Goal: Task Accomplishment & Management: Complete application form

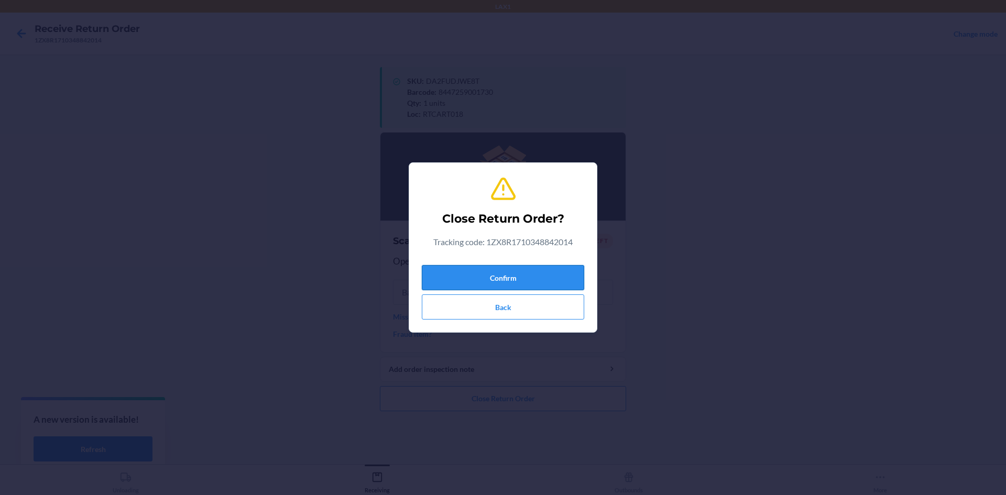
click at [494, 280] on button "Confirm" at bounding box center [503, 277] width 163 height 25
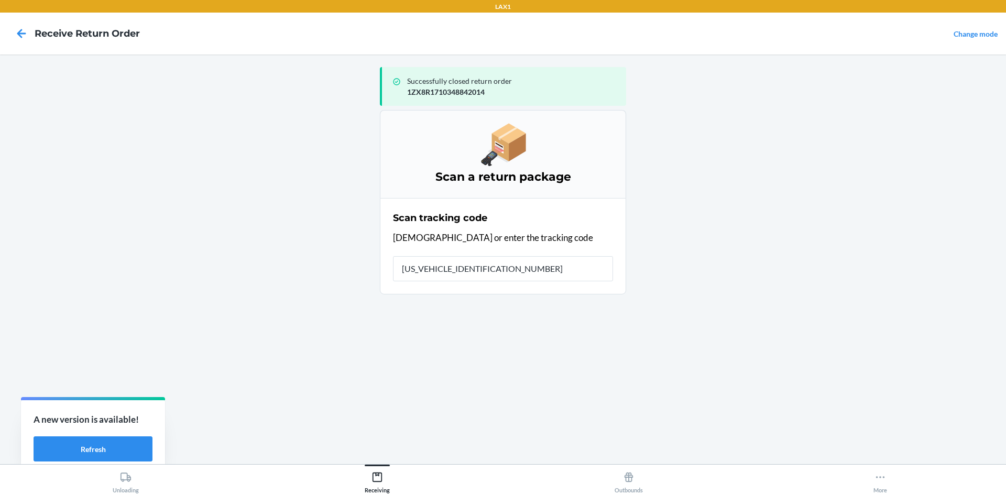
type input "1ZX8R1710365865815"
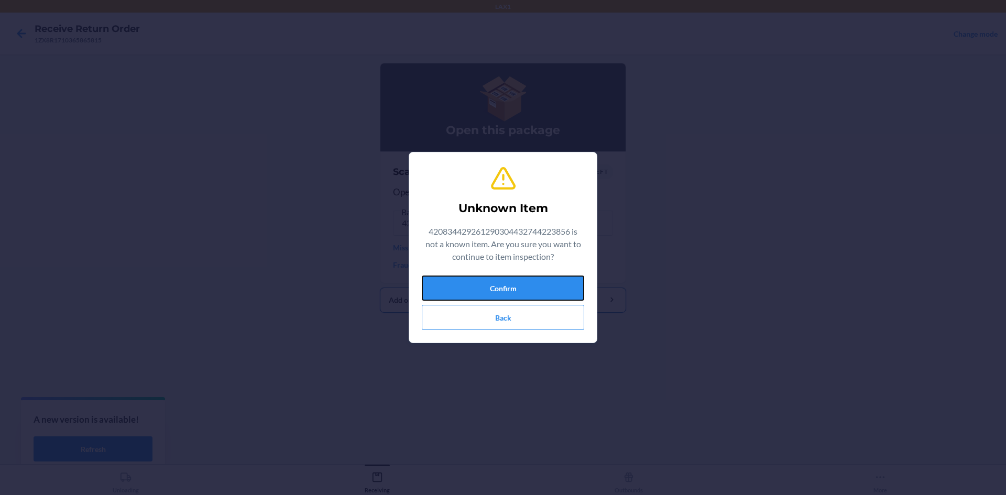
click at [443, 290] on button "Confirm" at bounding box center [503, 288] width 163 height 25
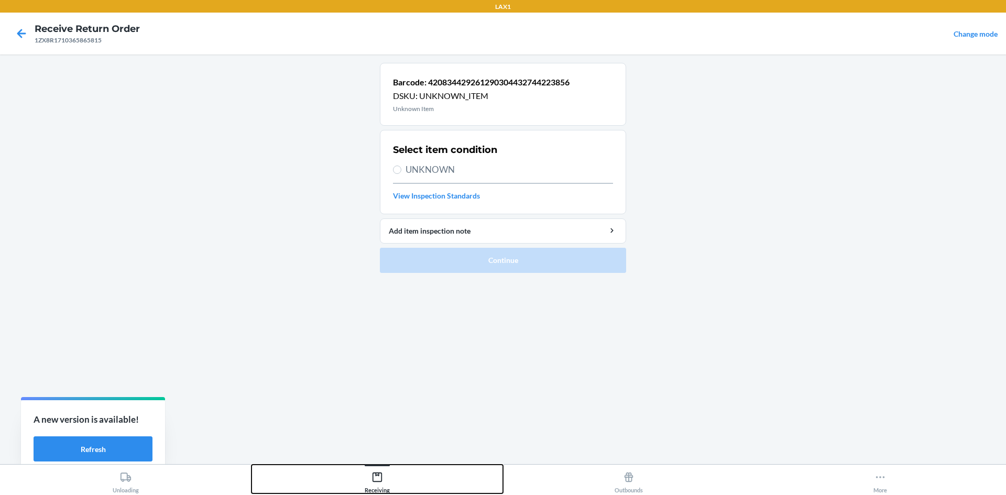
click at [380, 482] on icon at bounding box center [377, 477] width 9 height 9
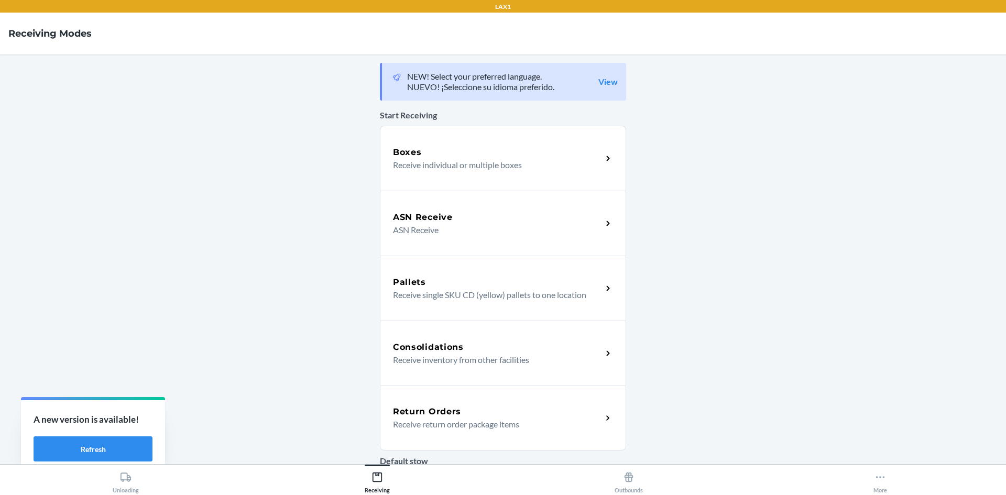
click at [414, 424] on p "Receive return order package items" at bounding box center [493, 424] width 201 height 13
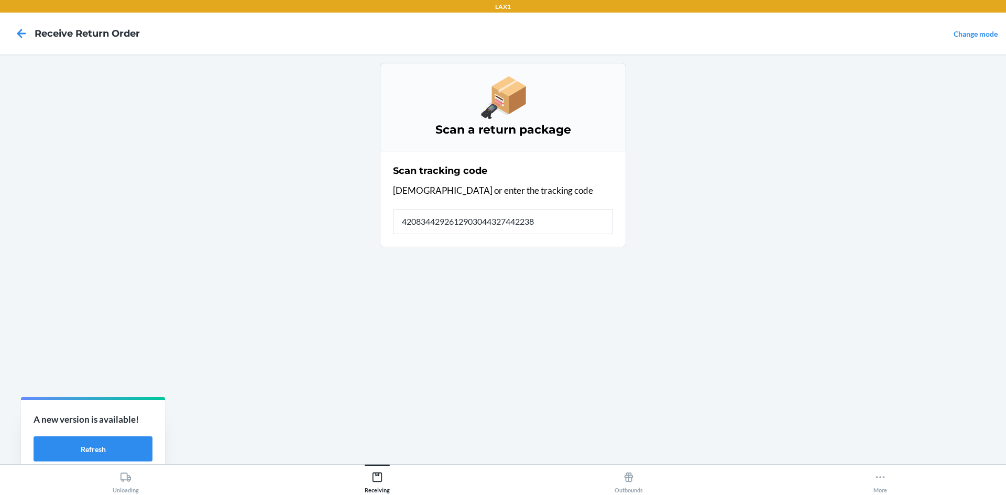
type input "42083442926129030443274422385"
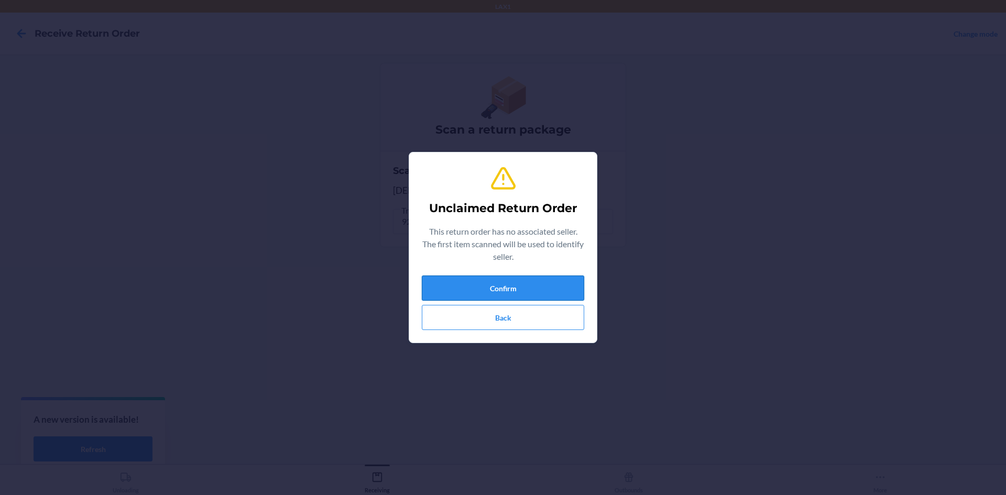
click at [488, 281] on button "Confirm" at bounding box center [503, 288] width 163 height 25
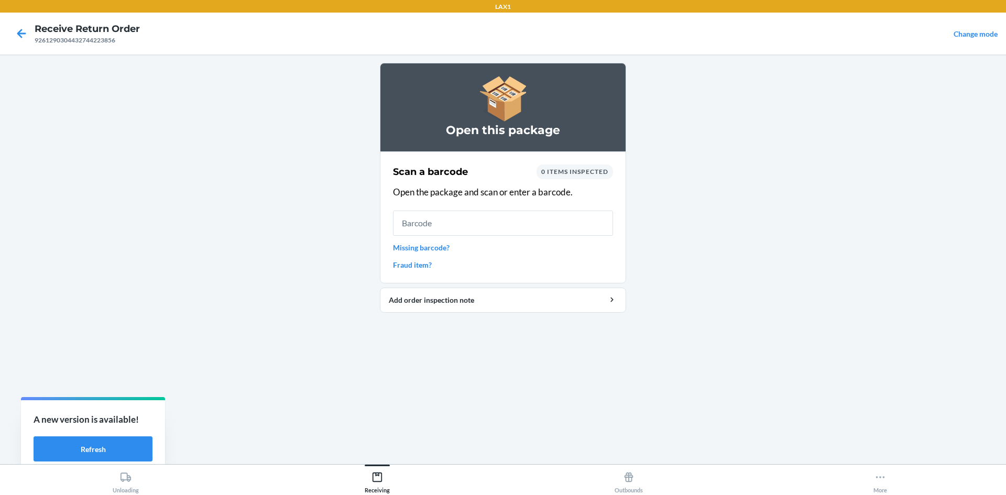
click at [811, 181] on main "Open this package Scan a barcode 0 items inspected Open the package and scan or…" at bounding box center [503, 260] width 1006 height 410
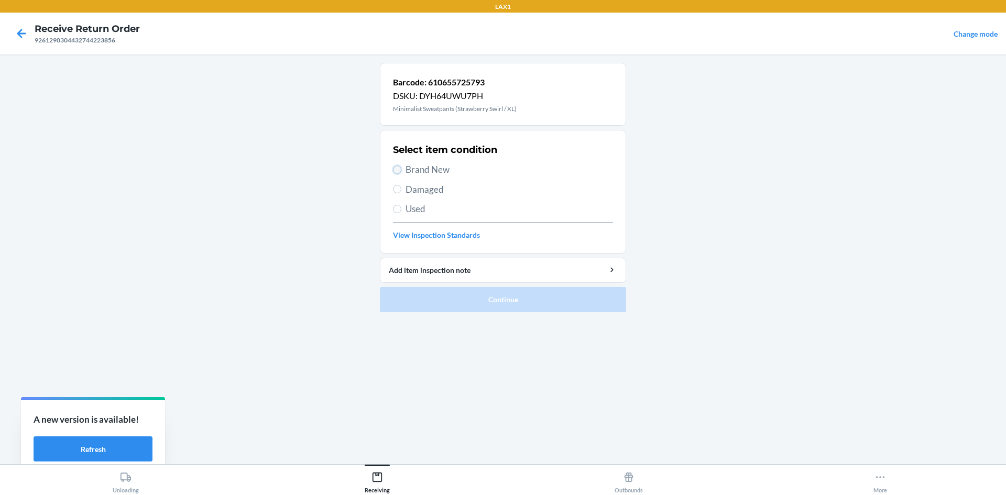
click at [399, 167] on input "Brand New" at bounding box center [397, 170] width 8 height 8
radio input "true"
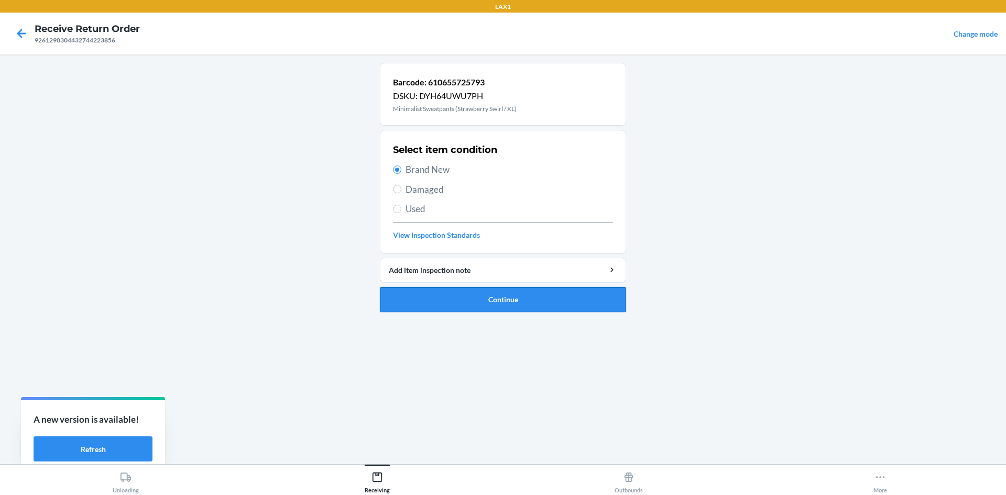
click at [475, 299] on button "Continue" at bounding box center [503, 299] width 246 height 25
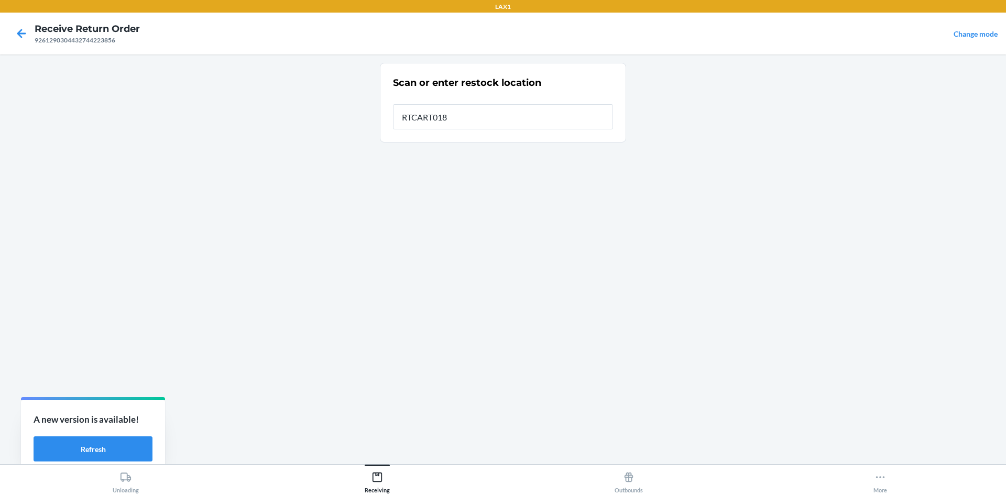
type input "RTCART018"
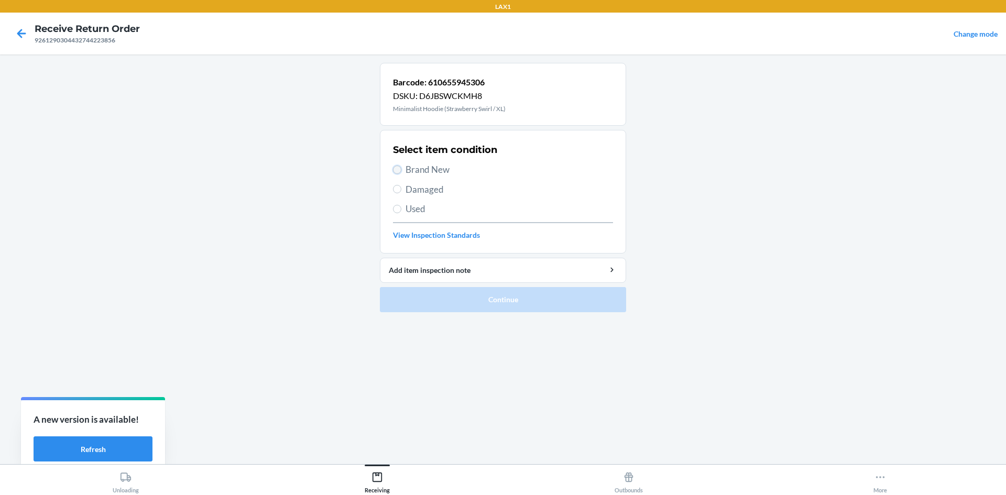
click at [396, 170] on input "Brand New" at bounding box center [397, 170] width 8 height 8
radio input "true"
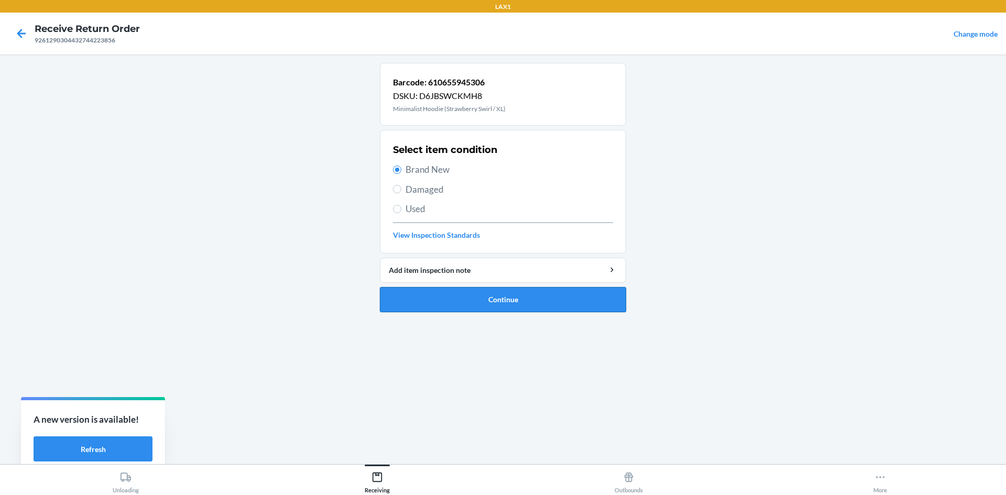
click at [446, 302] on button "Continue" at bounding box center [503, 299] width 246 height 25
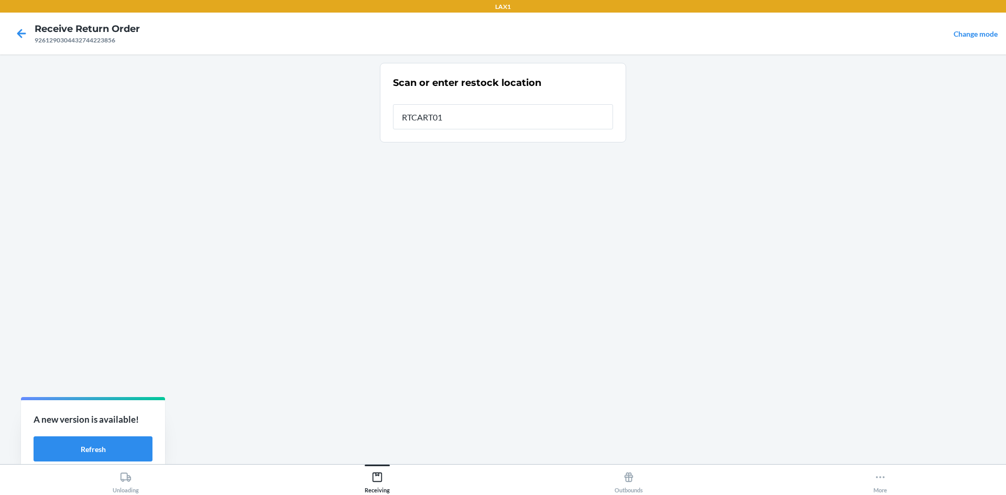
type input "RTCART018"
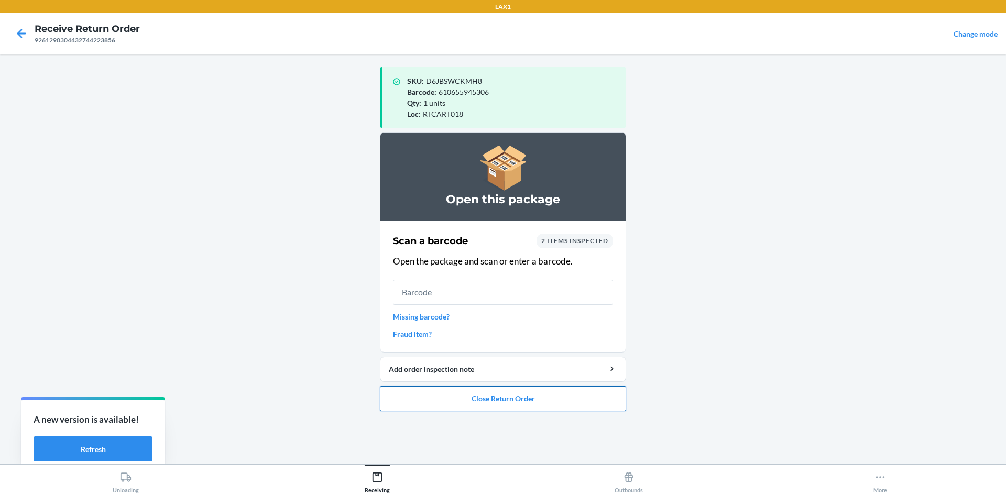
click at [455, 395] on button "Close Return Order" at bounding box center [503, 398] width 246 height 25
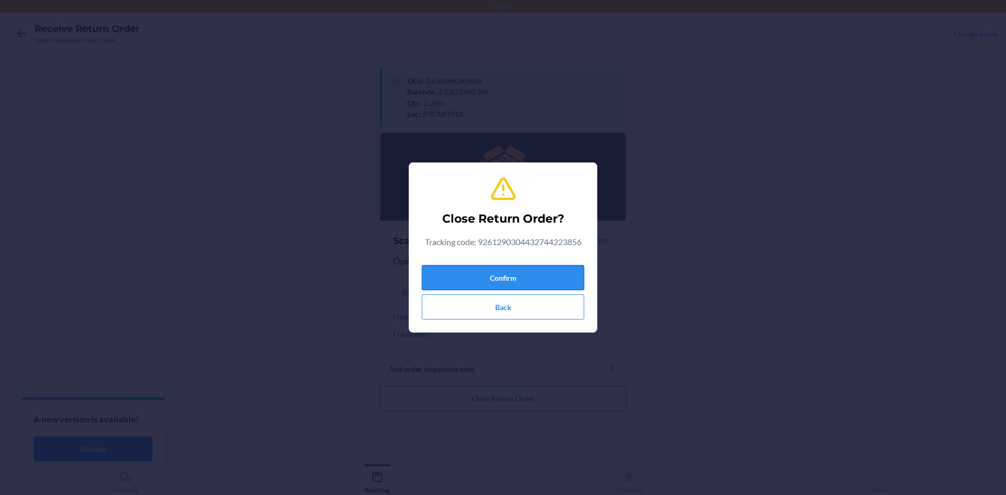
click at [515, 275] on button "Confirm" at bounding box center [503, 277] width 163 height 25
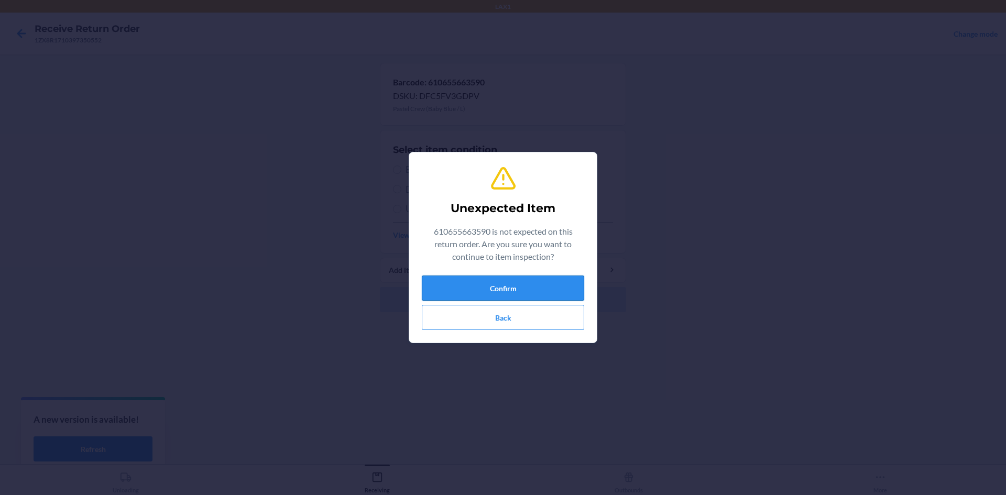
click at [529, 287] on button "Confirm" at bounding box center [503, 288] width 163 height 25
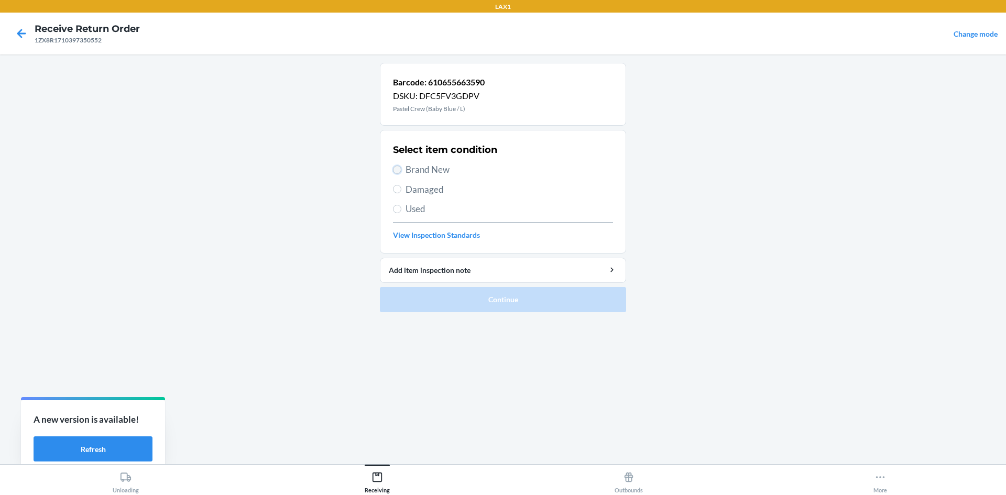
click at [397, 168] on input "Brand New" at bounding box center [397, 170] width 8 height 8
radio input "true"
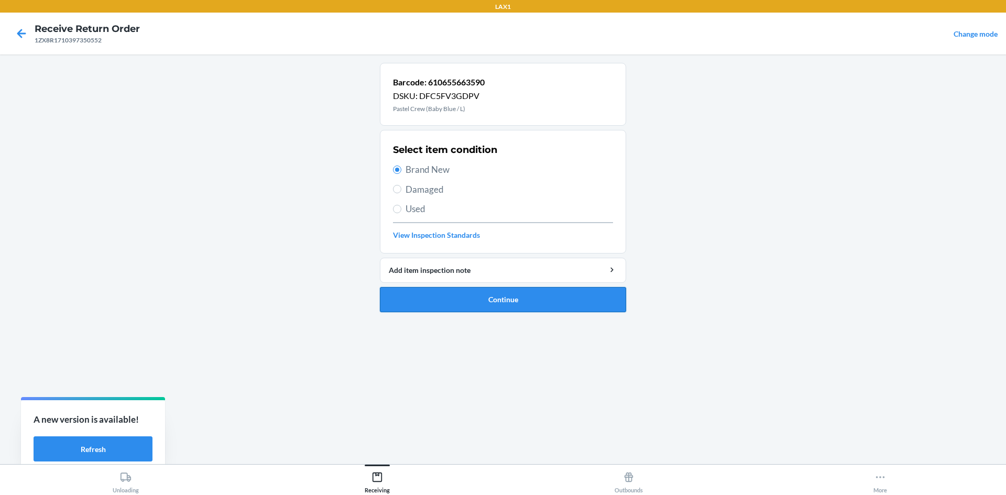
click at [452, 305] on button "Continue" at bounding box center [503, 299] width 246 height 25
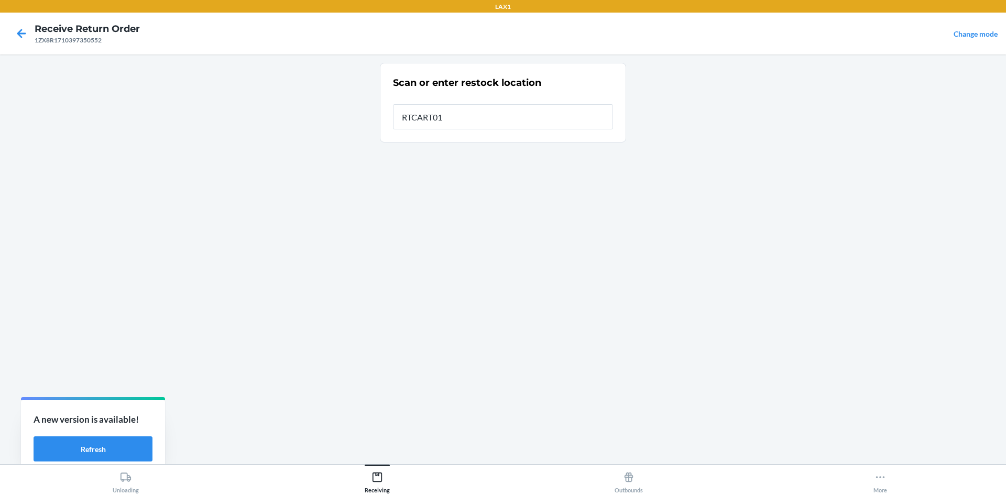
type input "RTCART018"
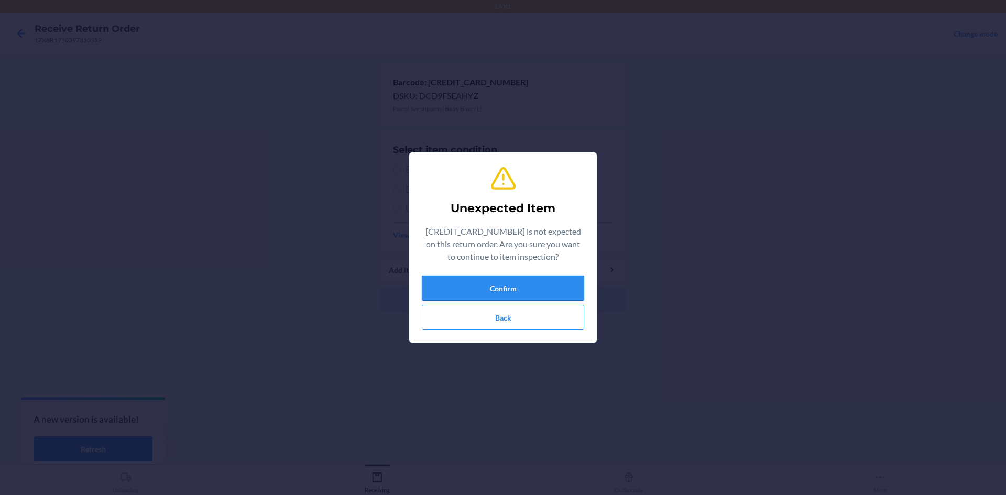
click at [541, 286] on button "Confirm" at bounding box center [503, 288] width 163 height 25
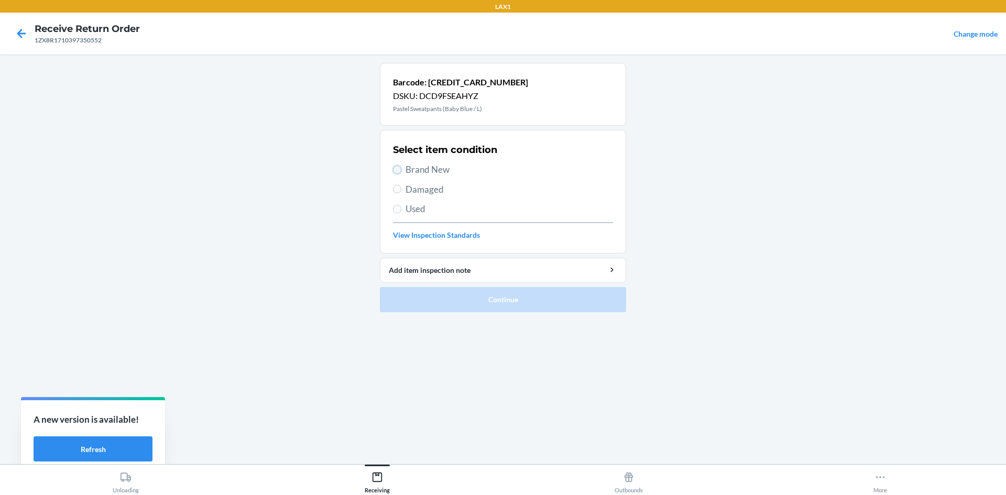
click at [400, 172] on input "Brand New" at bounding box center [397, 170] width 8 height 8
radio input "true"
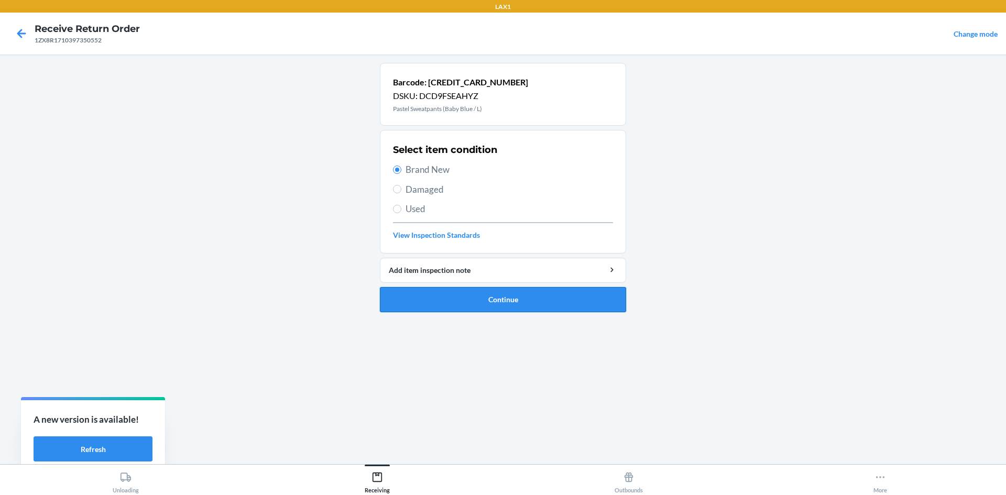
click at [424, 297] on button "Continue" at bounding box center [503, 299] width 246 height 25
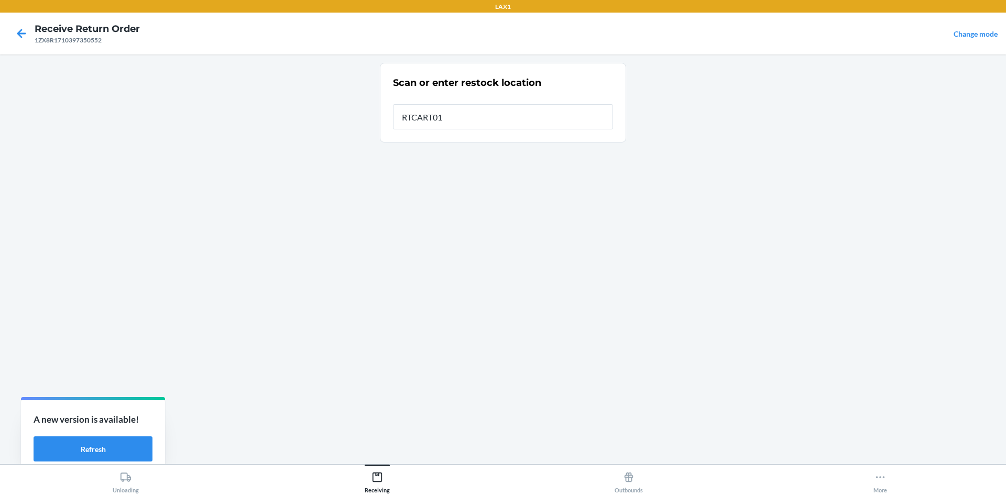
type input "RTCART018"
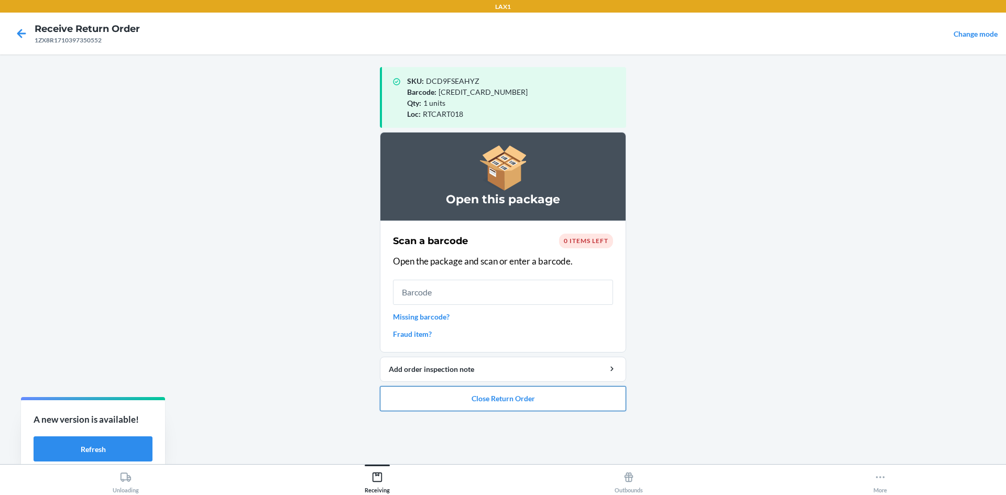
click at [486, 399] on button "Close Return Order" at bounding box center [503, 398] width 246 height 25
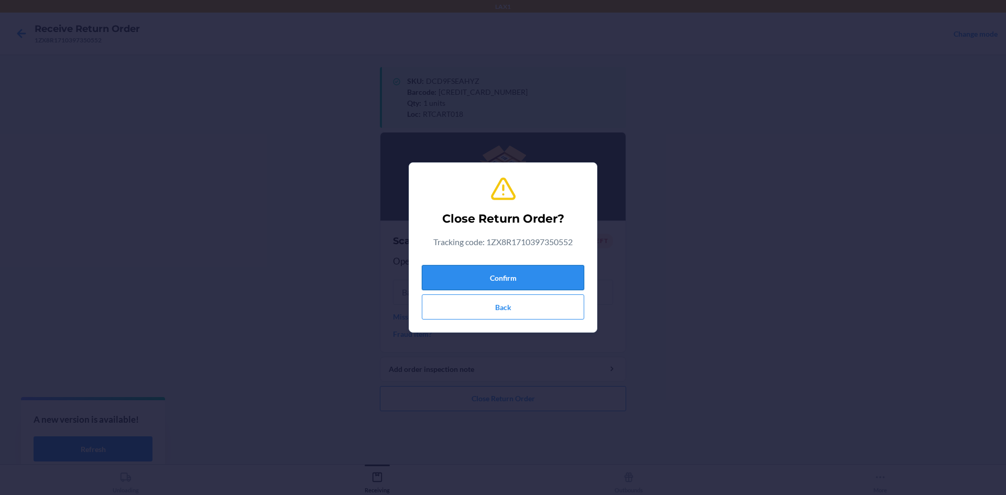
click at [519, 277] on button "Confirm" at bounding box center [503, 277] width 163 height 25
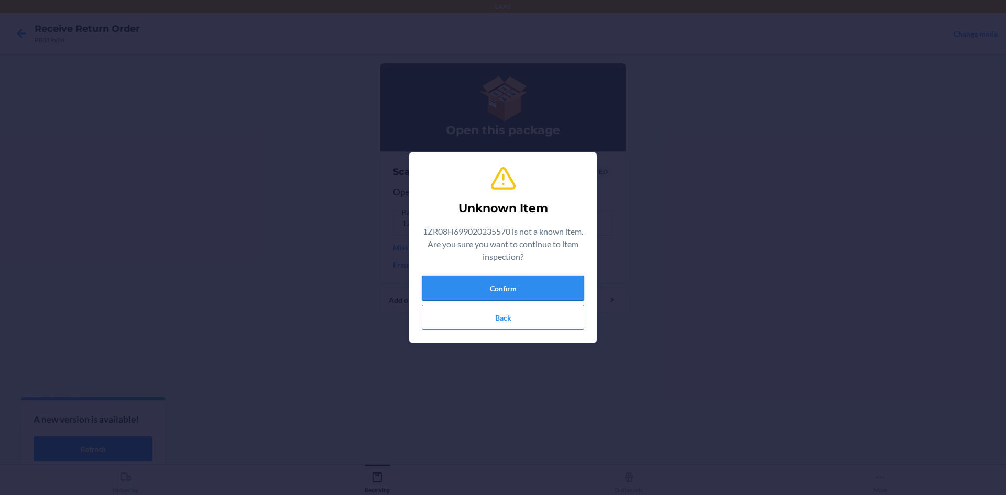
click at [482, 283] on button "Confirm" at bounding box center [503, 288] width 163 height 25
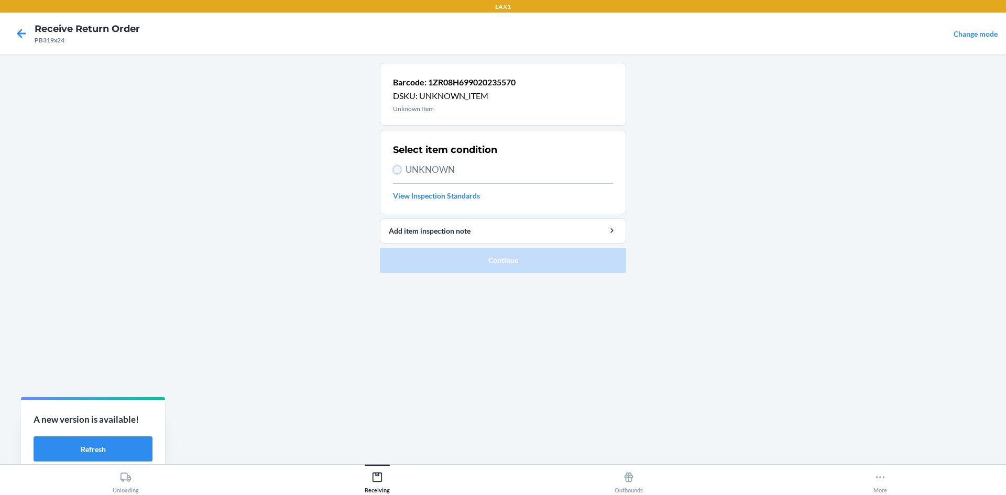
click at [395, 168] on input "UNKNOWN" at bounding box center [397, 170] width 8 height 8
radio input "true"
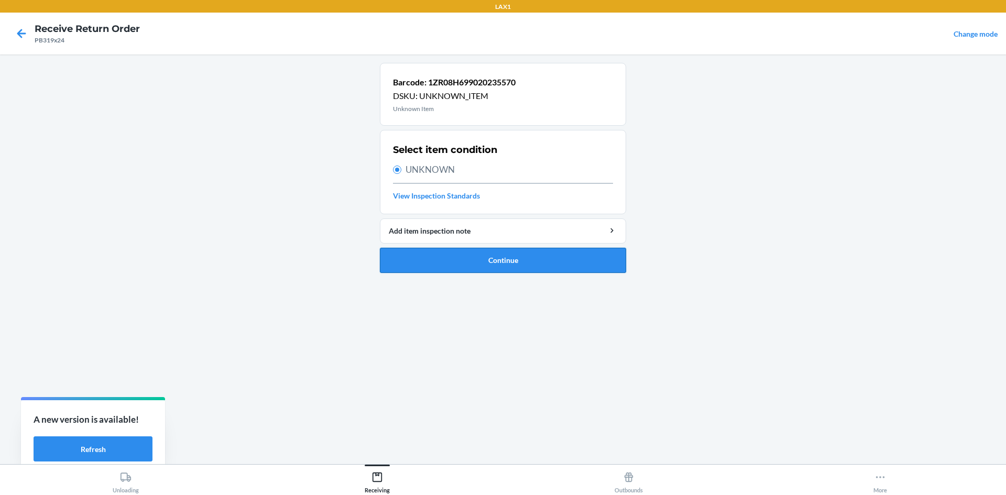
click at [403, 256] on button "Continue" at bounding box center [503, 260] width 246 height 25
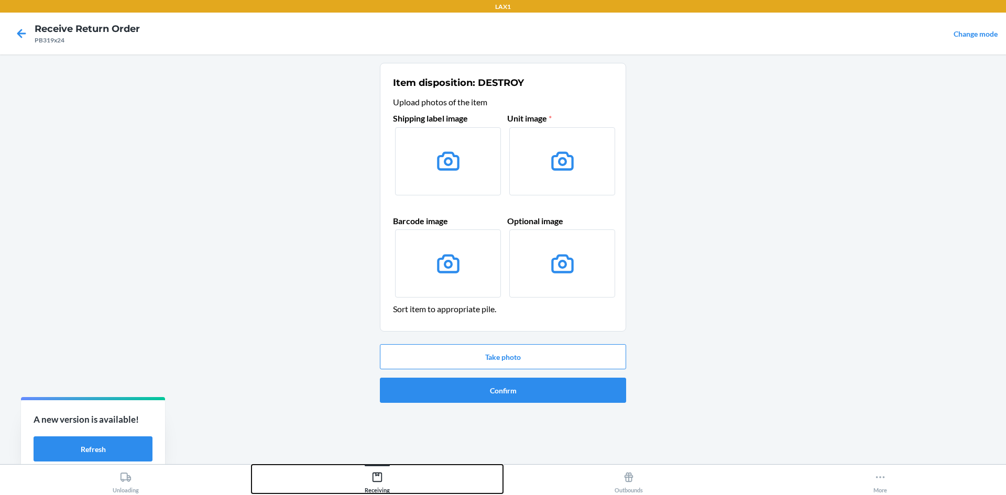
click at [384, 474] on div "Receiving" at bounding box center [377, 481] width 25 height 26
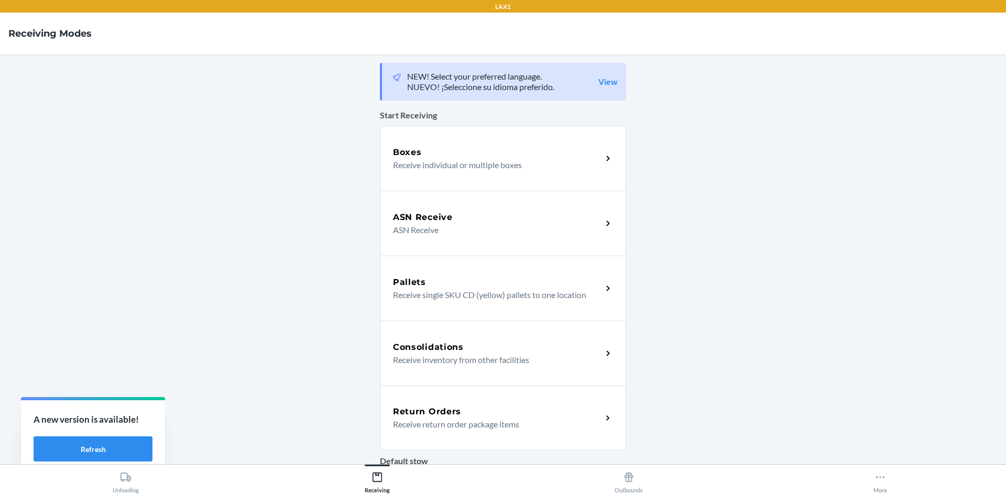
click at [456, 403] on div "Return Orders Receive return order package items" at bounding box center [503, 418] width 246 height 65
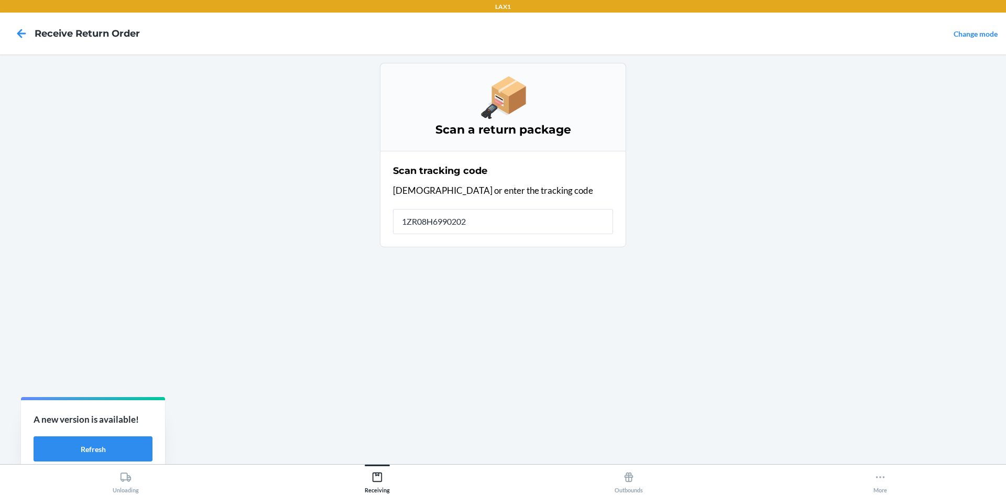
type input "1ZR08H69902023"
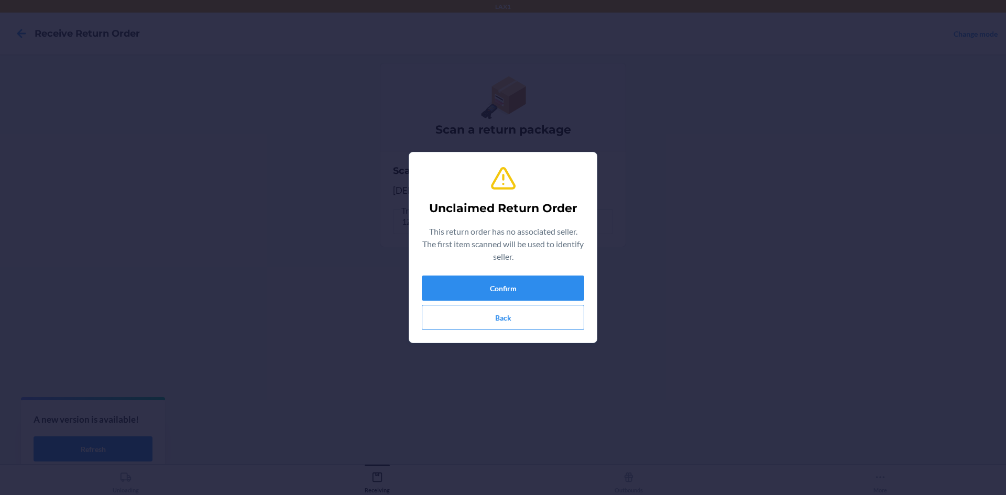
type input "642461611885"
click at [440, 300] on button "Confirm" at bounding box center [503, 288] width 163 height 25
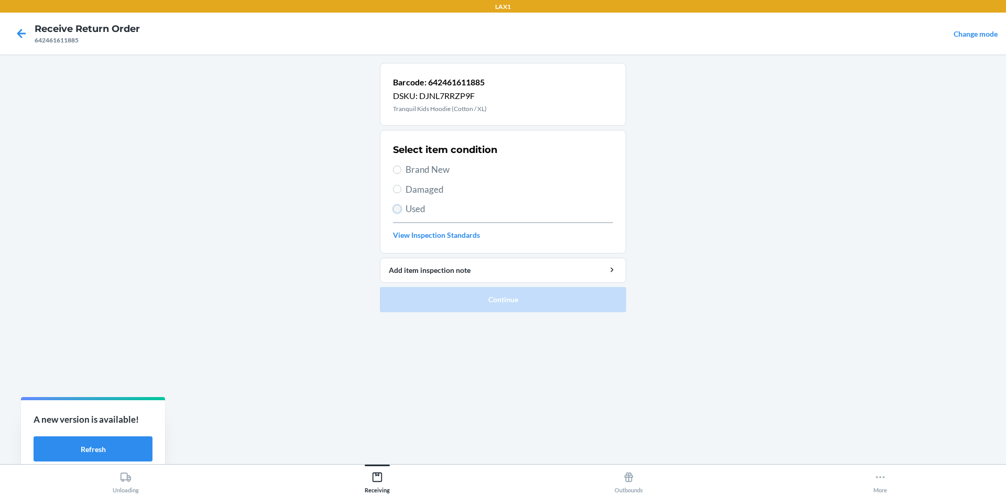
click at [398, 205] on input "Used" at bounding box center [397, 209] width 8 height 8
radio input "true"
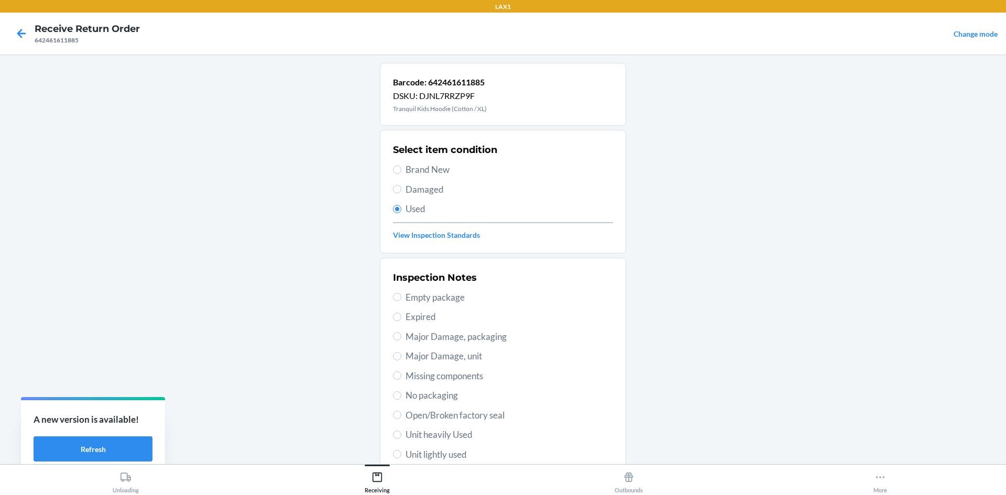
click at [400, 436] on label "Unit heavily Used" at bounding box center [503, 435] width 220 height 14
click at [400, 436] on input "Unit heavily Used" at bounding box center [397, 435] width 8 height 8
radio input "true"
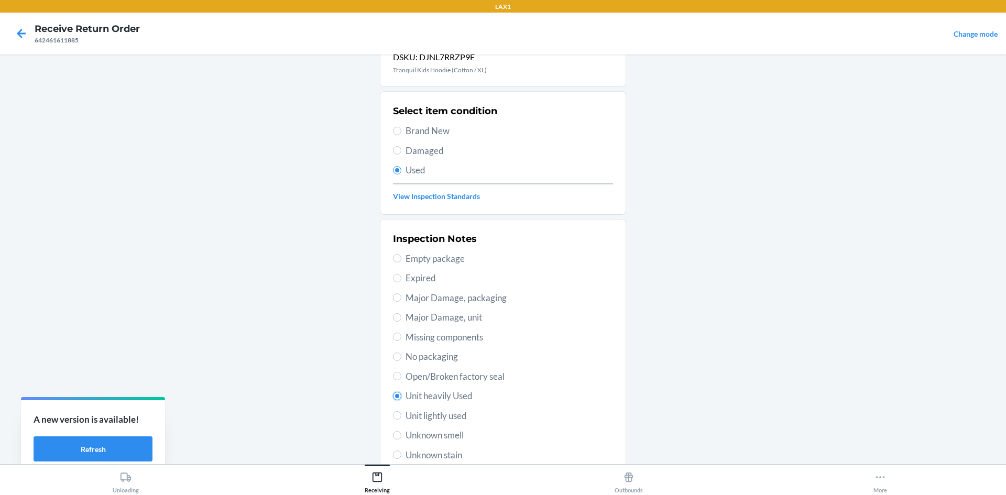
scroll to position [136, 0]
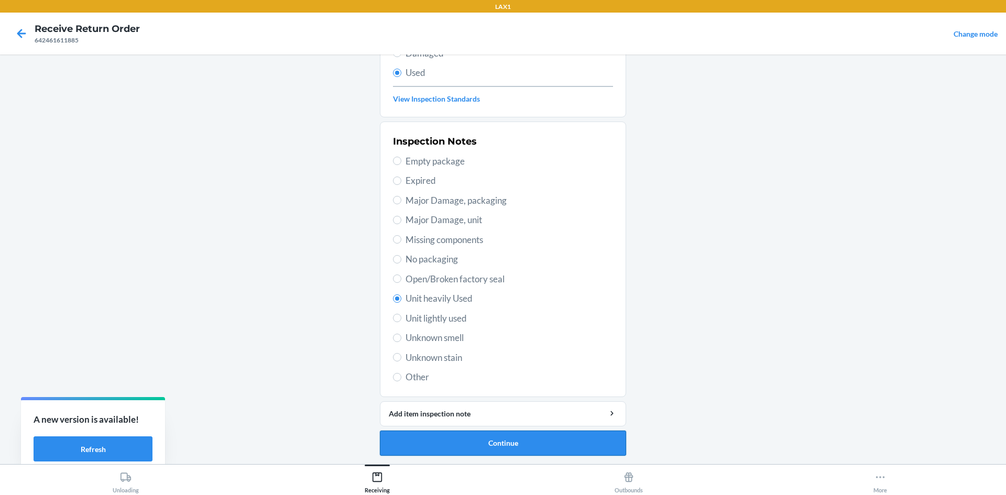
click at [451, 448] on button "Continue" at bounding box center [503, 443] width 246 height 25
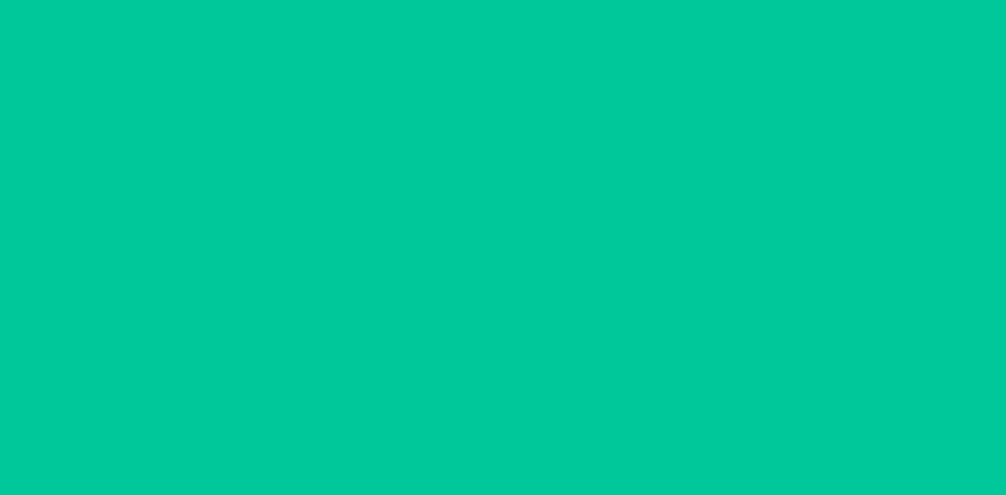
scroll to position [0, 0]
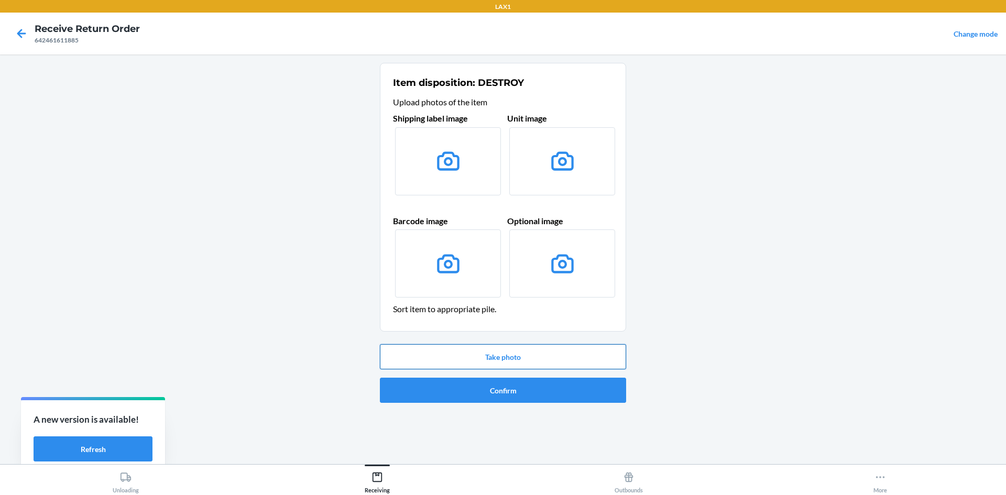
click at [464, 358] on button "Take photo" at bounding box center [503, 356] width 246 height 25
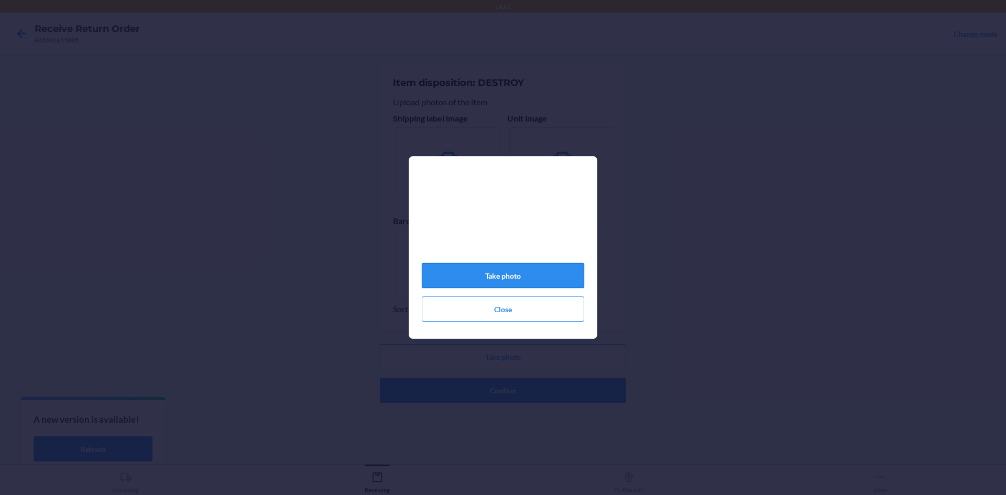
click at [475, 282] on button "Take photo" at bounding box center [503, 275] width 163 height 25
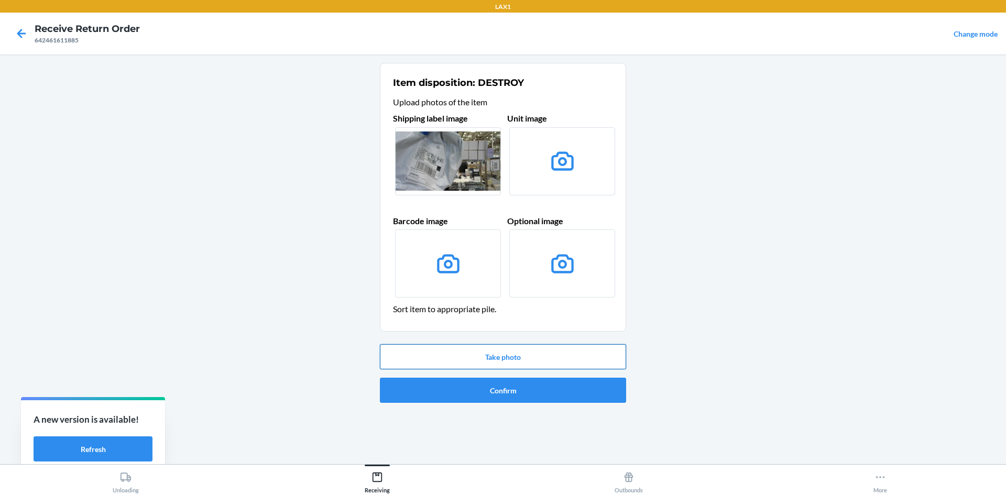
click at [533, 348] on button "Take photo" at bounding box center [503, 356] width 246 height 25
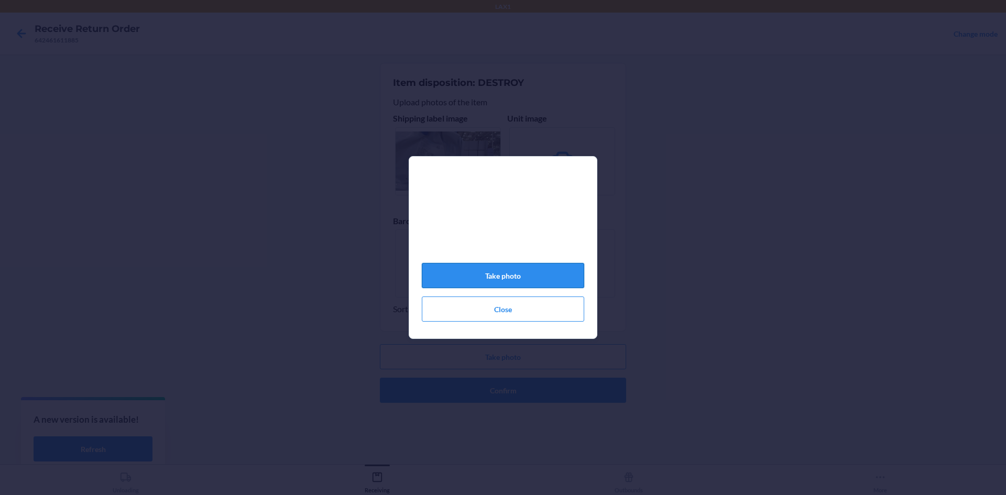
click at [516, 285] on button "Take photo" at bounding box center [503, 275] width 163 height 25
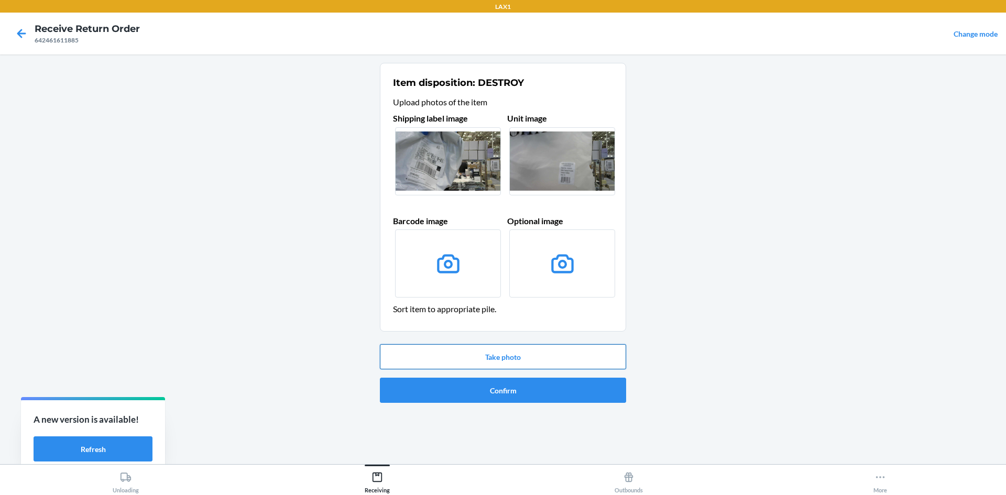
click at [502, 355] on button "Take photo" at bounding box center [503, 356] width 246 height 25
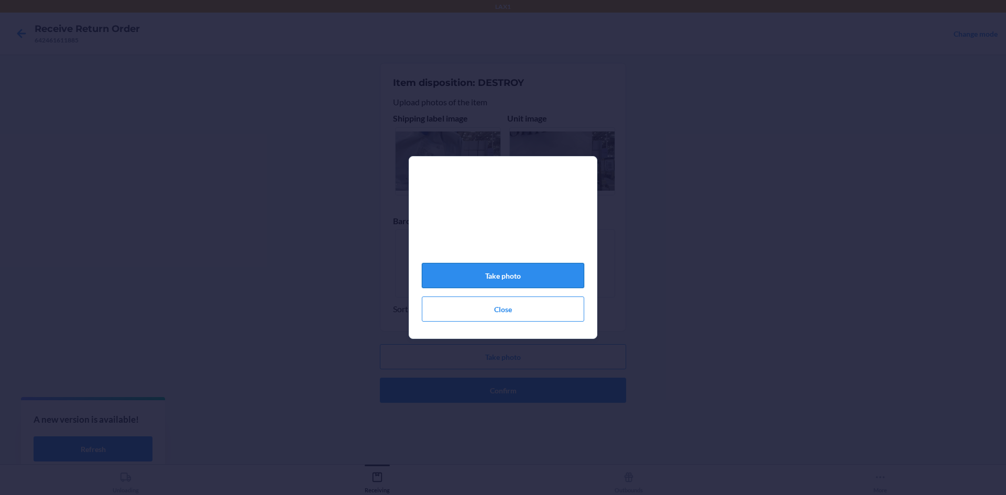
click at [541, 288] on button "Take photo" at bounding box center [503, 275] width 163 height 25
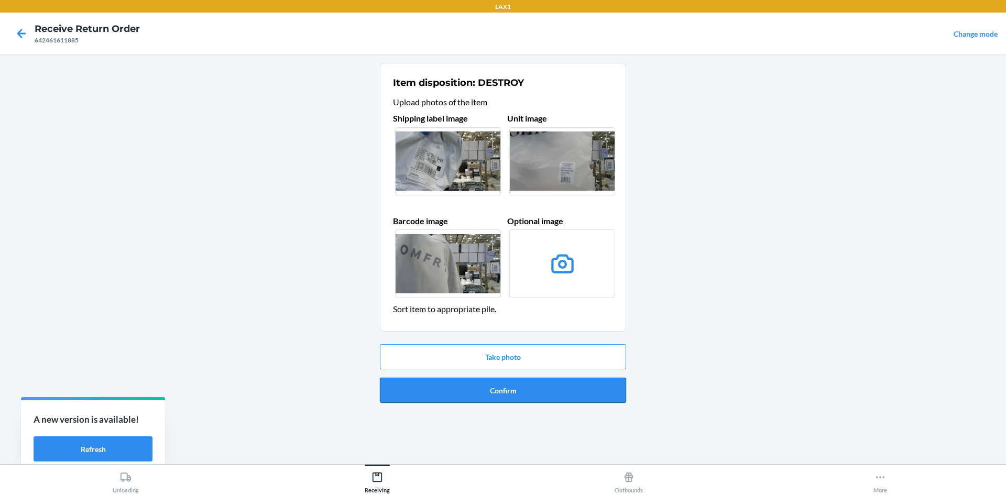
click at [479, 383] on button "Confirm" at bounding box center [503, 390] width 246 height 25
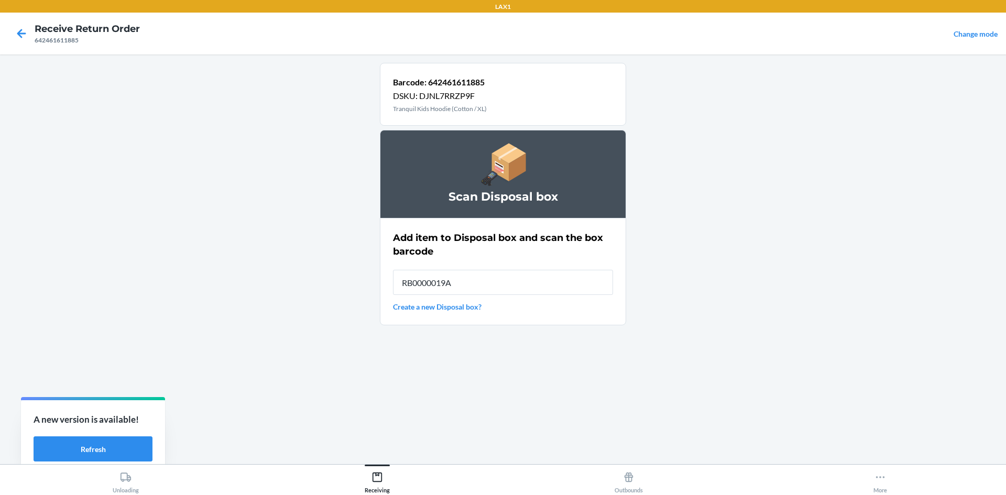
type input "RB0000019A4"
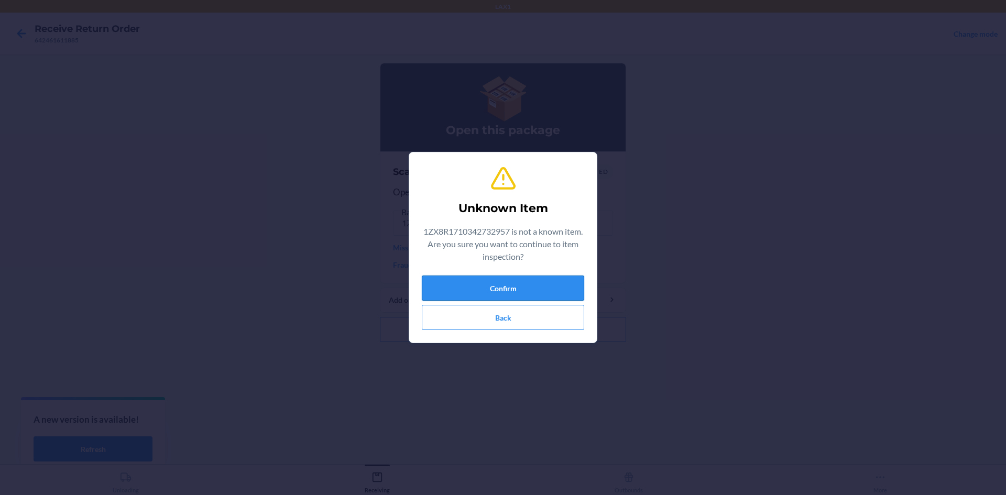
click at [528, 293] on button "Confirm" at bounding box center [503, 288] width 163 height 25
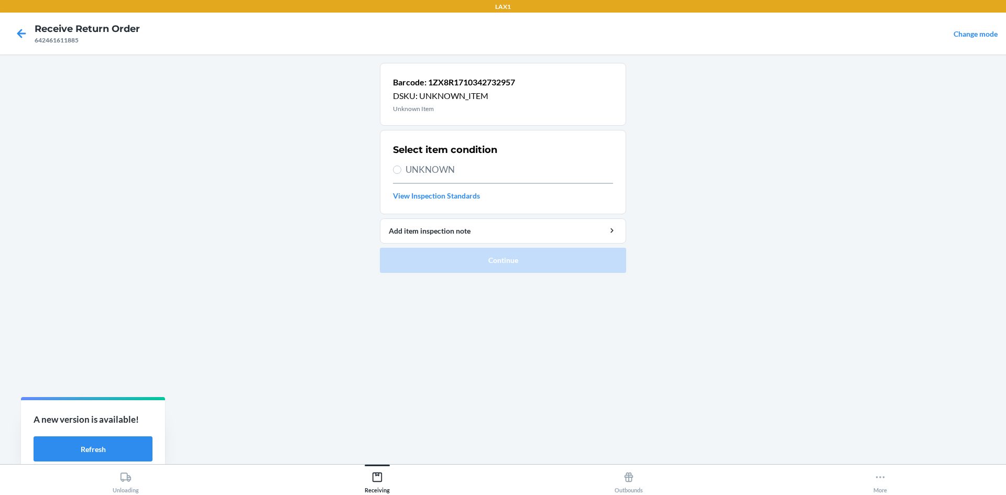
click at [392, 171] on section "Select item condition UNKNOWN View Inspection Standards" at bounding box center [503, 172] width 246 height 84
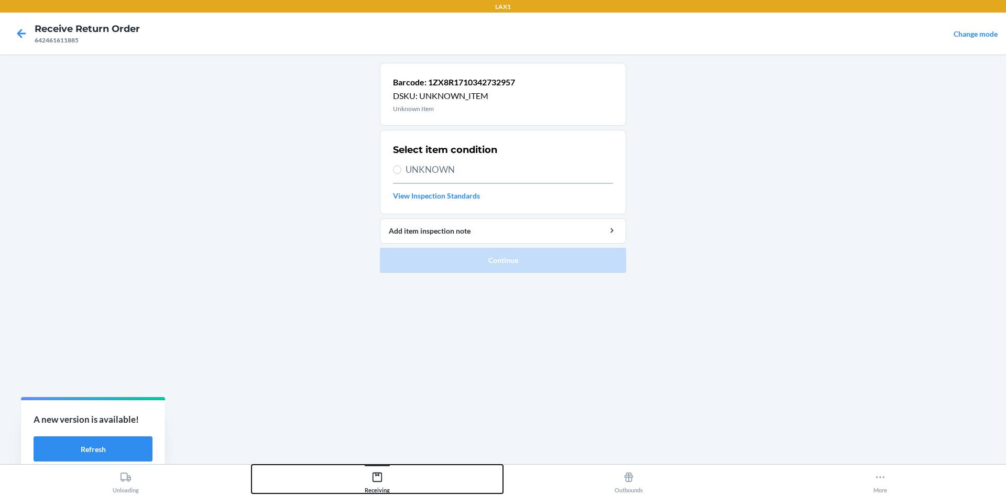
click at [380, 486] on div "Receiving" at bounding box center [377, 481] width 25 height 26
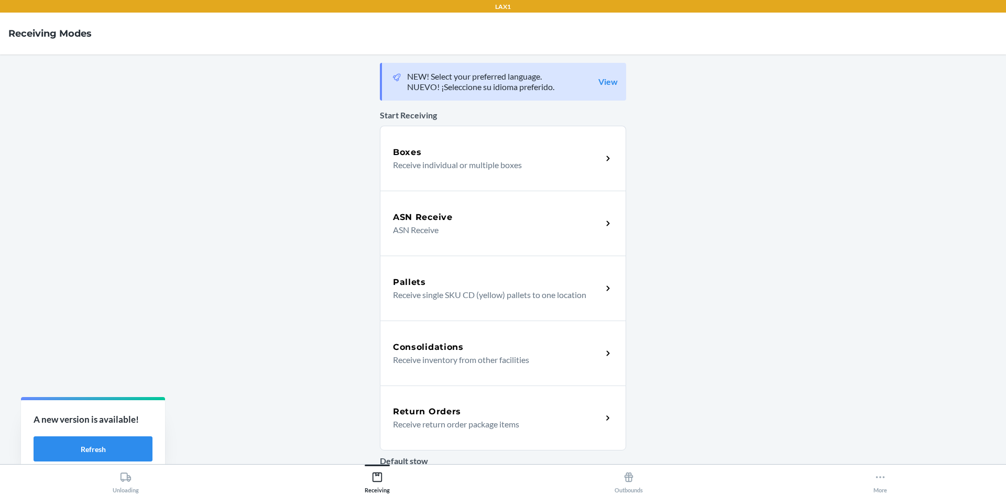
click at [429, 431] on div "Return Orders Receive return order package items" at bounding box center [503, 418] width 246 height 65
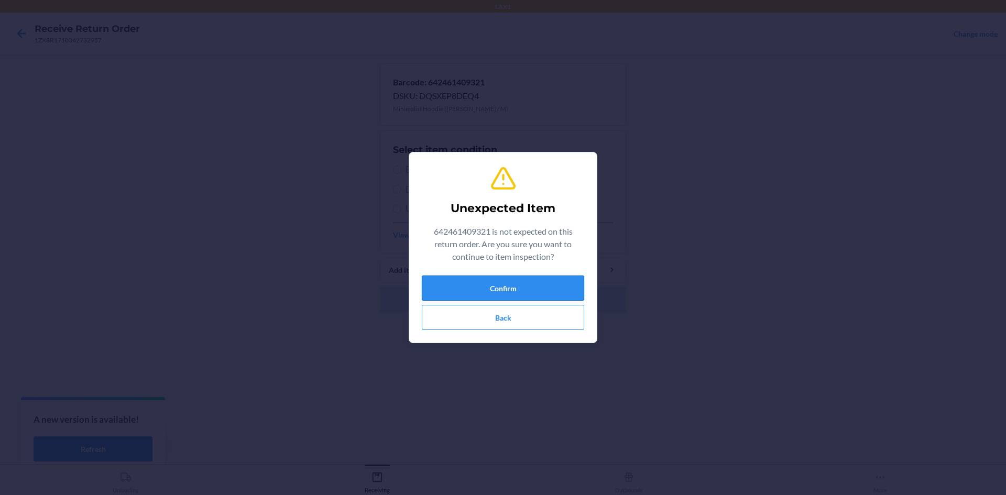
click at [460, 285] on button "Confirm" at bounding box center [503, 288] width 163 height 25
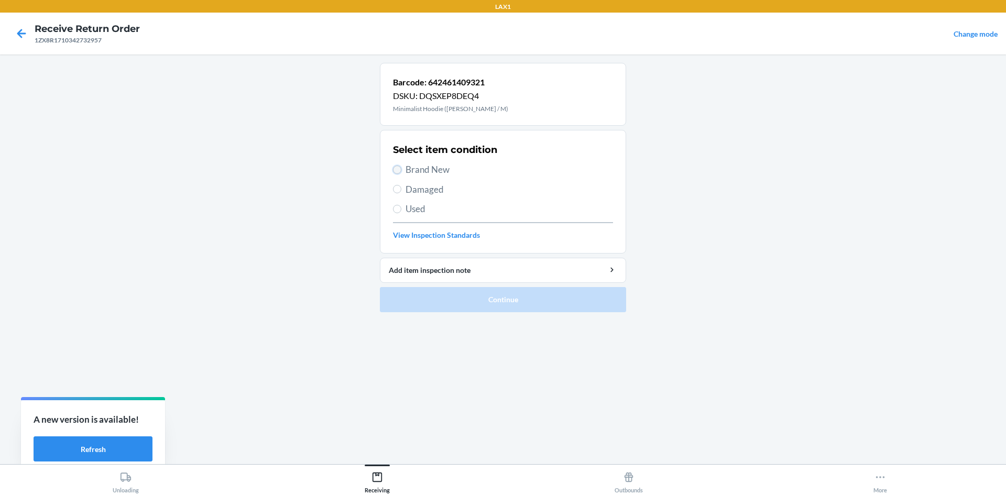
click at [396, 170] on input "Brand New" at bounding box center [397, 170] width 8 height 8
radio input "true"
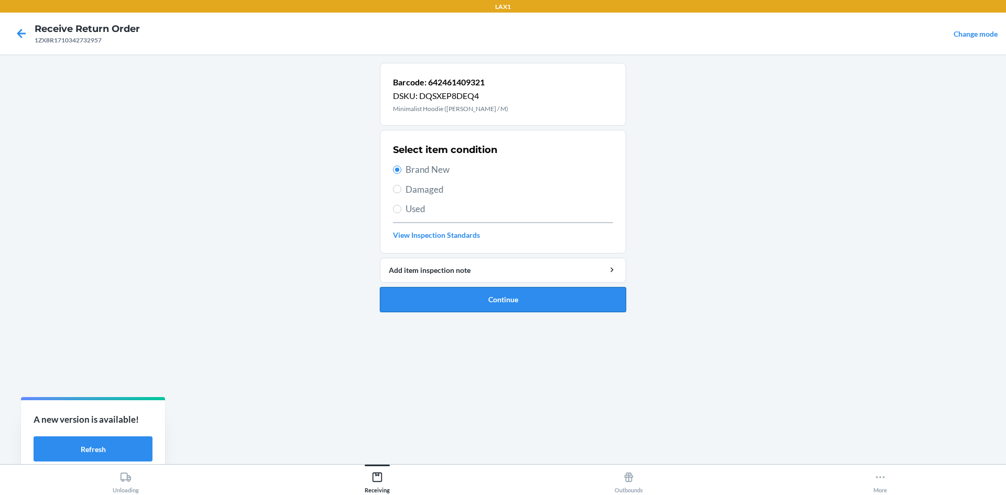
click at [414, 294] on button "Continue" at bounding box center [503, 299] width 246 height 25
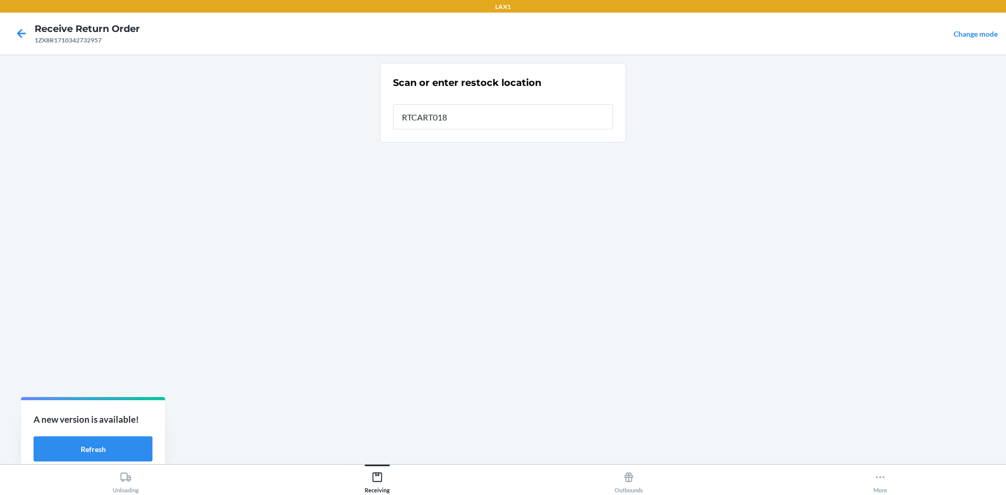
type input "RTCART018"
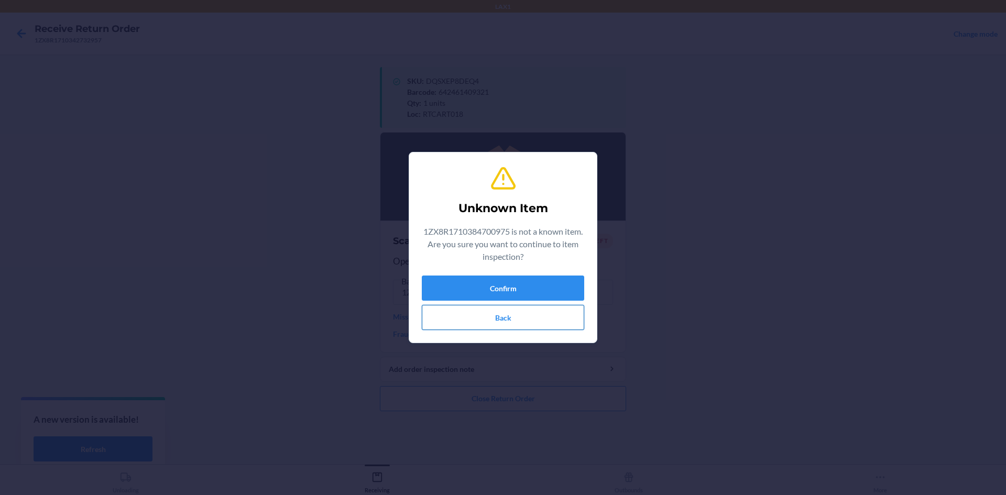
click at [470, 316] on button "Back" at bounding box center [503, 317] width 163 height 25
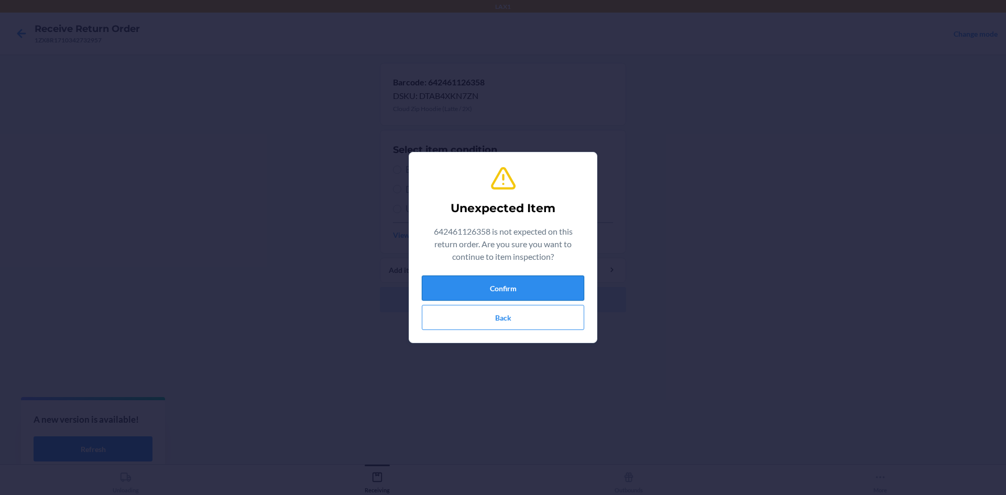
click at [541, 291] on button "Confirm" at bounding box center [503, 288] width 163 height 25
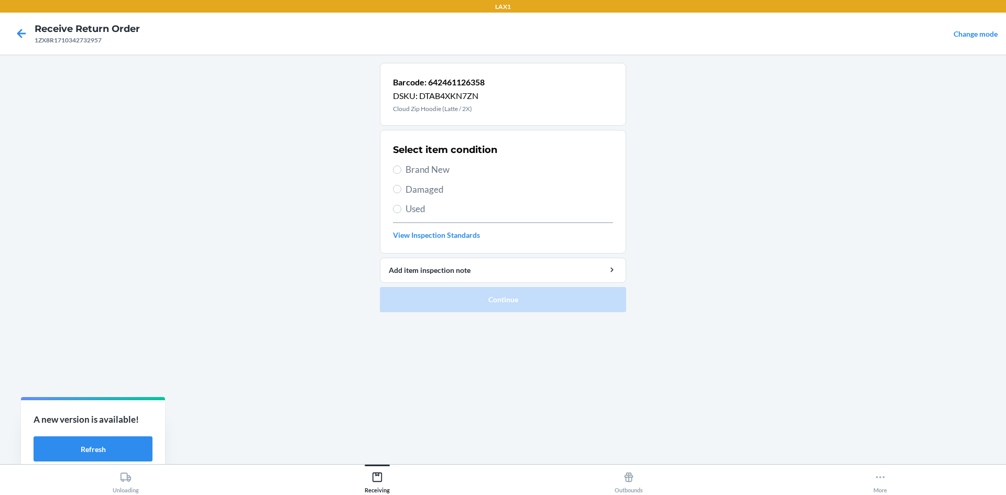
click at [402, 170] on label "Brand New" at bounding box center [503, 170] width 220 height 14
click at [402, 170] on input "Brand New" at bounding box center [397, 170] width 8 height 8
radio input "true"
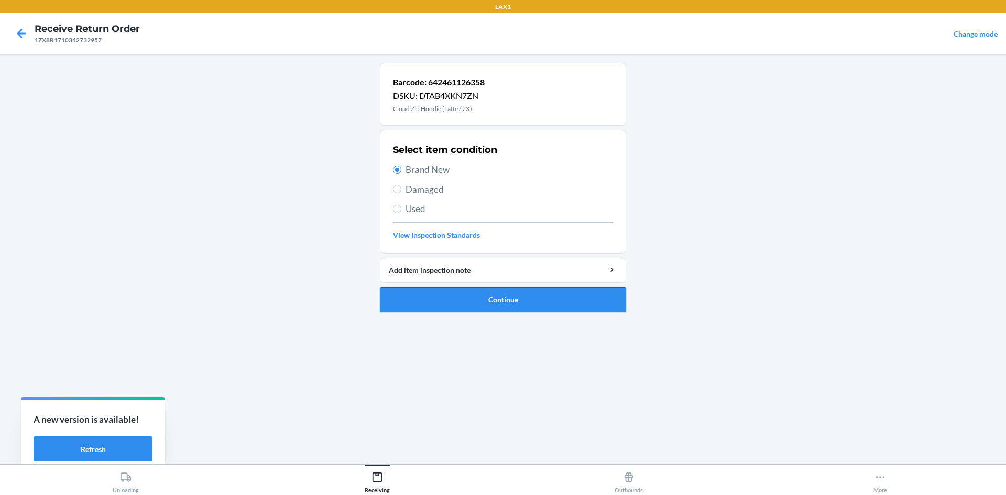
click at [414, 305] on button "Continue" at bounding box center [503, 299] width 246 height 25
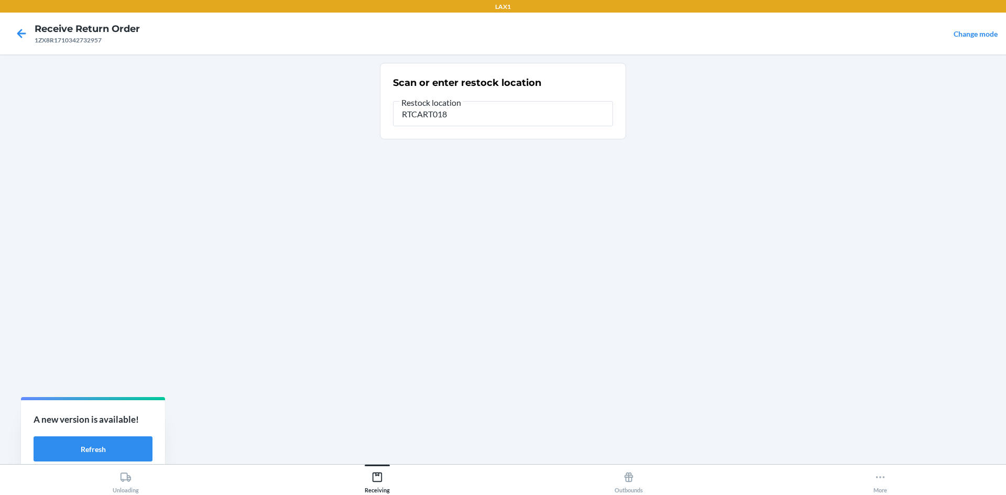
type input "RTCART018"
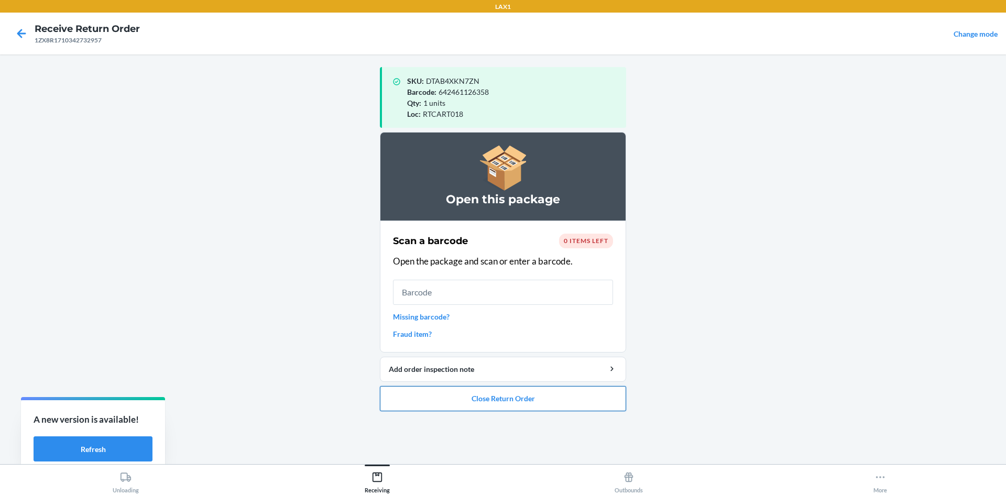
click at [406, 392] on button "Close Return Order" at bounding box center [503, 398] width 246 height 25
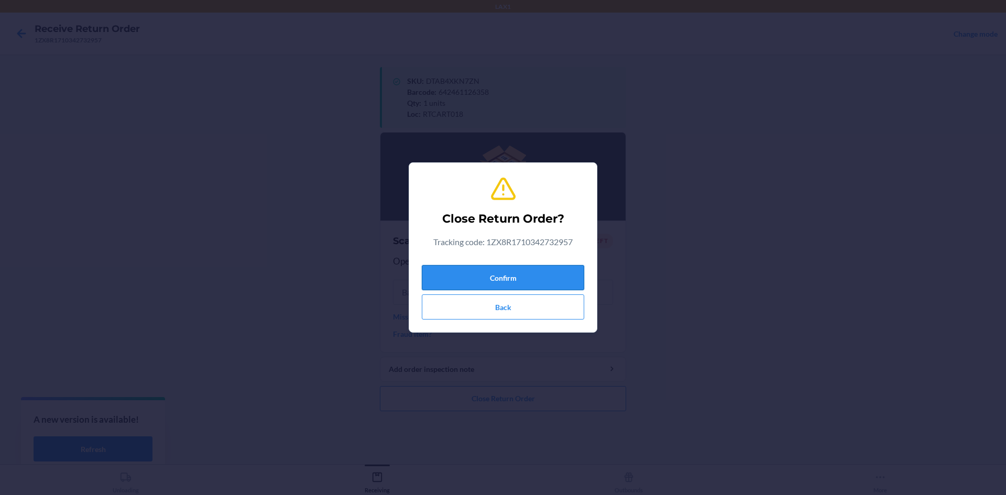
click at [490, 270] on button "Confirm" at bounding box center [503, 277] width 163 height 25
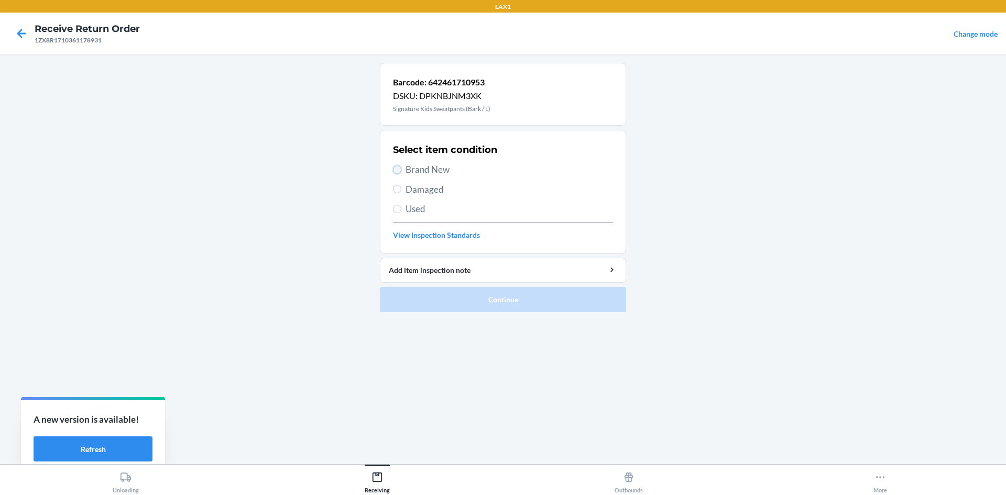
click at [395, 168] on input "Brand New" at bounding box center [397, 170] width 8 height 8
radio input "true"
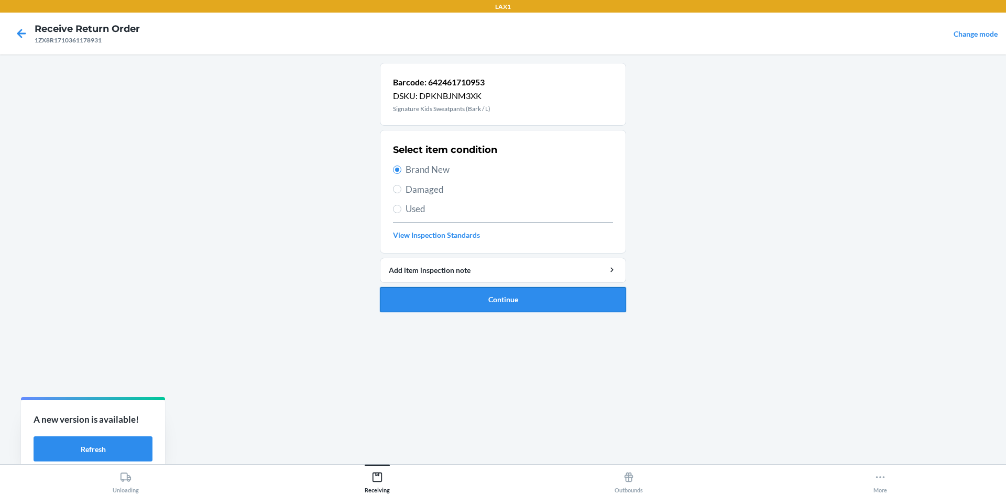
click at [402, 307] on button "Continue" at bounding box center [503, 299] width 246 height 25
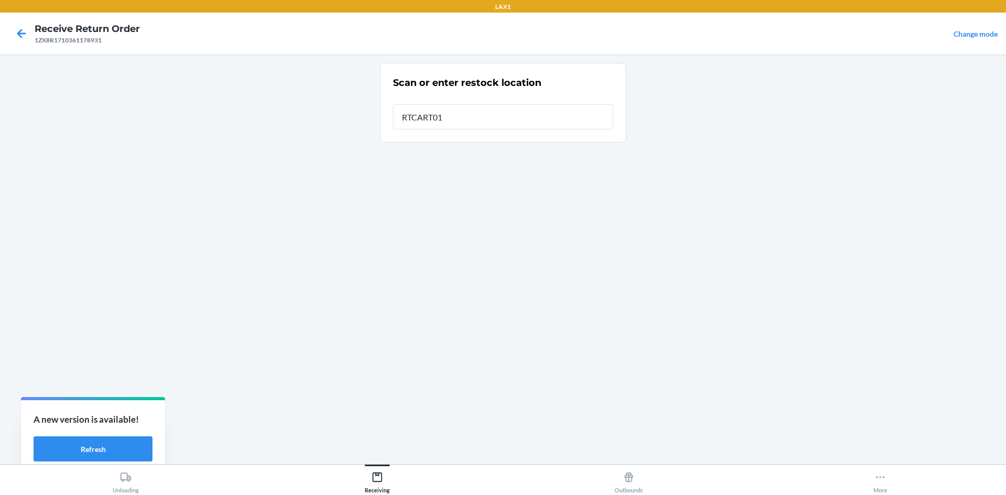
type input "RTCART018"
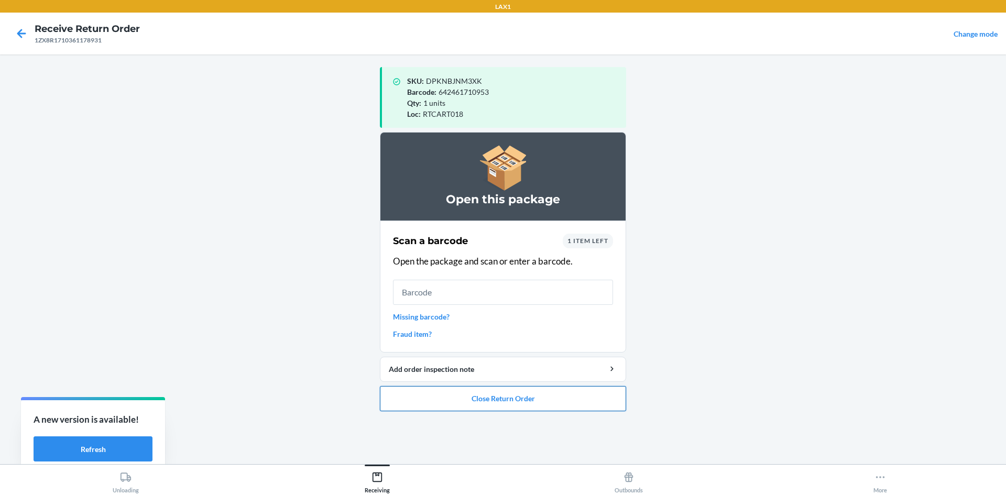
click at [541, 393] on button "Close Return Order" at bounding box center [503, 398] width 246 height 25
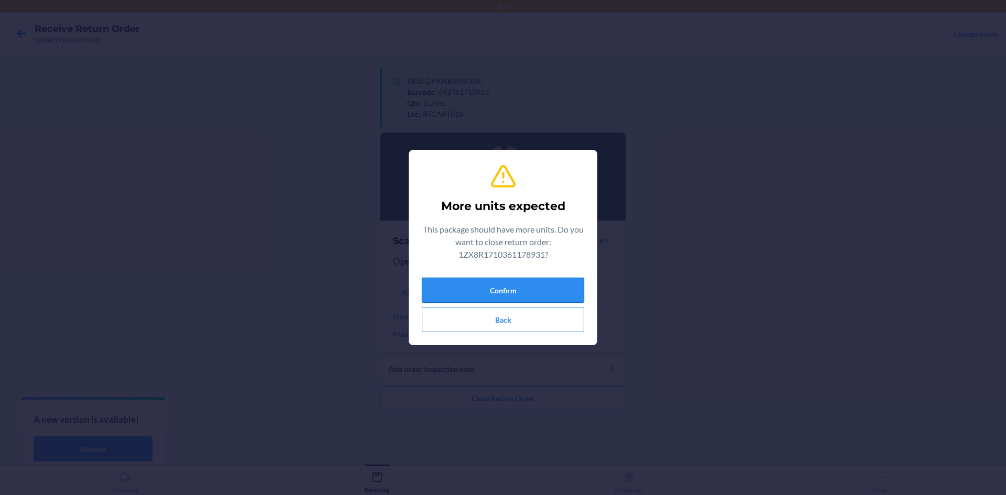
click at [545, 278] on button "Confirm" at bounding box center [503, 290] width 163 height 25
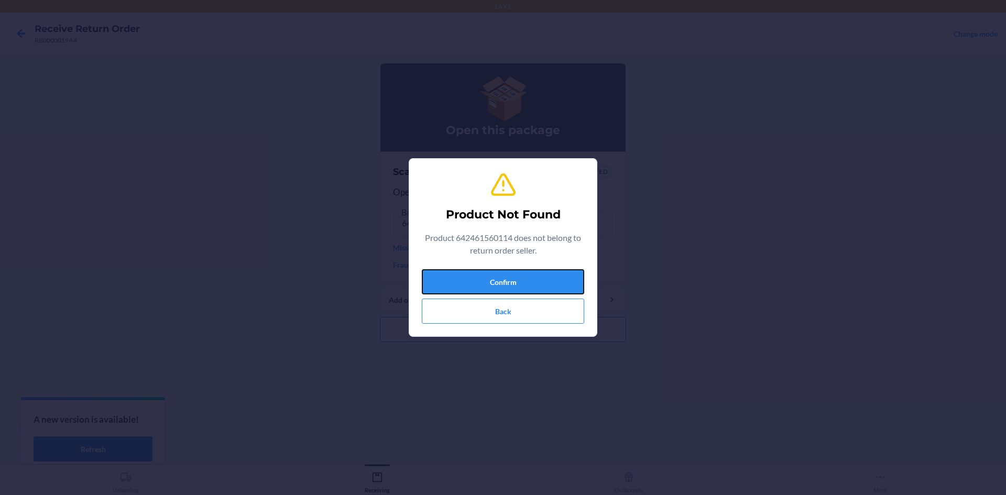
click at [545, 278] on button "Confirm" at bounding box center [503, 281] width 163 height 25
click at [532, 280] on button "Confirm" at bounding box center [503, 281] width 163 height 25
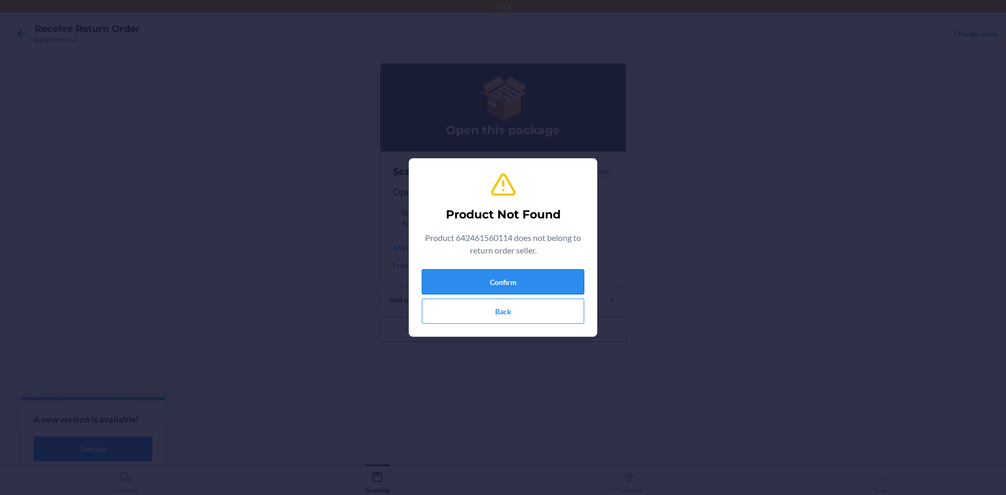
click at [522, 281] on button "Confirm" at bounding box center [503, 281] width 163 height 25
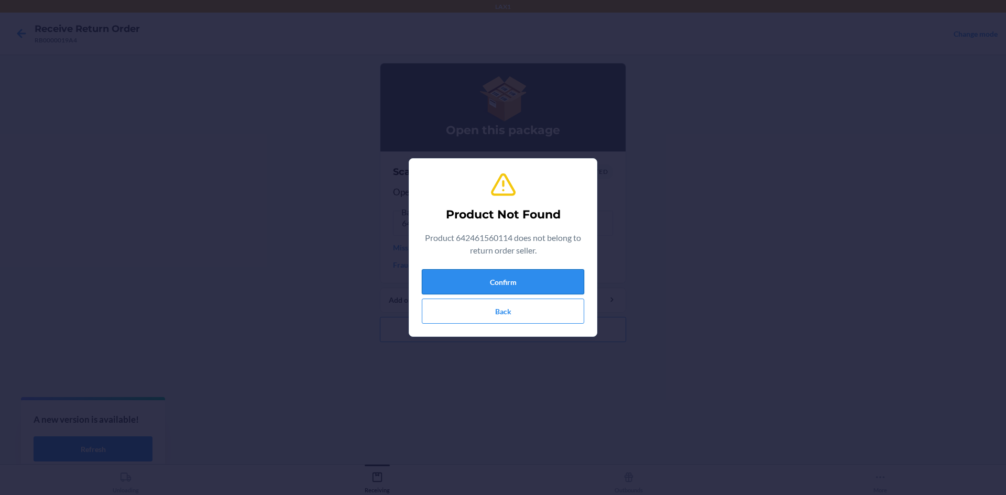
click at [522, 281] on button "Confirm" at bounding box center [503, 281] width 163 height 25
click at [520, 316] on button "Back" at bounding box center [503, 311] width 163 height 25
click at [521, 284] on button "Confirm" at bounding box center [503, 281] width 163 height 25
click at [523, 283] on button "Confirm" at bounding box center [503, 281] width 163 height 25
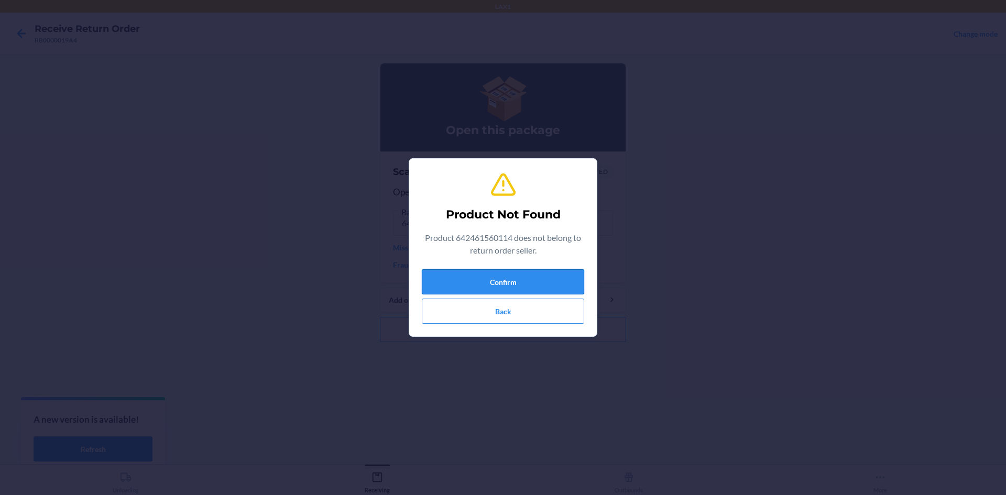
click at [523, 283] on button "Confirm" at bounding box center [503, 281] width 163 height 25
drag, startPoint x: 523, startPoint y: 283, endPoint x: 532, endPoint y: 276, distance: 11.3
click at [532, 276] on button "Confirm" at bounding box center [503, 281] width 163 height 25
drag, startPoint x: 532, startPoint y: 276, endPoint x: 564, endPoint y: 247, distance: 43.1
click at [564, 248] on div "Product Not Found Product 642461560114 does not belong to return order seller. …" at bounding box center [503, 247] width 163 height 161
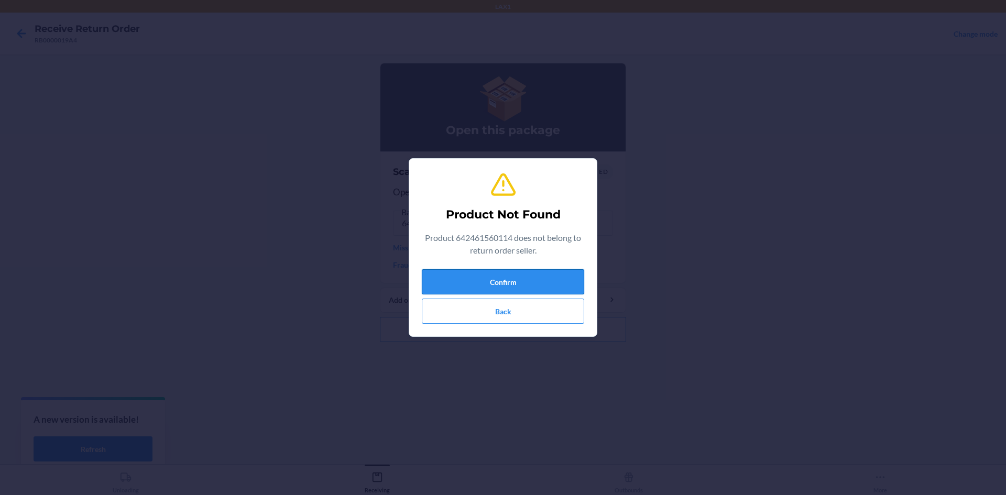
click at [528, 293] on button "Confirm" at bounding box center [503, 281] width 163 height 25
click at [532, 278] on button "Confirm" at bounding box center [503, 281] width 163 height 25
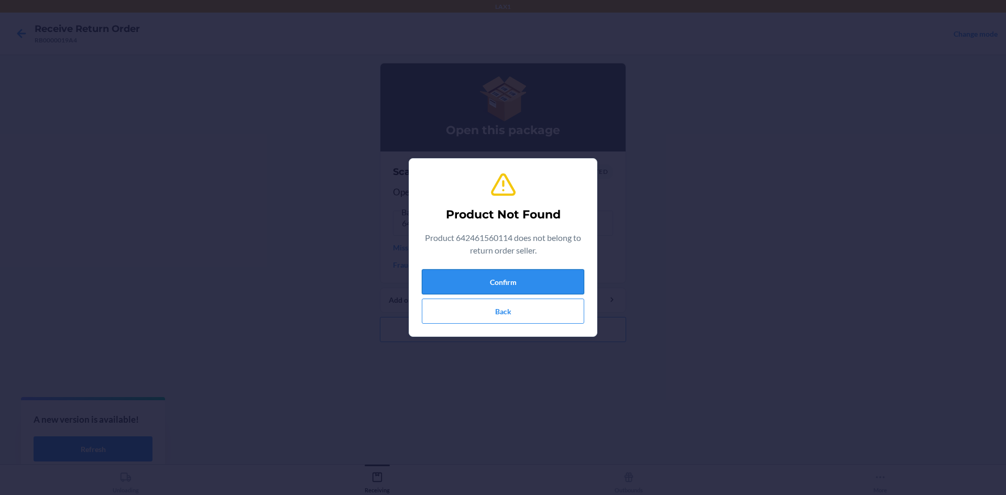
click at [532, 278] on button "Confirm" at bounding box center [503, 281] width 163 height 25
click at [497, 317] on button "Back" at bounding box center [503, 311] width 163 height 25
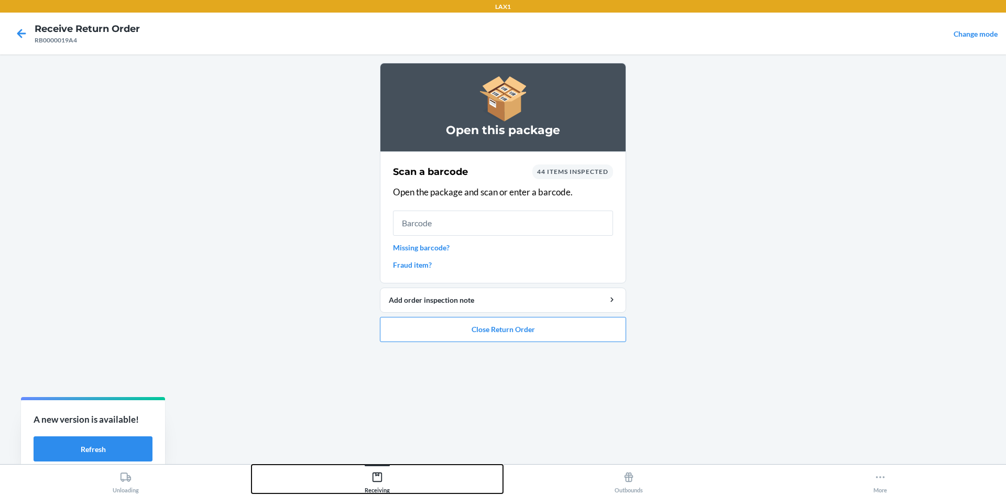
click at [382, 474] on div "Receiving" at bounding box center [377, 481] width 25 height 26
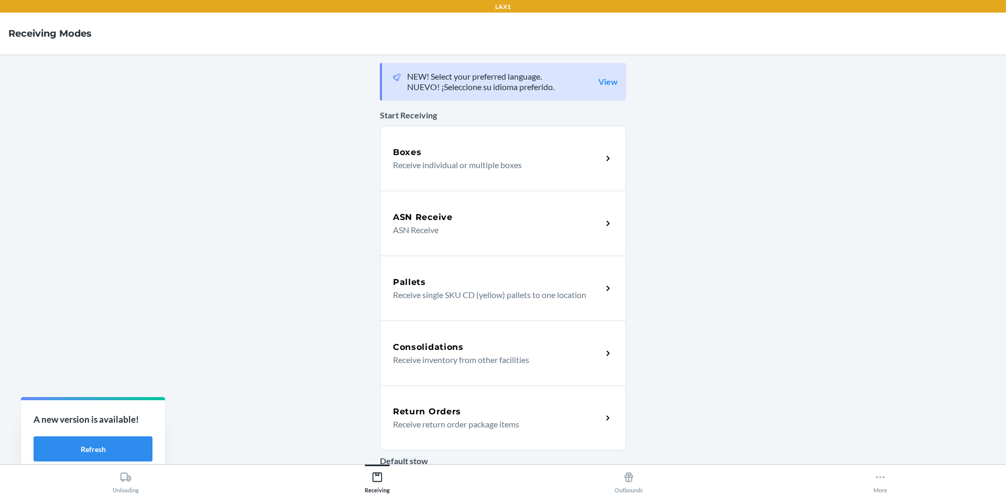
click at [443, 415] on h5 "Return Orders" at bounding box center [427, 412] width 68 height 13
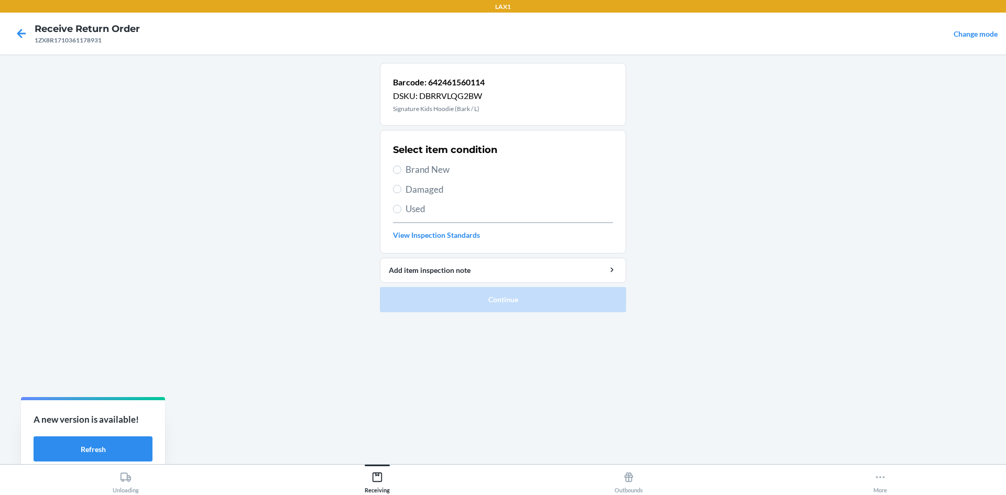
click at [401, 202] on label "Used" at bounding box center [503, 209] width 220 height 14
click at [401, 205] on input "Used" at bounding box center [397, 209] width 8 height 8
radio input "true"
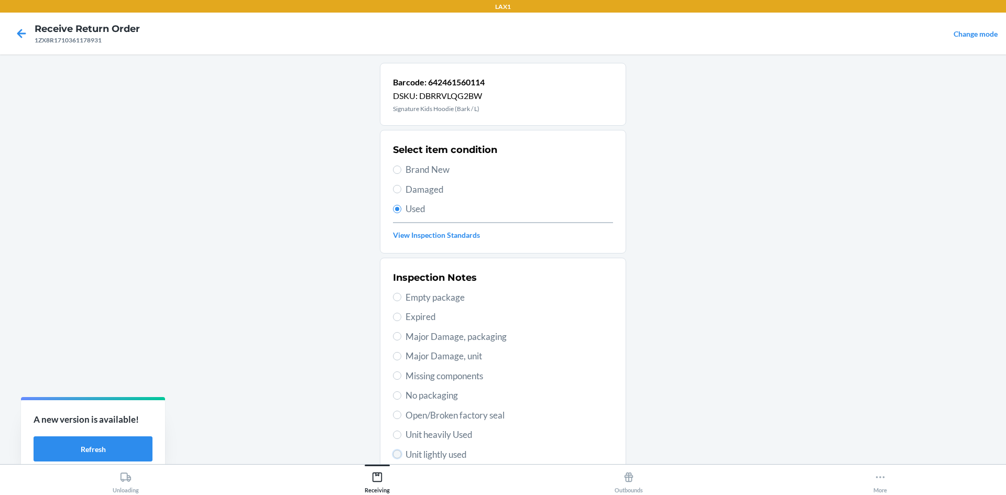
click at [394, 458] on input "Unit lightly used" at bounding box center [397, 454] width 8 height 8
radio input "true"
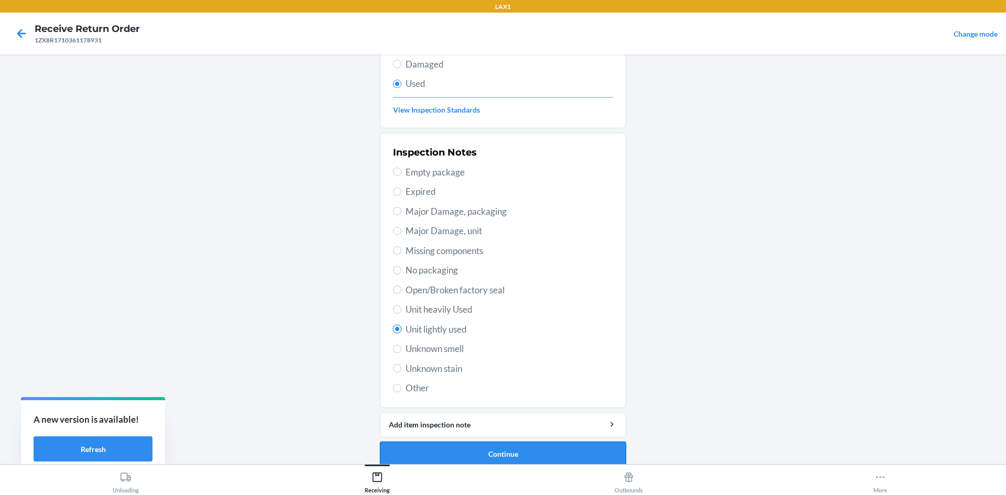
scroll to position [136, 0]
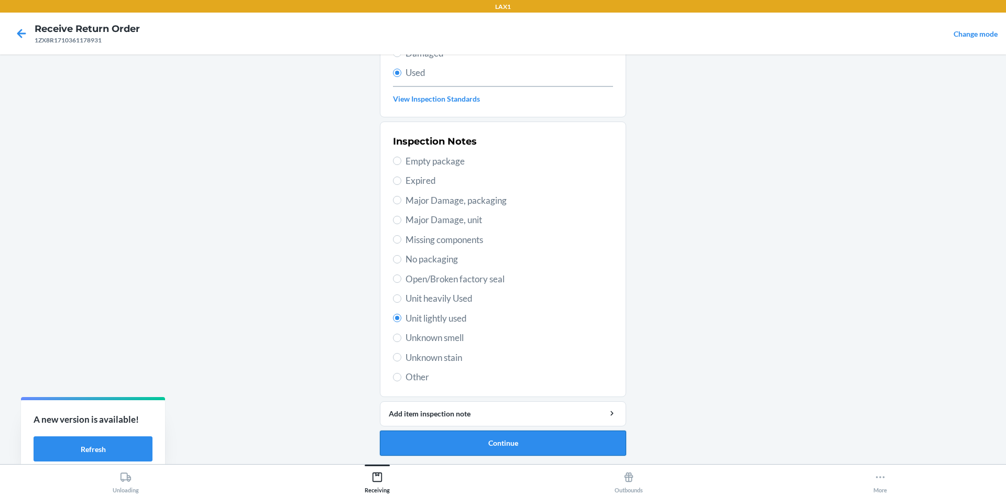
click at [462, 450] on button "Continue" at bounding box center [503, 443] width 246 height 25
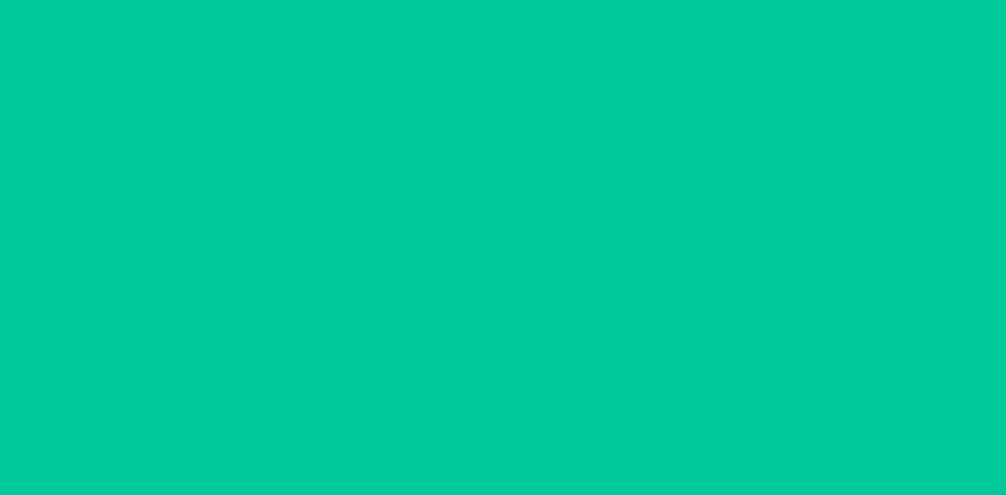
scroll to position [0, 0]
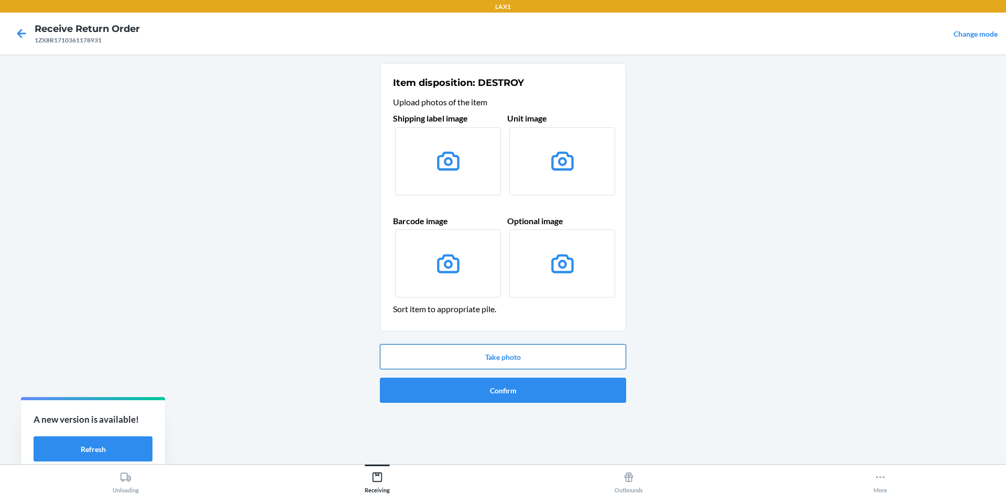
click at [494, 360] on button "Take photo" at bounding box center [503, 356] width 246 height 25
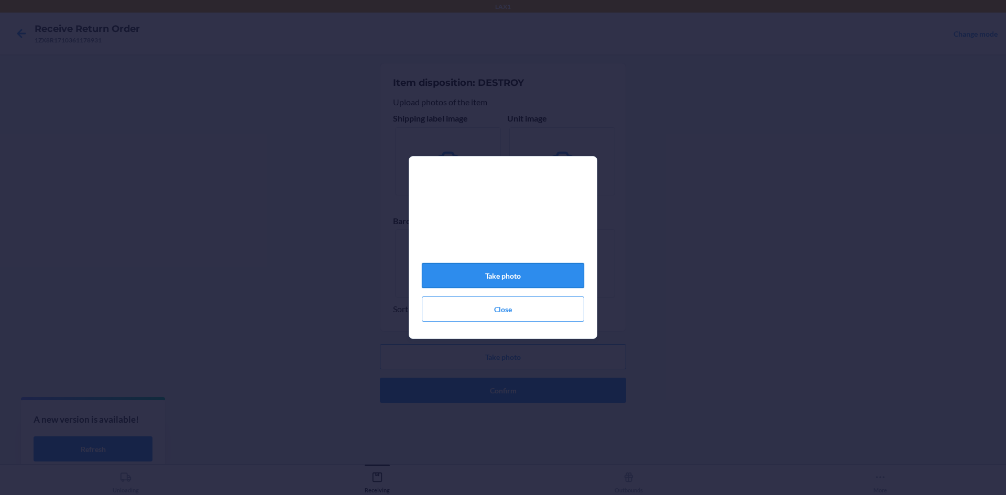
click at [512, 273] on button "Take photo" at bounding box center [503, 275] width 163 height 25
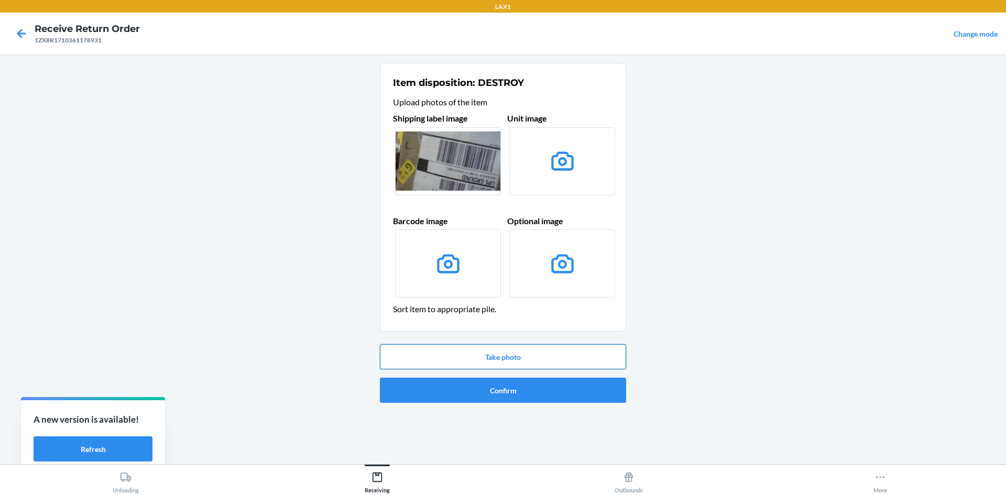
click at [485, 361] on button "Take photo" at bounding box center [503, 356] width 246 height 25
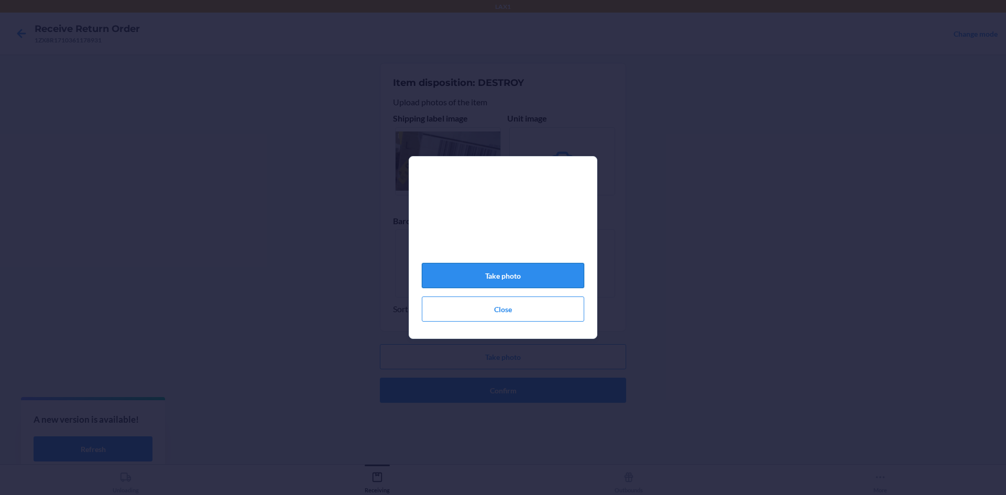
click at [535, 276] on button "Take photo" at bounding box center [503, 275] width 163 height 25
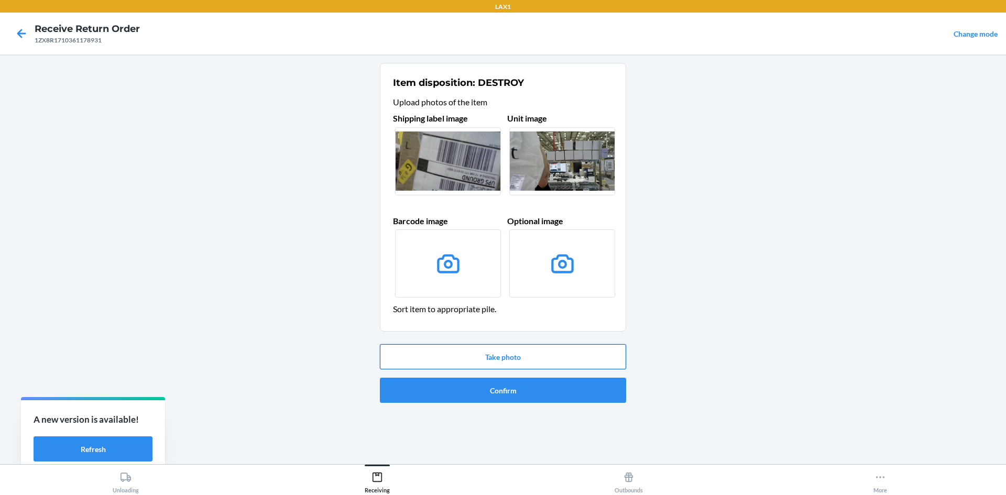
click at [498, 358] on button "Take photo" at bounding box center [503, 356] width 246 height 25
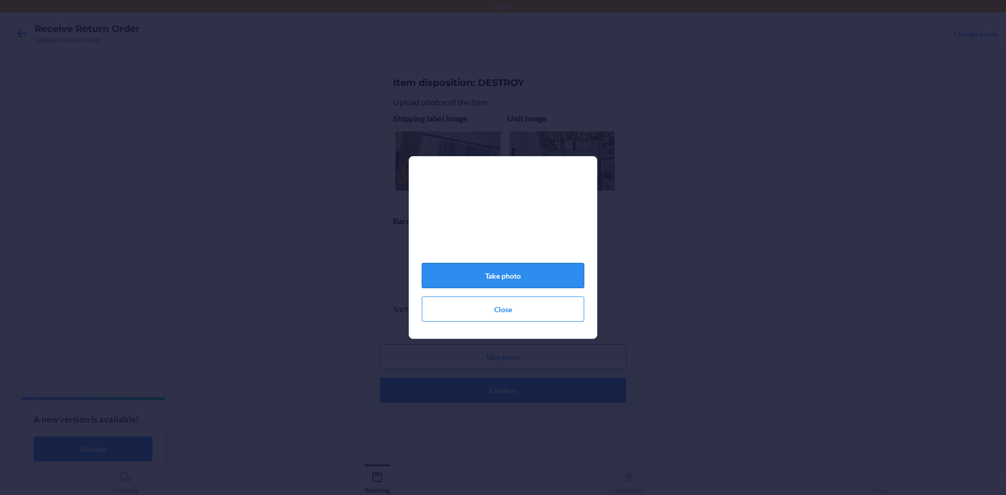
click at [517, 269] on button "Take photo" at bounding box center [503, 275] width 163 height 25
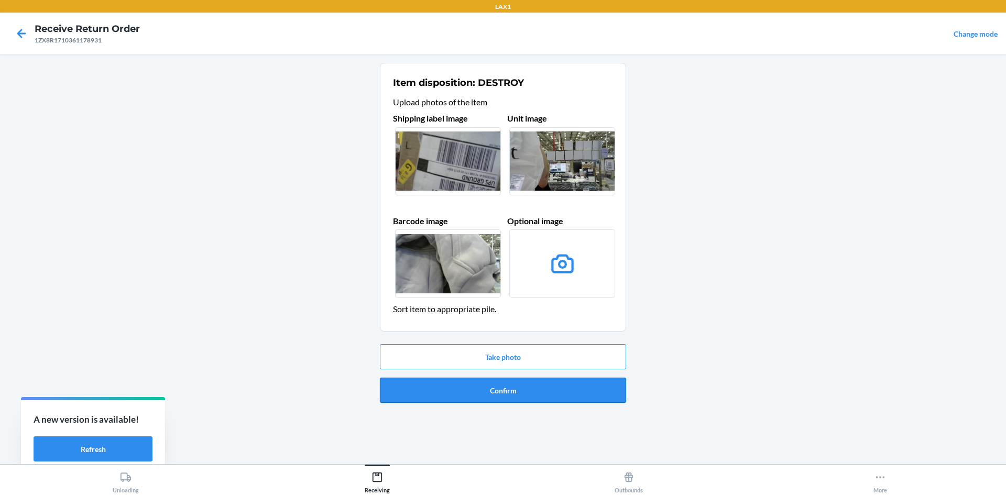
click at [507, 393] on button "Confirm" at bounding box center [503, 390] width 246 height 25
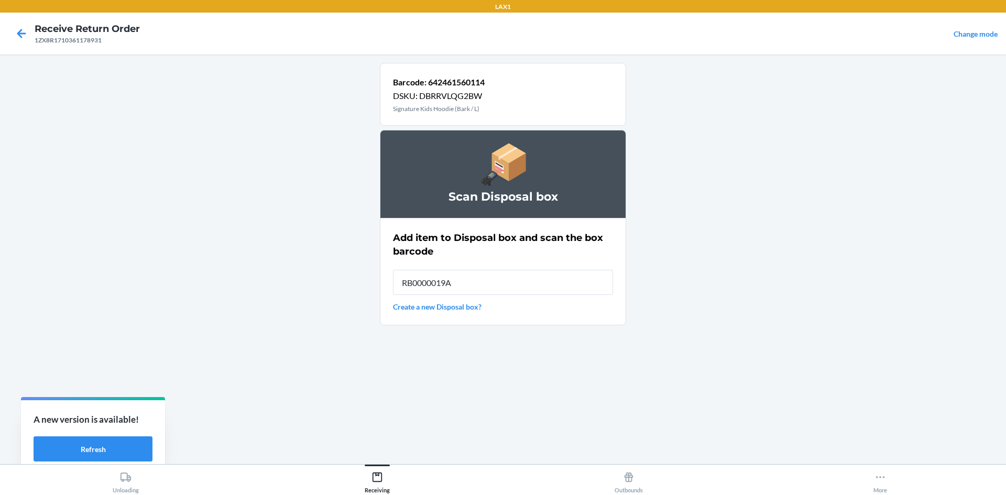
type input "RB0000019A4"
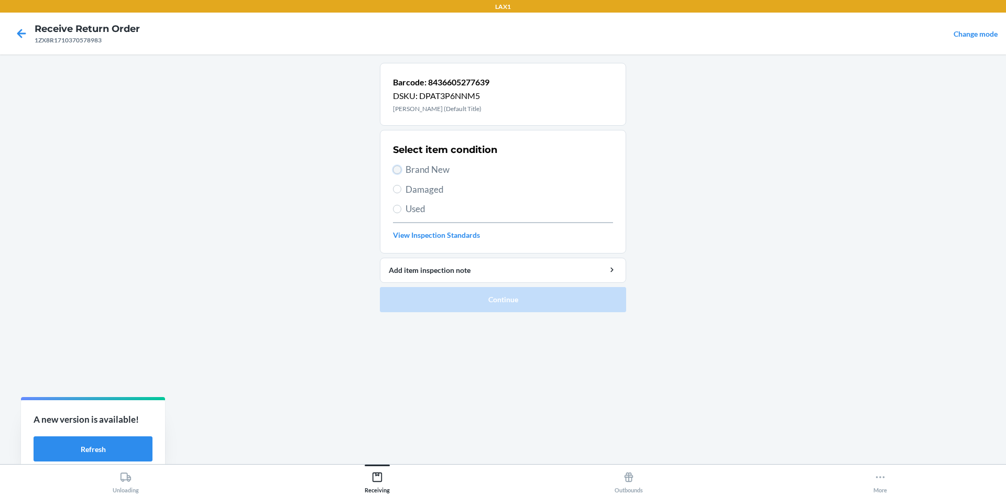
click at [399, 170] on input "Brand New" at bounding box center [397, 170] width 8 height 8
radio input "true"
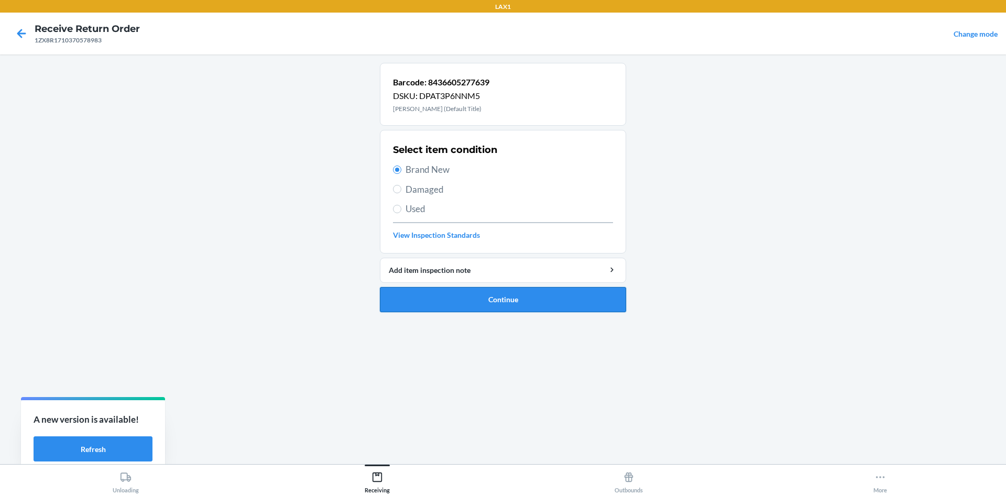
click at [424, 305] on button "Continue" at bounding box center [503, 299] width 246 height 25
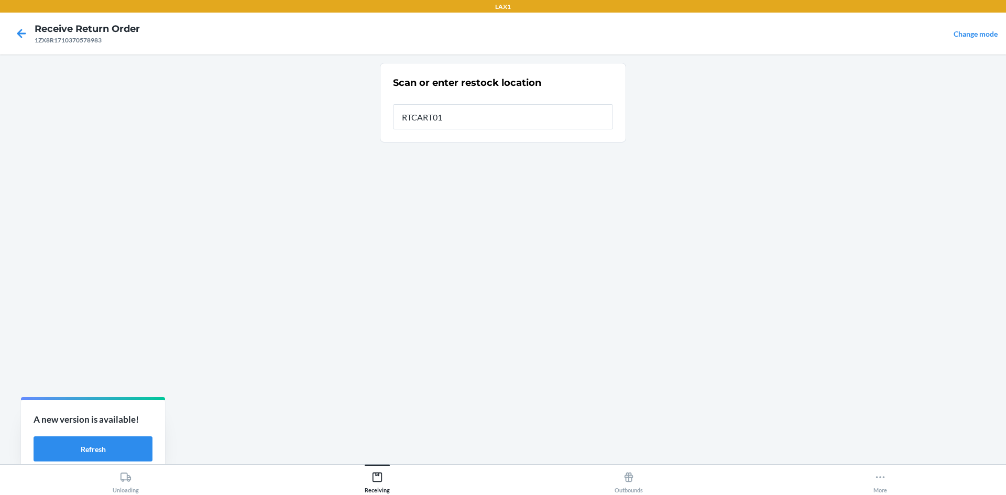
type input "RTCART018"
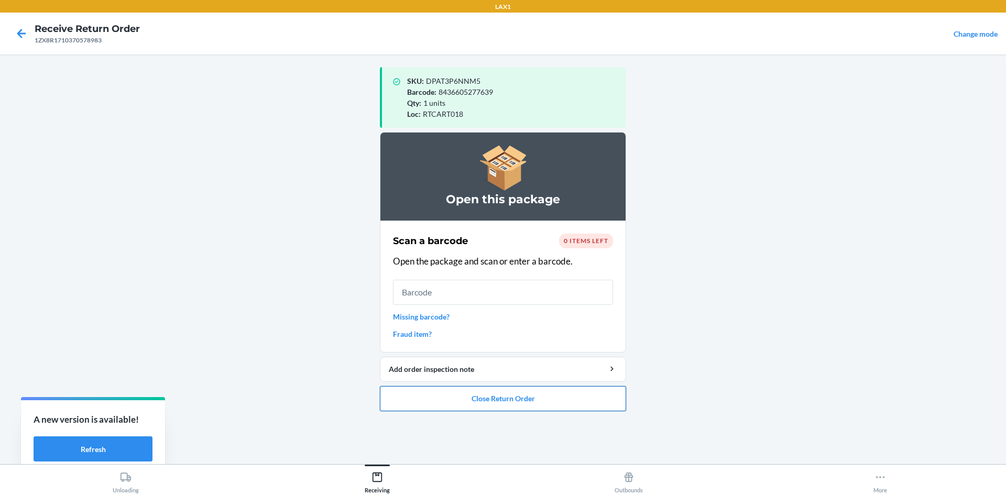
click at [426, 393] on button "Close Return Order" at bounding box center [503, 398] width 246 height 25
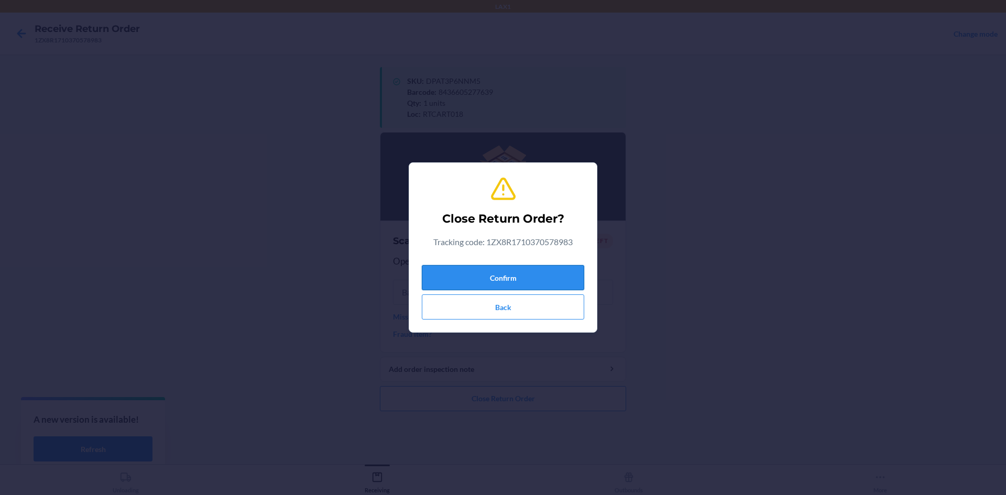
click at [483, 275] on button "Confirm" at bounding box center [503, 277] width 163 height 25
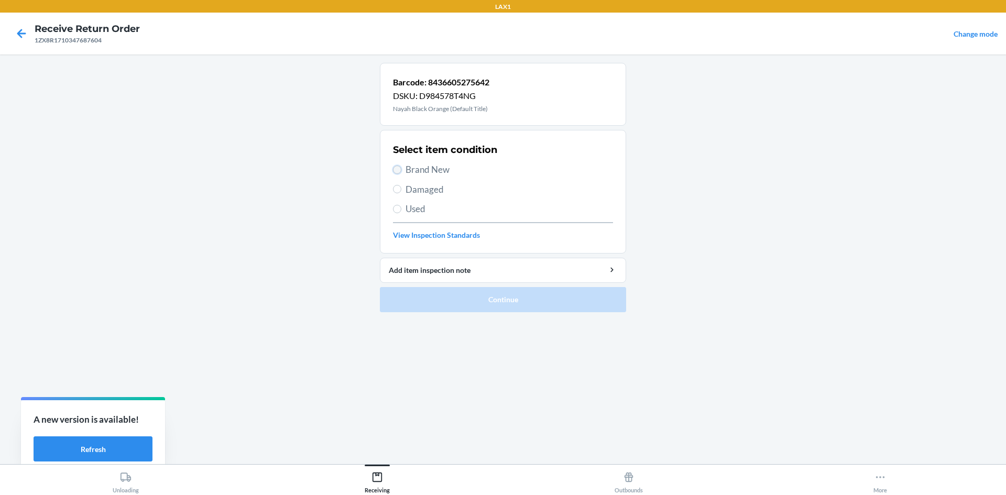
click at [399, 168] on input "Brand New" at bounding box center [397, 170] width 8 height 8
radio input "true"
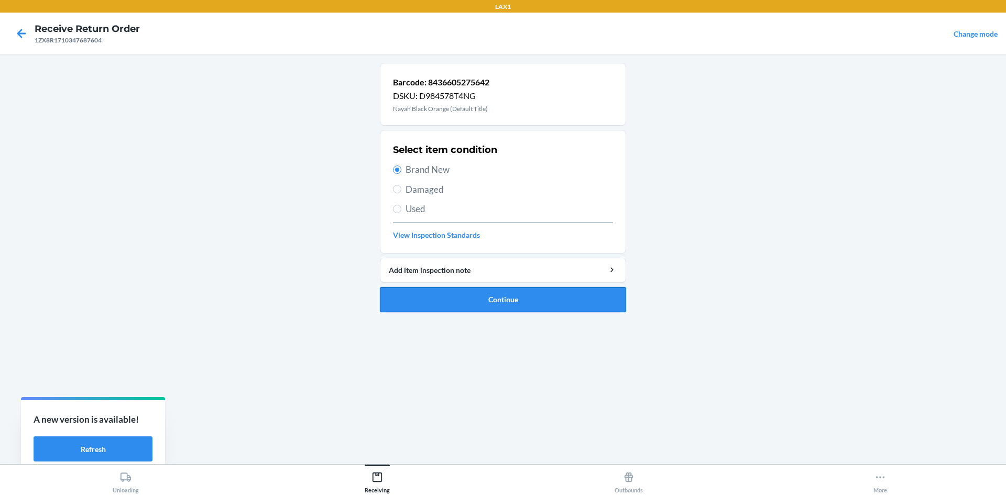
click at [426, 293] on button "Continue" at bounding box center [503, 299] width 246 height 25
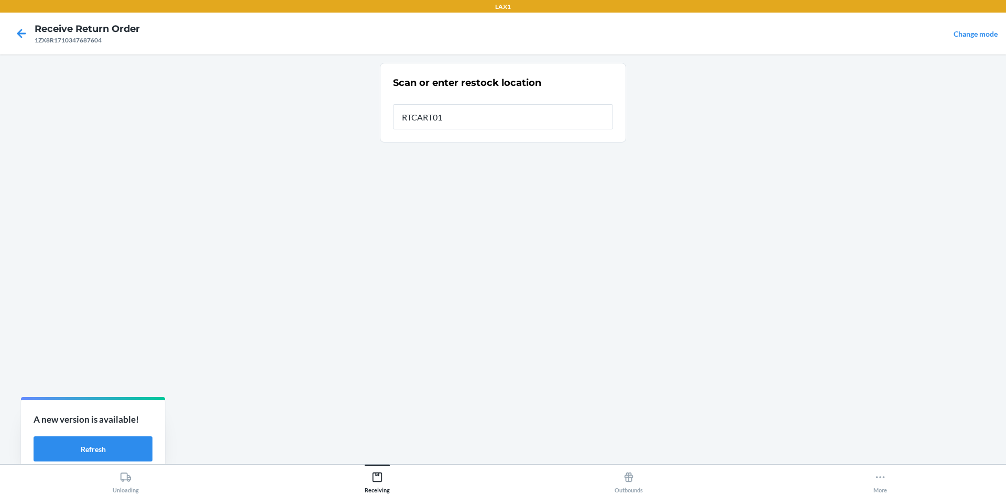
type input "RTCART018"
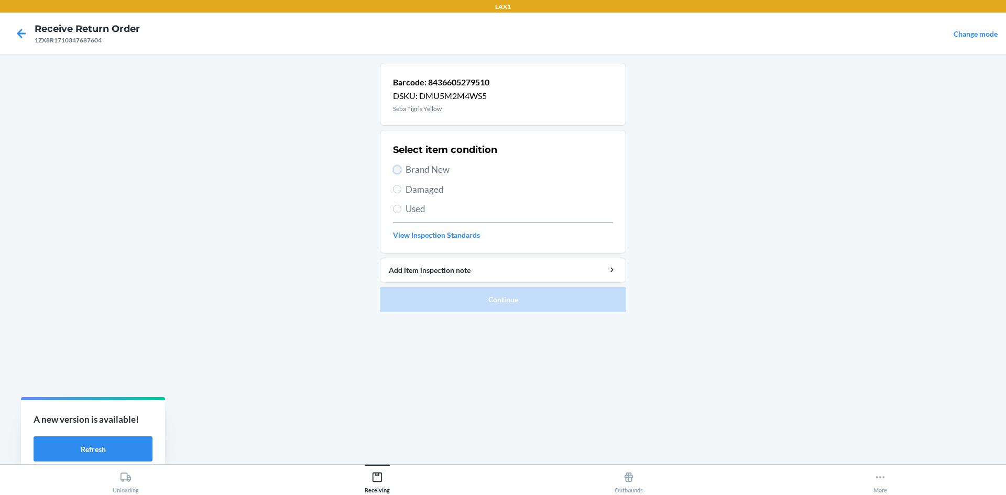
click at [399, 169] on input "Brand New" at bounding box center [397, 170] width 8 height 8
radio input "true"
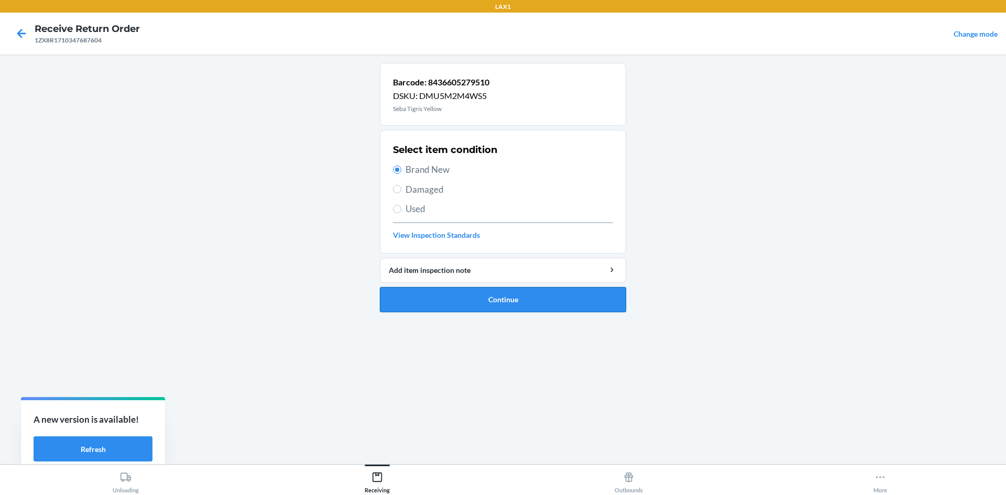
click at [422, 307] on button "Continue" at bounding box center [503, 299] width 246 height 25
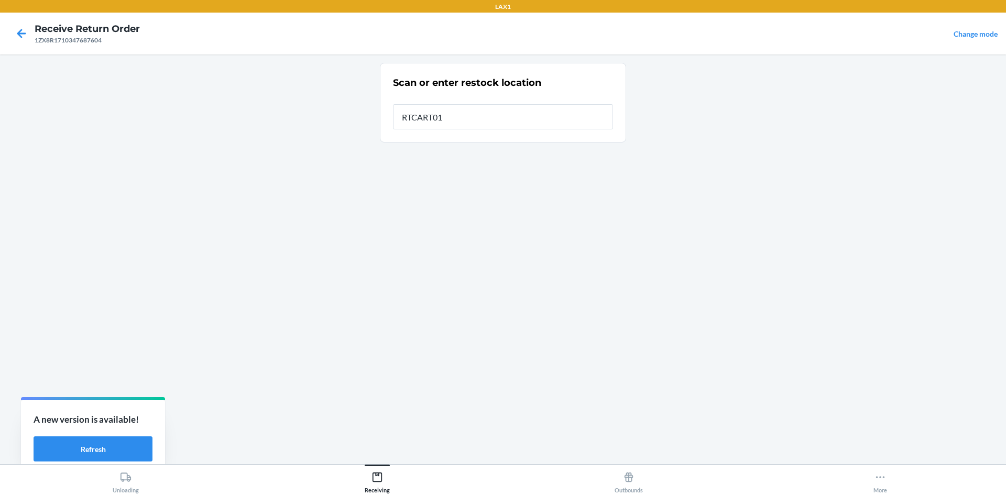
type input "RTCART018"
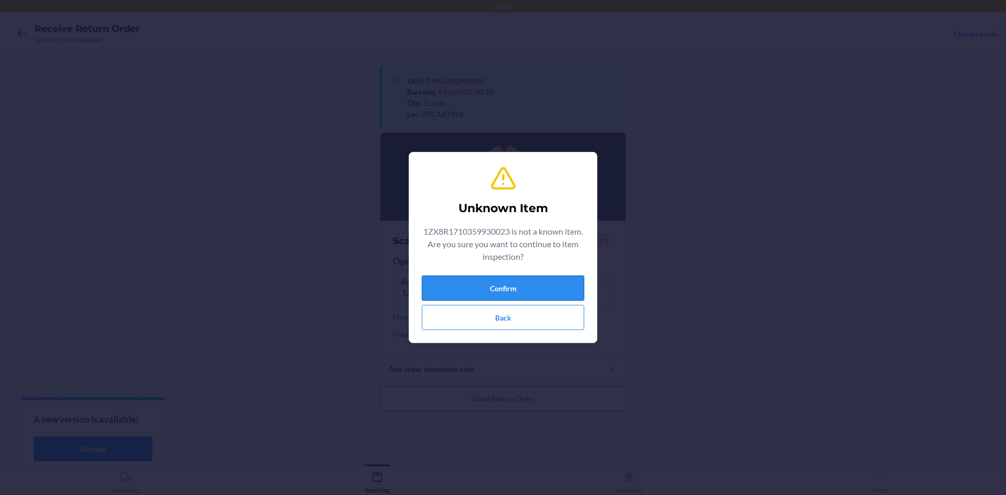
click at [429, 283] on button "Confirm" at bounding box center [503, 288] width 163 height 25
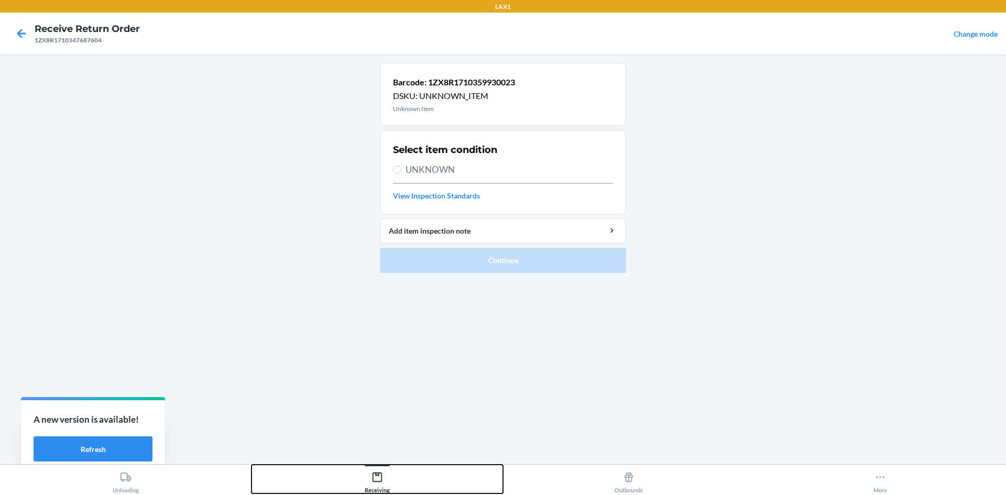
click at [375, 477] on icon at bounding box center [378, 478] width 12 height 12
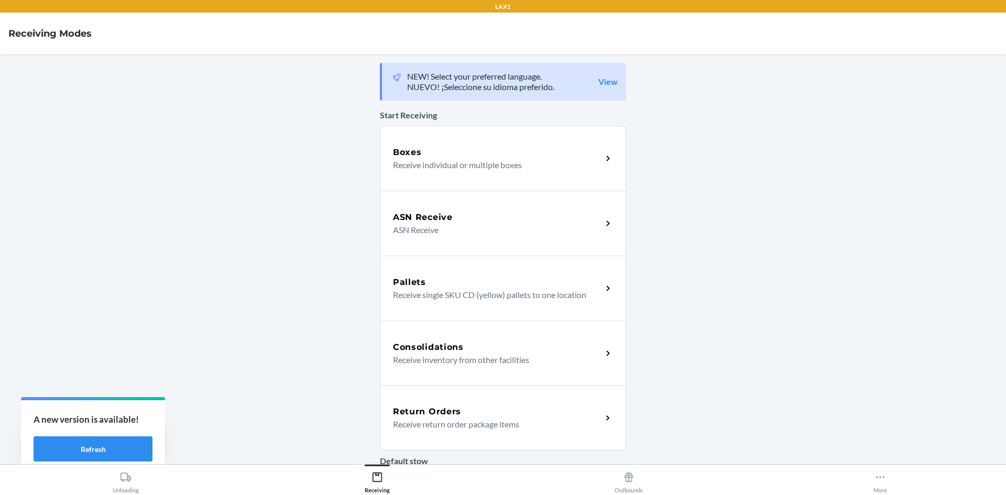
click at [419, 410] on h5 "Return Orders" at bounding box center [427, 412] width 68 height 13
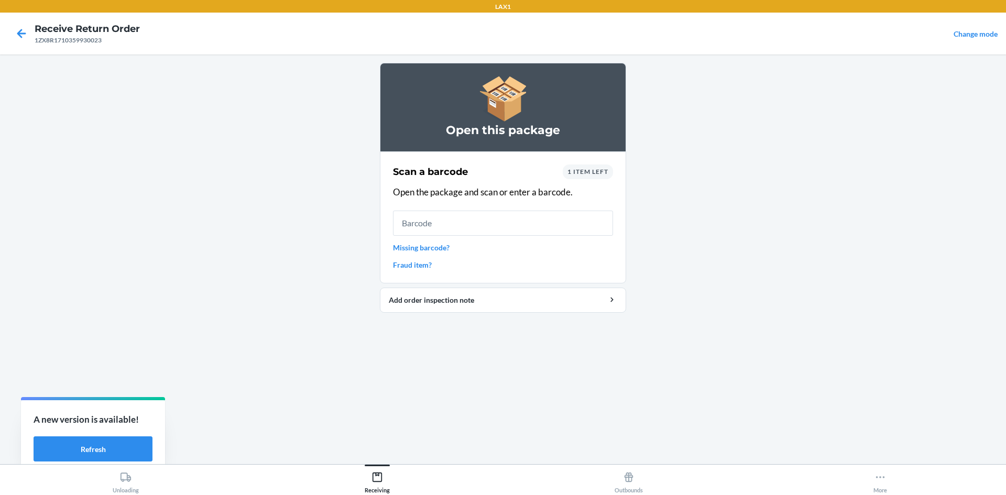
type input "0"
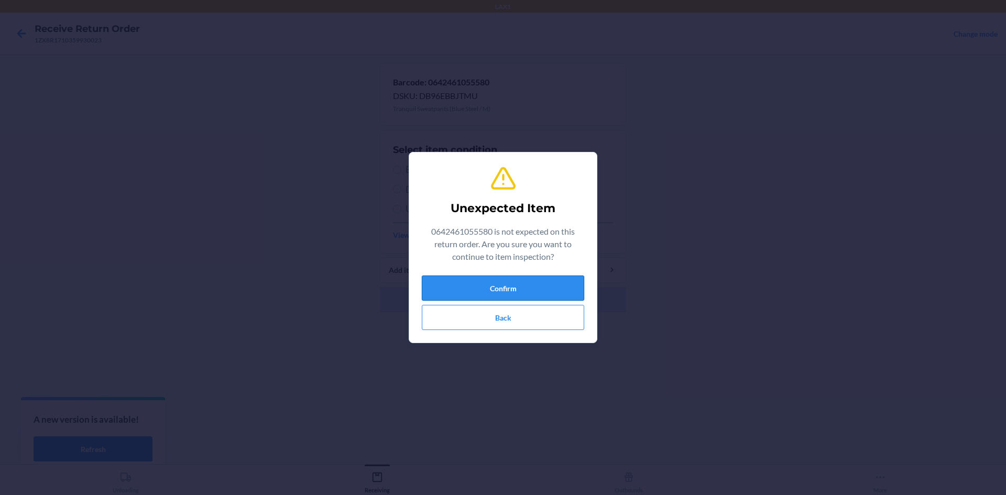
click at [489, 283] on button "Confirm" at bounding box center [503, 288] width 163 height 25
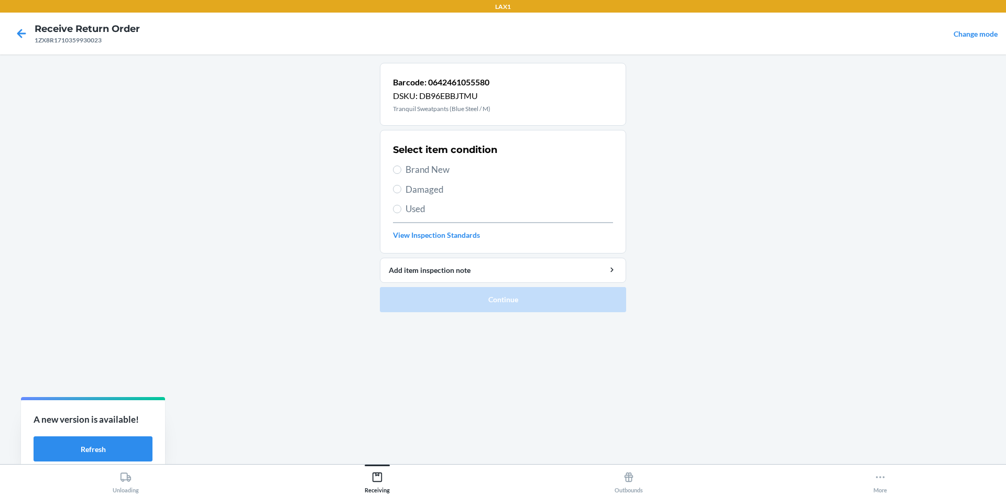
click at [402, 214] on label "Used" at bounding box center [503, 209] width 220 height 14
click at [402, 213] on input "Used" at bounding box center [397, 209] width 8 height 8
radio input "true"
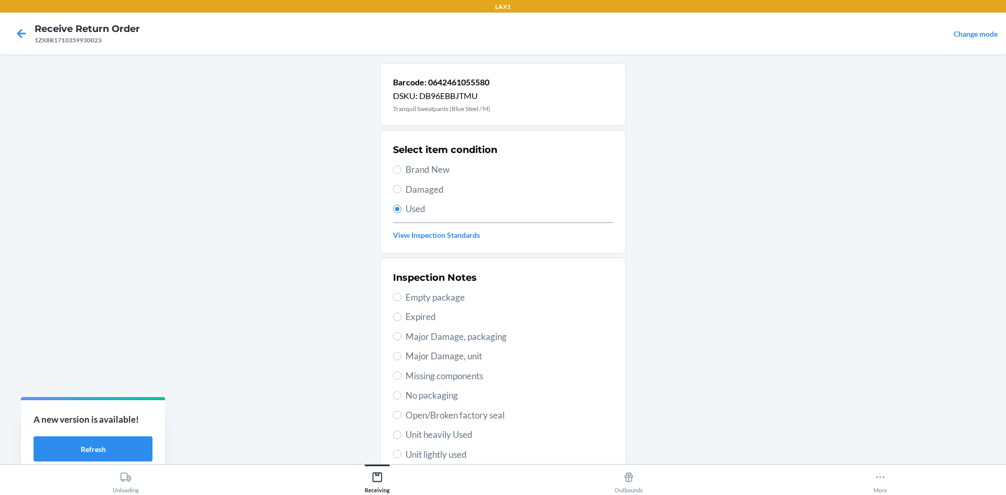
click at [406, 453] on span "Unit lightly used" at bounding box center [510, 455] width 208 height 14
click at [402, 453] on input "Unit lightly used" at bounding box center [397, 454] width 8 height 8
radio input "true"
click at [395, 457] on input "Unit lightly used" at bounding box center [397, 454] width 8 height 8
click at [406, 451] on span "Unit lightly used" at bounding box center [510, 455] width 208 height 14
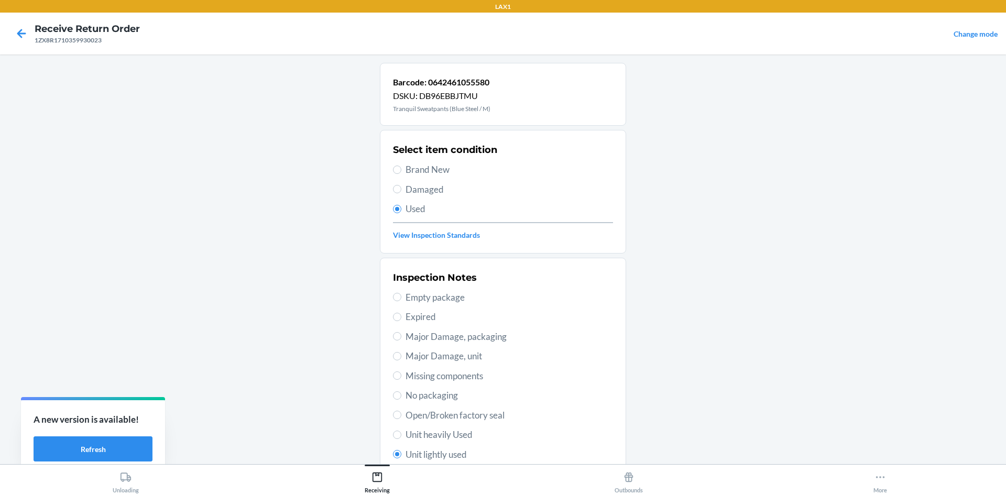
click at [402, 451] on input "Unit lightly used" at bounding box center [397, 454] width 8 height 8
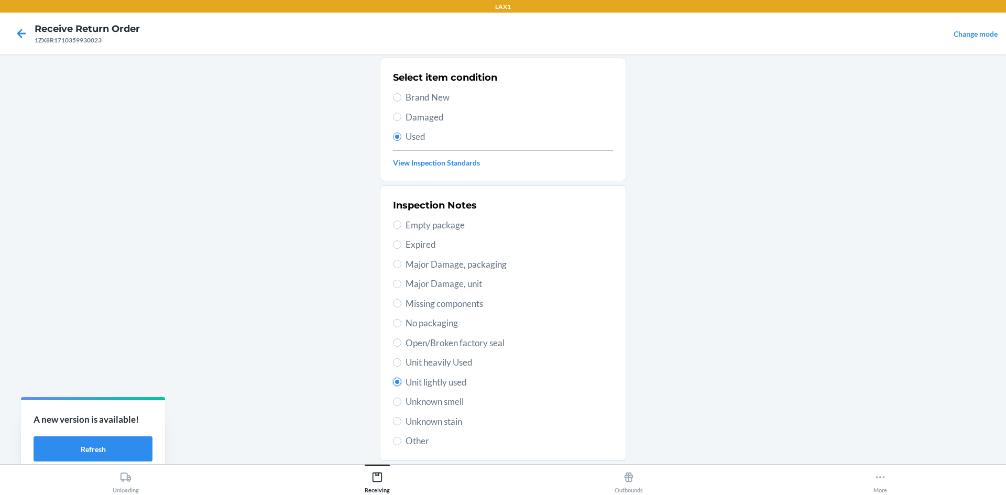
scroll to position [136, 0]
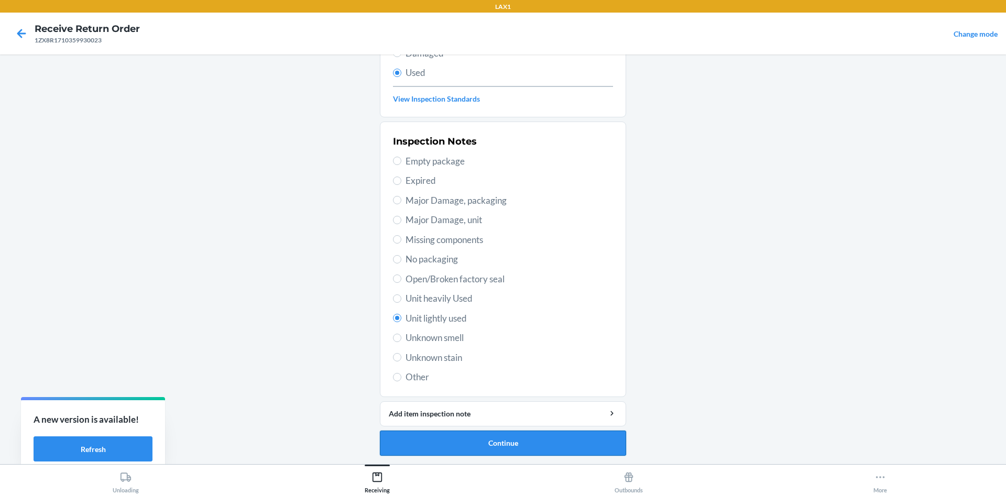
click at [407, 449] on button "Continue" at bounding box center [503, 443] width 246 height 25
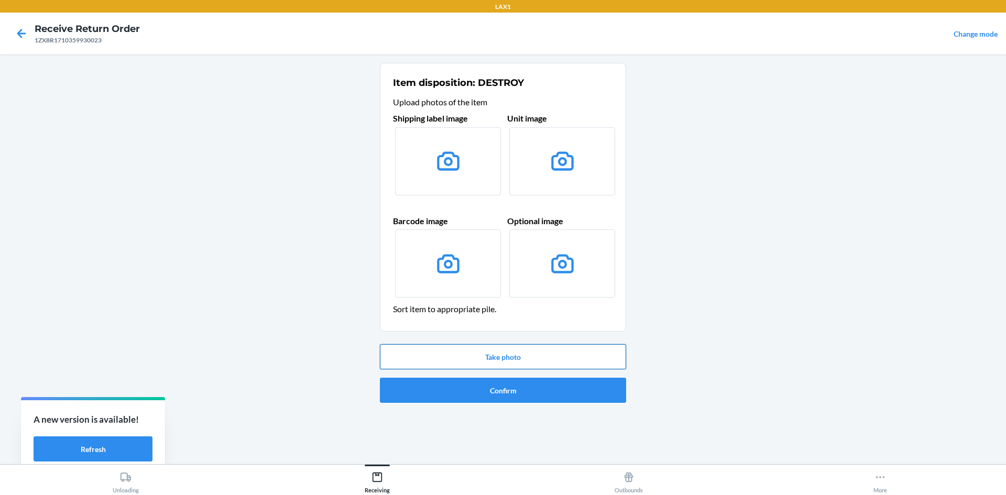
click at [478, 359] on button "Take photo" at bounding box center [503, 356] width 246 height 25
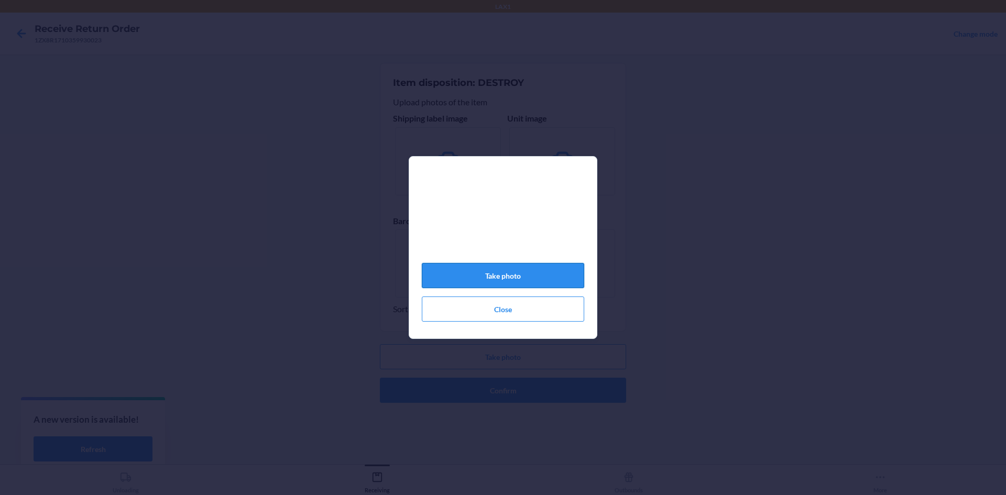
drag, startPoint x: 496, startPoint y: 279, endPoint x: 505, endPoint y: 279, distance: 8.9
click at [505, 279] on button "Take photo" at bounding box center [503, 275] width 163 height 25
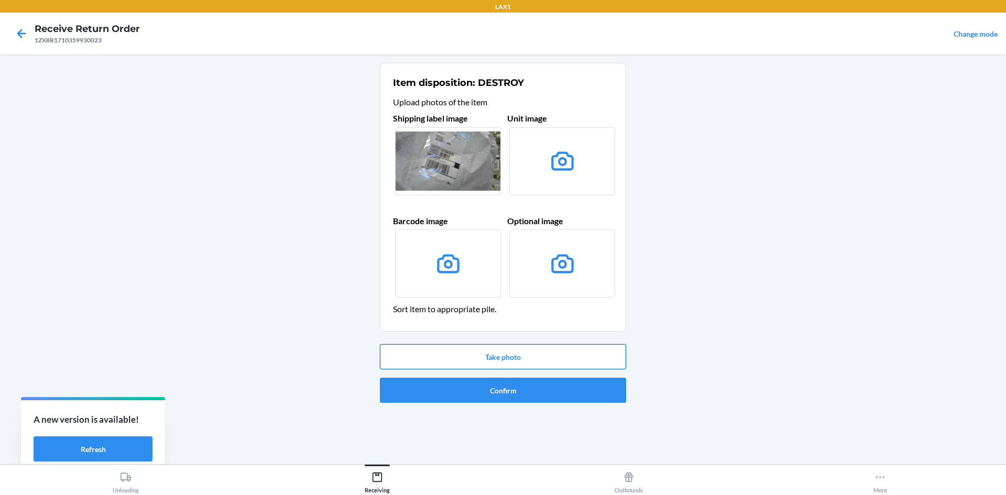
click at [521, 354] on button "Take photo" at bounding box center [503, 356] width 246 height 25
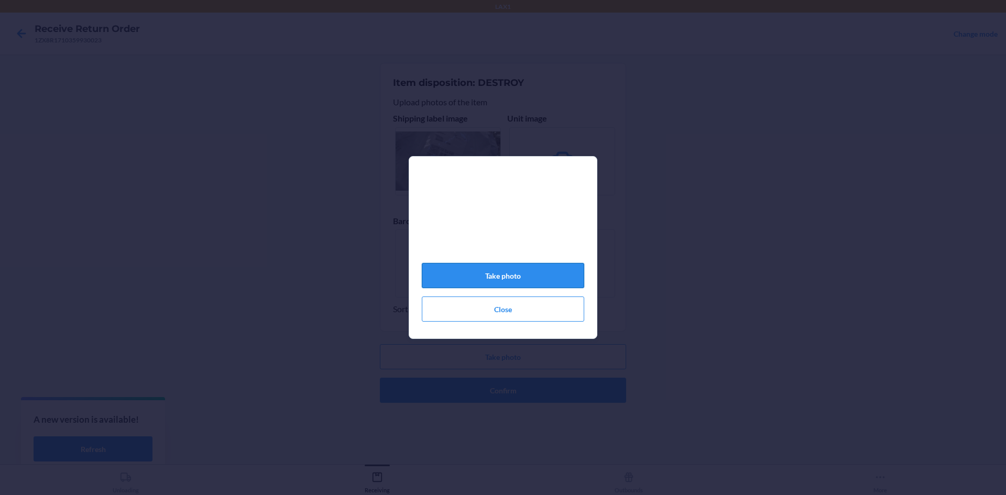
click at [502, 275] on button "Take photo" at bounding box center [503, 275] width 163 height 25
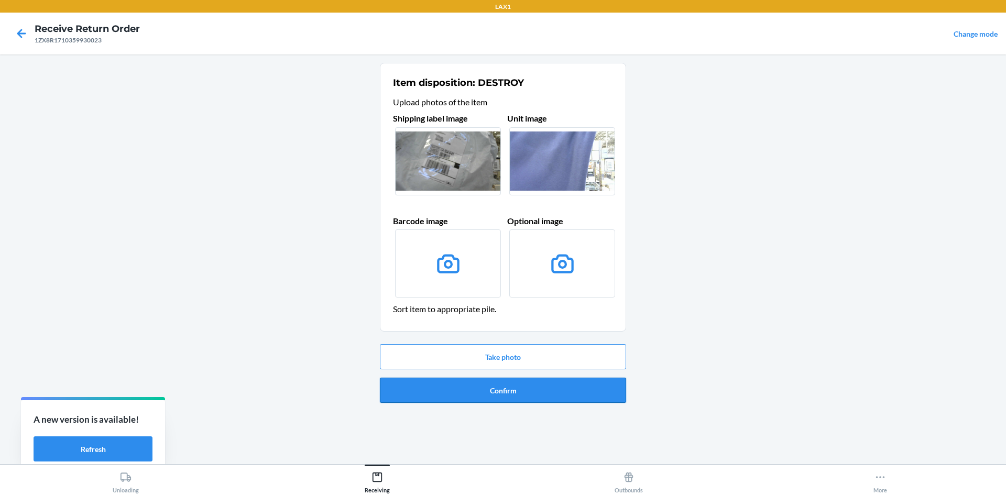
click at [450, 388] on button "Confirm" at bounding box center [503, 390] width 246 height 25
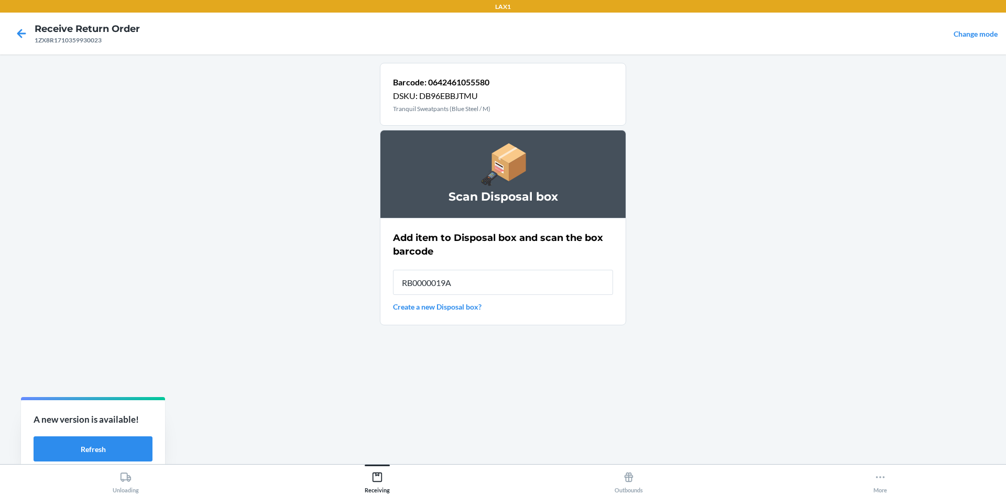
type input "RB0000019A4"
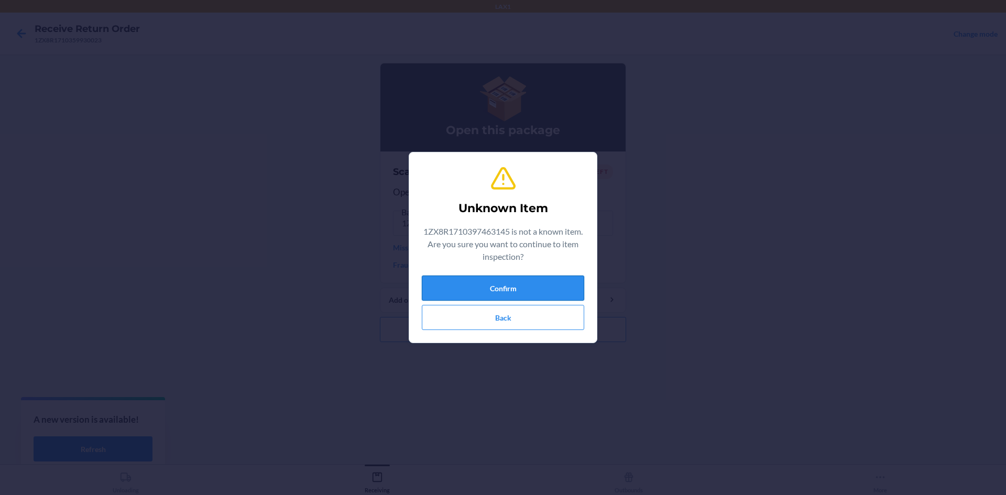
click at [449, 289] on button "Confirm" at bounding box center [503, 288] width 163 height 25
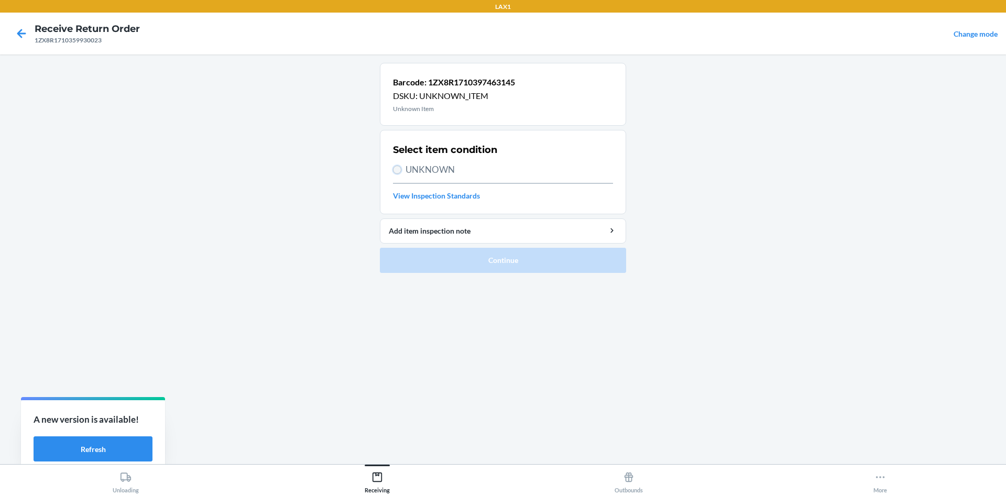
click at [397, 171] on input "UNKNOWN" at bounding box center [397, 170] width 8 height 8
radio input "true"
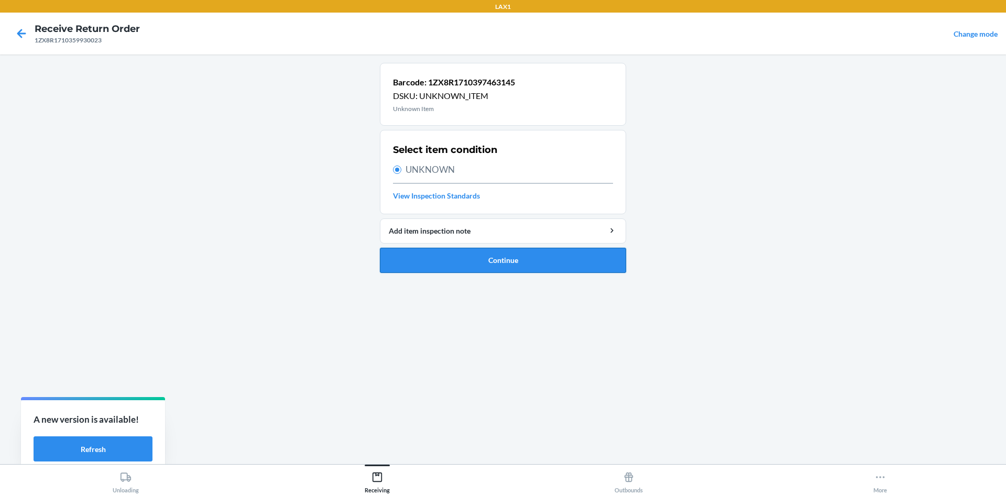
click at [410, 251] on button "Continue" at bounding box center [503, 260] width 246 height 25
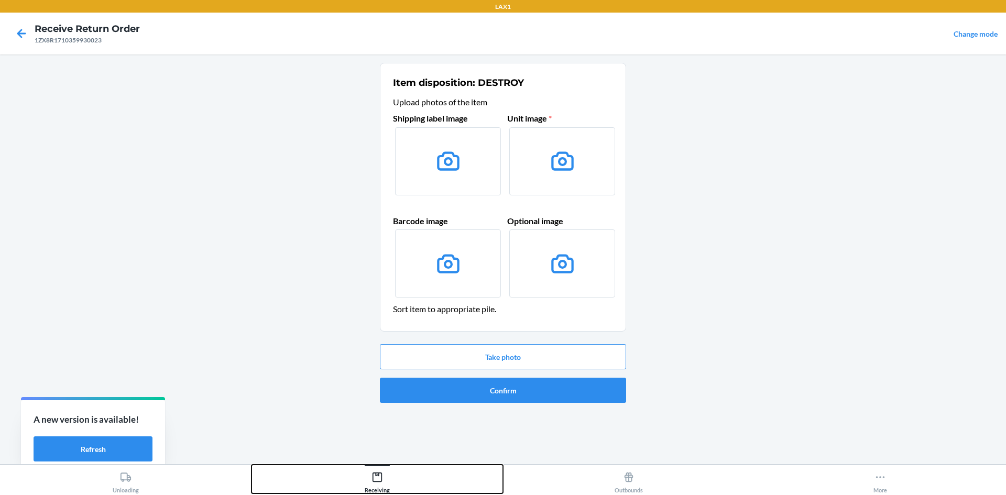
click at [384, 485] on div "Receiving" at bounding box center [377, 481] width 25 height 26
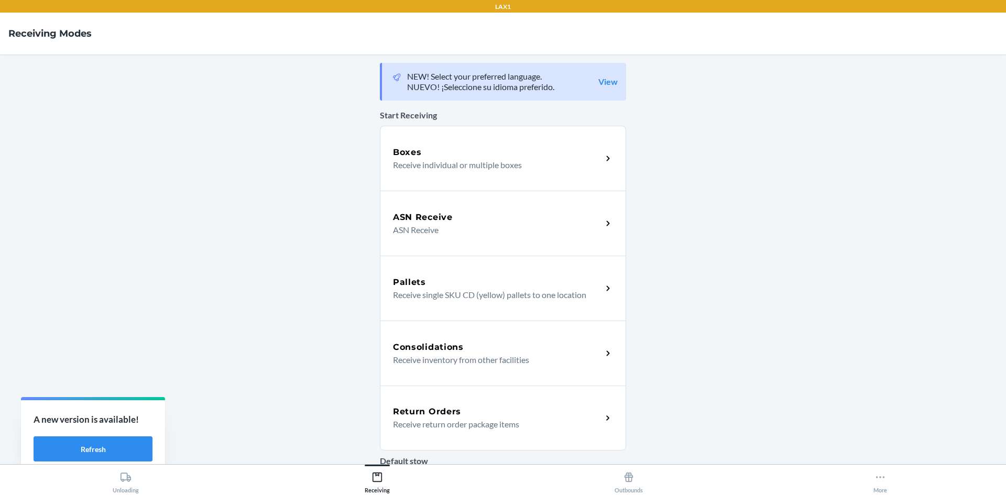
click at [464, 364] on p "Receive inventory from other facilities" at bounding box center [493, 360] width 201 height 13
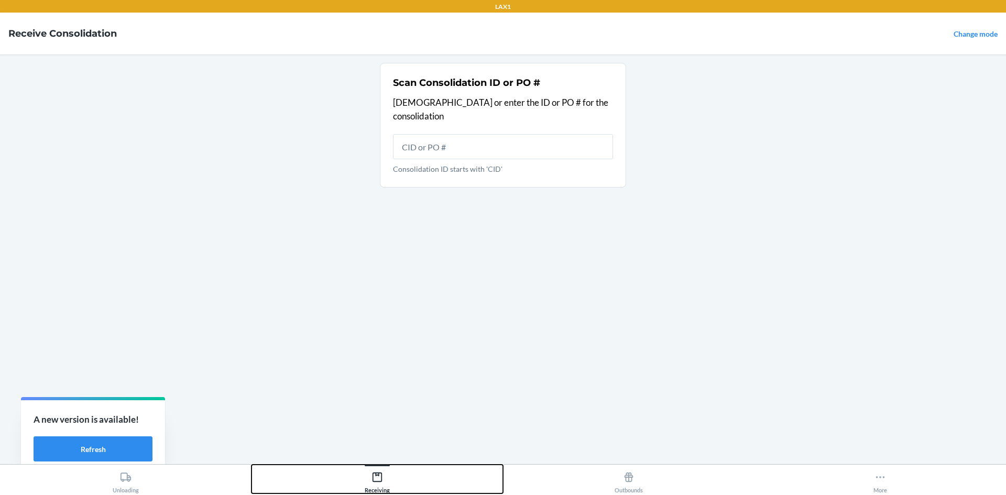
click at [374, 477] on icon at bounding box center [378, 478] width 12 height 12
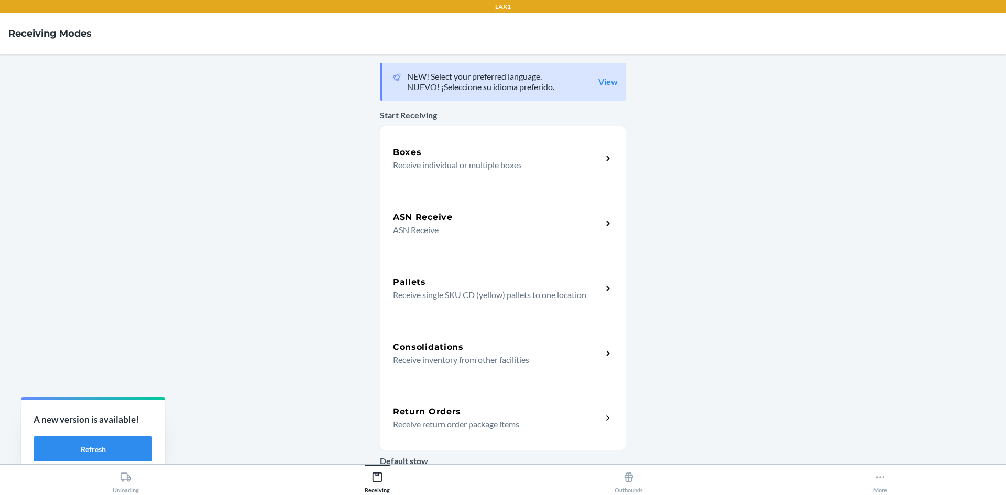
click at [424, 417] on h5 "Return Orders" at bounding box center [427, 412] width 68 height 13
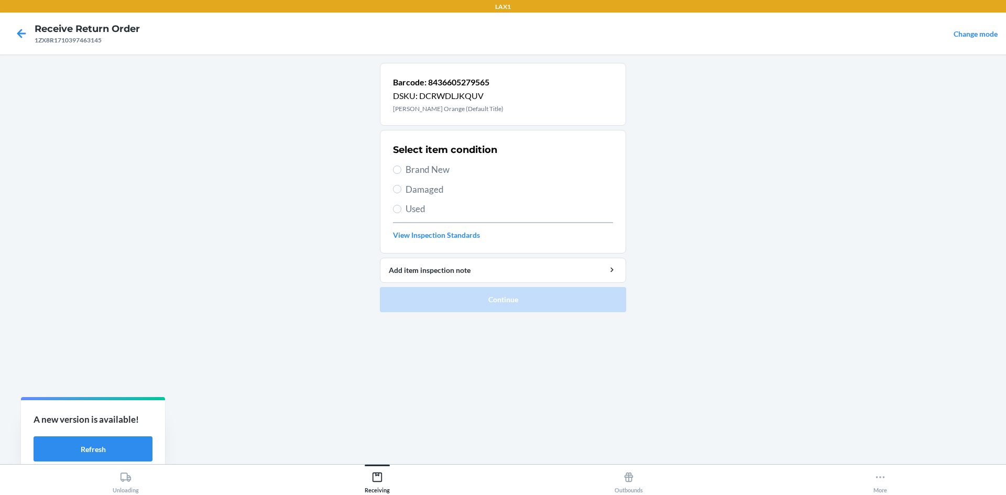
click at [400, 166] on label "Brand New" at bounding box center [503, 170] width 220 height 14
click at [400, 166] on input "Brand New" at bounding box center [397, 170] width 8 height 8
radio input "true"
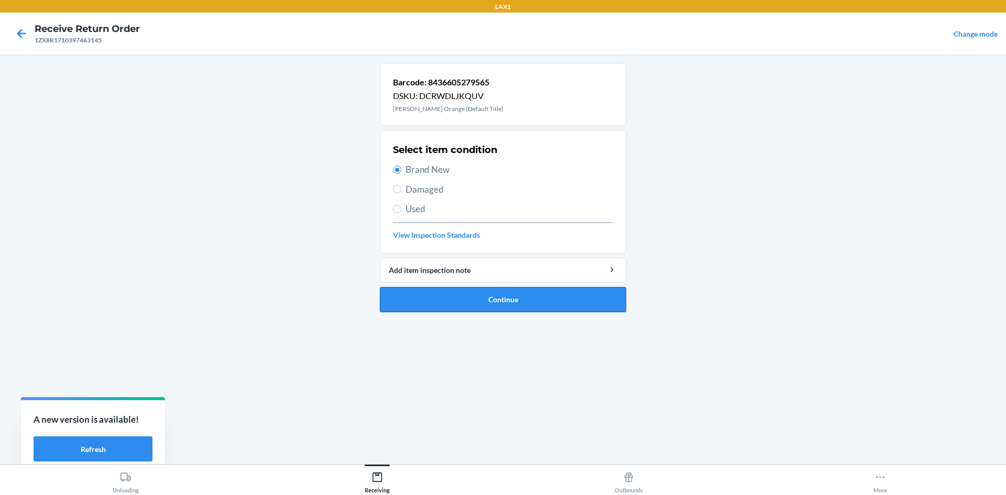
click at [437, 299] on button "Continue" at bounding box center [503, 299] width 246 height 25
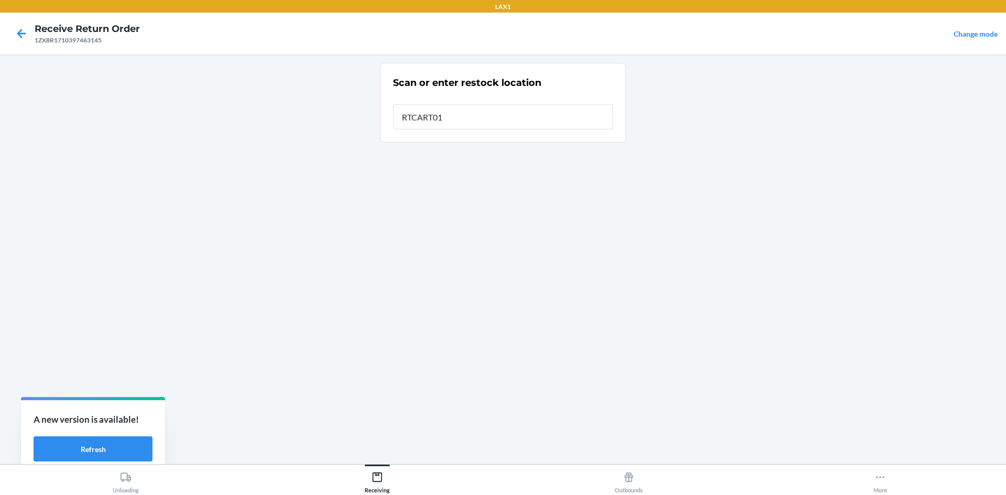
type input "RTCART018"
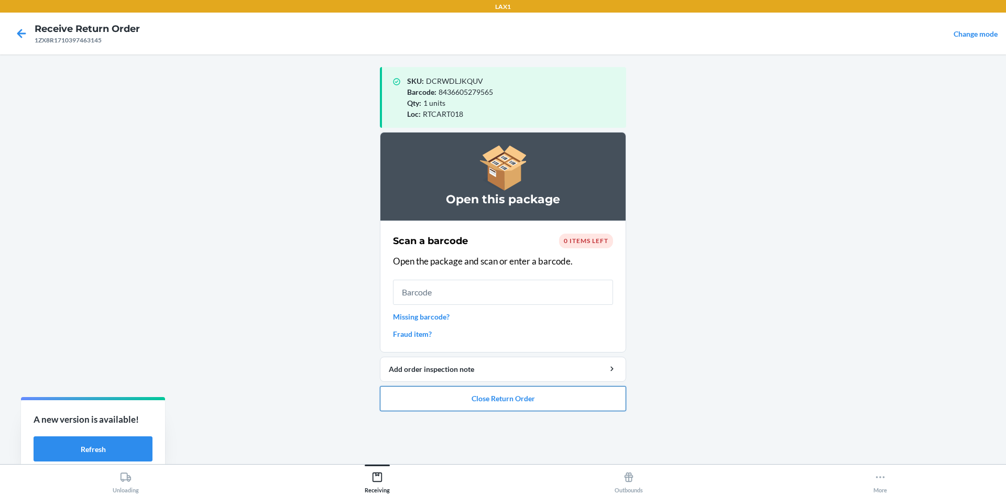
click at [523, 399] on button "Close Return Order" at bounding box center [503, 398] width 246 height 25
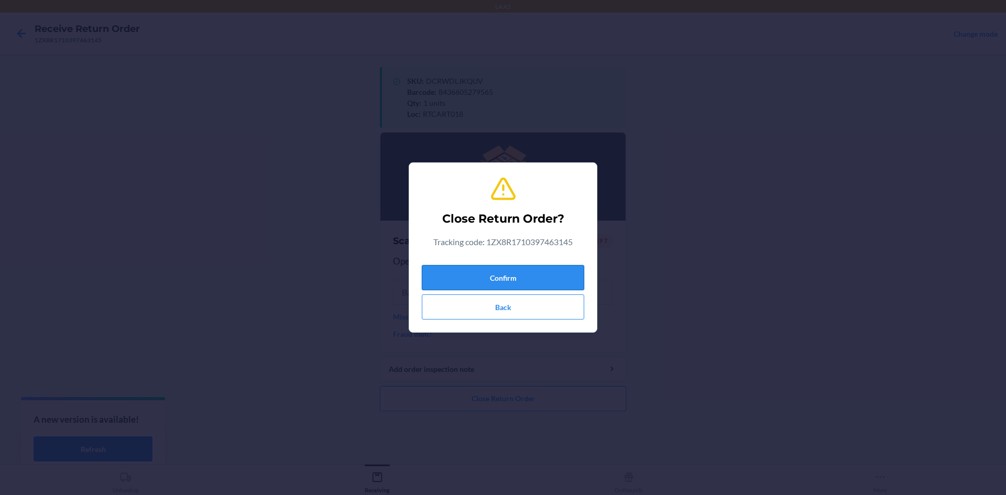
click at [508, 279] on button "Confirm" at bounding box center [503, 277] width 163 height 25
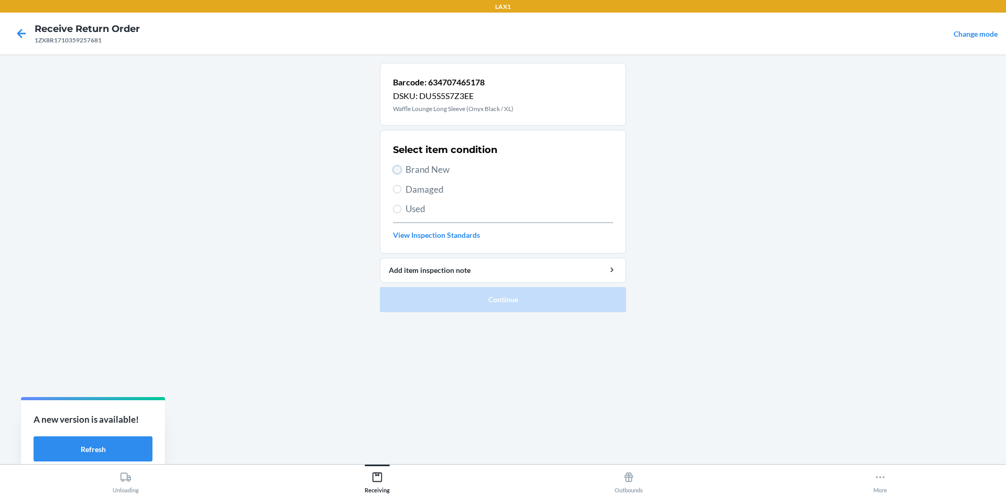
click at [397, 168] on input "Brand New" at bounding box center [397, 170] width 8 height 8
radio input "true"
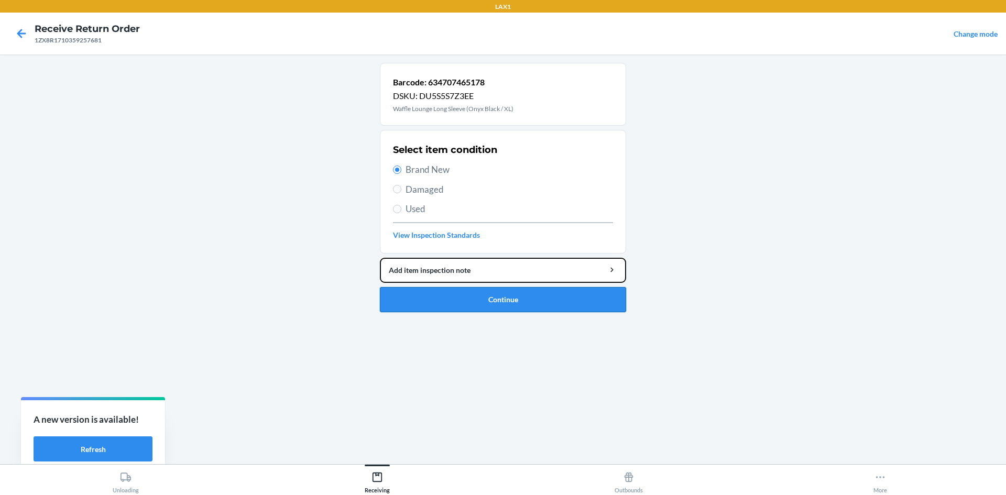
drag, startPoint x: 389, startPoint y: 276, endPoint x: 401, endPoint y: 307, distance: 32.5
click at [401, 307] on li "Barcode: 634707465178 DSKU: DU5S5S7Z3EE Waffle Lounge Long Sleeve (Onyx Black /…" at bounding box center [503, 188] width 246 height 250
click at [404, 304] on button "Continue" at bounding box center [503, 299] width 246 height 25
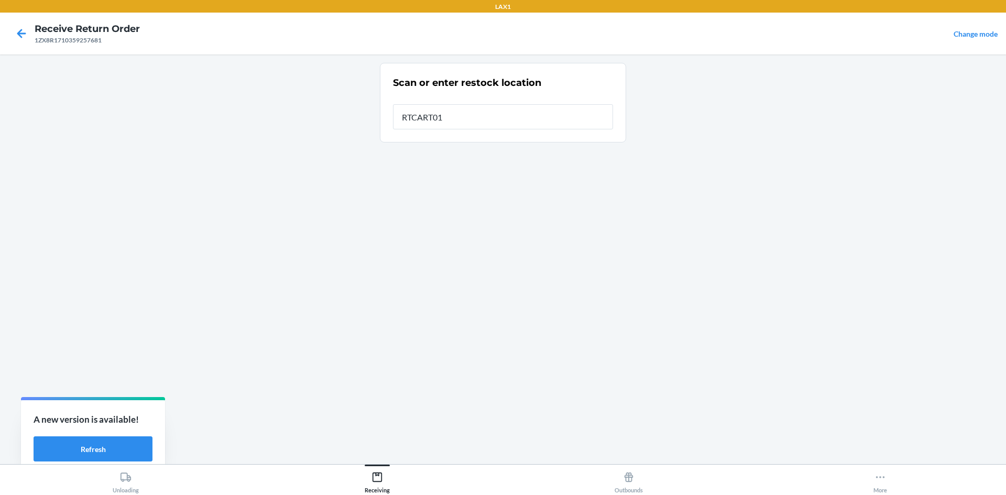
type input "RTCART018"
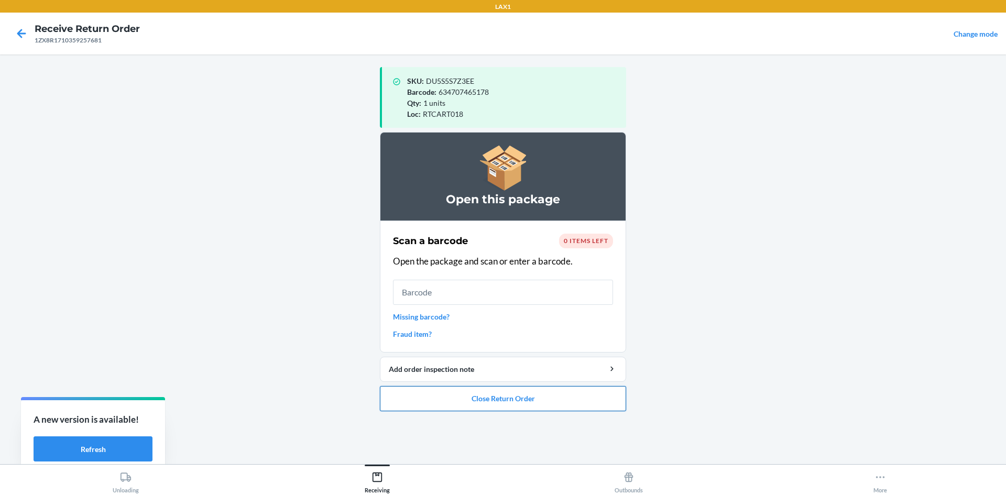
click at [440, 403] on button "Close Return Order" at bounding box center [503, 398] width 246 height 25
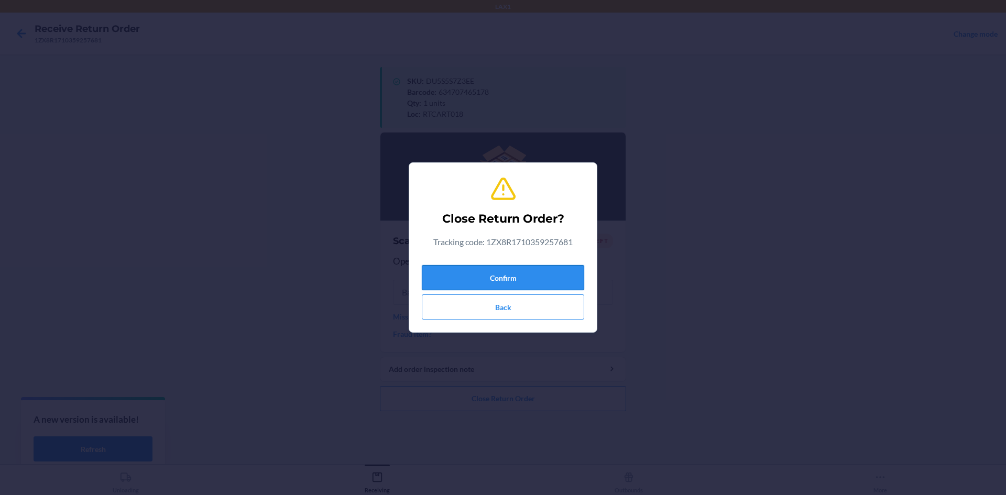
click at [518, 278] on button "Confirm" at bounding box center [503, 277] width 163 height 25
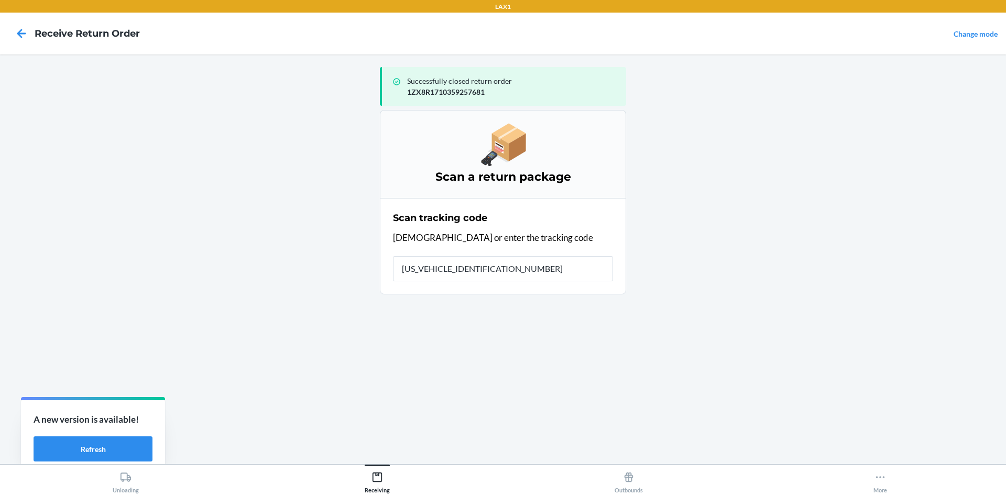
type input "1ZX8R1710375612471"
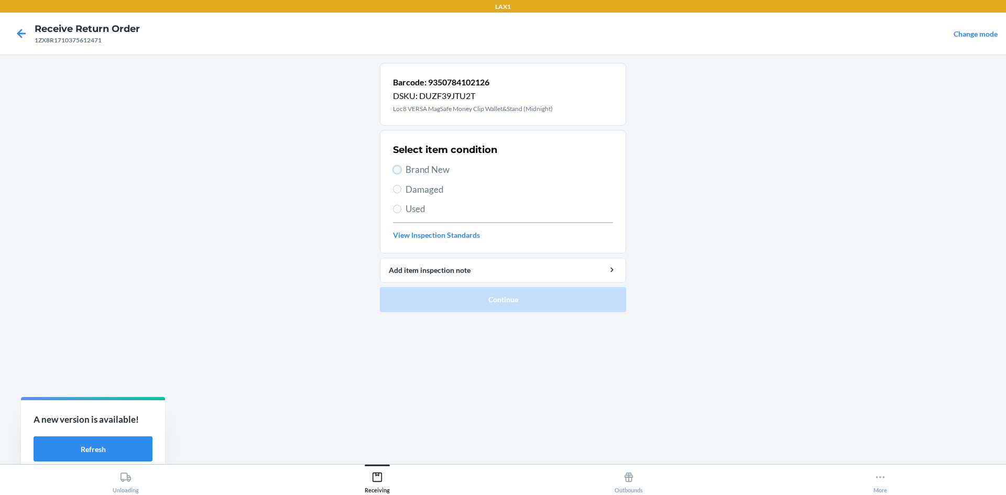
click at [397, 167] on input "Brand New" at bounding box center [397, 170] width 8 height 8
radio input "true"
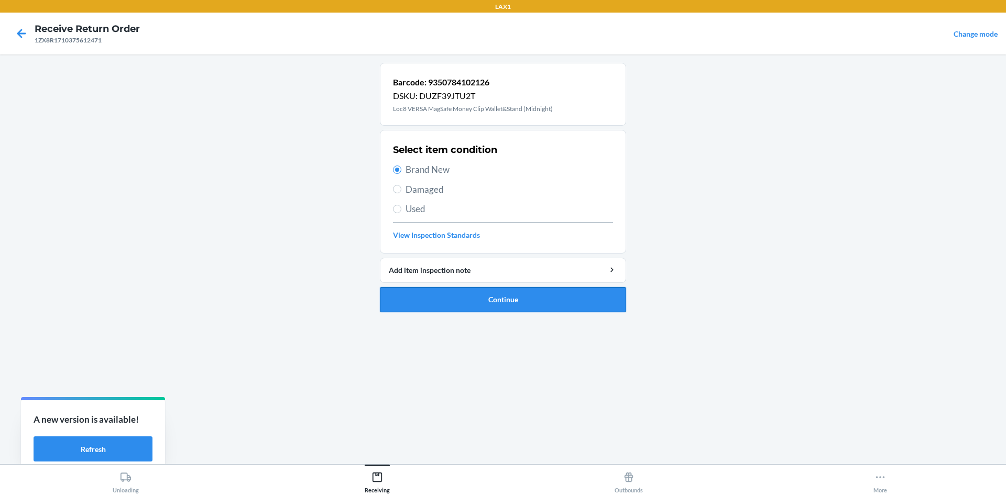
click at [389, 302] on button "Continue" at bounding box center [503, 299] width 246 height 25
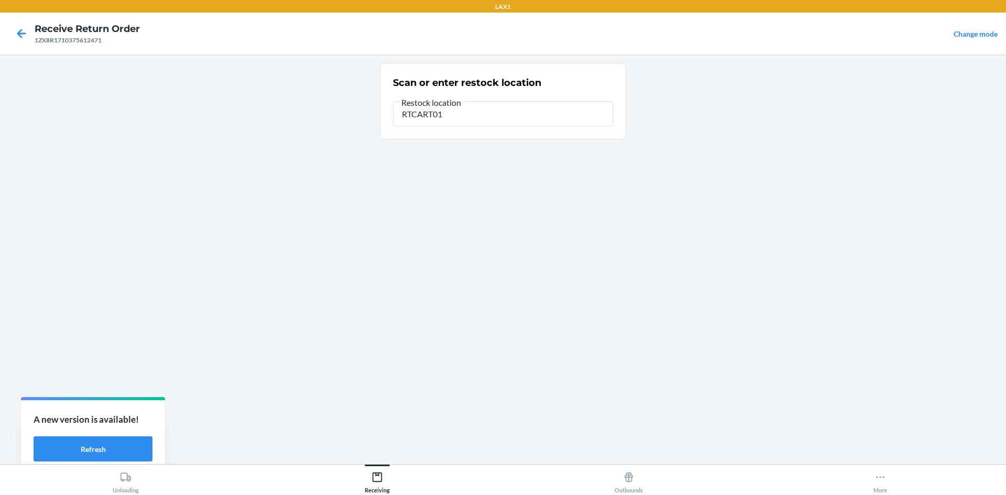
type input "RTCART018"
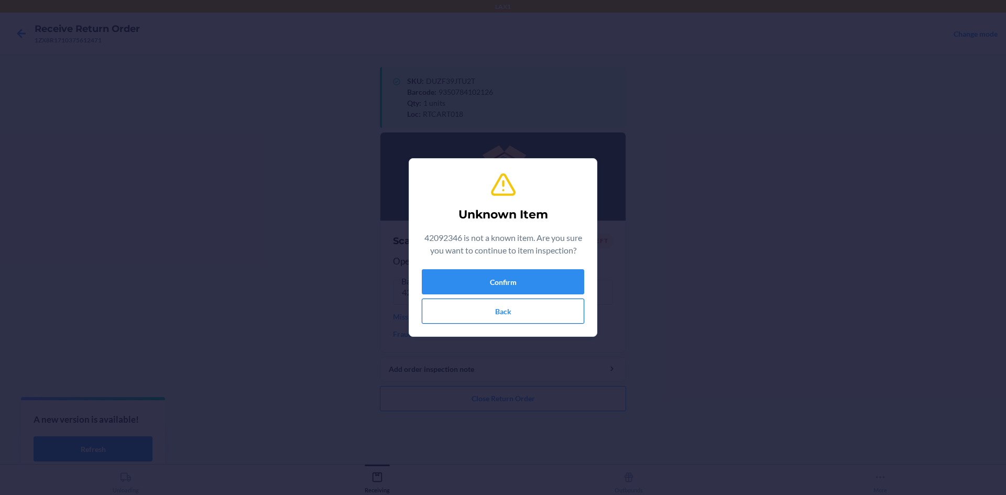
click at [466, 318] on button "Back" at bounding box center [503, 311] width 163 height 25
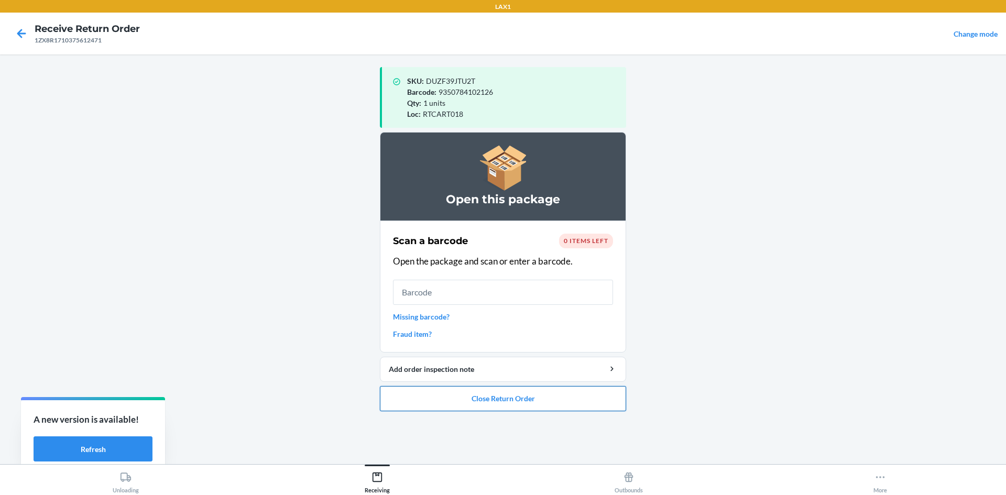
click at [459, 400] on button "Close Return Order" at bounding box center [503, 398] width 246 height 25
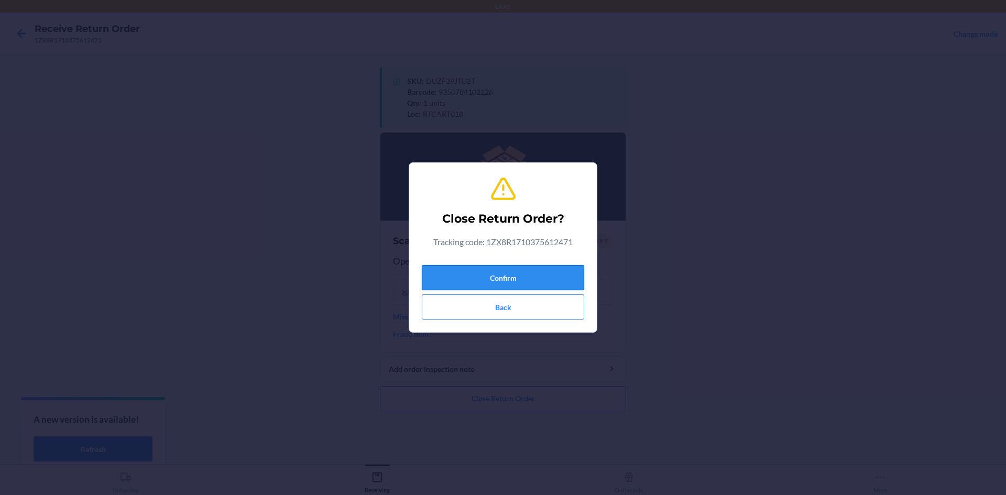
click at [504, 277] on button "Confirm" at bounding box center [503, 277] width 163 height 25
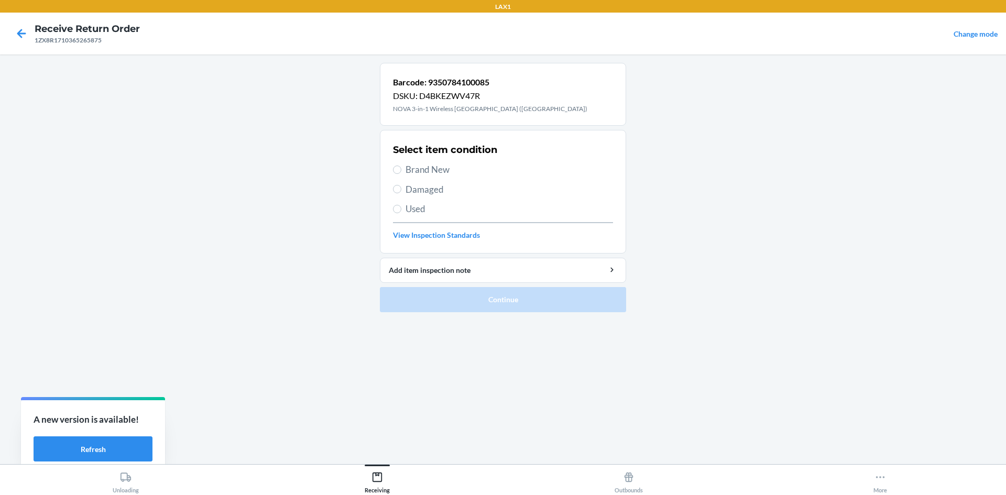
click at [391, 168] on section "Select item condition Brand New Damaged Used View Inspection Standards" at bounding box center [503, 192] width 246 height 124
click at [393, 168] on section "Select item condition Brand New Damaged Used View Inspection Standards" at bounding box center [503, 192] width 246 height 124
click at [397, 168] on input "Brand New" at bounding box center [397, 170] width 8 height 8
radio input "true"
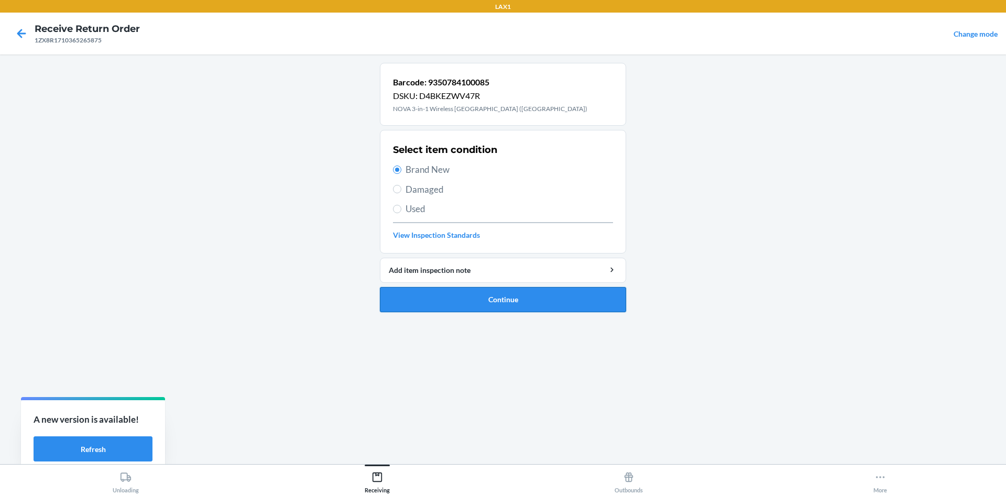
click at [448, 297] on button "Continue" at bounding box center [503, 299] width 246 height 25
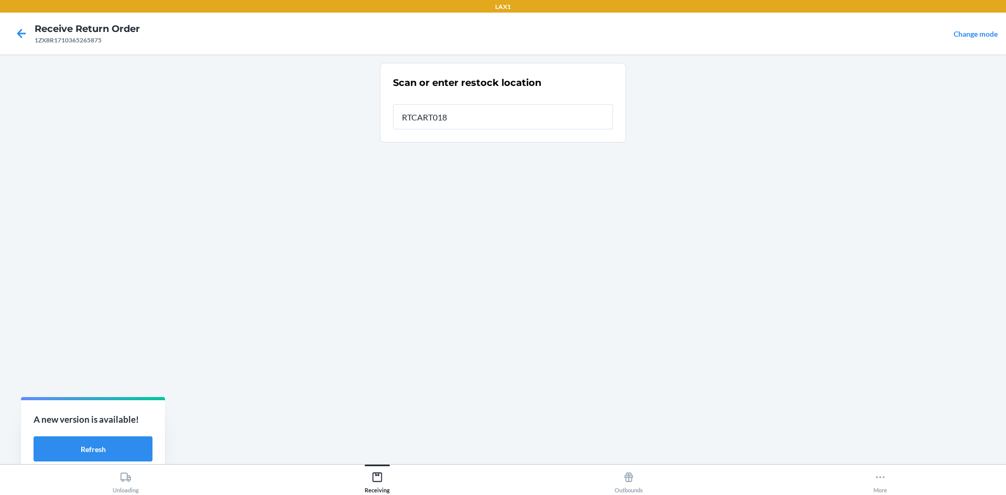
type input "RTCART018"
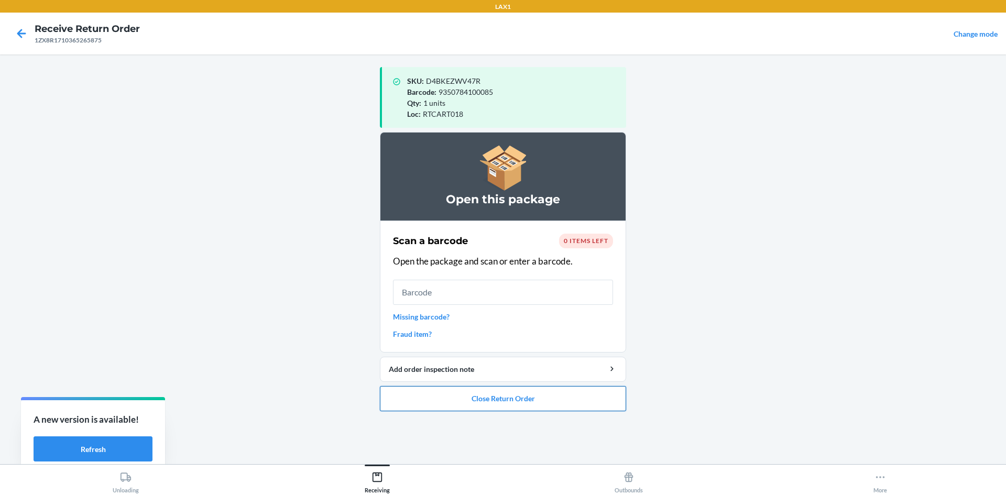
click at [441, 392] on button "Close Return Order" at bounding box center [503, 398] width 246 height 25
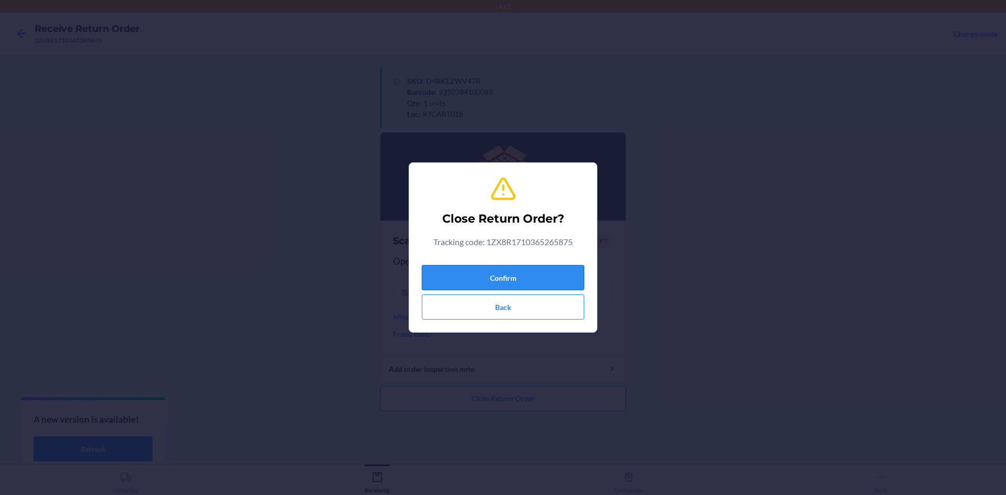
click at [467, 270] on button "Confirm" at bounding box center [503, 277] width 163 height 25
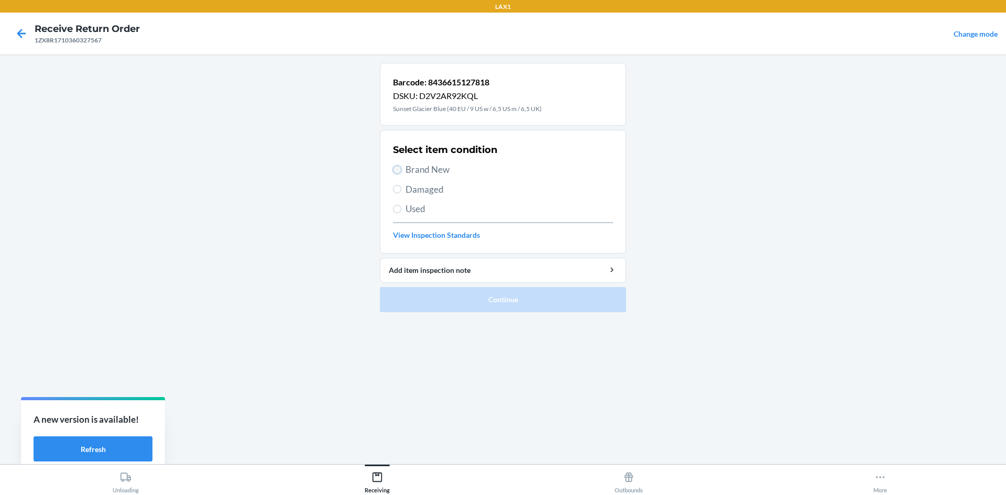
click at [395, 170] on input "Brand New" at bounding box center [397, 170] width 8 height 8
radio input "true"
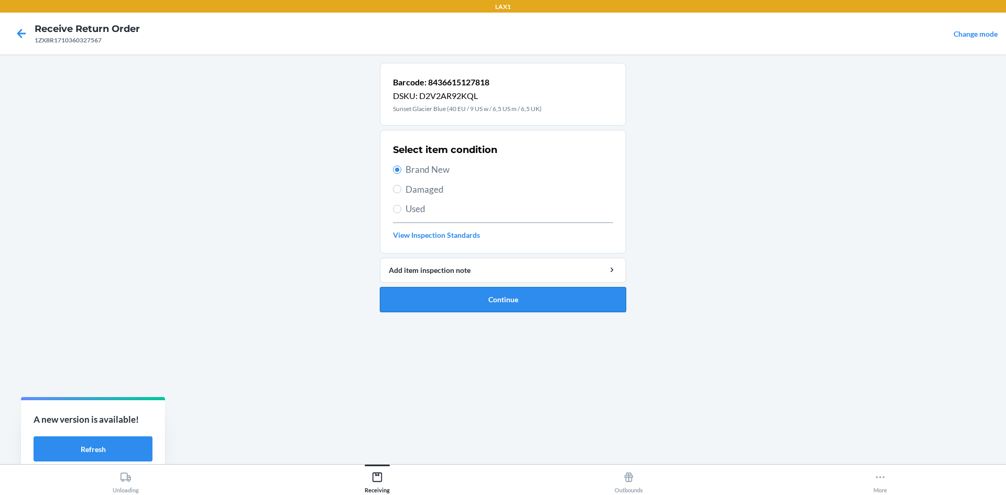
click at [419, 304] on button "Continue" at bounding box center [503, 299] width 246 height 25
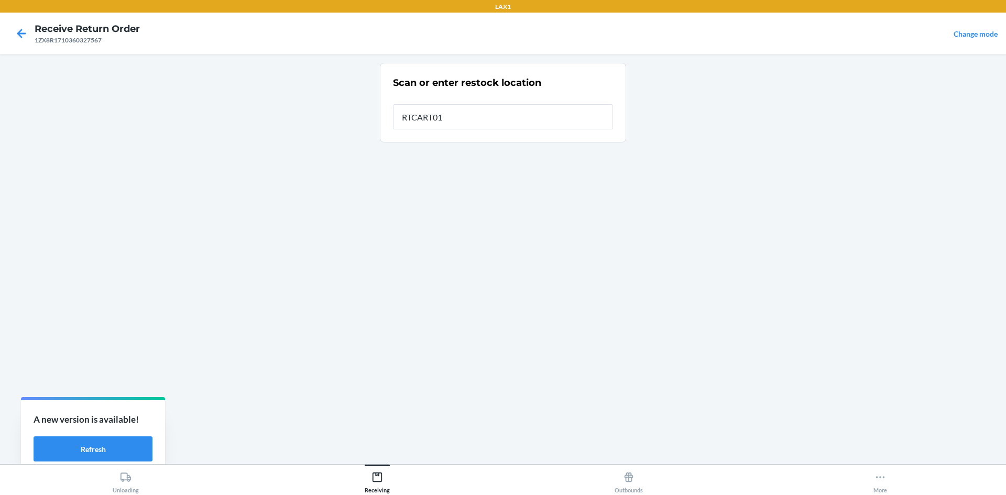
type input "RTCART018"
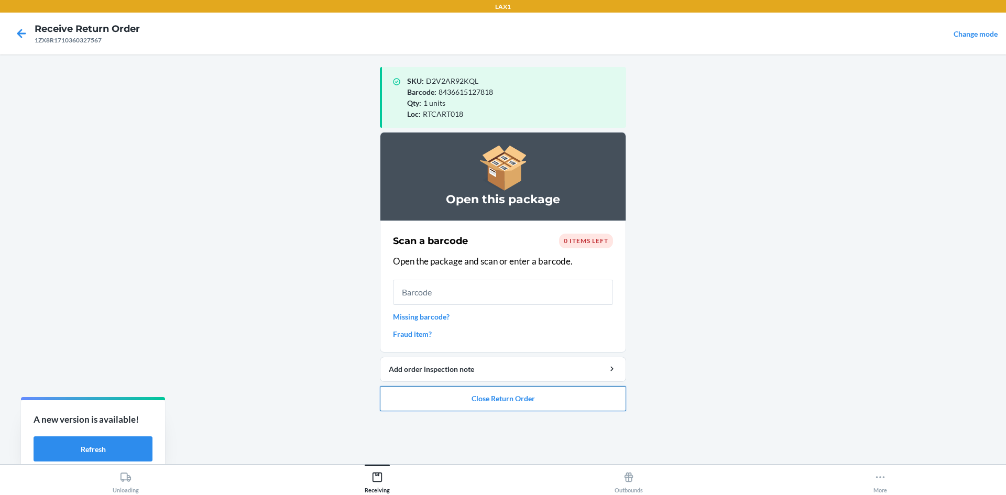
click at [488, 394] on button "Close Return Order" at bounding box center [503, 398] width 246 height 25
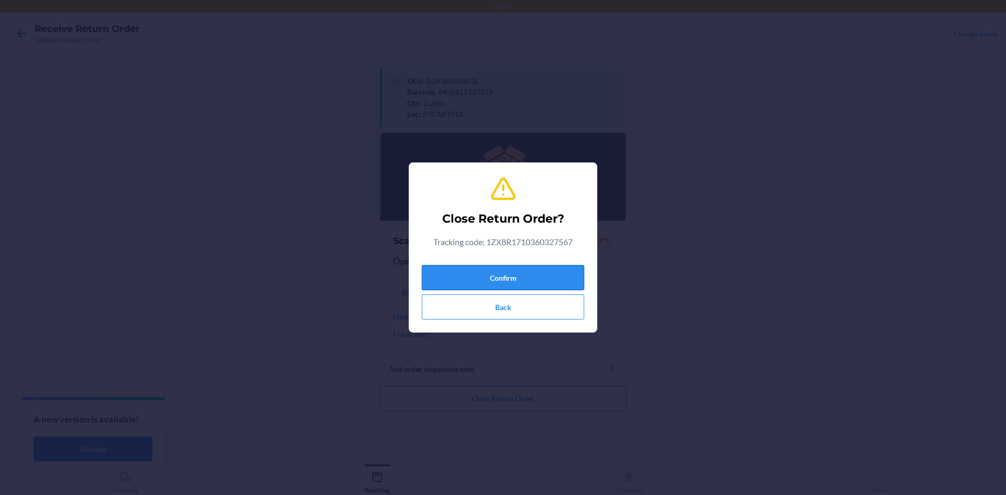
click at [512, 278] on button "Confirm" at bounding box center [503, 277] width 163 height 25
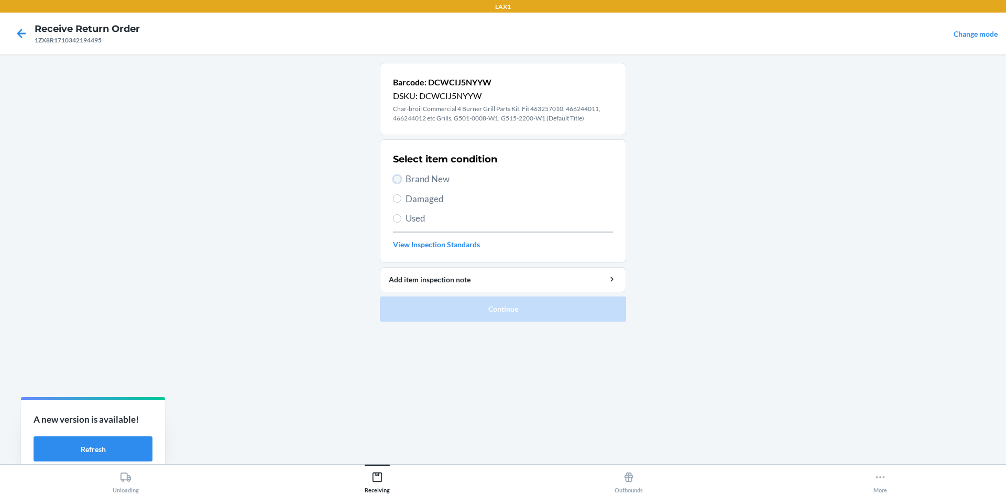
click at [399, 179] on input "Brand New" at bounding box center [397, 179] width 8 height 8
radio input "true"
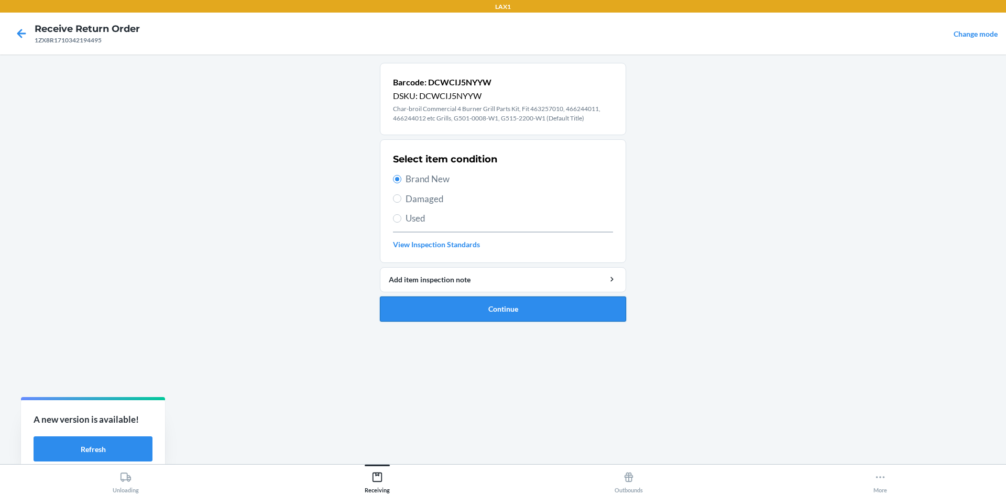
click at [404, 304] on button "Continue" at bounding box center [503, 309] width 246 height 25
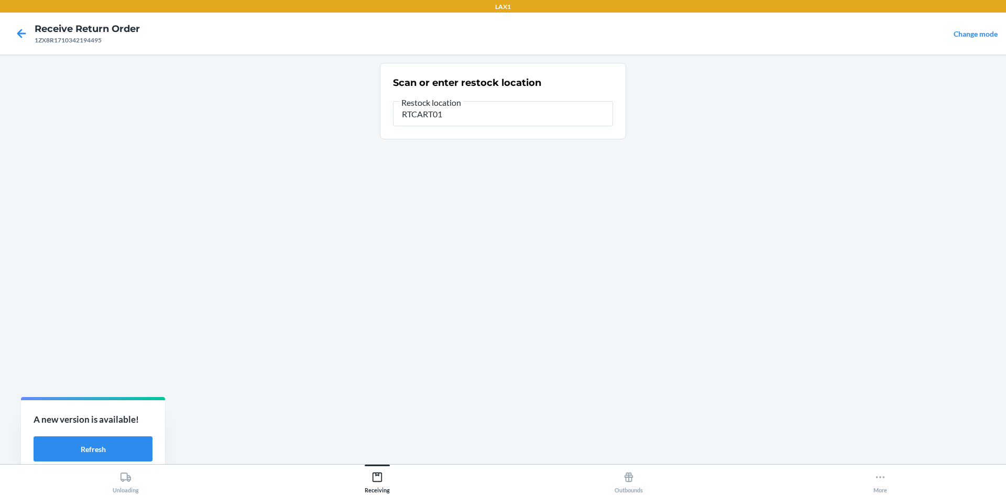
type input "RTCART018"
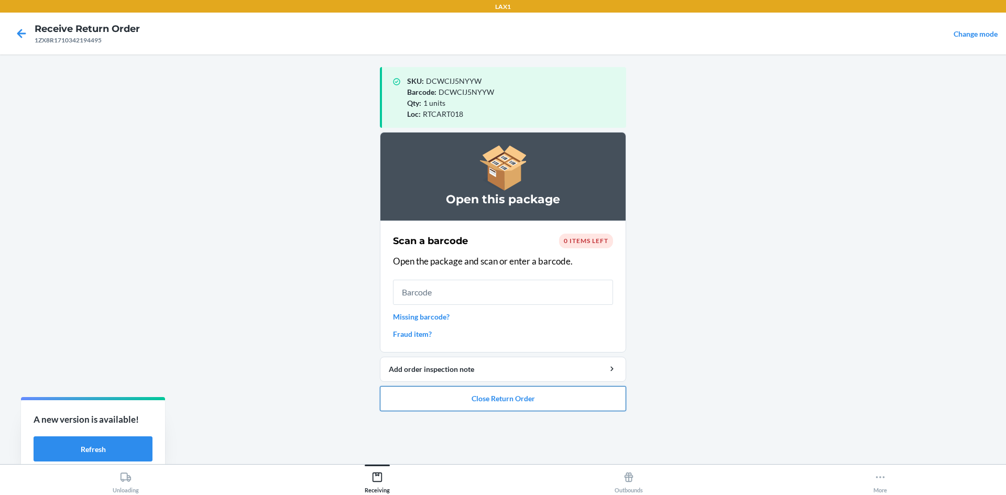
click at [446, 405] on button "Close Return Order" at bounding box center [503, 398] width 246 height 25
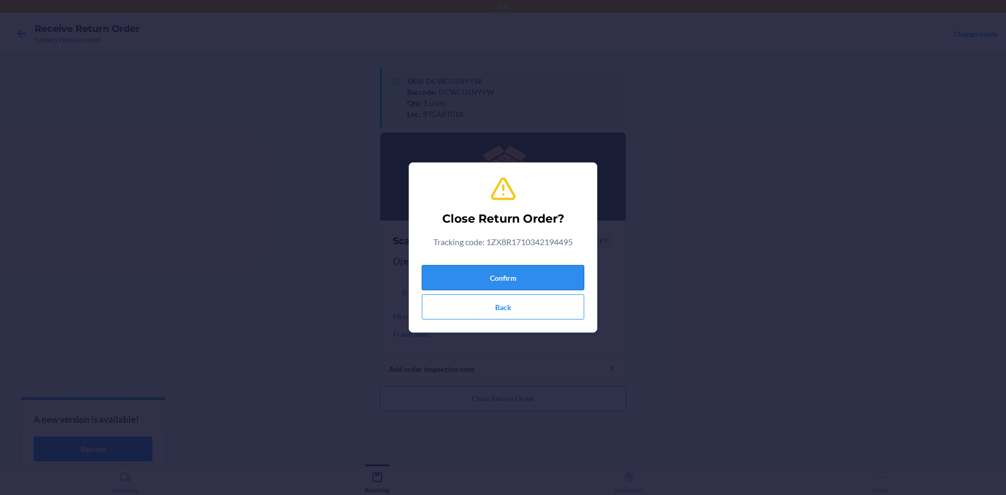
click at [448, 281] on button "Confirm" at bounding box center [503, 277] width 163 height 25
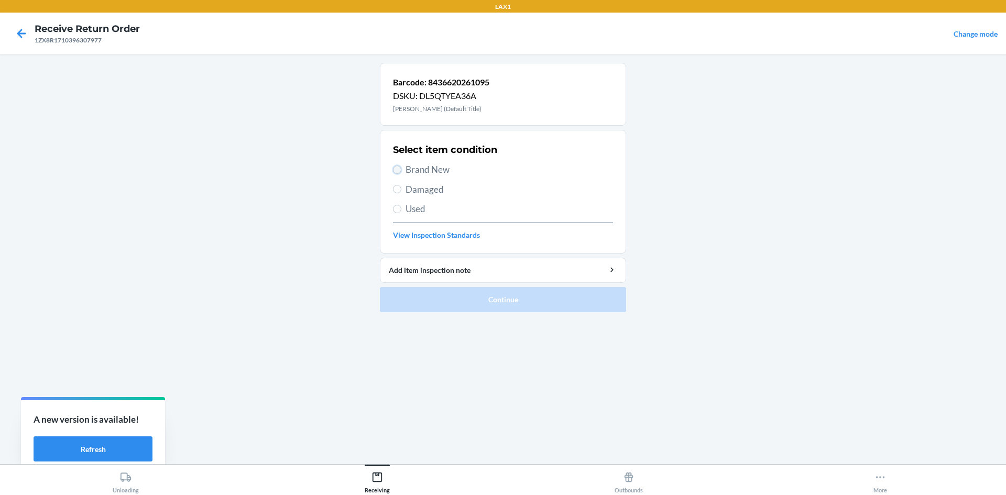
click at [396, 171] on input "Brand New" at bounding box center [397, 170] width 8 height 8
radio input "true"
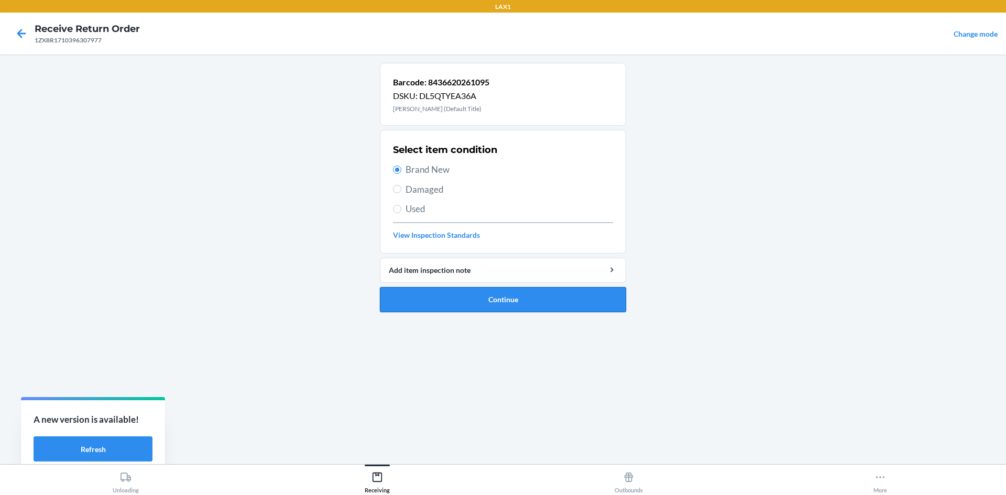
click at [435, 305] on button "Continue" at bounding box center [503, 299] width 246 height 25
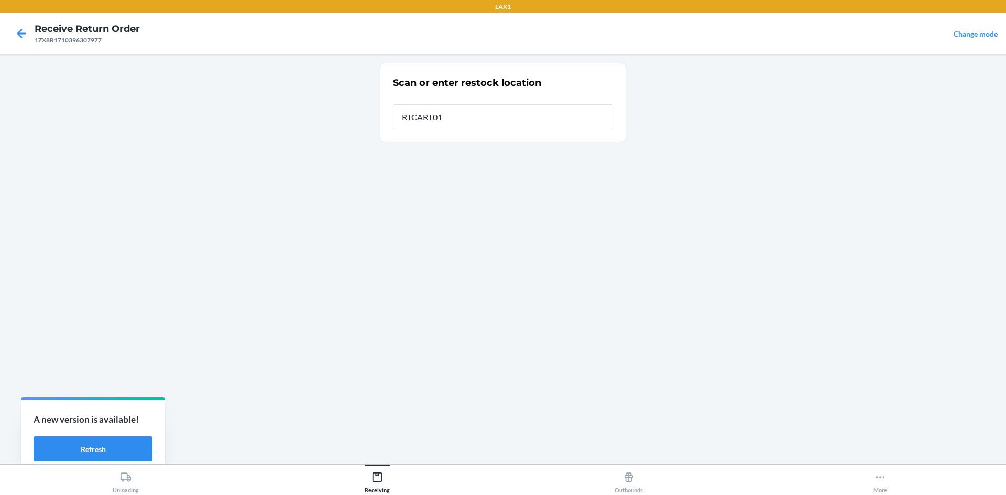
type input "RTCART018"
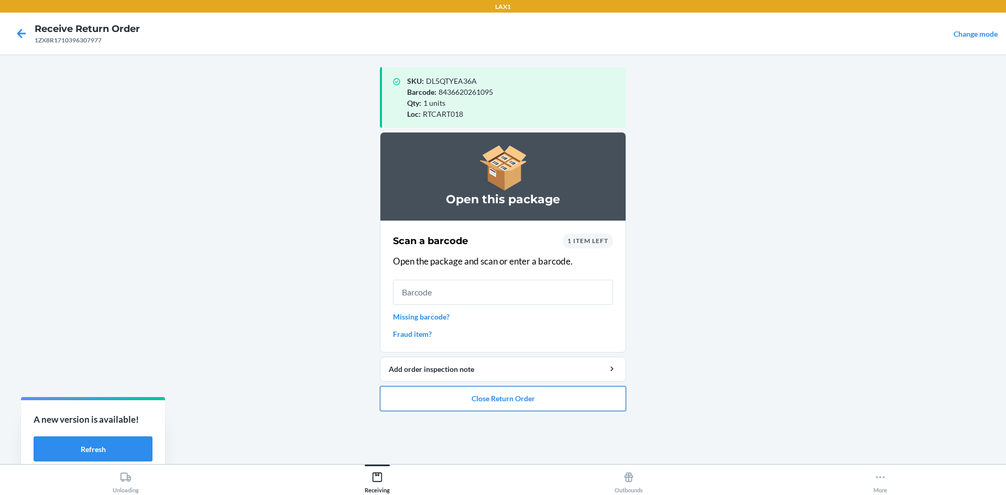
click at [515, 398] on button "Close Return Order" at bounding box center [503, 398] width 246 height 25
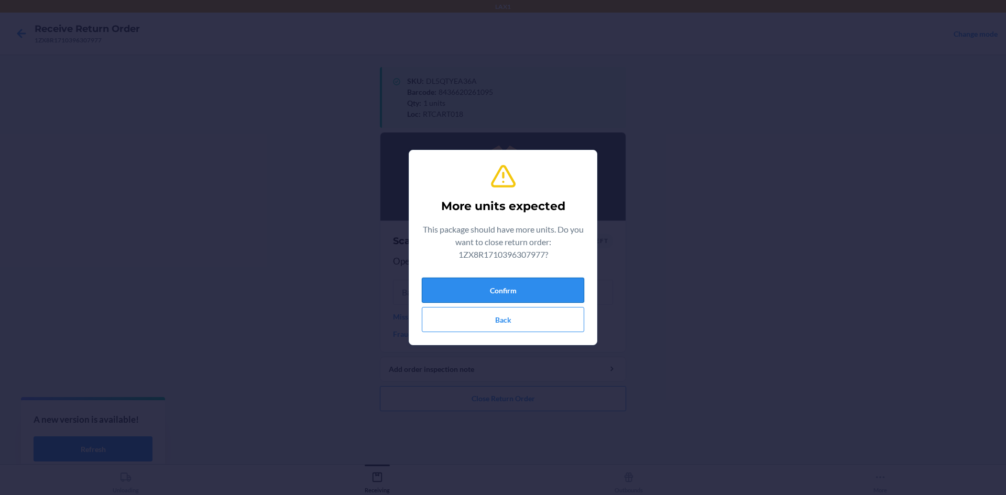
click at [519, 284] on button "Confirm" at bounding box center [503, 290] width 163 height 25
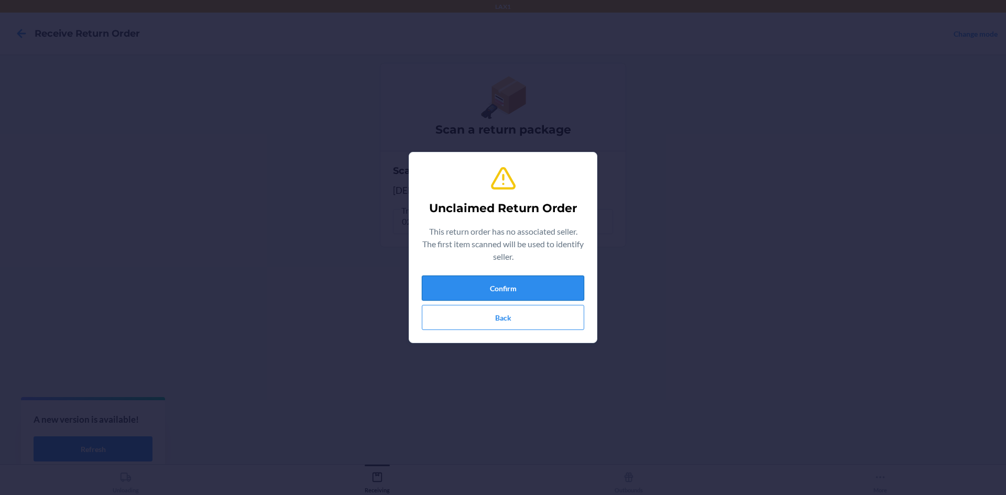
click at [476, 295] on button "Confirm" at bounding box center [503, 288] width 163 height 25
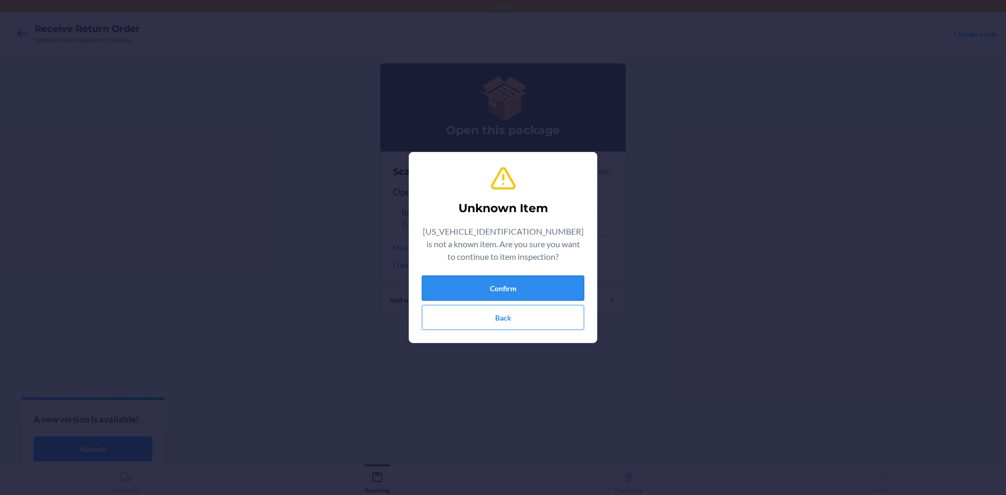
click at [522, 278] on button "Confirm" at bounding box center [503, 288] width 163 height 25
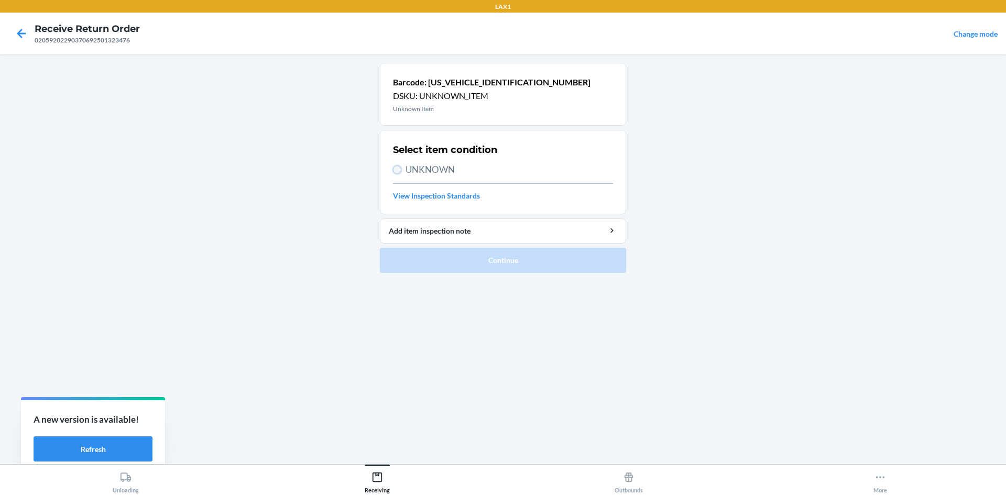
click at [397, 171] on input "UNKNOWN" at bounding box center [397, 170] width 8 height 8
radio input "true"
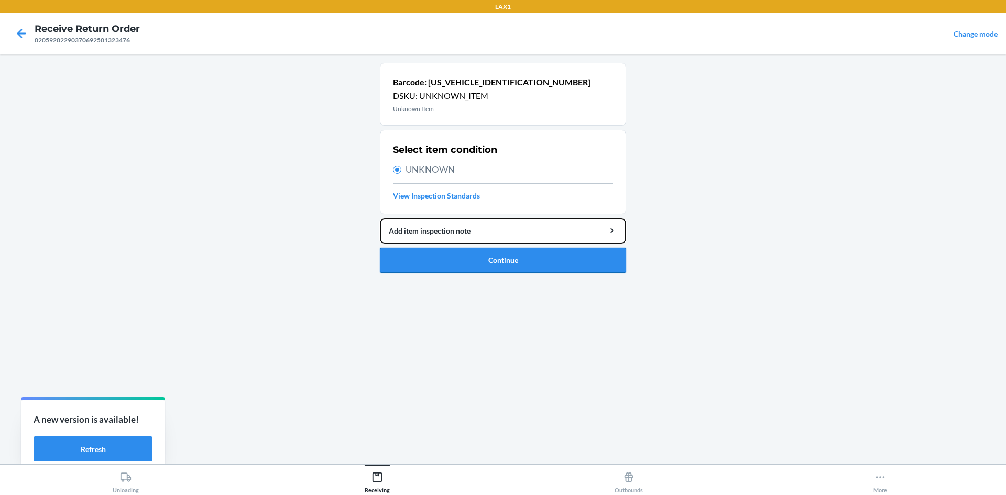
drag, startPoint x: 444, startPoint y: 242, endPoint x: 439, endPoint y: 261, distance: 18.9
click at [439, 261] on li "Barcode: [US_VEHICLE_IDENTIFICATION_NUMBER] DSKU: UNKNOWN_ITEM Unknown Item Sel…" at bounding box center [503, 168] width 246 height 210
click at [440, 259] on button "Continue" at bounding box center [503, 260] width 246 height 25
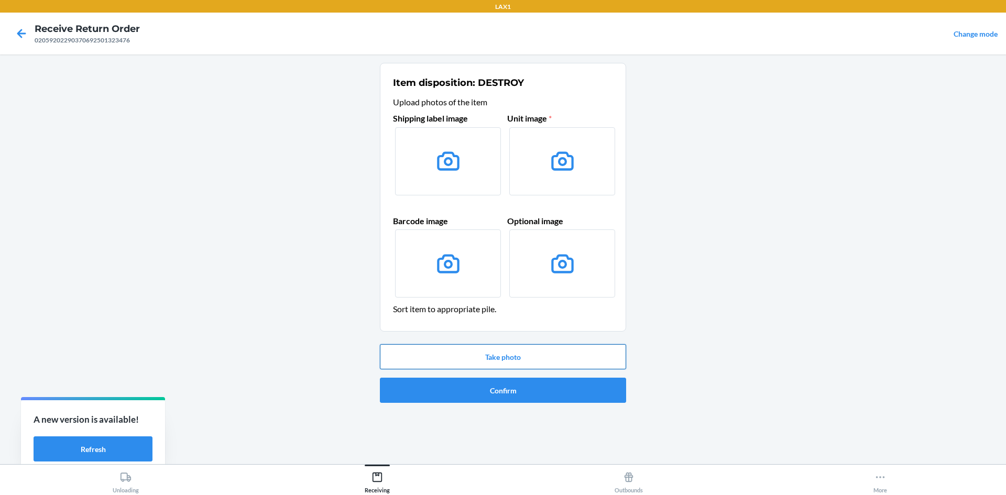
click at [481, 357] on button "Take photo" at bounding box center [503, 356] width 246 height 25
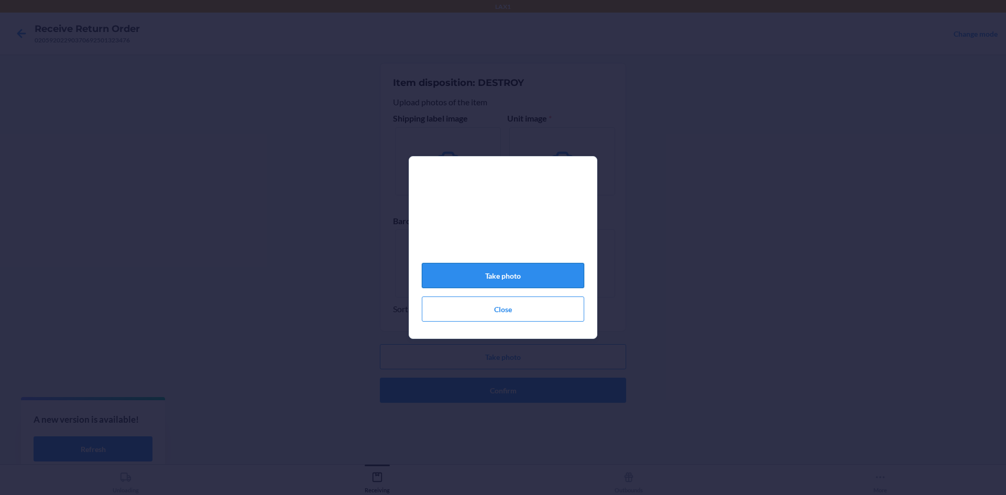
click at [520, 285] on button "Take photo" at bounding box center [503, 275] width 163 height 25
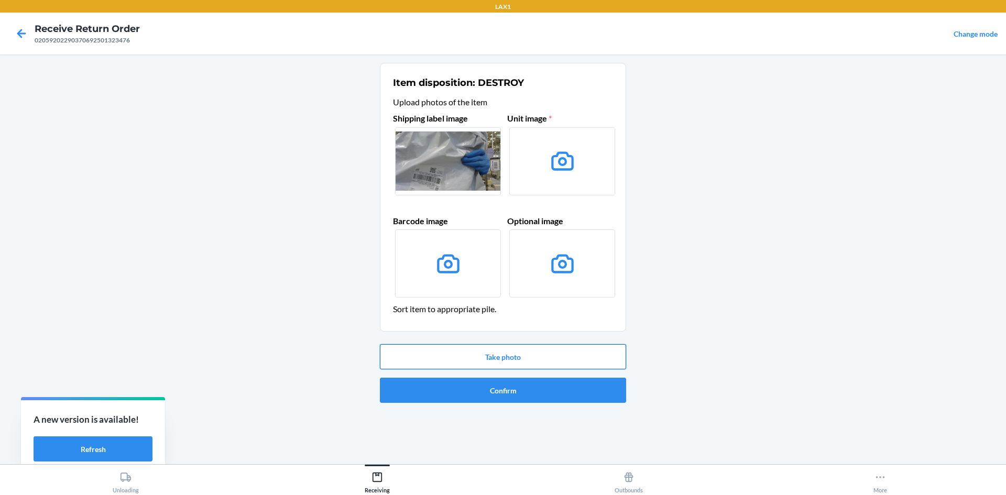
click at [532, 356] on button "Take photo" at bounding box center [503, 356] width 246 height 25
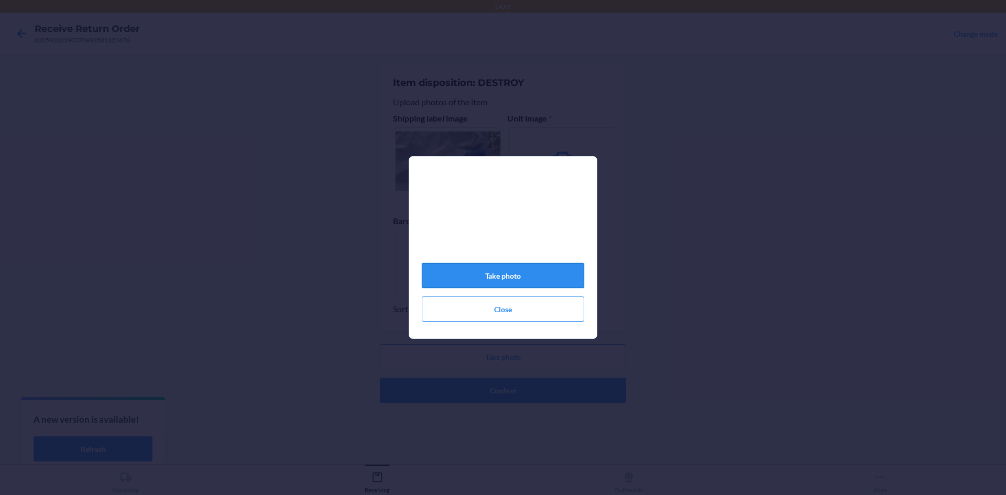
click at [549, 286] on button "Take photo" at bounding box center [503, 275] width 163 height 25
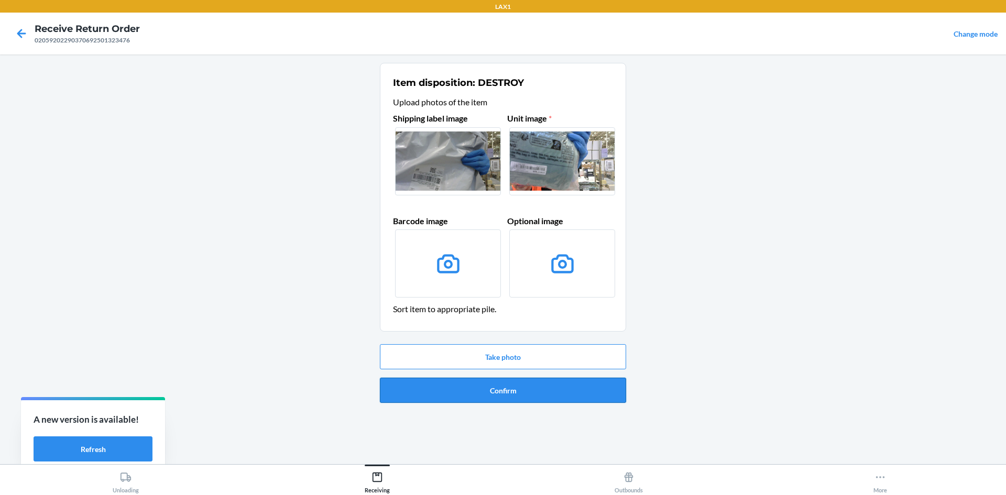
click at [498, 392] on button "Confirm" at bounding box center [503, 390] width 246 height 25
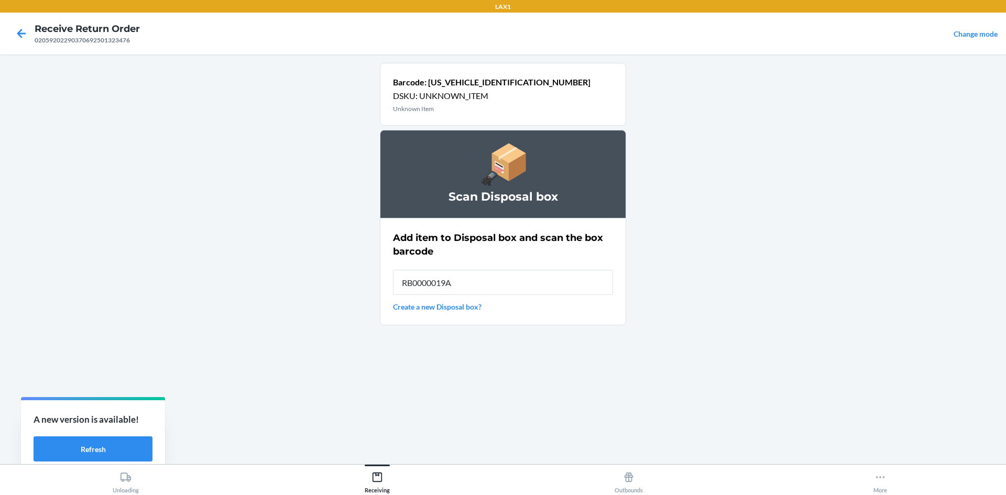
type input "RB0000019A4"
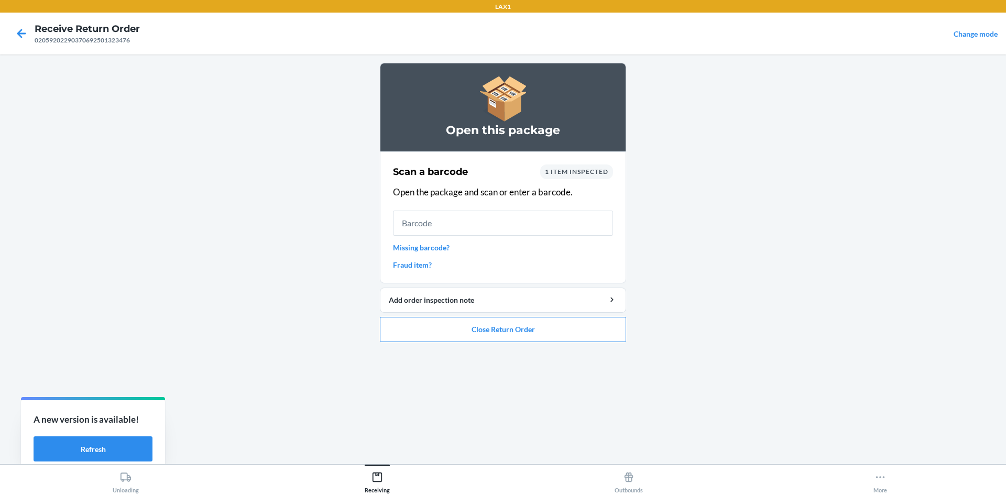
click at [448, 248] on link "Missing barcode?" at bounding box center [503, 247] width 220 height 11
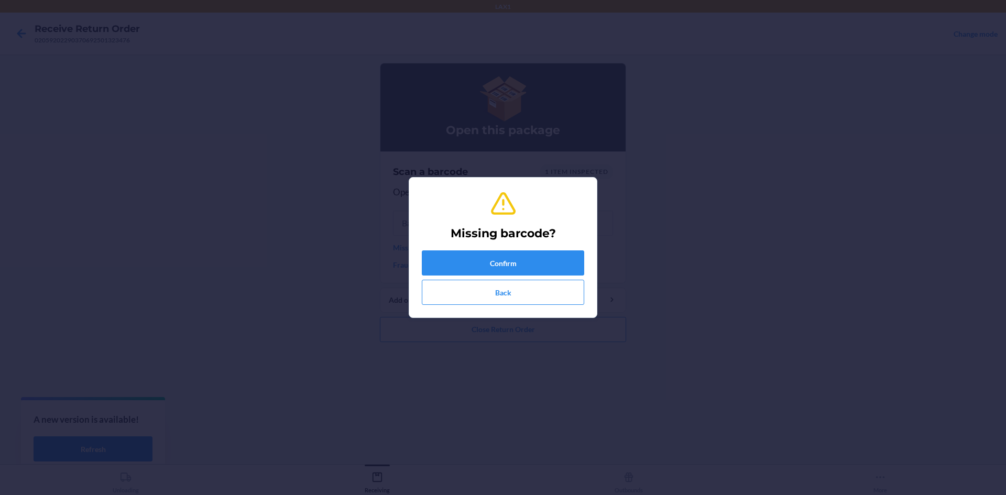
click at [448, 248] on div "Missing barcode? Confirm Back" at bounding box center [503, 247] width 163 height 123
click at [450, 256] on button "Confirm" at bounding box center [503, 263] width 163 height 25
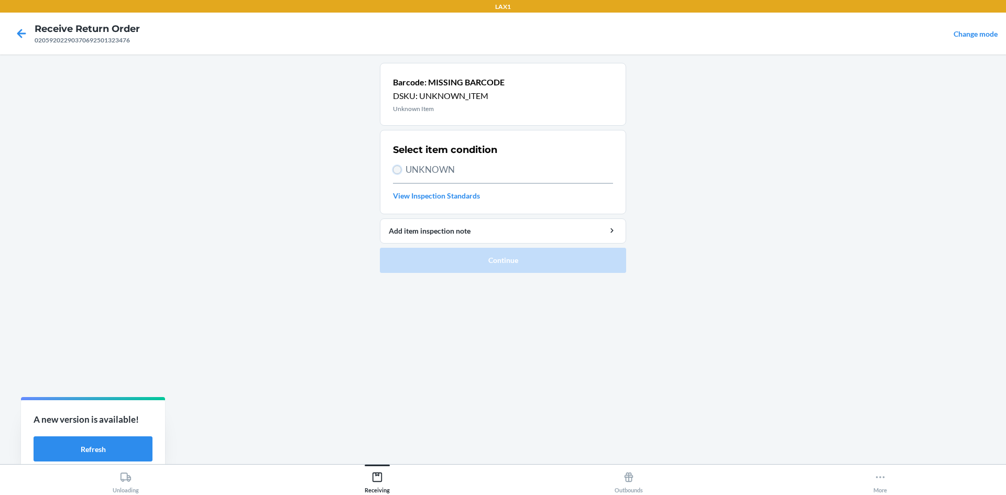
click at [395, 166] on input "UNKNOWN" at bounding box center [397, 170] width 8 height 8
radio input "true"
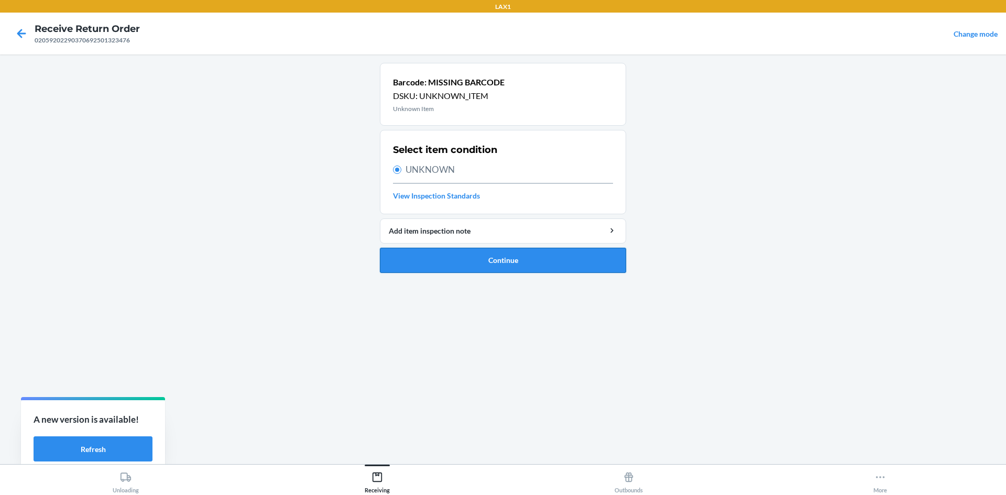
click at [446, 255] on button "Continue" at bounding box center [503, 260] width 246 height 25
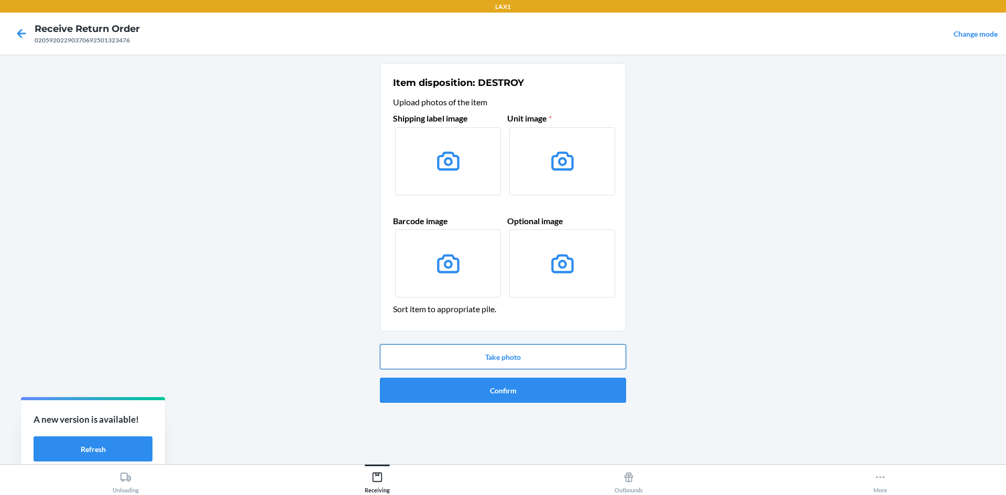
click at [508, 353] on button "Take photo" at bounding box center [503, 356] width 246 height 25
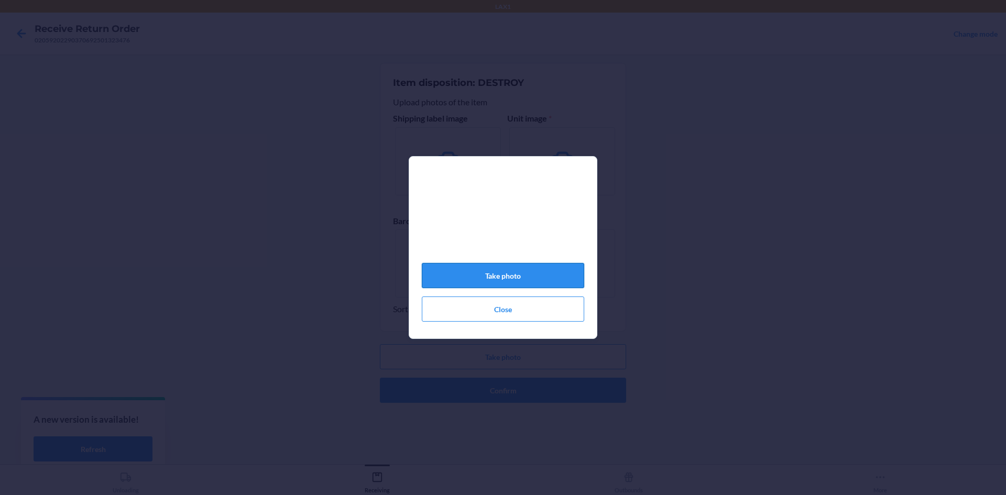
click at [527, 273] on button "Take photo" at bounding box center [503, 275] width 163 height 25
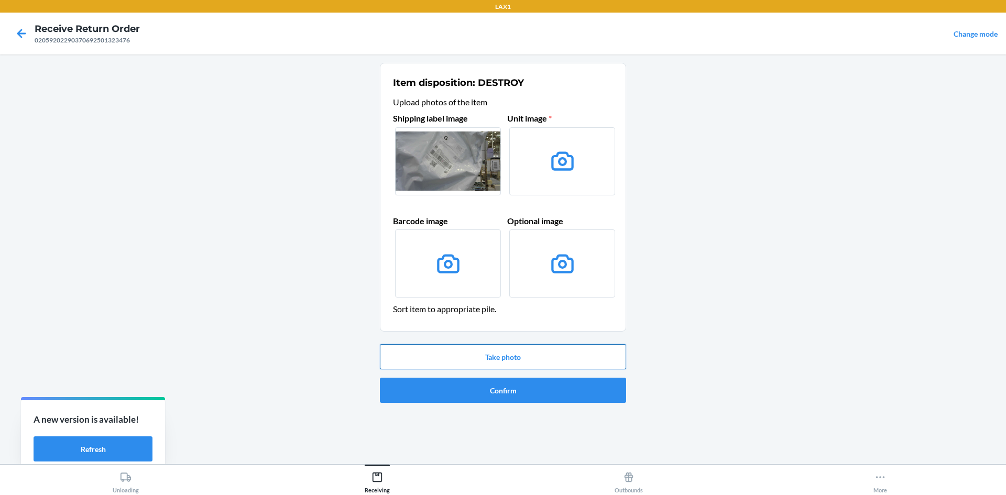
click at [520, 357] on button "Take photo" at bounding box center [503, 356] width 246 height 25
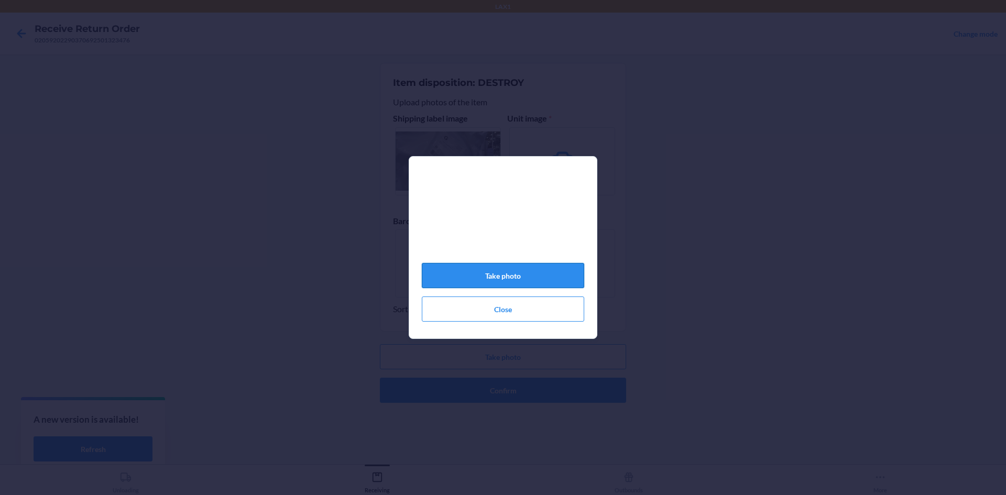
click at [516, 274] on button "Take photo" at bounding box center [503, 275] width 163 height 25
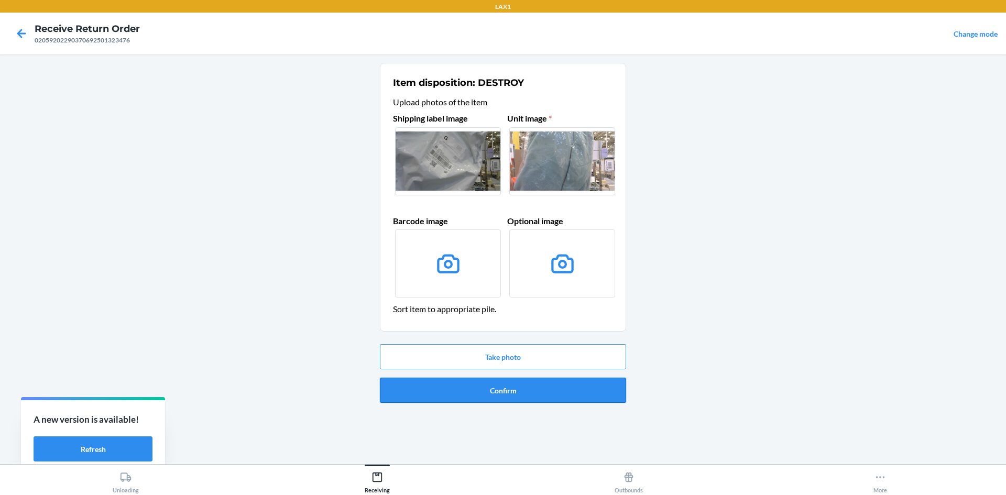
click at [472, 388] on button "Confirm" at bounding box center [503, 390] width 246 height 25
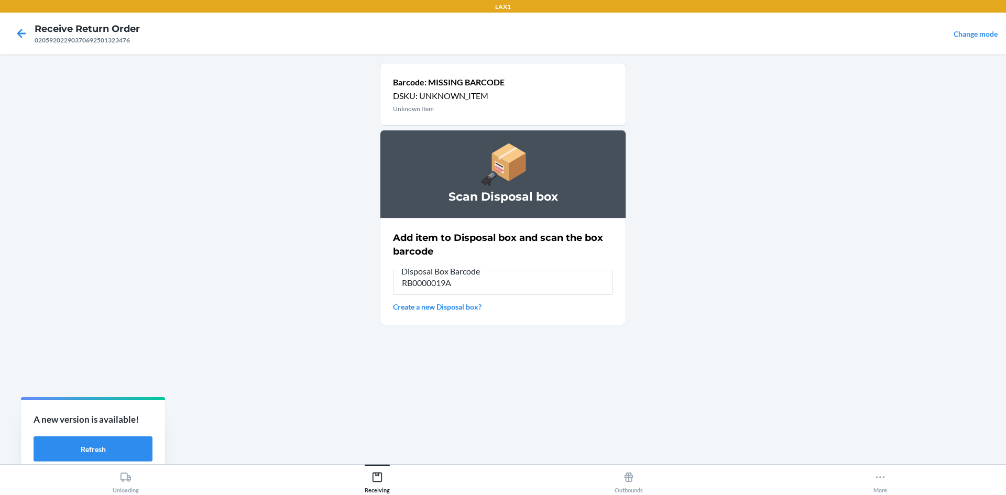
type input "RB0000019A4"
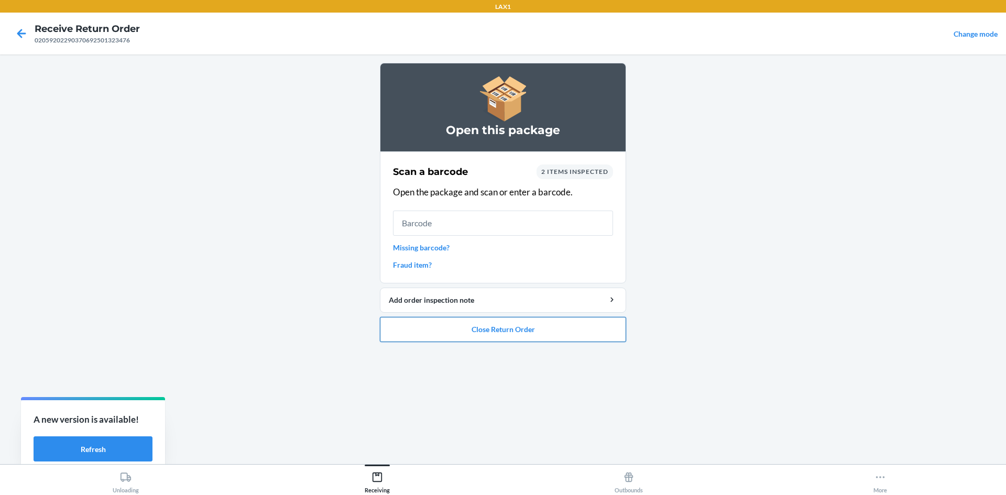
click at [516, 325] on button "Close Return Order" at bounding box center [503, 329] width 246 height 25
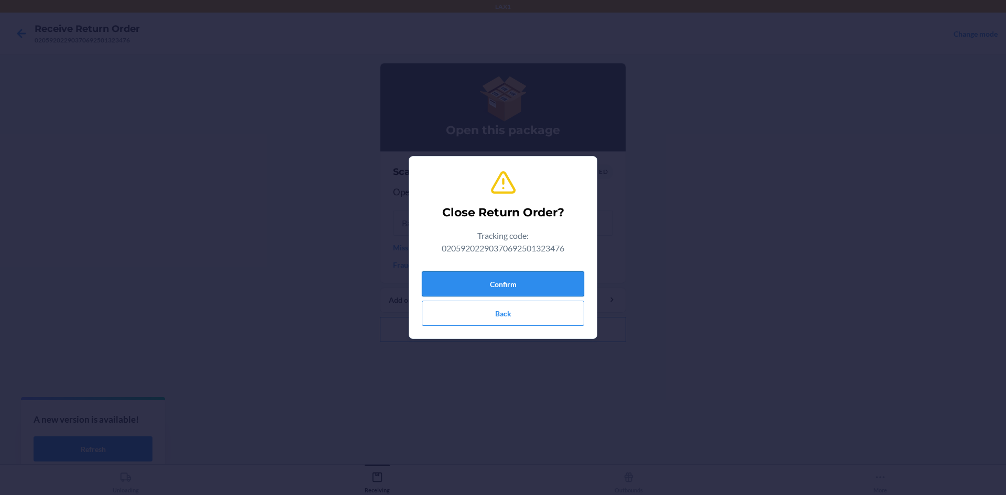
click at [523, 279] on button "Confirm" at bounding box center [503, 284] width 163 height 25
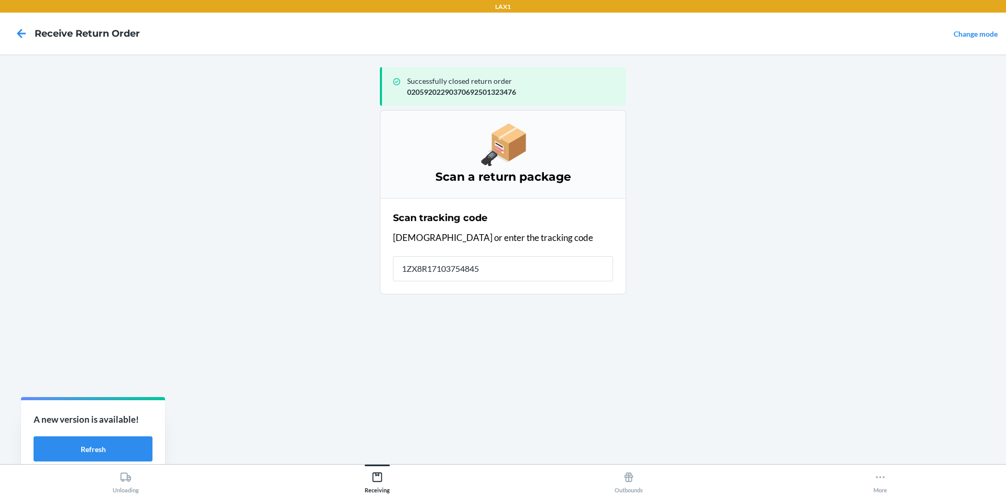
type input "[US_VEHICLE_IDENTIFICATION_NUMBER]"
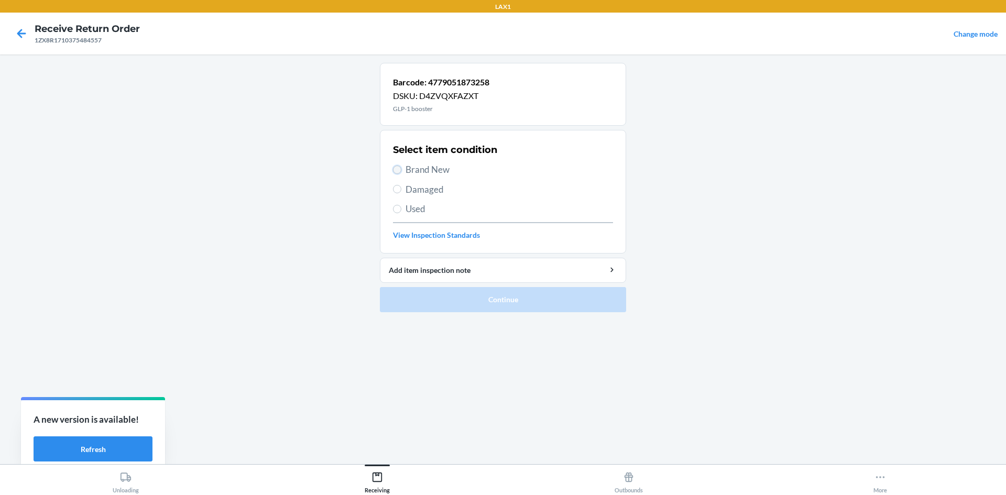
click at [400, 170] on input "Brand New" at bounding box center [397, 170] width 8 height 8
radio input "true"
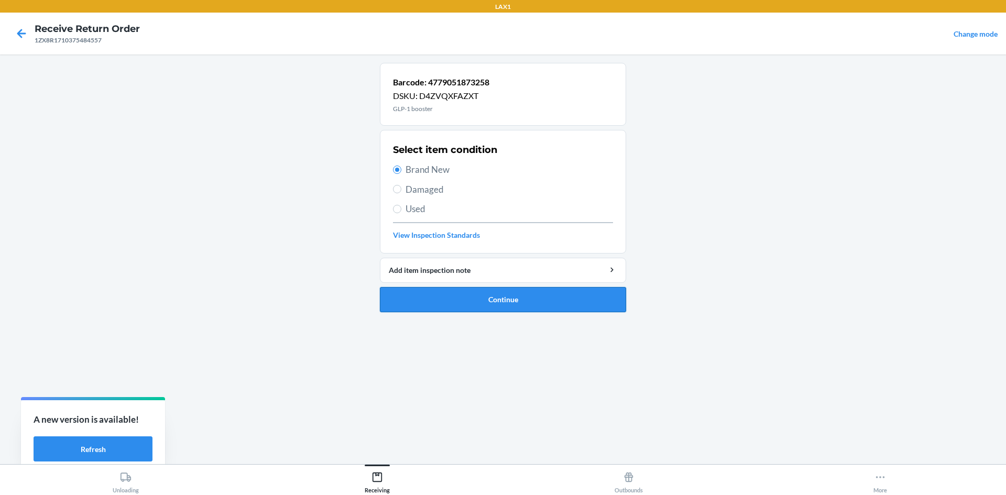
click at [416, 297] on button "Continue" at bounding box center [503, 299] width 246 height 25
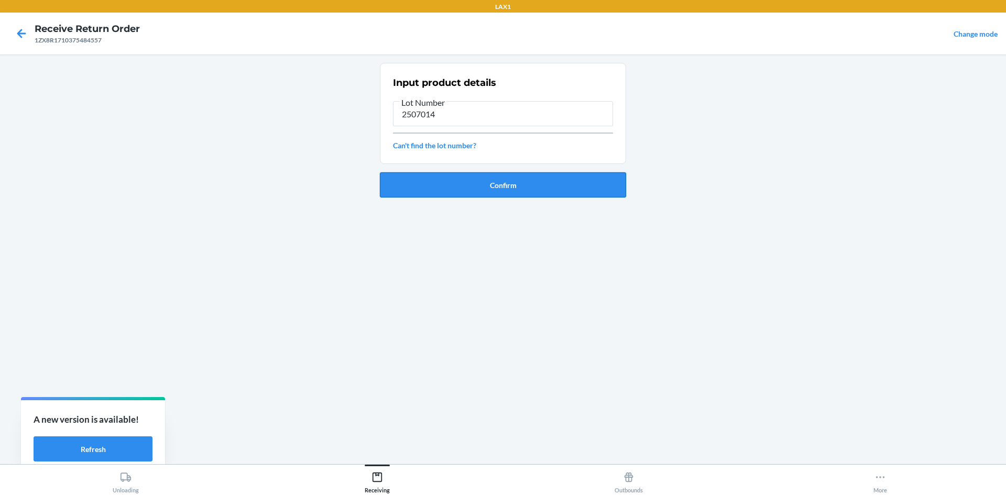
type input "2507014"
click at [432, 190] on button "Confirm" at bounding box center [503, 184] width 246 height 25
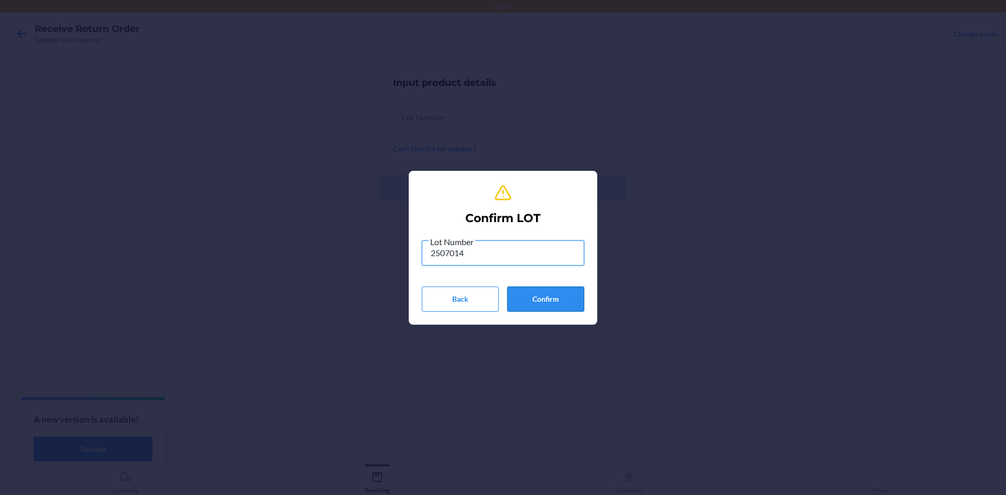
type input "2507014"
click at [540, 290] on button "Confirm" at bounding box center [545, 299] width 77 height 25
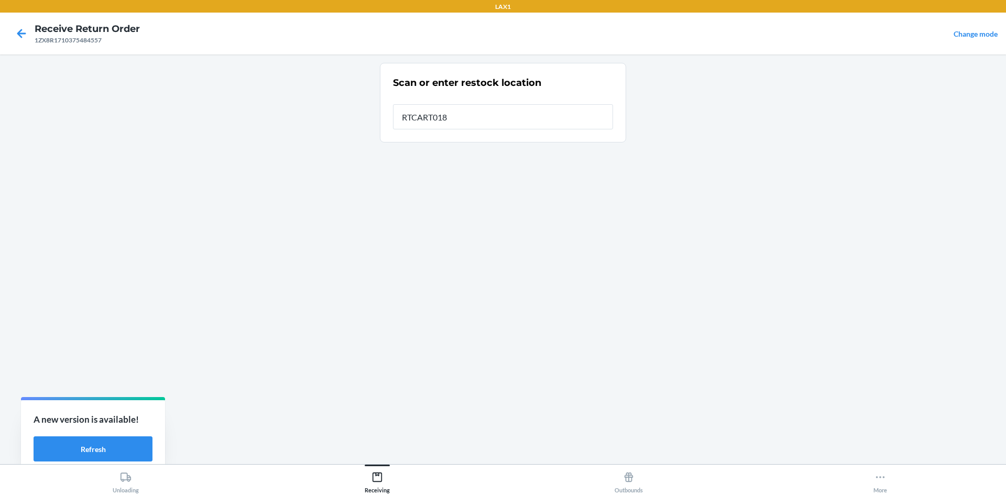
type input "RTCART018"
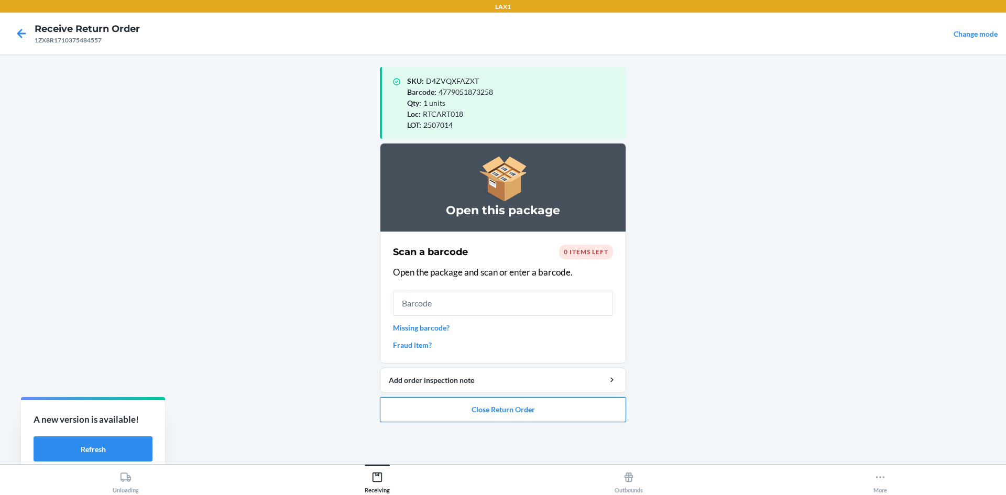
click at [489, 406] on button "Close Return Order" at bounding box center [503, 409] width 246 height 25
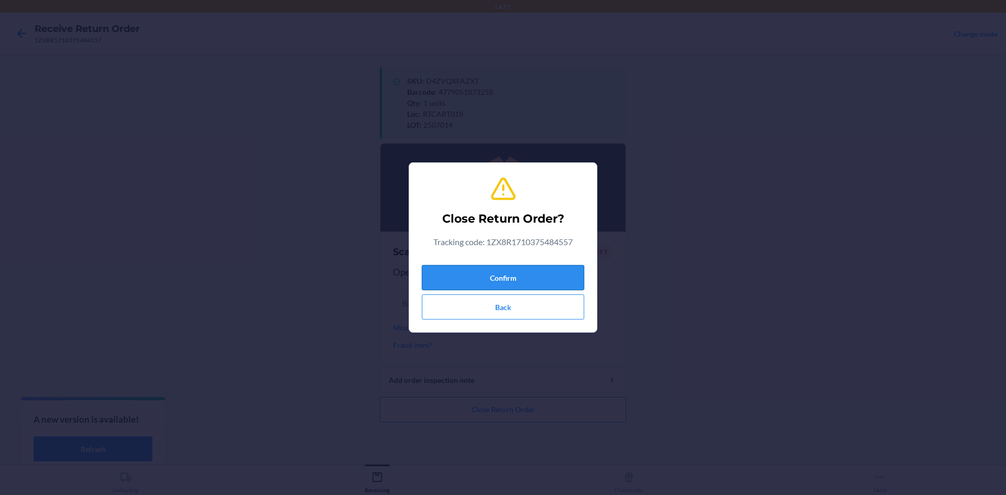
click at [507, 272] on button "Confirm" at bounding box center [503, 277] width 163 height 25
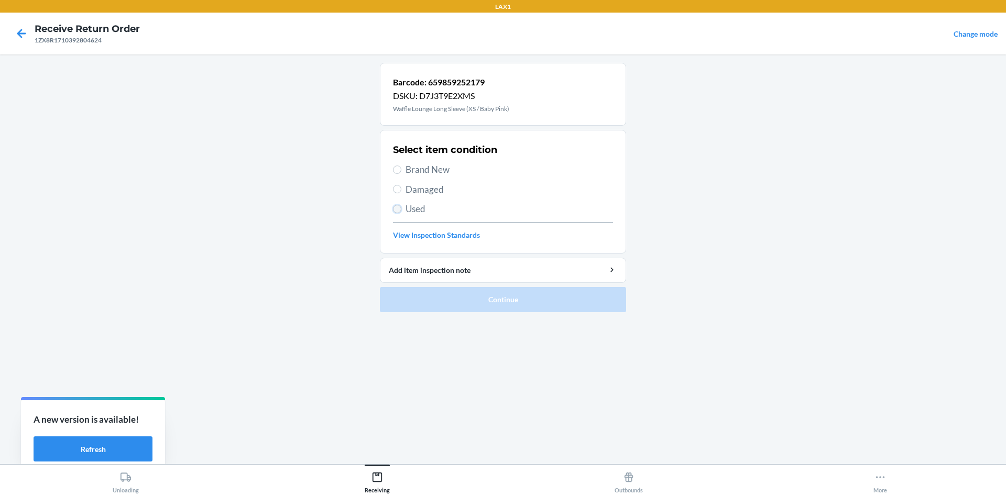
click at [394, 210] on input "Used" at bounding box center [397, 209] width 8 height 8
radio input "true"
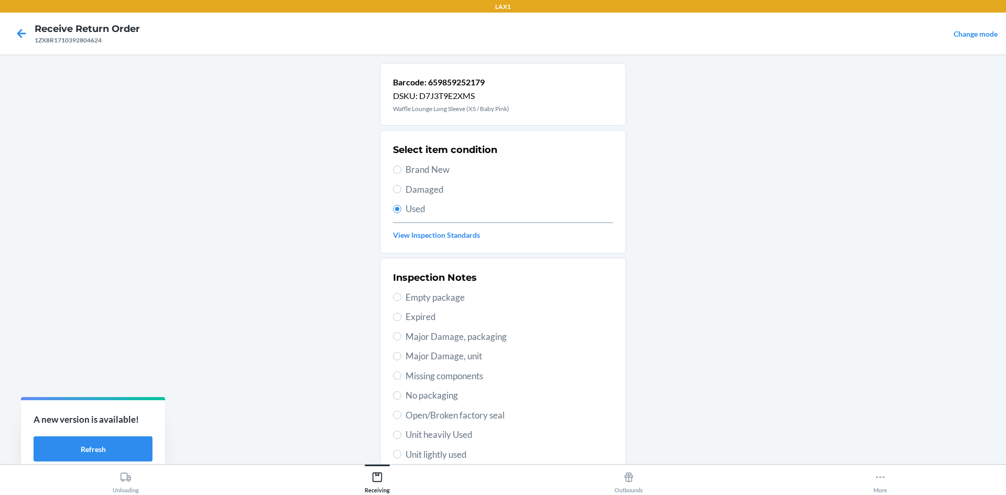
click at [423, 458] on span "Unit lightly used" at bounding box center [510, 455] width 208 height 14
click at [402, 458] on input "Unit lightly used" at bounding box center [397, 454] width 8 height 8
radio input "true"
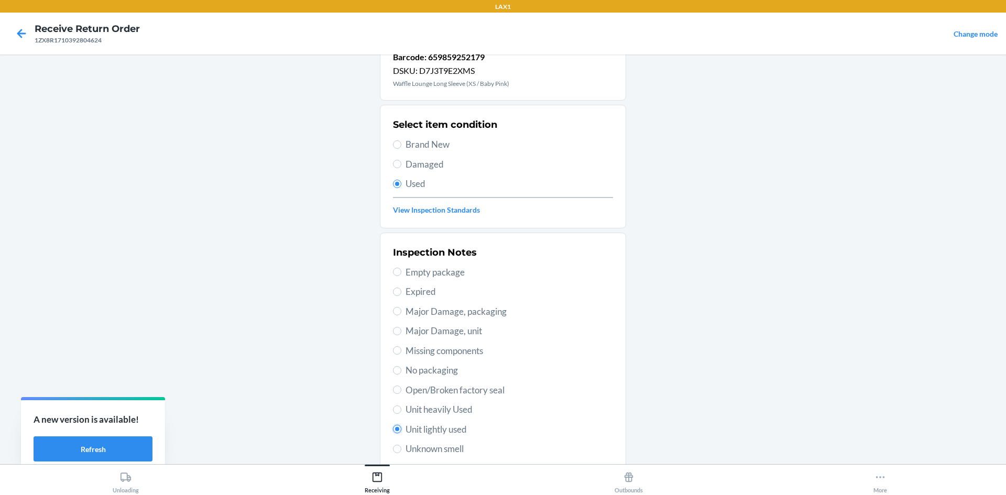
scroll to position [136, 0]
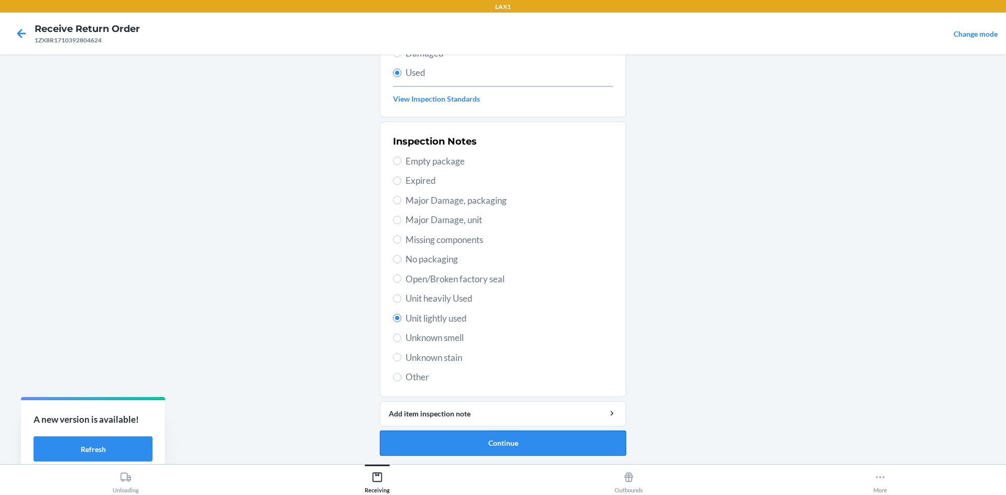
click at [421, 438] on button "Continue" at bounding box center [503, 443] width 246 height 25
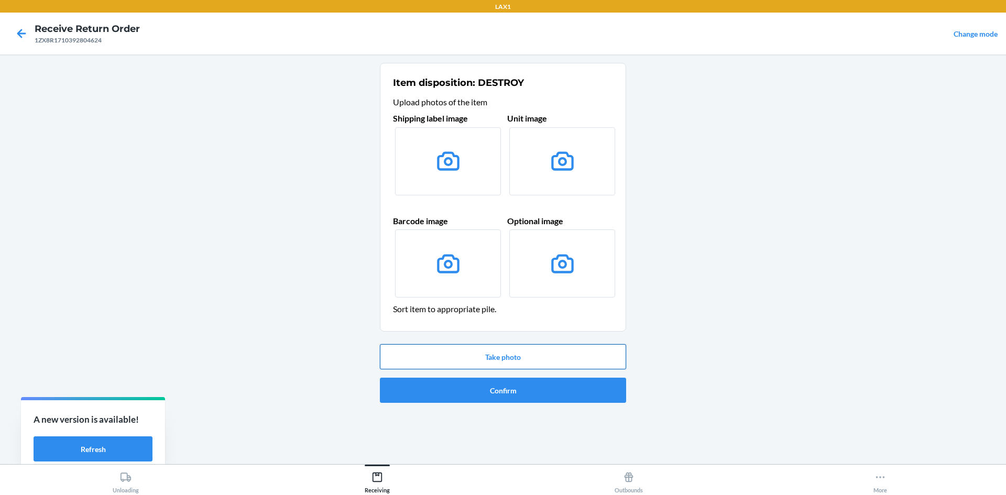
click at [496, 361] on button "Take photo" at bounding box center [503, 356] width 246 height 25
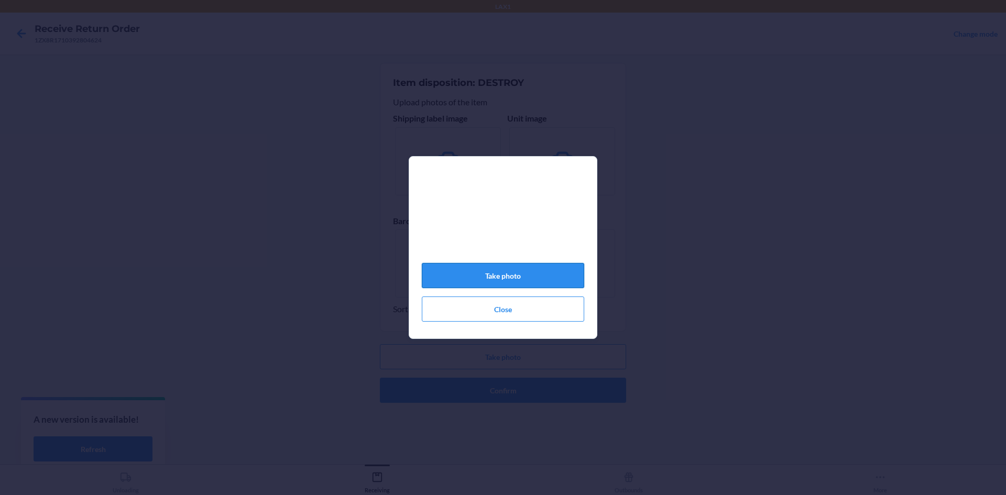
click at [498, 285] on button "Take photo" at bounding box center [503, 275] width 163 height 25
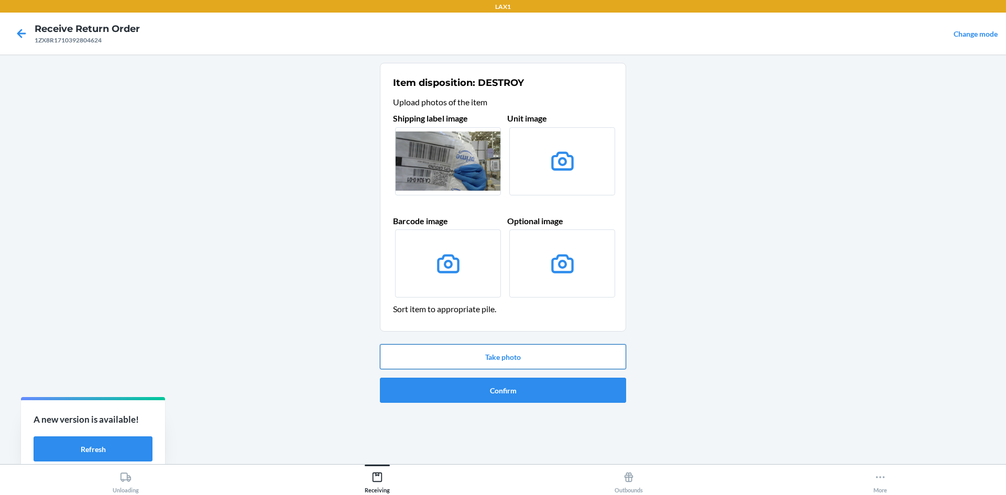
click at [518, 356] on button "Take photo" at bounding box center [503, 356] width 246 height 25
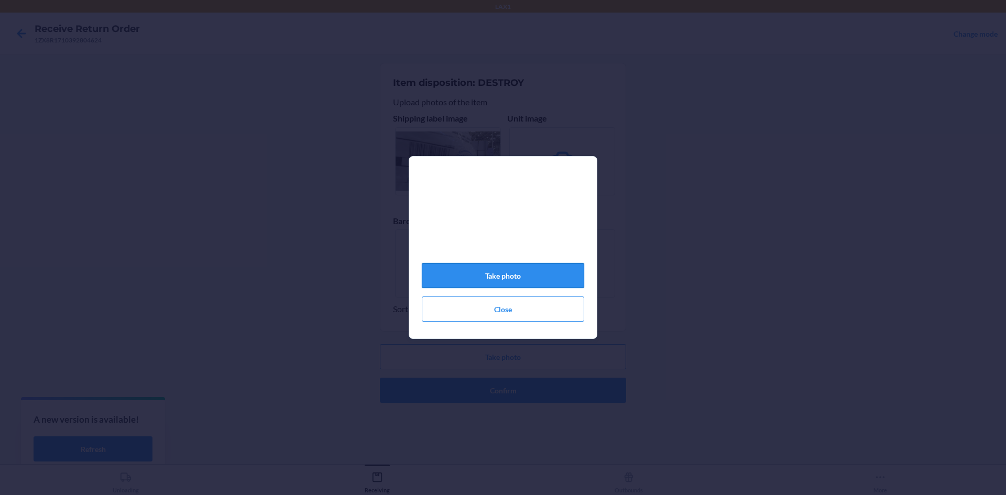
click at [517, 288] on button "Take photo" at bounding box center [503, 275] width 163 height 25
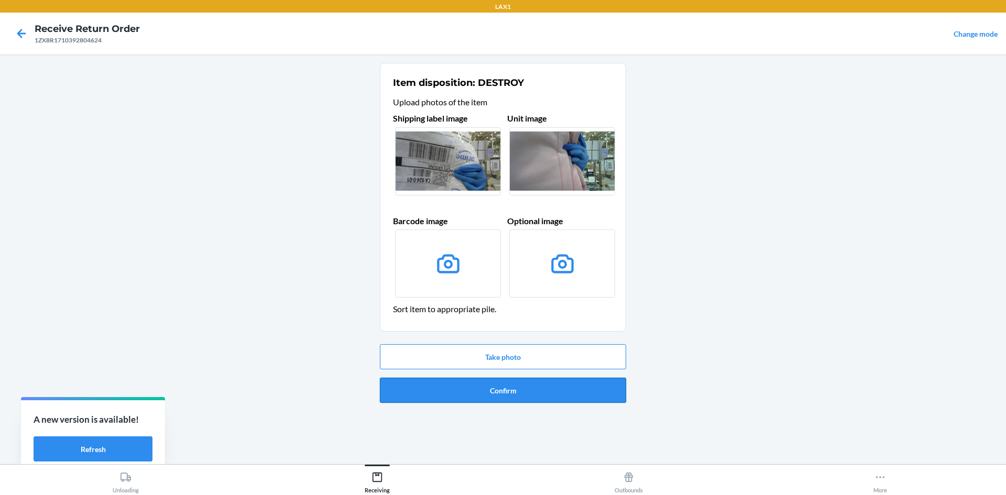
click at [464, 382] on button "Confirm" at bounding box center [503, 390] width 246 height 25
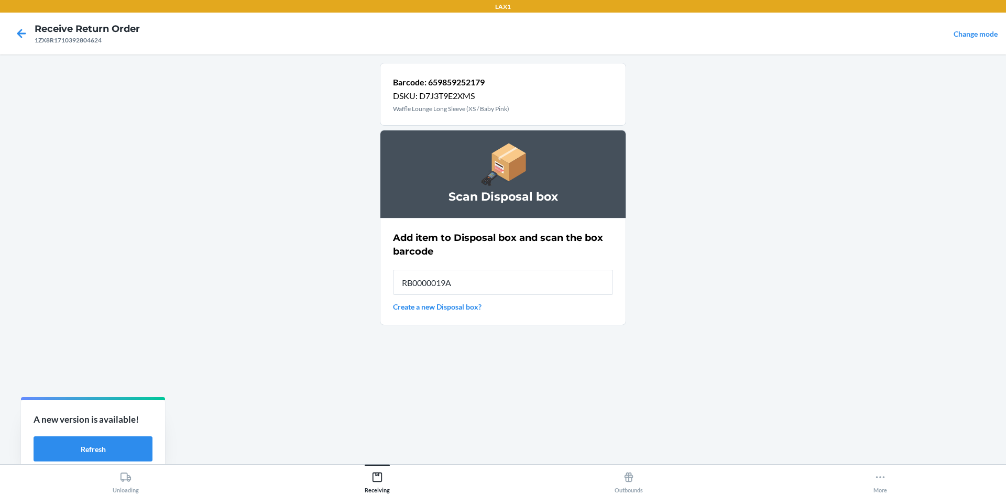
type input "RB0000019A4"
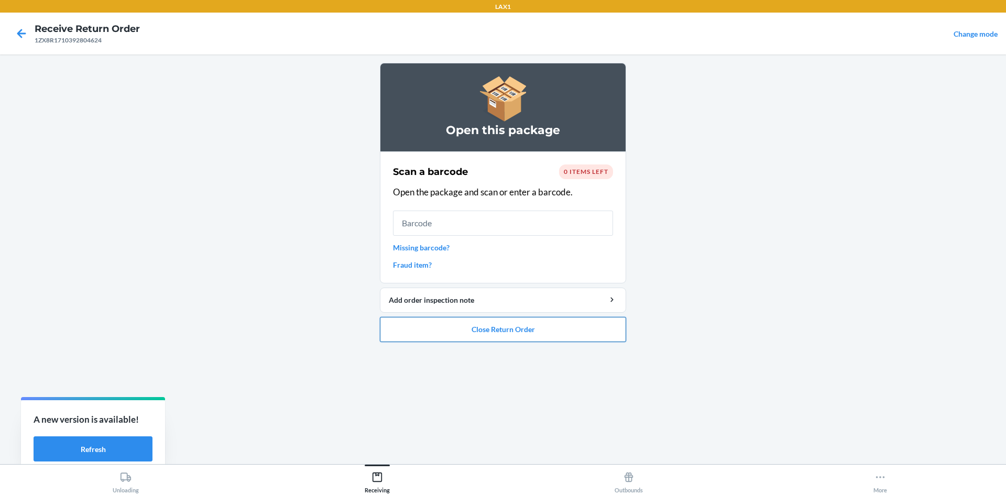
click at [492, 327] on button "Close Return Order" at bounding box center [503, 329] width 246 height 25
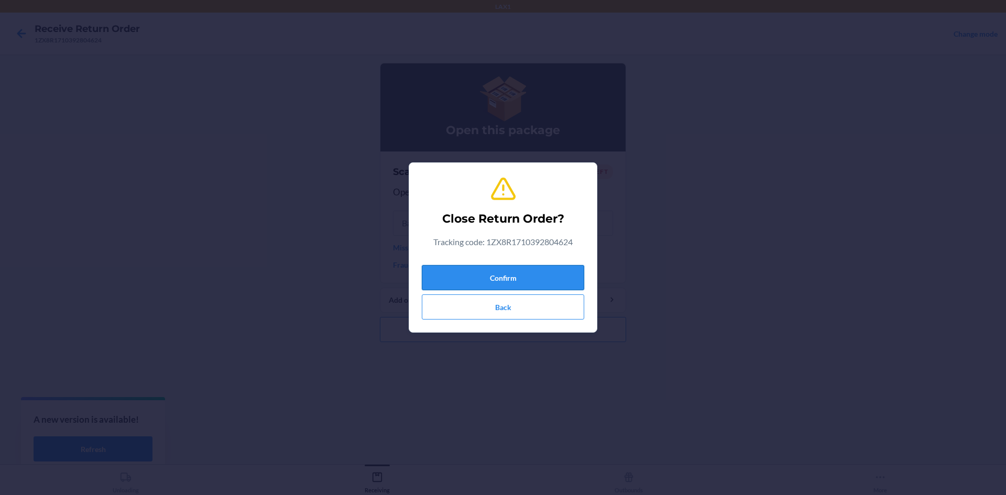
click at [497, 276] on button "Confirm" at bounding box center [503, 277] width 163 height 25
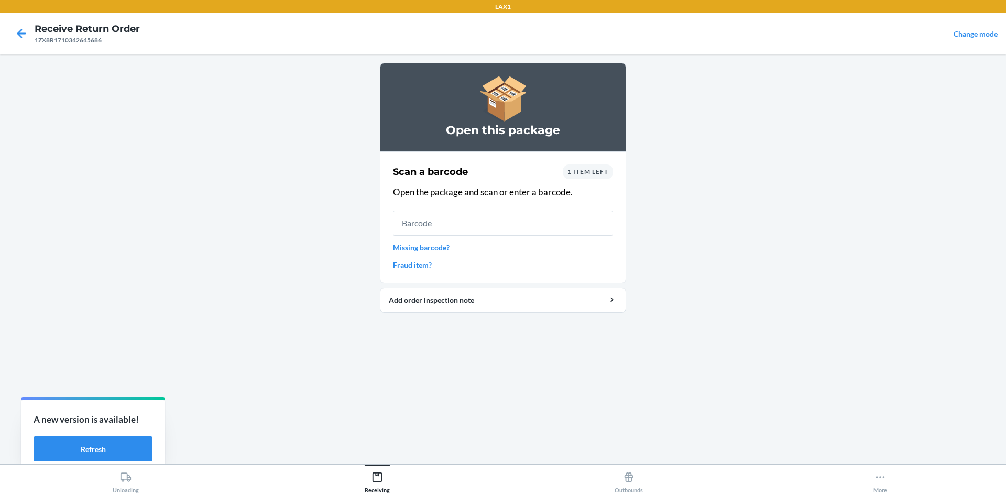
click at [421, 246] on link "Missing barcode?" at bounding box center [503, 247] width 220 height 11
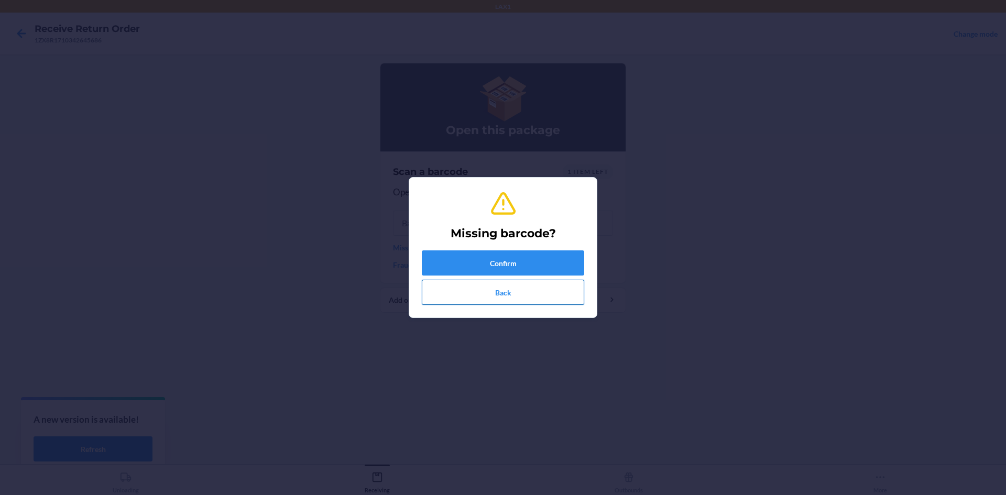
drag, startPoint x: 428, startPoint y: 233, endPoint x: 441, endPoint y: 287, distance: 55.9
click at [441, 287] on div "Missing barcode? Confirm Back" at bounding box center [503, 247] width 163 height 123
click at [461, 256] on button "Confirm" at bounding box center [503, 263] width 163 height 25
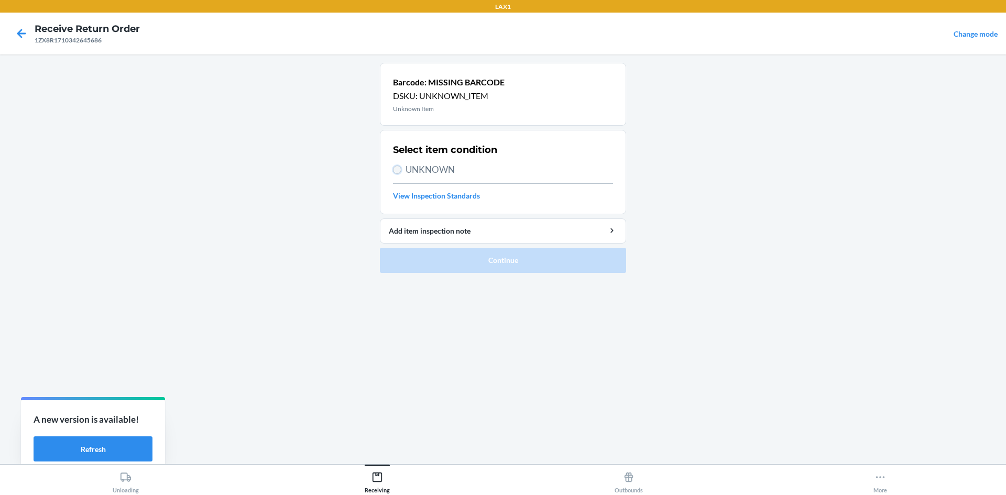
click at [398, 172] on input "UNKNOWN" at bounding box center [397, 170] width 8 height 8
radio input "true"
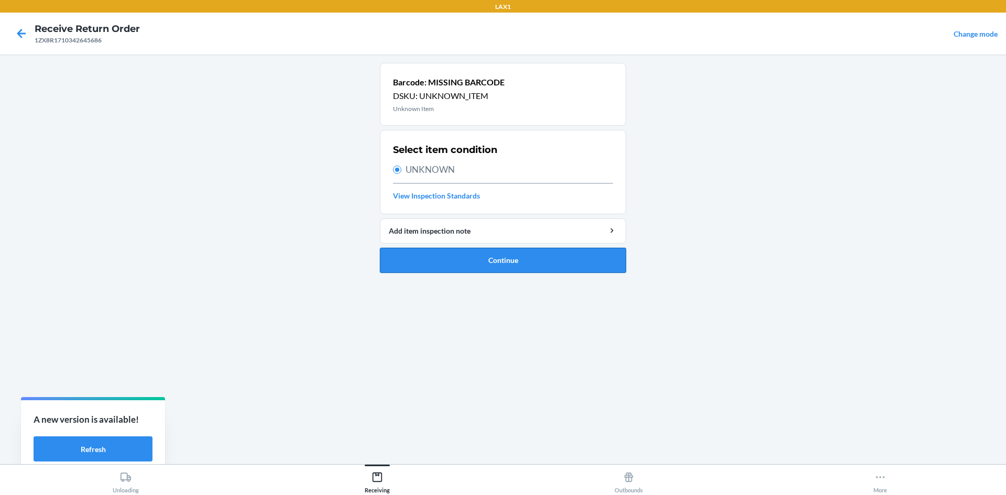
click at [442, 253] on button "Continue" at bounding box center [503, 260] width 246 height 25
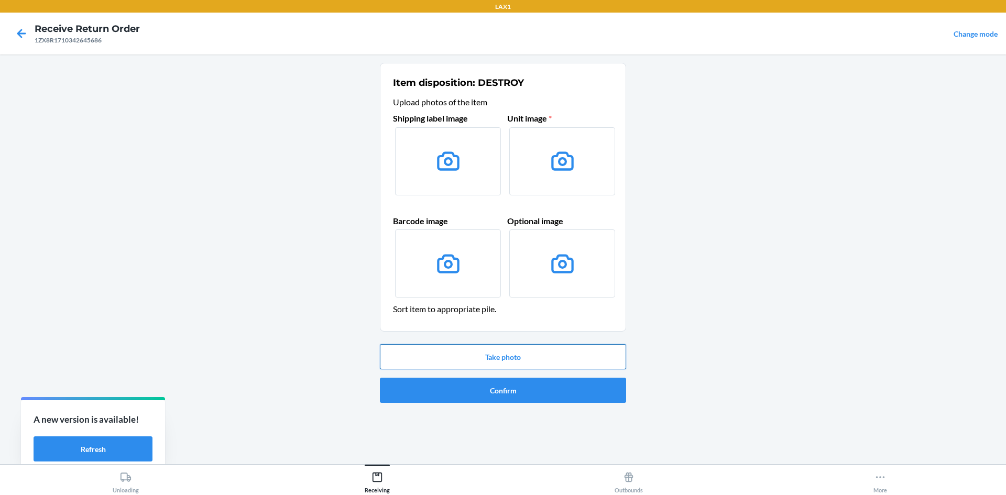
click at [479, 353] on button "Take photo" at bounding box center [503, 356] width 246 height 25
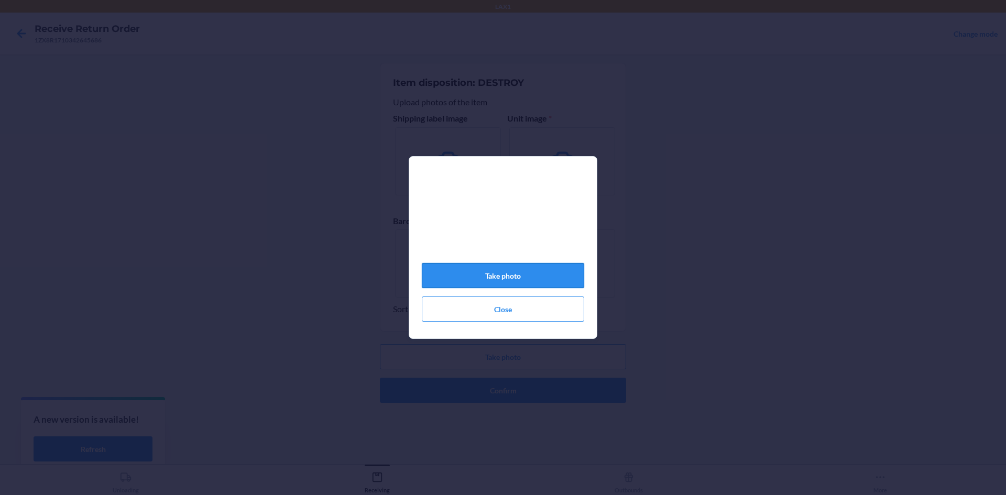
click at [479, 287] on button "Take photo" at bounding box center [503, 275] width 163 height 25
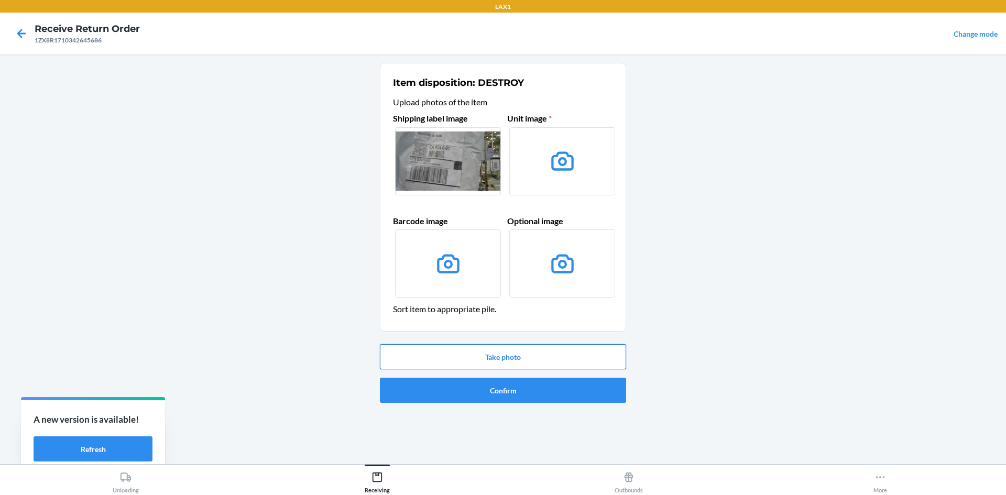
click at [488, 349] on button "Take photo" at bounding box center [503, 356] width 246 height 25
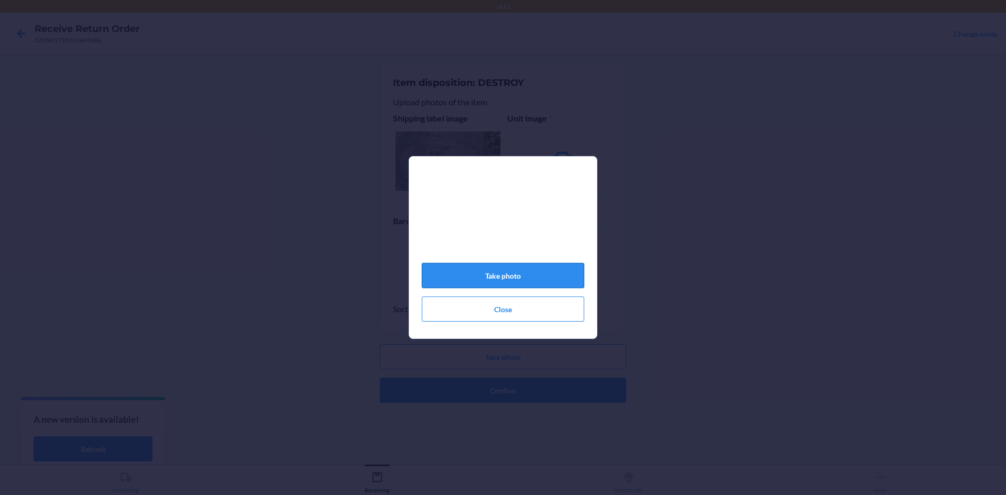
click at [501, 287] on button "Take photo" at bounding box center [503, 275] width 163 height 25
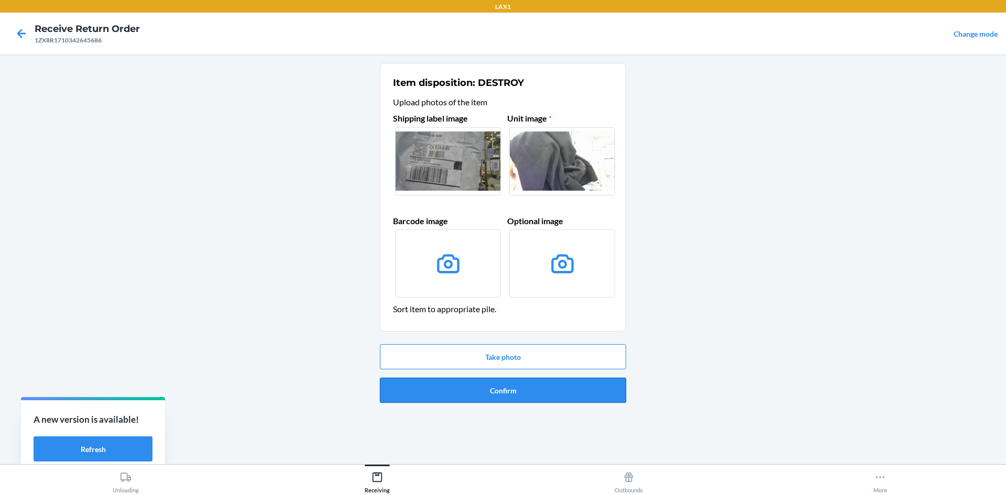
click at [503, 399] on button "Confirm" at bounding box center [503, 390] width 246 height 25
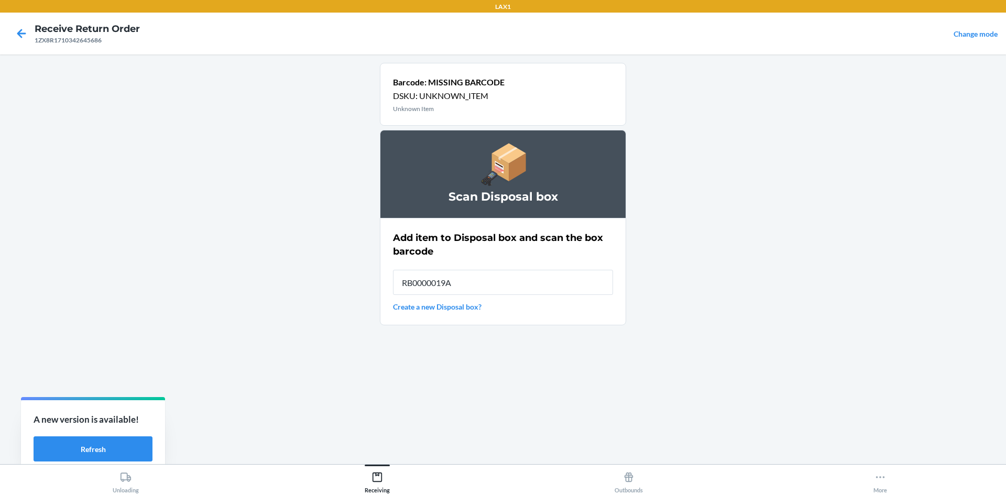
type input "RB0000019A4"
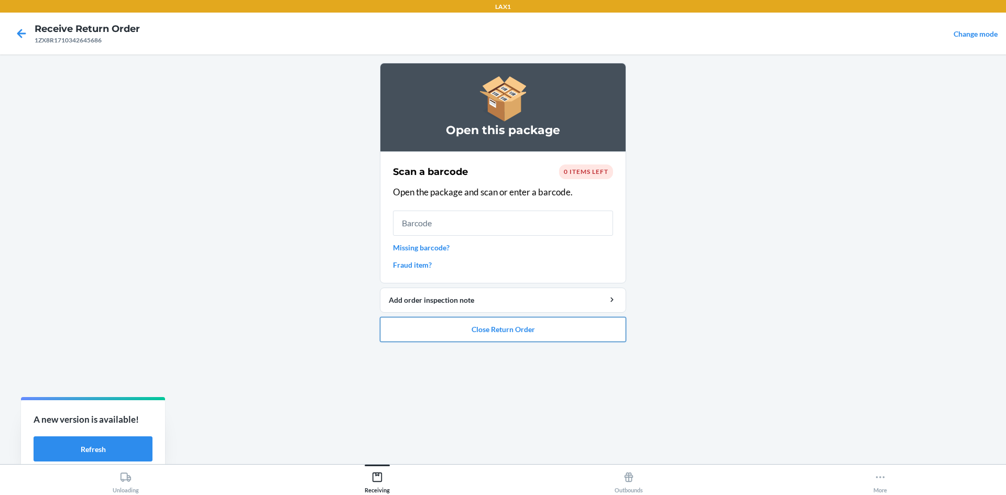
click at [502, 338] on button "Close Return Order" at bounding box center [503, 329] width 246 height 25
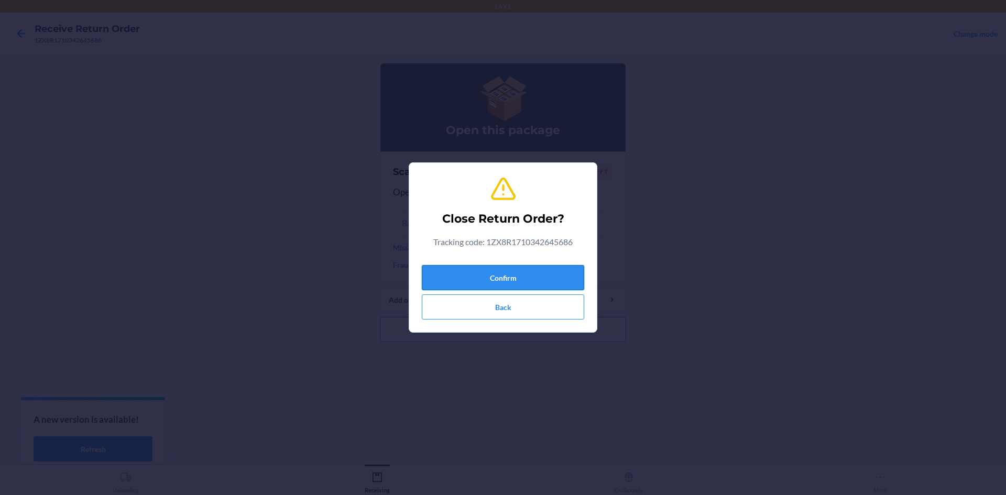
click at [521, 270] on button "Confirm" at bounding box center [503, 277] width 163 height 25
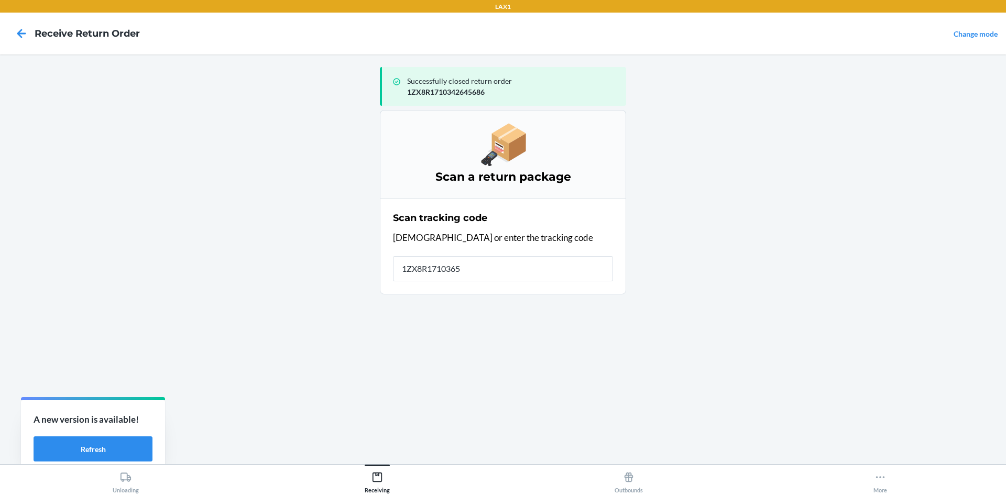
type input "1ZX8R17103658"
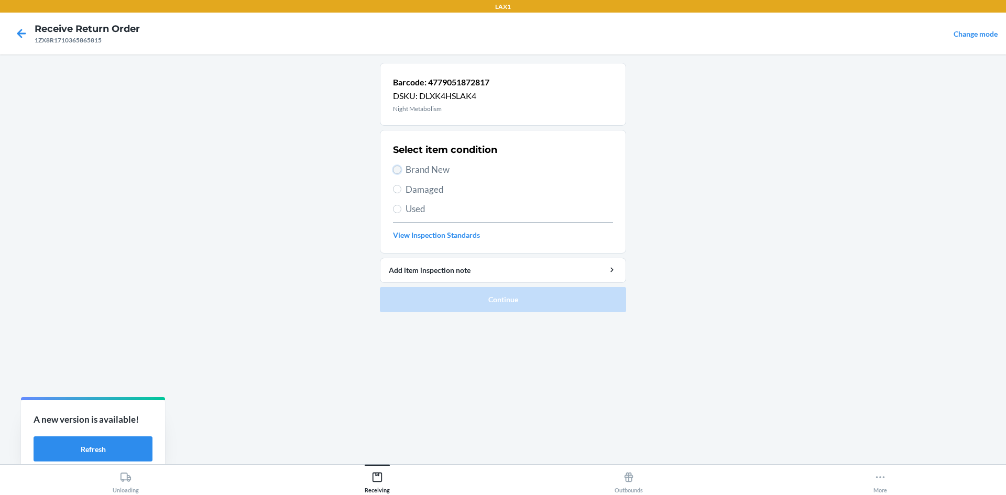
click at [399, 168] on input "Brand New" at bounding box center [397, 170] width 8 height 8
radio input "true"
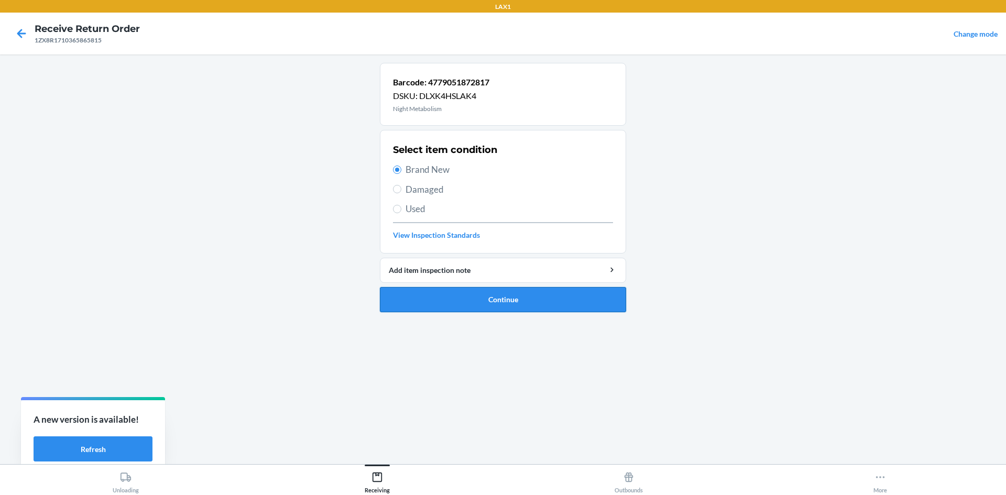
click at [449, 301] on button "Continue" at bounding box center [503, 299] width 246 height 25
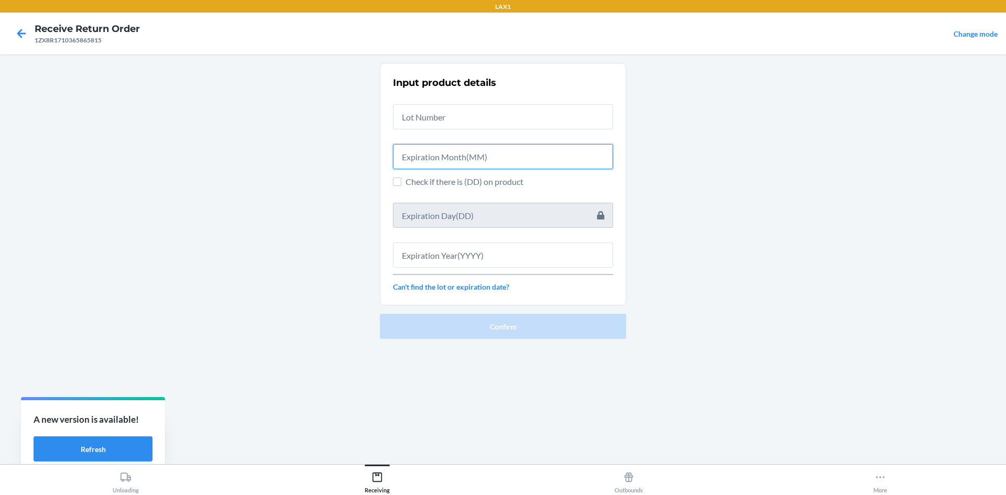
click at [414, 157] on input "text" at bounding box center [503, 156] width 220 height 25
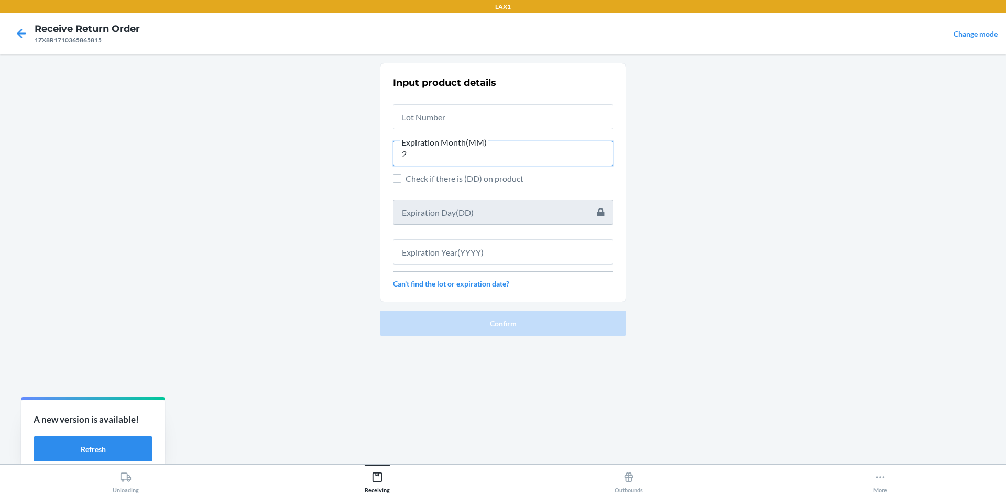
type input "2"
type input "0"
type input "2"
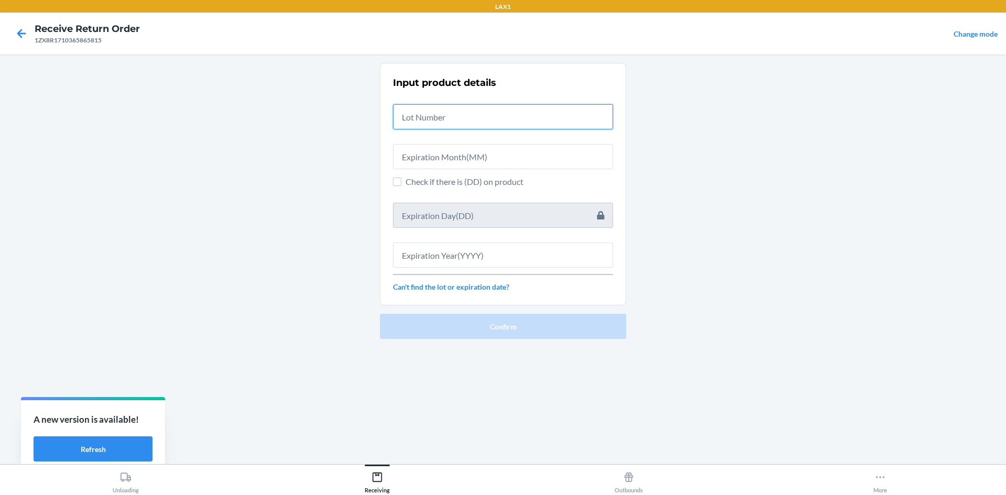
click at [483, 124] on input "text" at bounding box center [503, 116] width 220 height 25
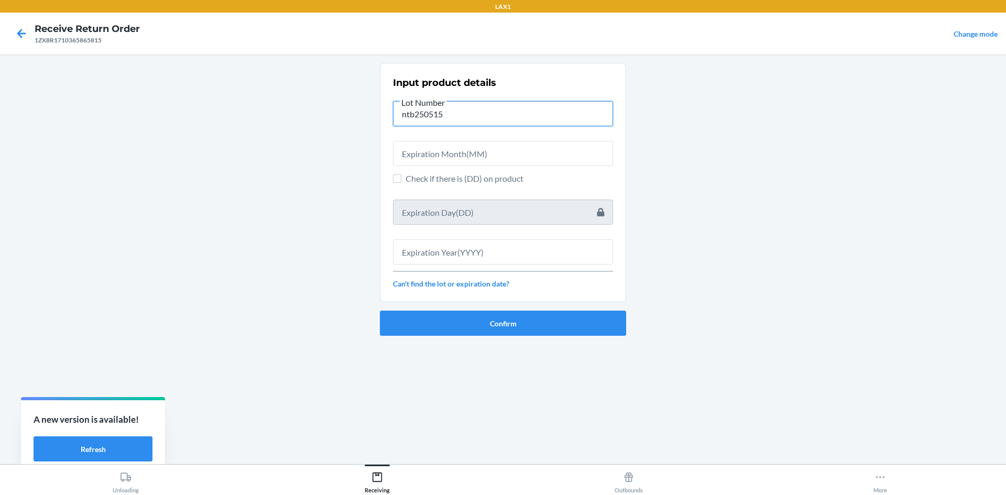
type input "ntb250515"
click at [478, 149] on input "text" at bounding box center [503, 153] width 220 height 25
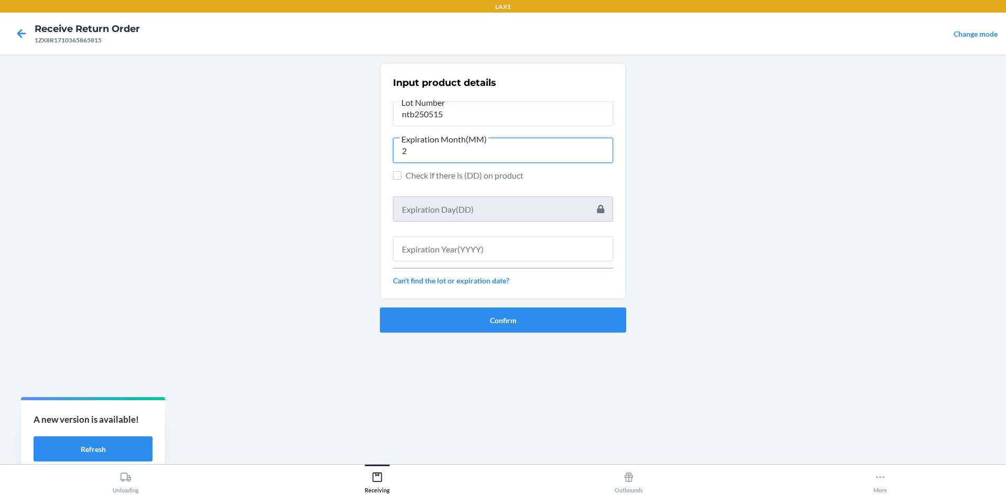
type input "2"
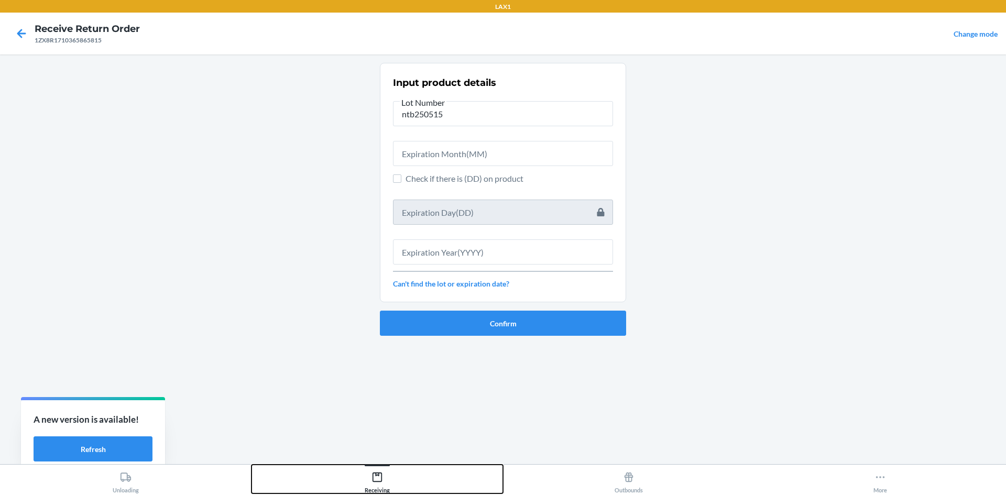
click at [376, 482] on icon at bounding box center [377, 477] width 9 height 9
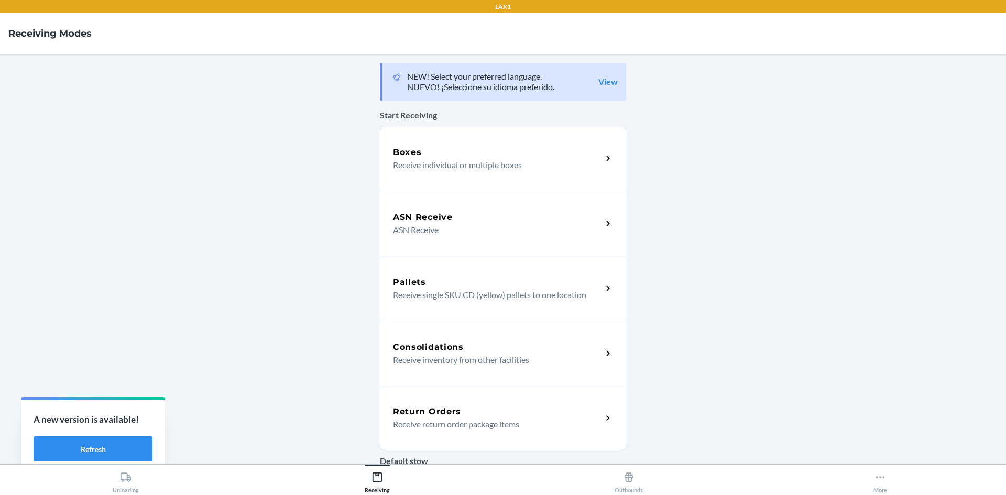
click at [458, 416] on div "Return Orders" at bounding box center [497, 412] width 209 height 13
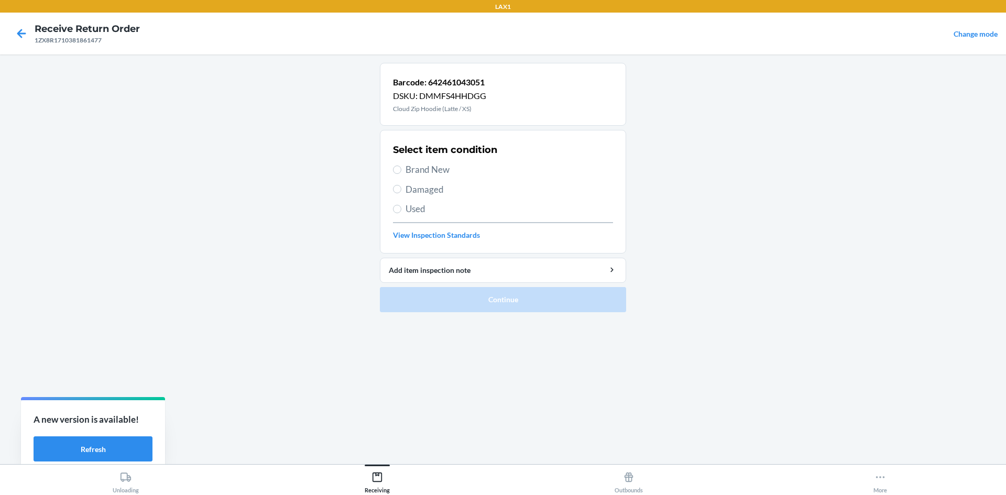
click at [398, 214] on label "Used" at bounding box center [503, 209] width 220 height 14
click at [398, 213] on input "Used" at bounding box center [397, 209] width 8 height 8
radio input "true"
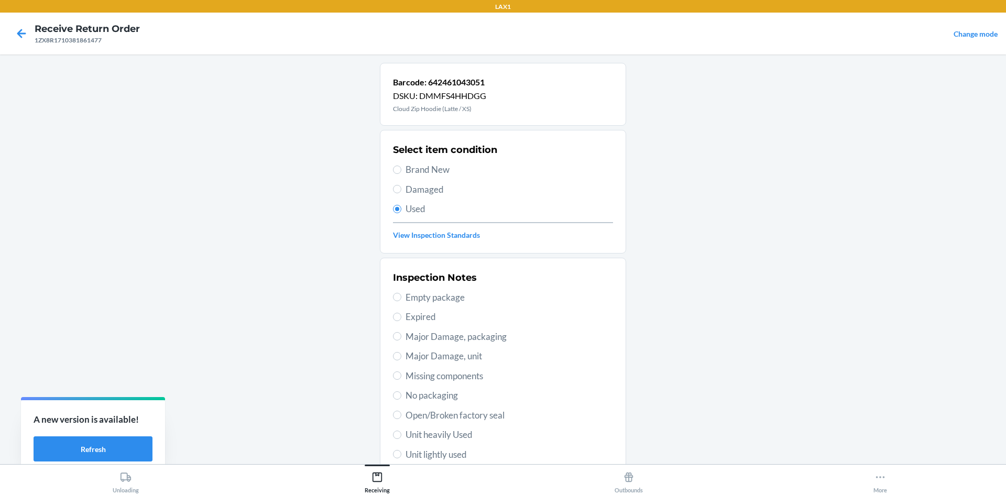
click at [403, 441] on div "Inspection Notes Empty package Expired Major Damage, packaging Major Damage, un…" at bounding box center [503, 396] width 220 height 256
click at [394, 435] on input "Unit heavily Used" at bounding box center [397, 435] width 8 height 8
radio input "true"
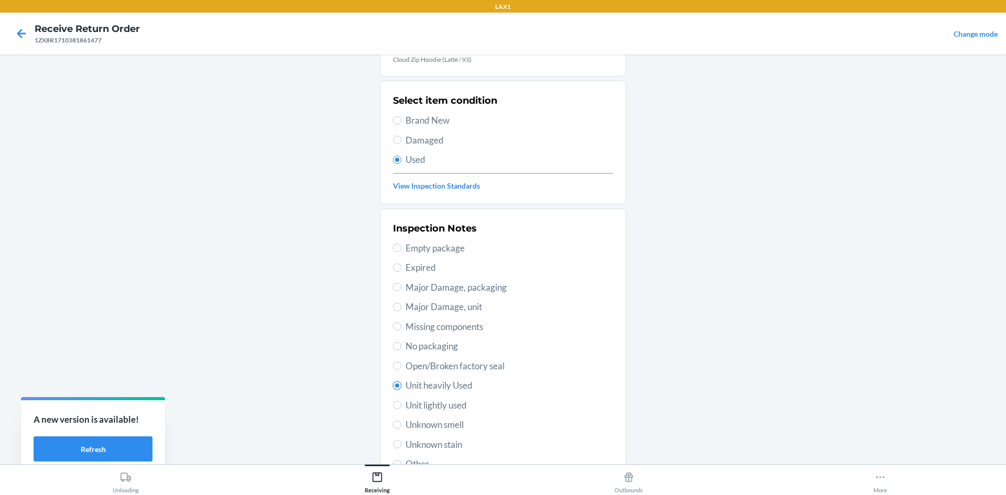
scroll to position [136, 0]
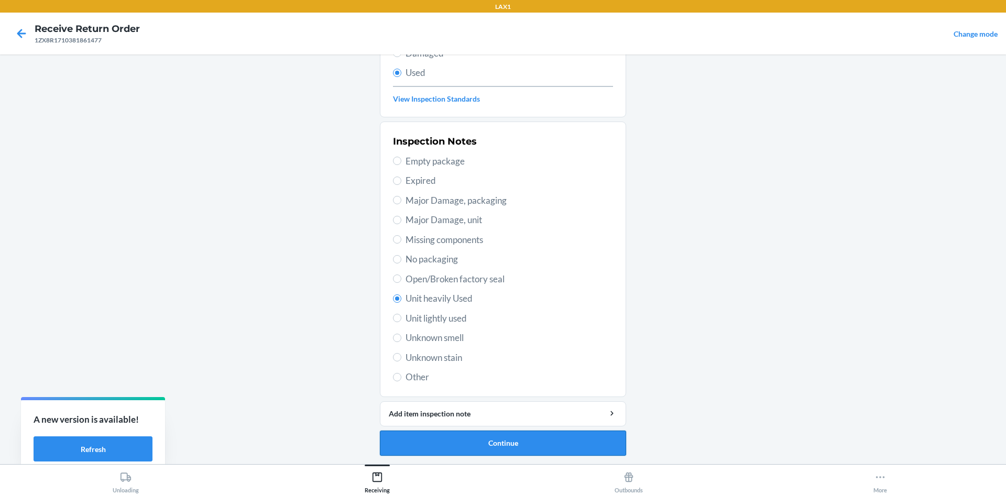
click at [434, 442] on button "Continue" at bounding box center [503, 443] width 246 height 25
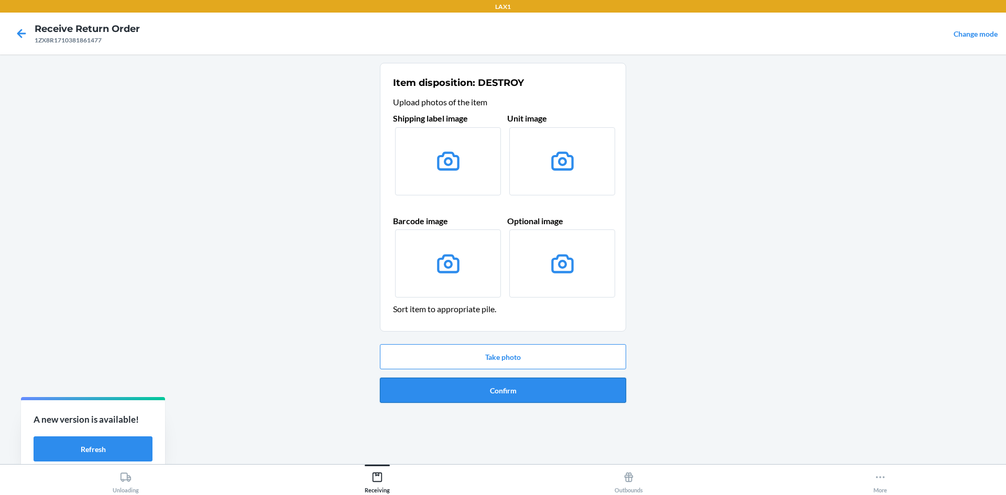
click at [462, 391] on button "Confirm" at bounding box center [503, 390] width 246 height 25
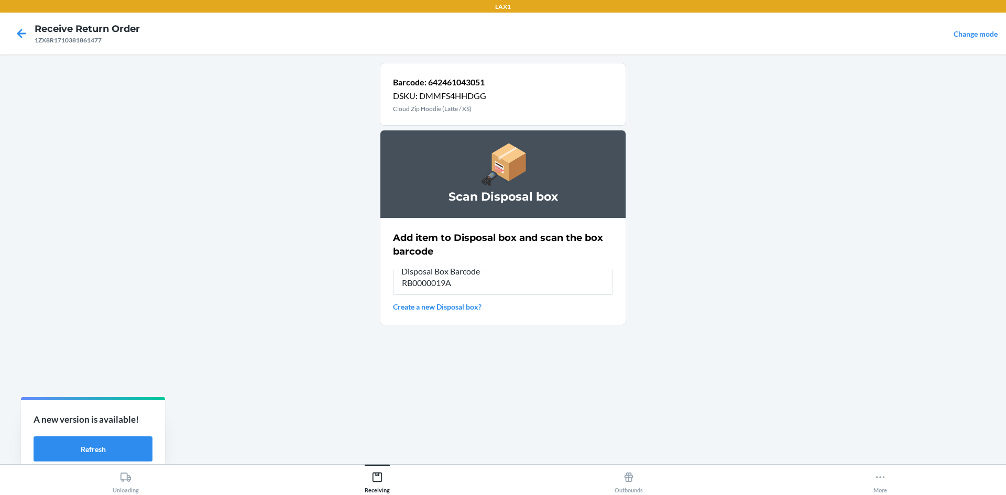
type input "RB0000019A4"
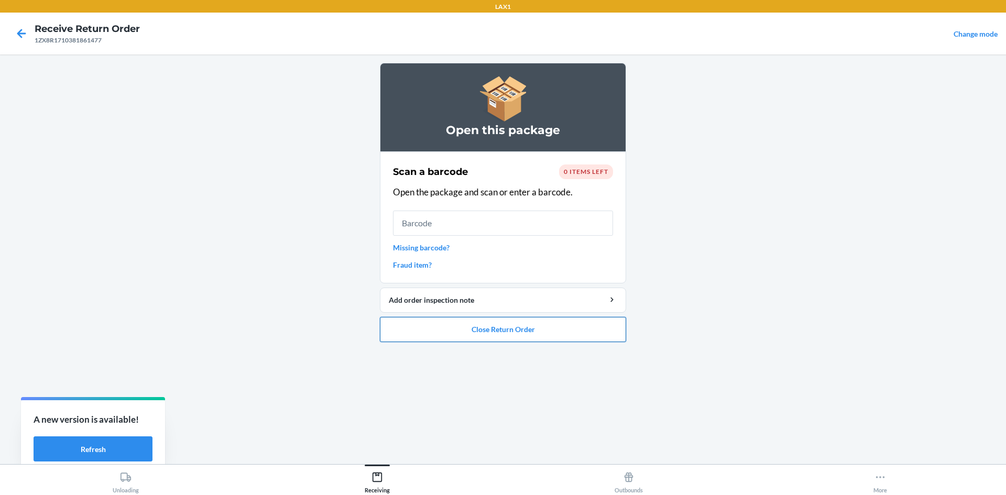
click at [503, 331] on button "Close Return Order" at bounding box center [503, 329] width 246 height 25
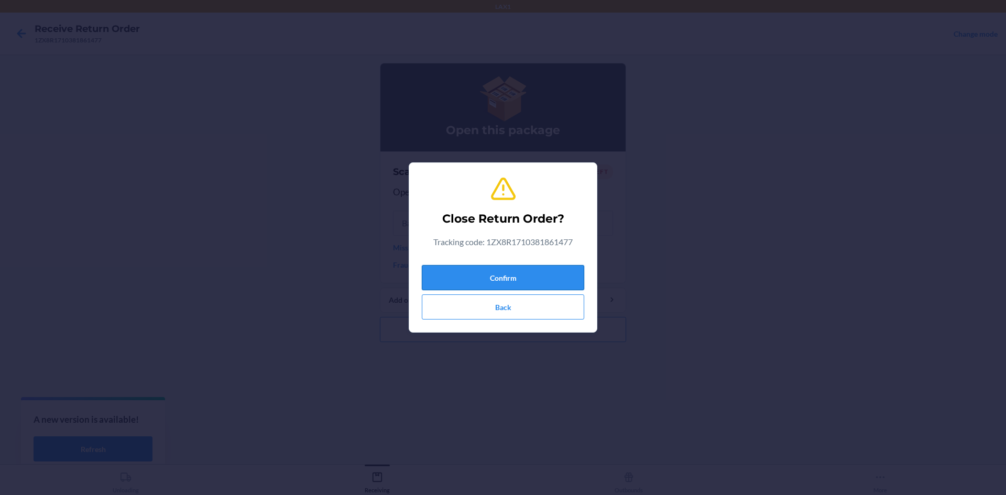
click at [503, 274] on button "Confirm" at bounding box center [503, 277] width 163 height 25
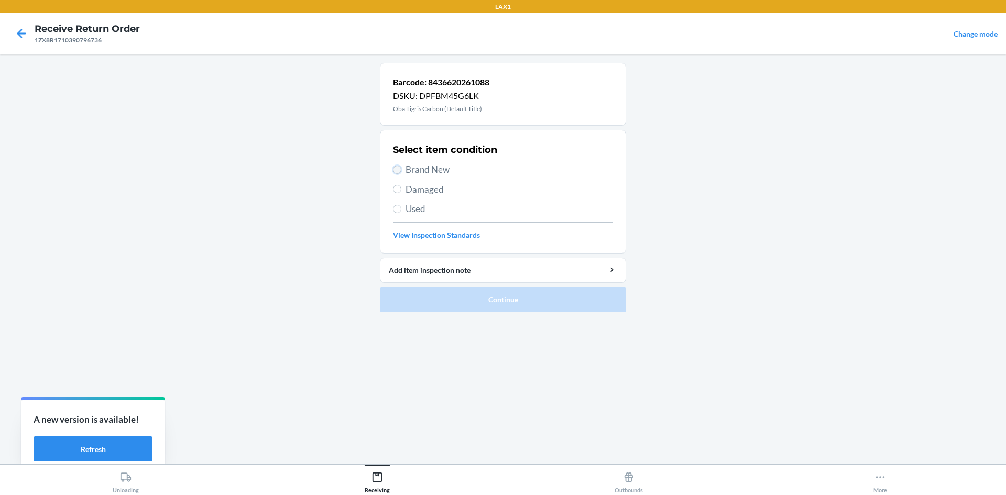
click at [396, 170] on input "Brand New" at bounding box center [397, 170] width 8 height 8
radio input "true"
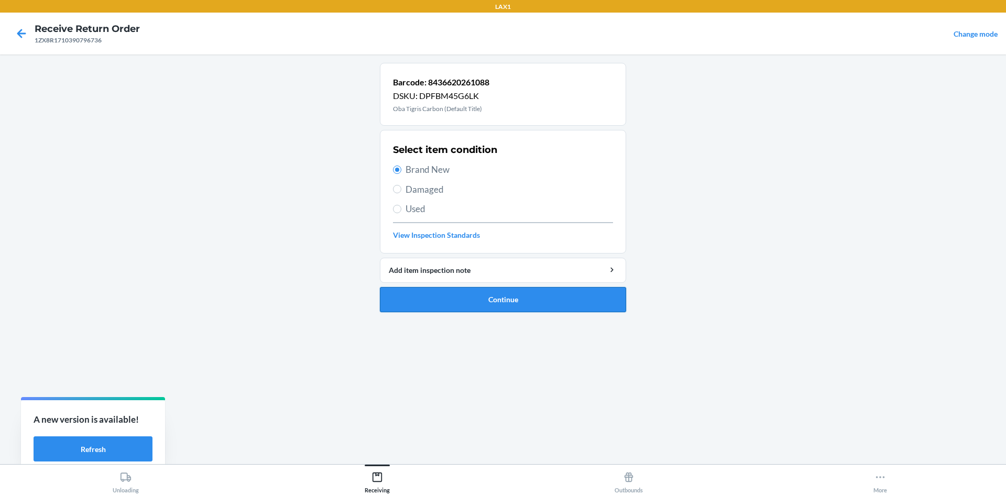
click at [417, 303] on button "Continue" at bounding box center [503, 299] width 246 height 25
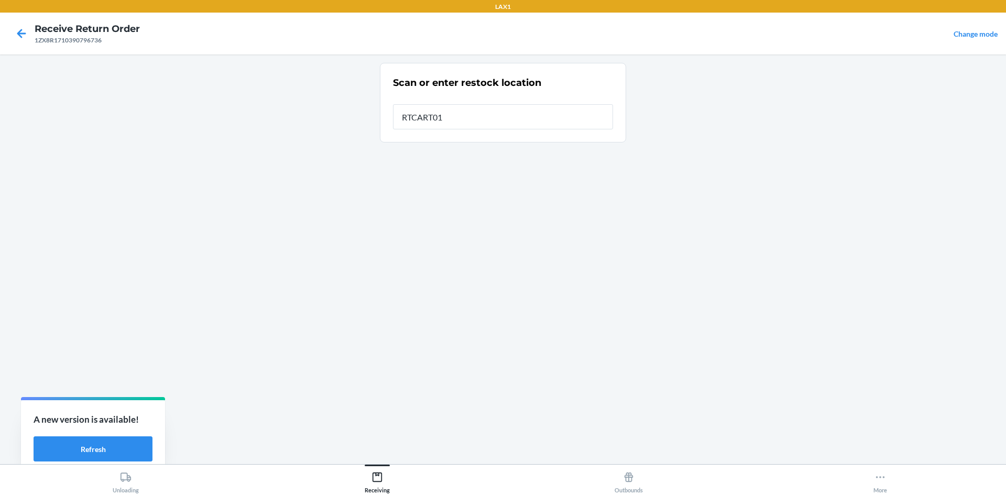
type input "RTCART018"
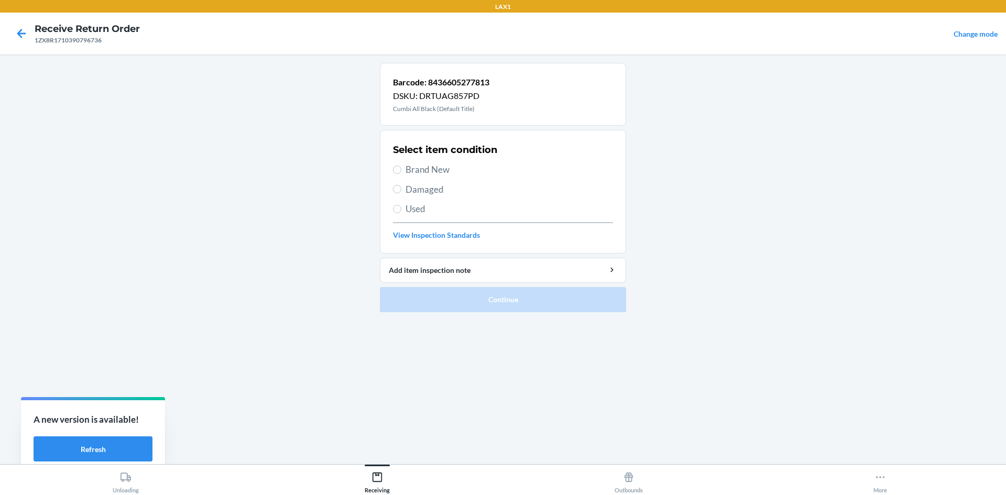
click at [402, 167] on label "Brand New" at bounding box center [503, 170] width 220 height 14
click at [402, 167] on input "Brand New" at bounding box center [397, 170] width 8 height 8
radio input "true"
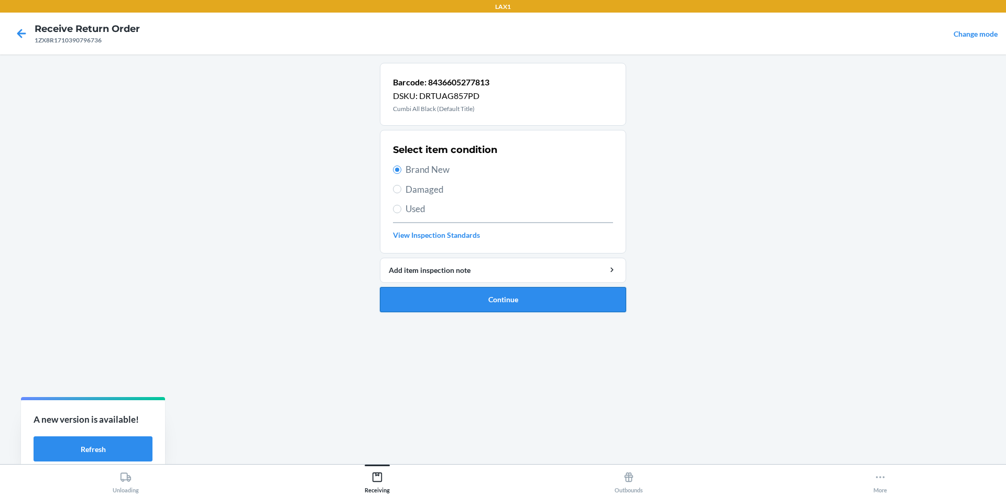
click at [420, 298] on button "Continue" at bounding box center [503, 299] width 246 height 25
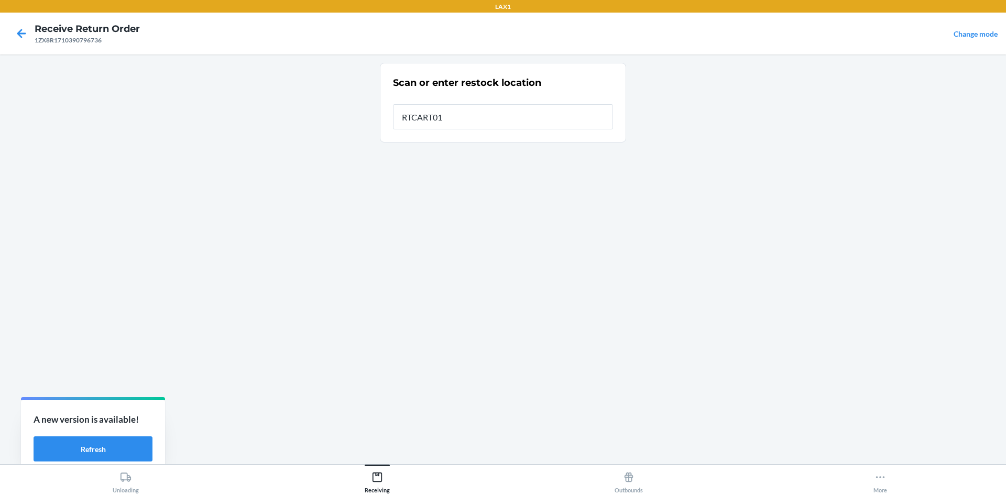
type input "RTCART018"
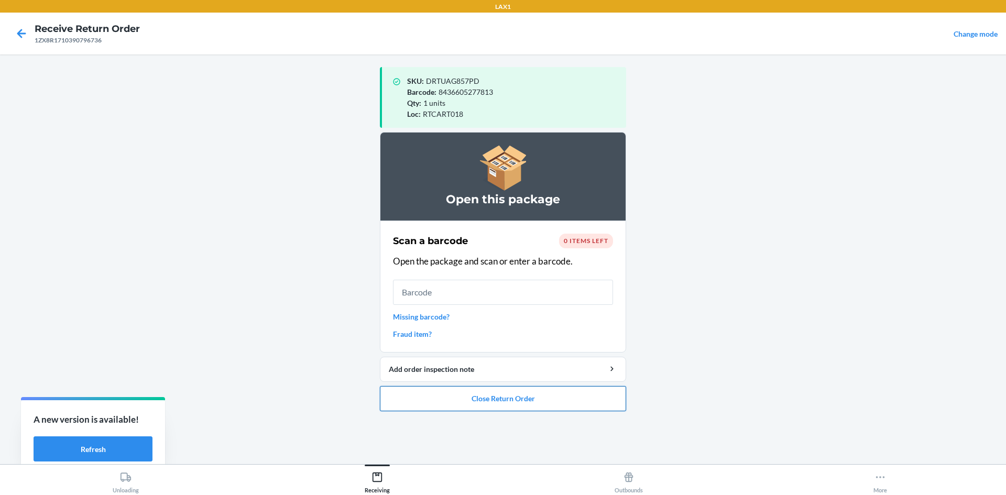
click at [504, 392] on button "Close Return Order" at bounding box center [503, 398] width 246 height 25
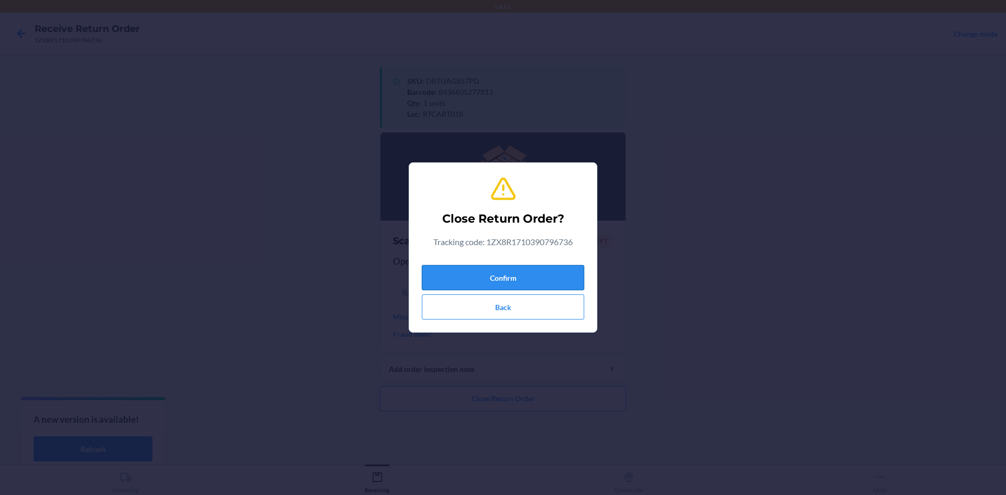
click at [515, 274] on button "Confirm" at bounding box center [503, 277] width 163 height 25
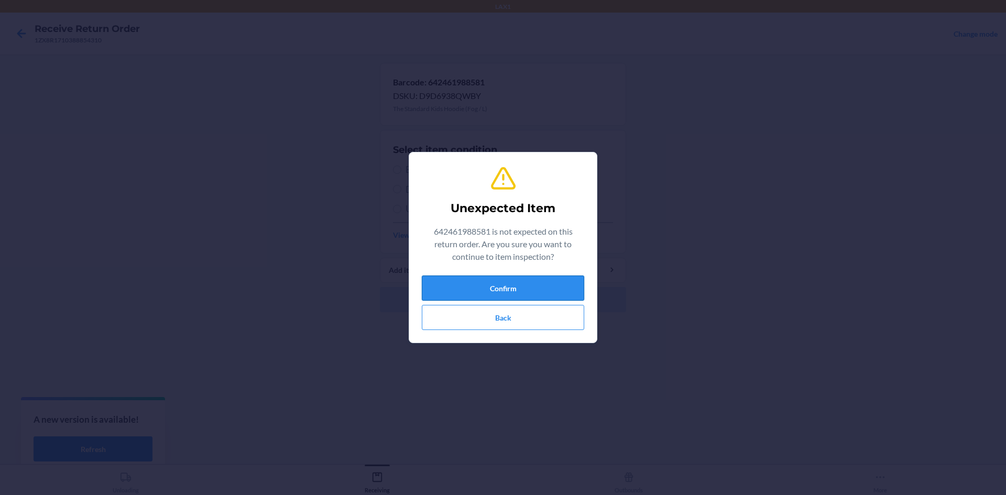
click at [559, 297] on button "Confirm" at bounding box center [503, 288] width 163 height 25
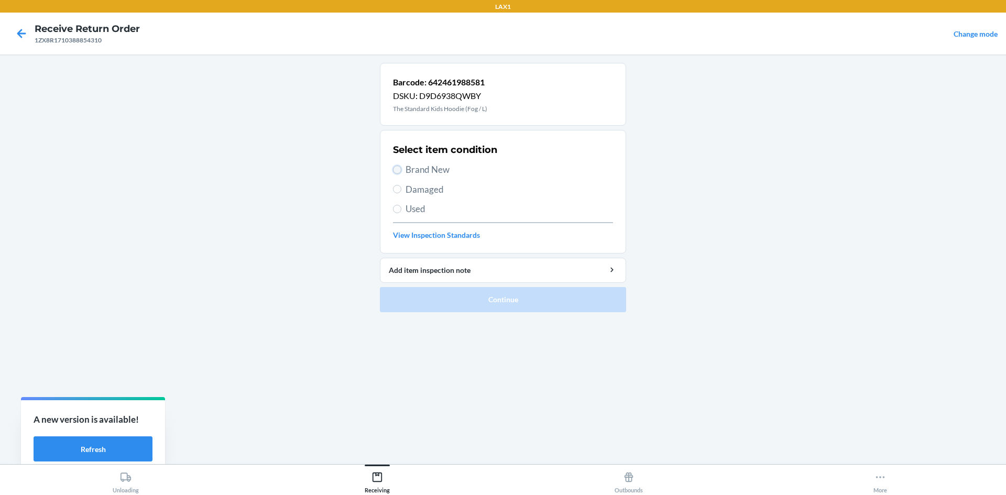
click at [400, 171] on input "Brand New" at bounding box center [397, 170] width 8 height 8
radio input "true"
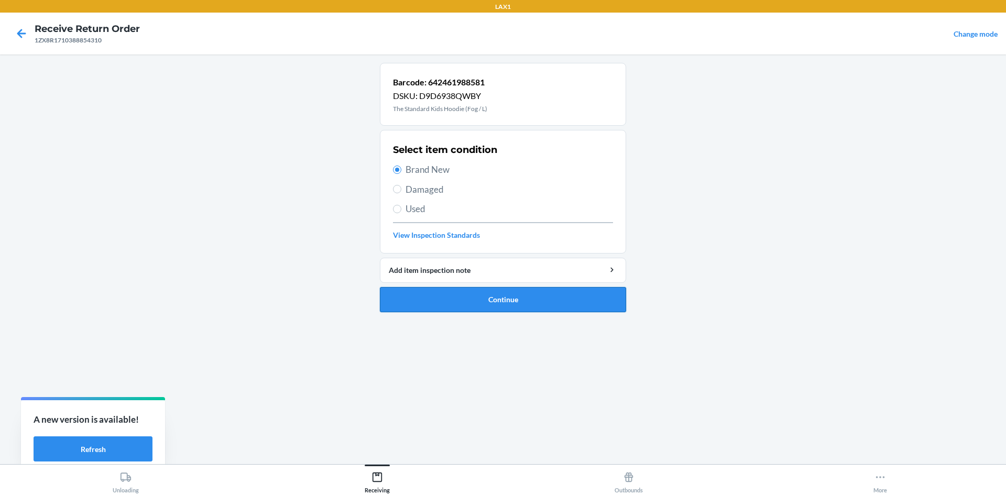
click at [435, 299] on button "Continue" at bounding box center [503, 299] width 246 height 25
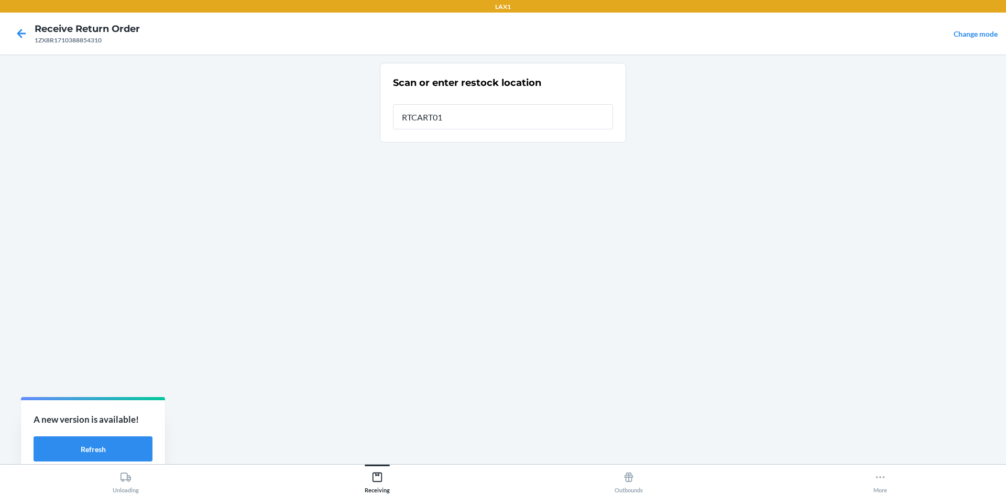
type input "RTCART018"
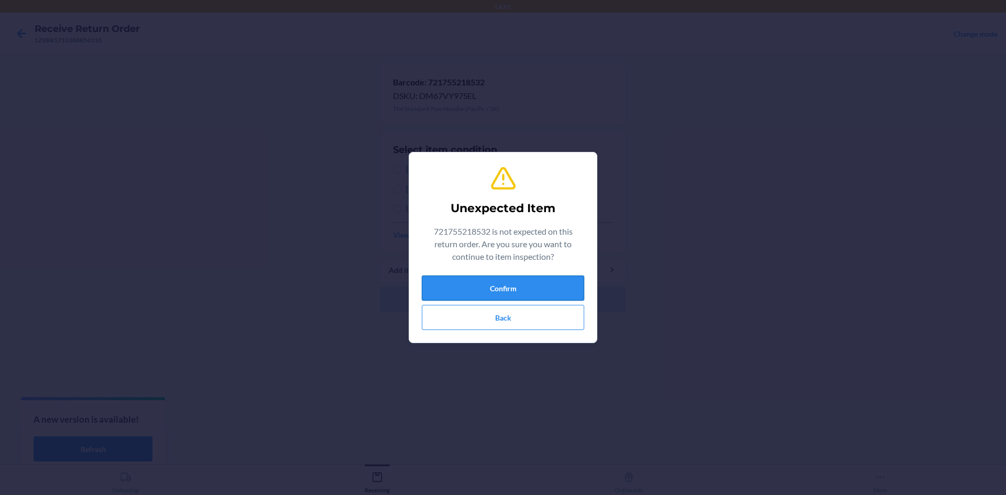
click at [472, 280] on button "Confirm" at bounding box center [503, 288] width 163 height 25
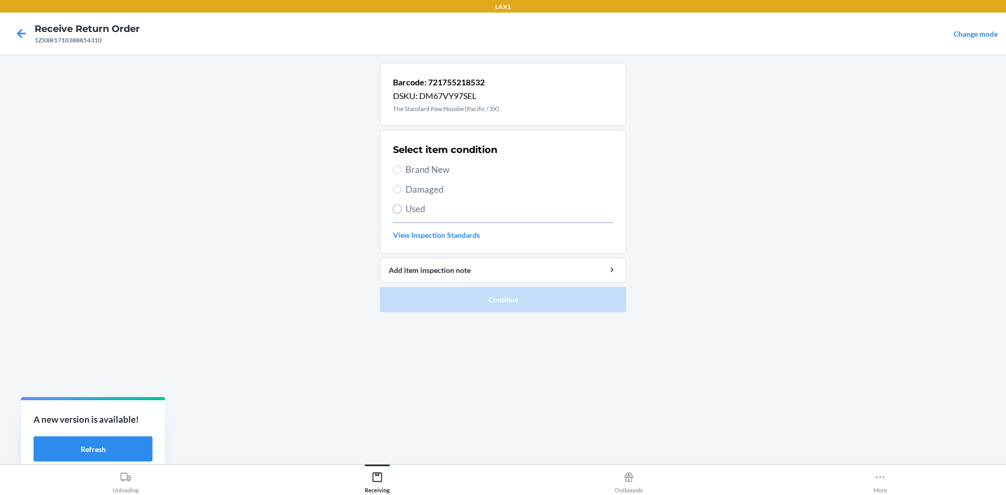
click at [399, 210] on input "Used" at bounding box center [397, 209] width 8 height 8
radio input "true"
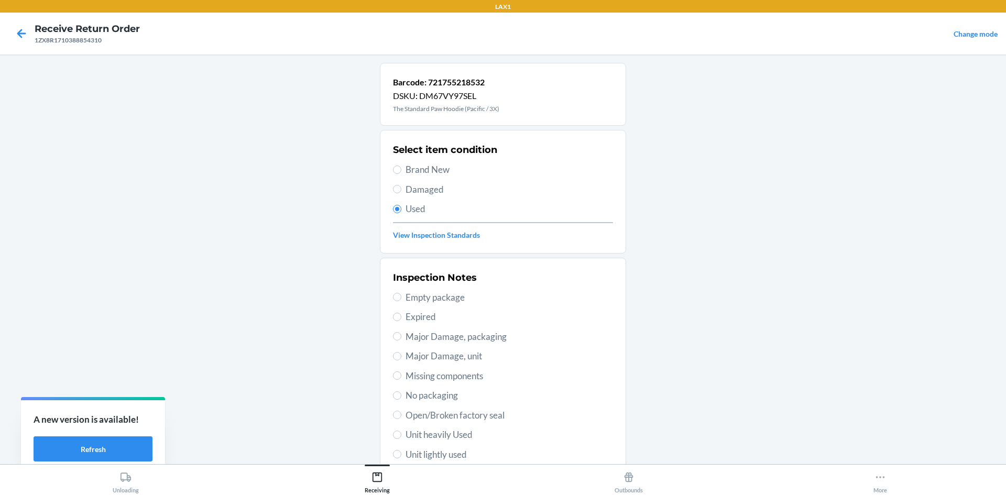
click at [424, 452] on span "Unit lightly used" at bounding box center [510, 455] width 208 height 14
click at [402, 452] on input "Unit lightly used" at bounding box center [397, 454] width 8 height 8
radio input "true"
drag, startPoint x: 448, startPoint y: 415, endPoint x: 421, endPoint y: 481, distance: 71.5
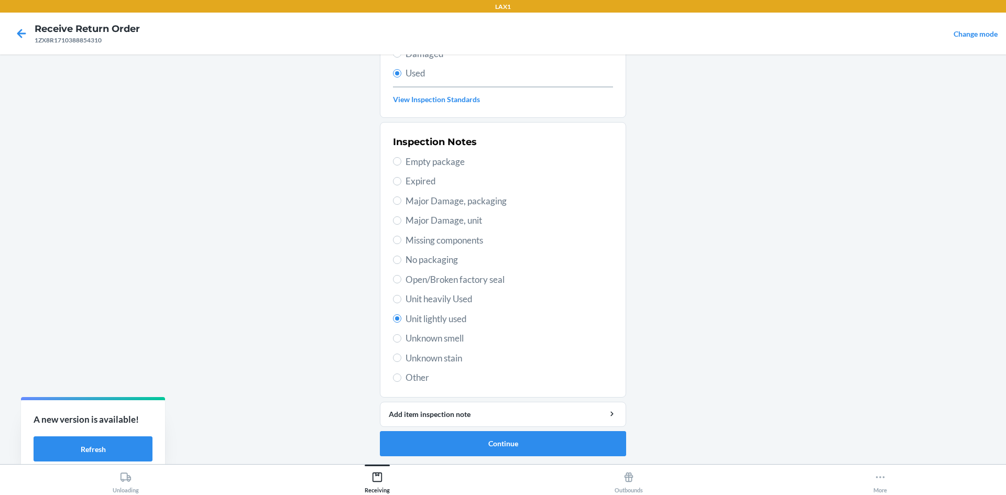
scroll to position [136, 0]
click at [435, 435] on button "Continue" at bounding box center [503, 443] width 246 height 25
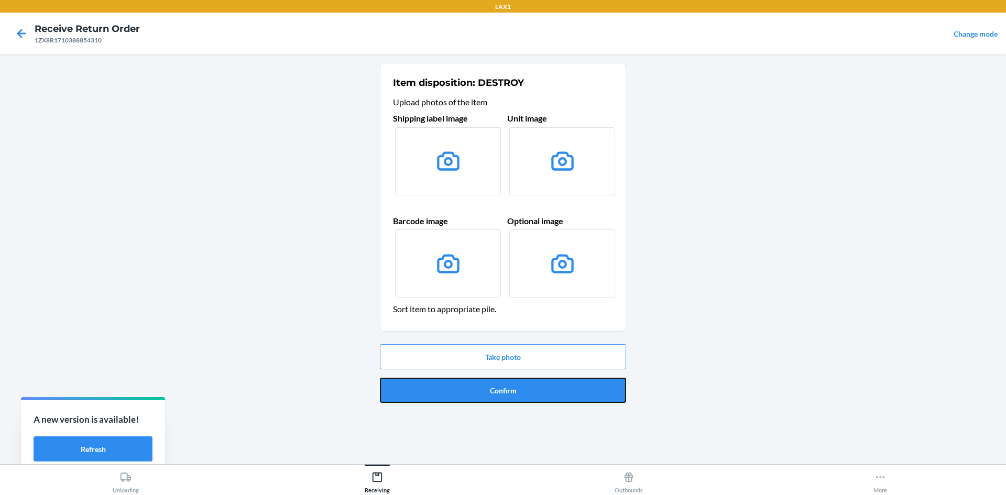
drag, startPoint x: 478, startPoint y: 386, endPoint x: 473, endPoint y: 389, distance: 5.7
click at [475, 388] on button "Confirm" at bounding box center [503, 390] width 246 height 25
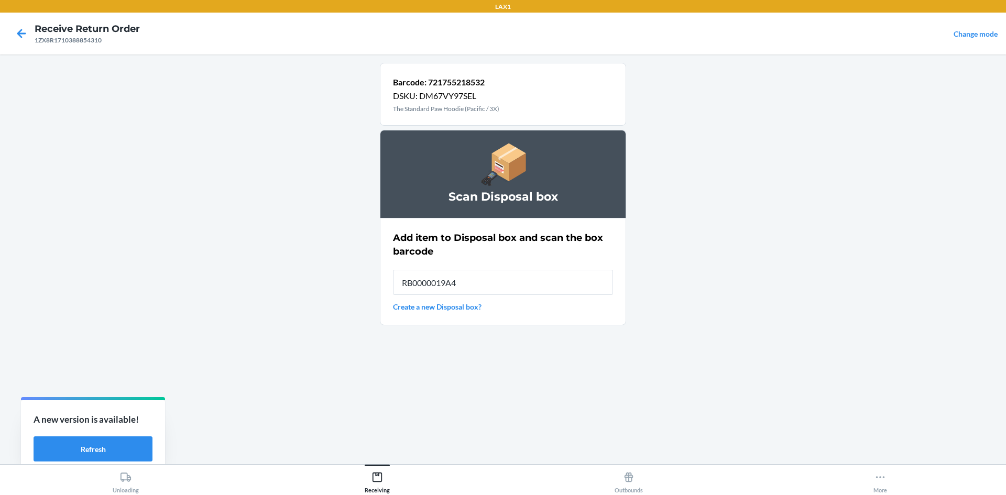
type input "RB0000019A4"
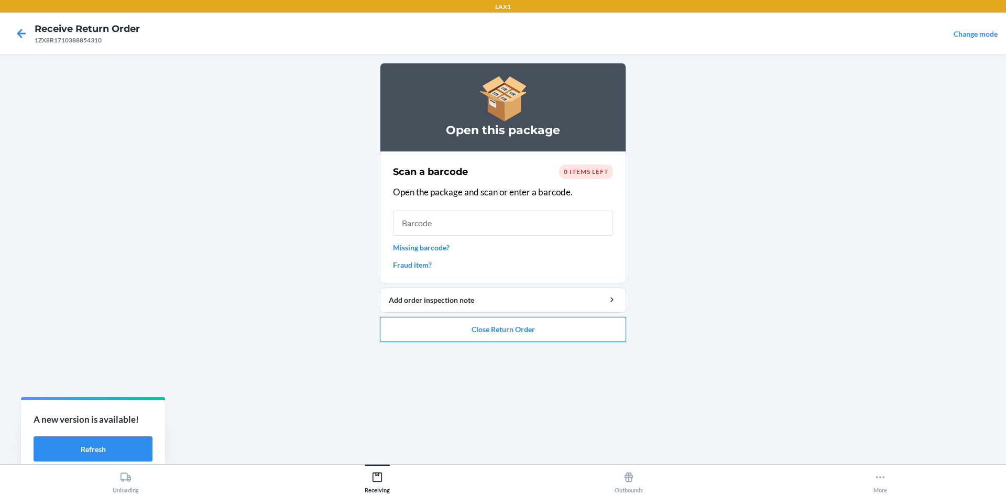
click at [505, 334] on button "Close Return Order" at bounding box center [503, 329] width 246 height 25
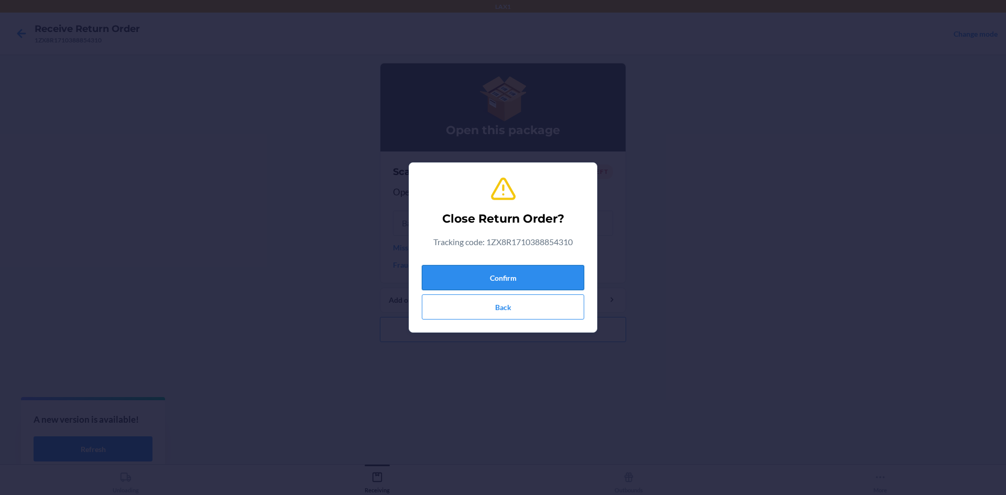
click at [526, 283] on button "Confirm" at bounding box center [503, 277] width 163 height 25
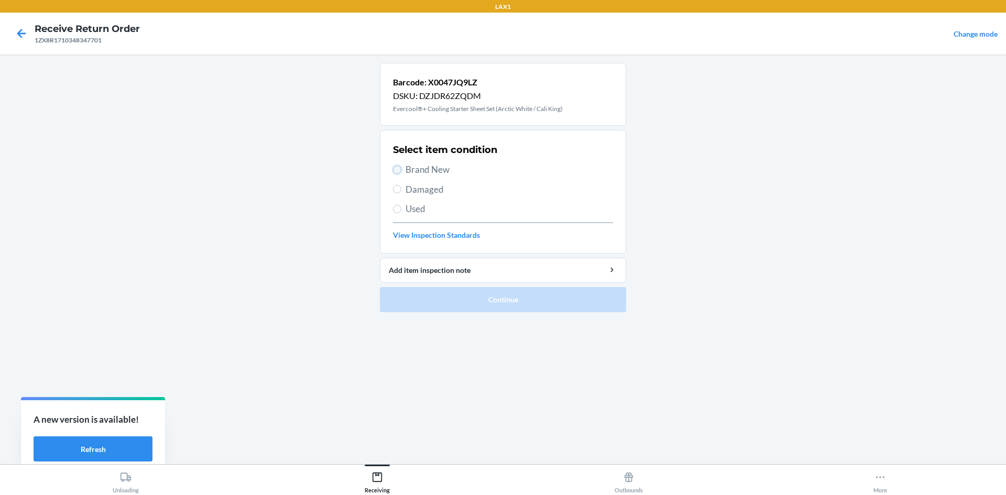
click at [399, 174] on input "Brand New" at bounding box center [397, 170] width 8 height 8
radio input "true"
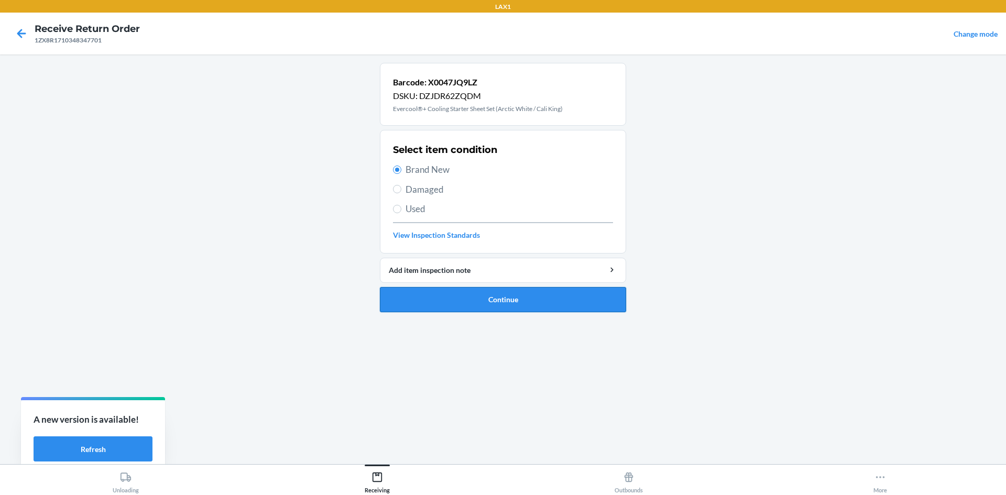
click at [461, 297] on button "Continue" at bounding box center [503, 299] width 246 height 25
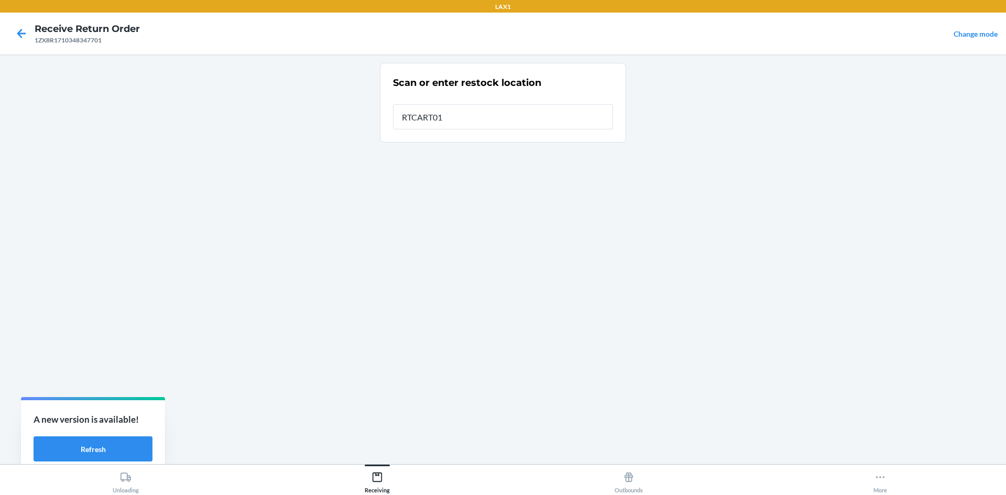
type input "RTCART018"
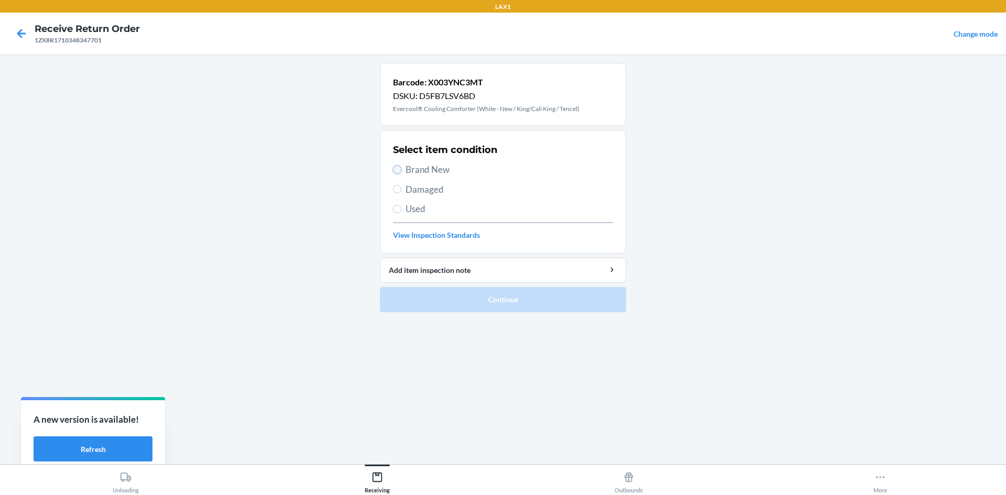
click at [401, 171] on input "Brand New" at bounding box center [397, 170] width 8 height 8
radio input "true"
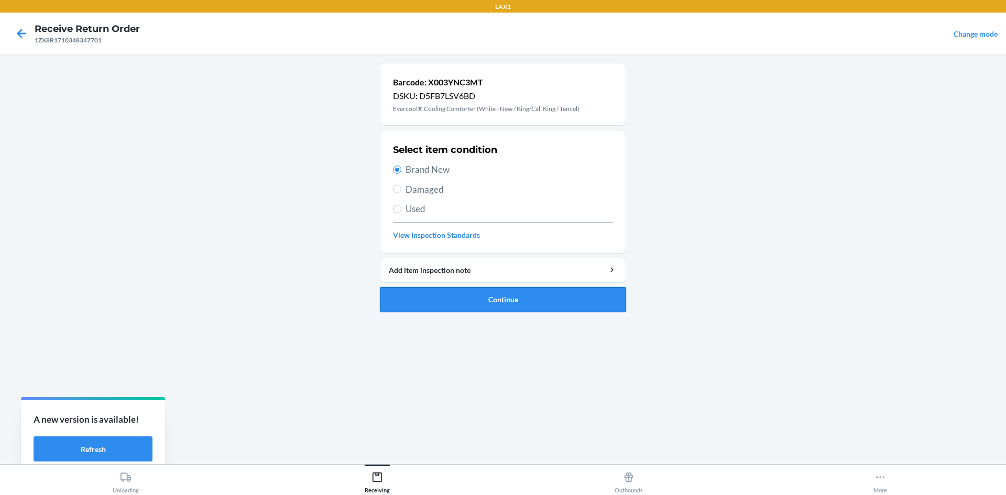
click at [428, 296] on button "Continue" at bounding box center [503, 299] width 246 height 25
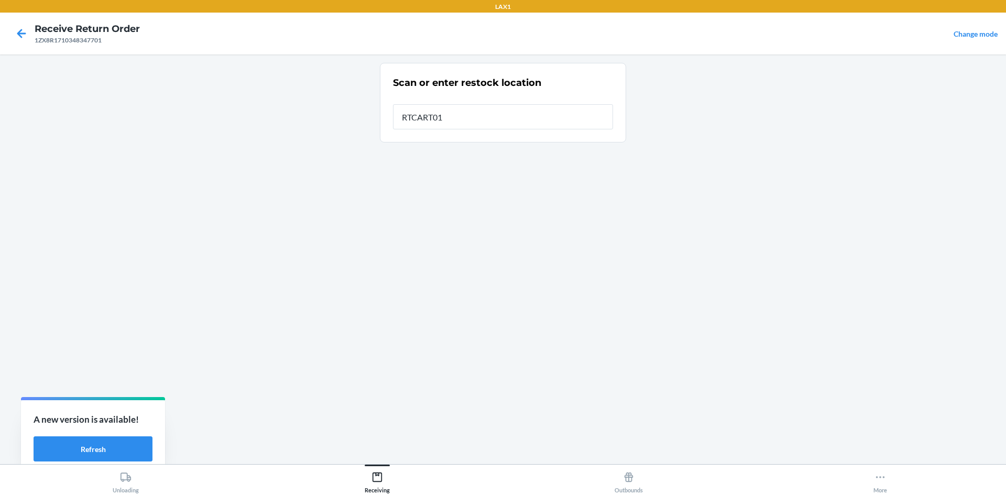
type input "RTCART018"
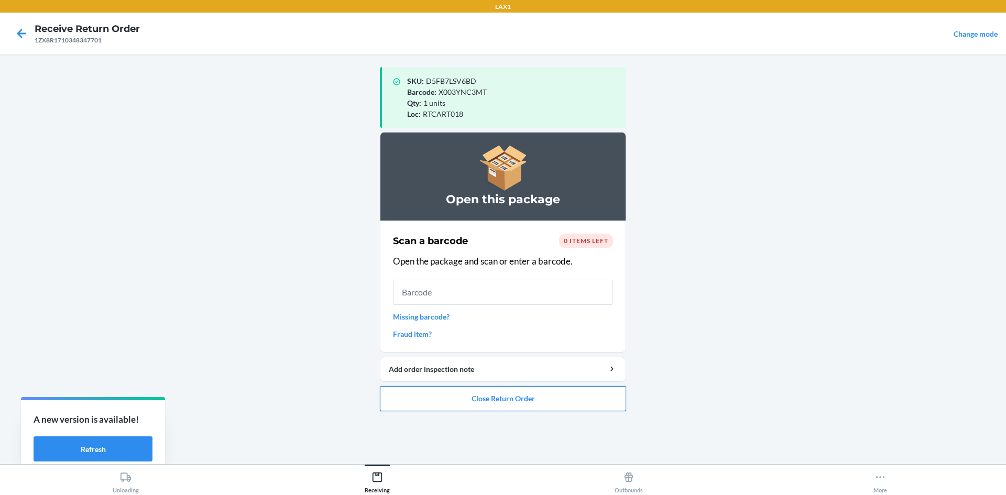
click at [483, 399] on button "Close Return Order" at bounding box center [503, 398] width 246 height 25
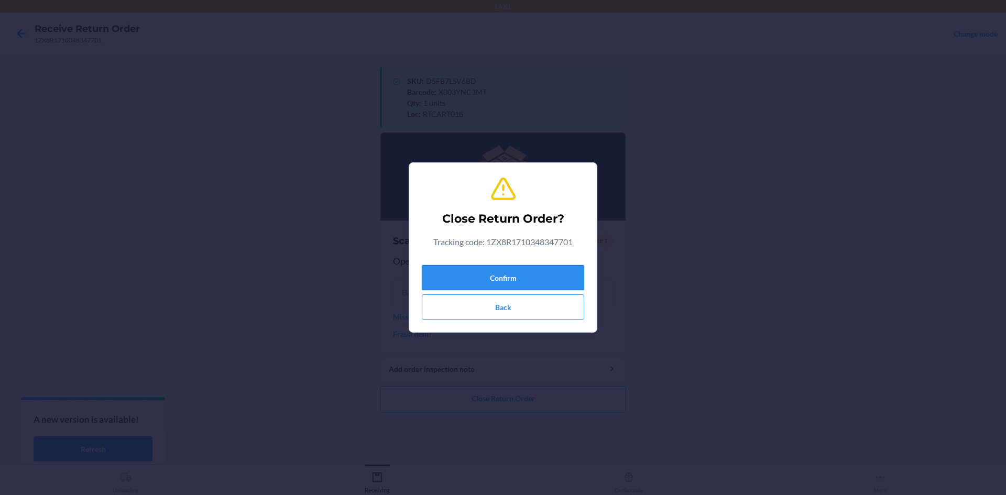
click at [546, 270] on button "Confirm" at bounding box center [503, 277] width 163 height 25
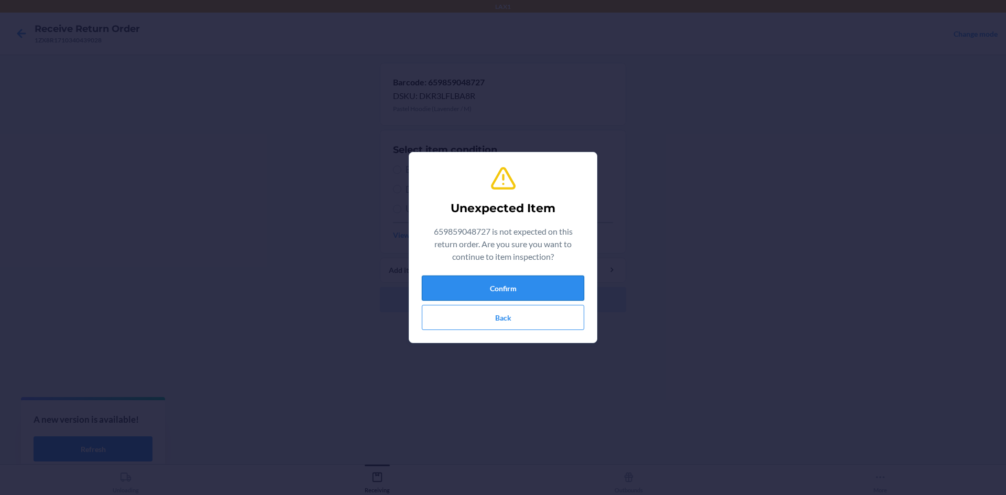
click at [481, 290] on button "Confirm" at bounding box center [503, 288] width 163 height 25
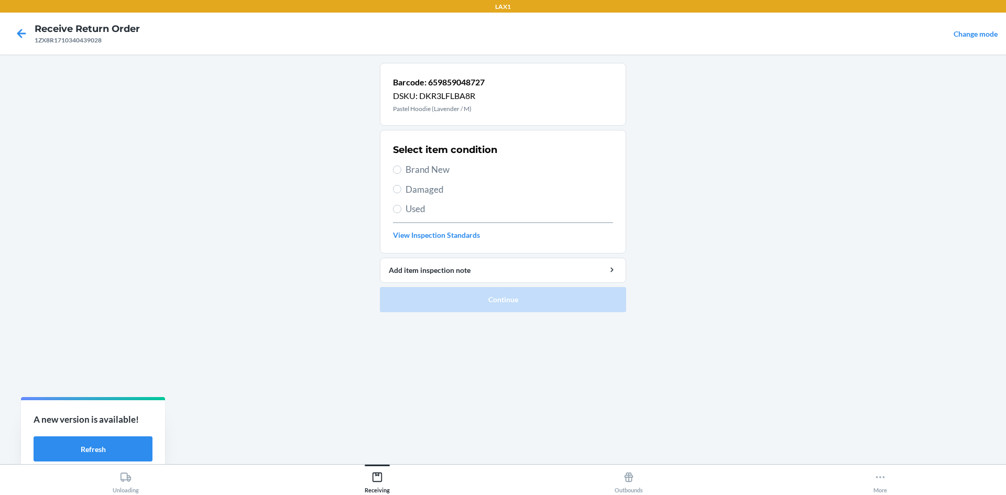
click at [406, 166] on span "Brand New" at bounding box center [510, 170] width 208 height 14
click at [402, 166] on input "Brand New" at bounding box center [397, 170] width 8 height 8
radio input "true"
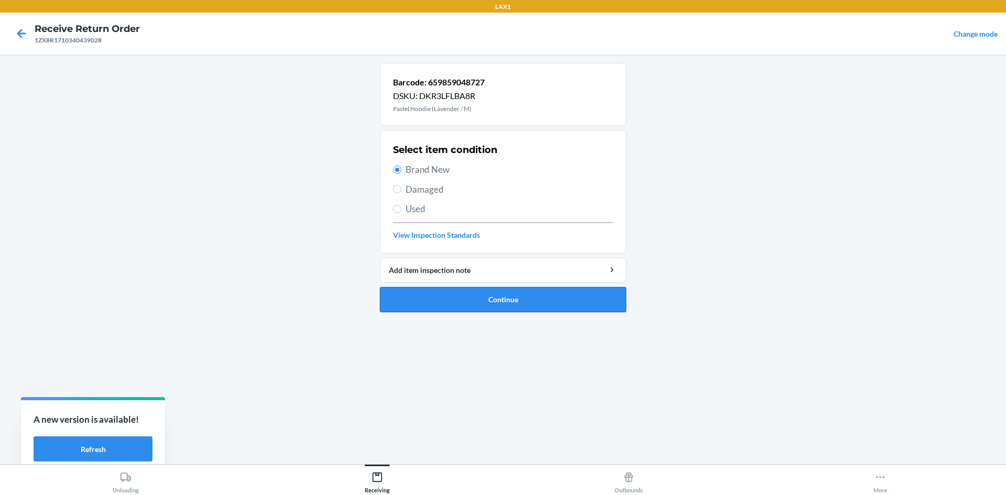
click at [410, 293] on button "Continue" at bounding box center [503, 299] width 246 height 25
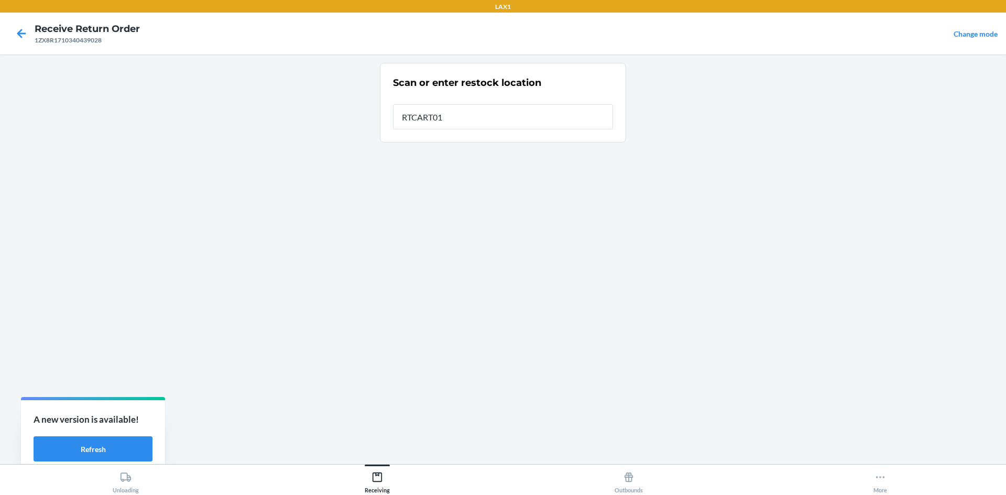
type input "RTCART018"
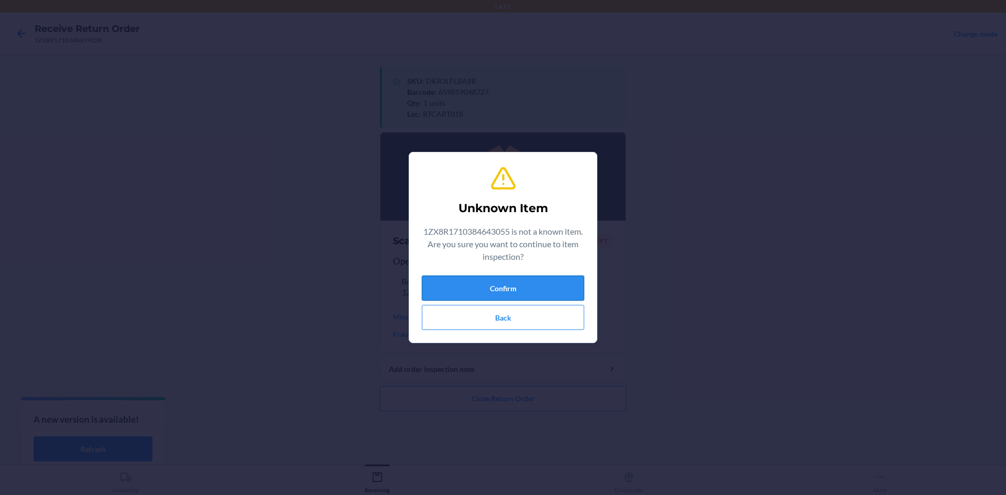
click at [513, 282] on button "Confirm" at bounding box center [503, 288] width 163 height 25
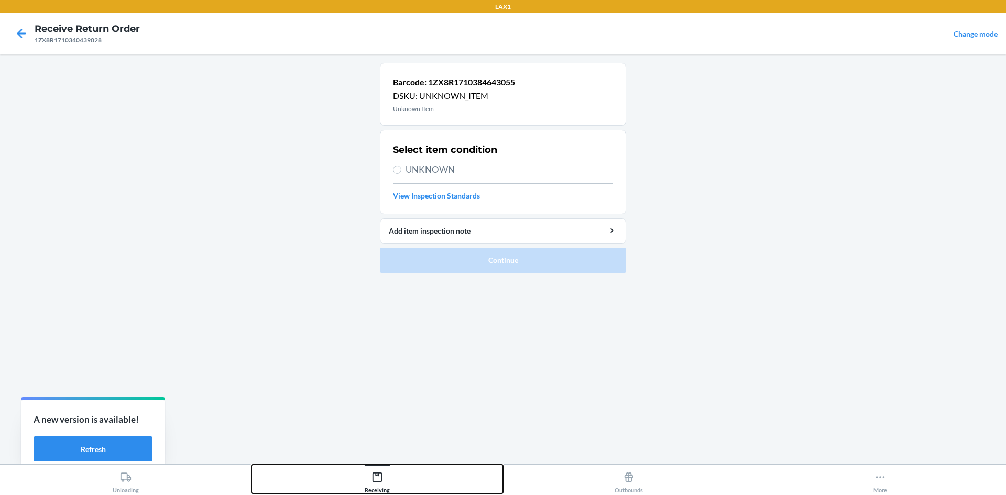
click at [376, 480] on icon at bounding box center [378, 478] width 12 height 12
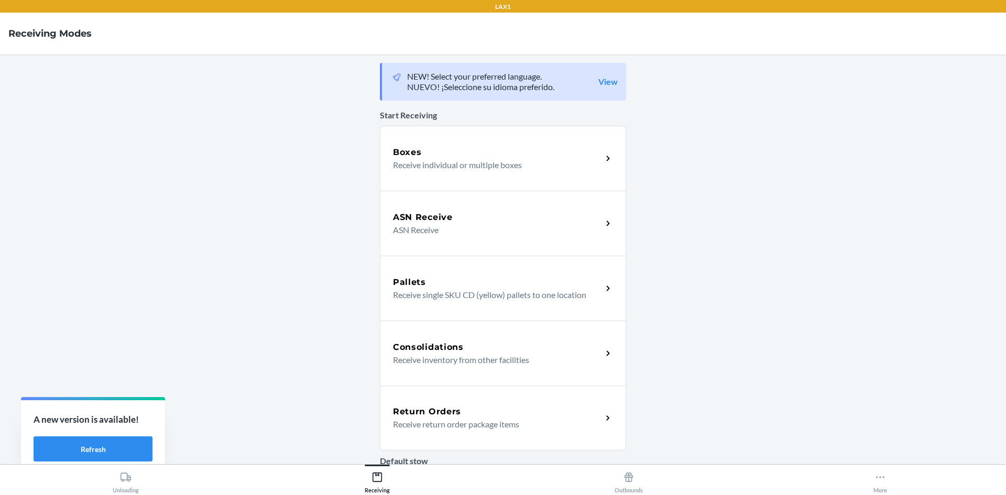
click at [441, 415] on h5 "Return Orders" at bounding box center [427, 412] width 68 height 13
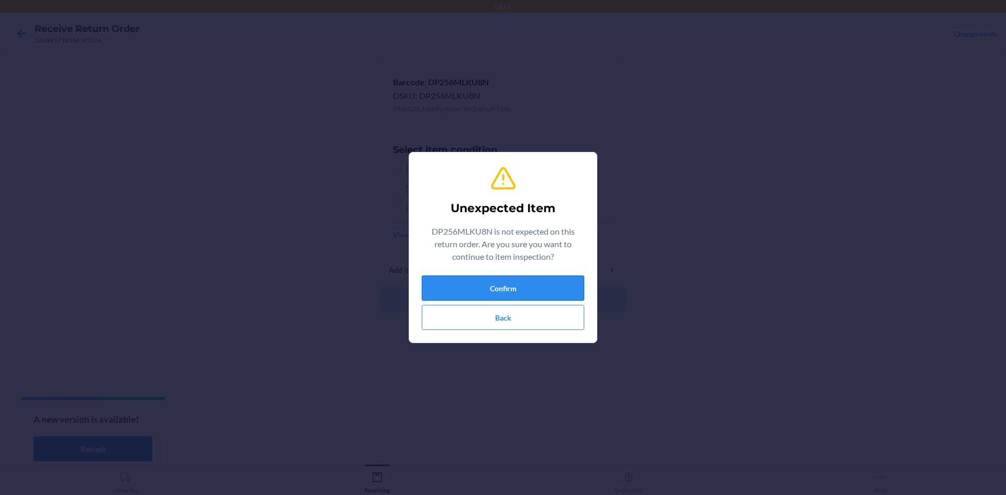
click at [494, 288] on button "Confirm" at bounding box center [503, 288] width 163 height 25
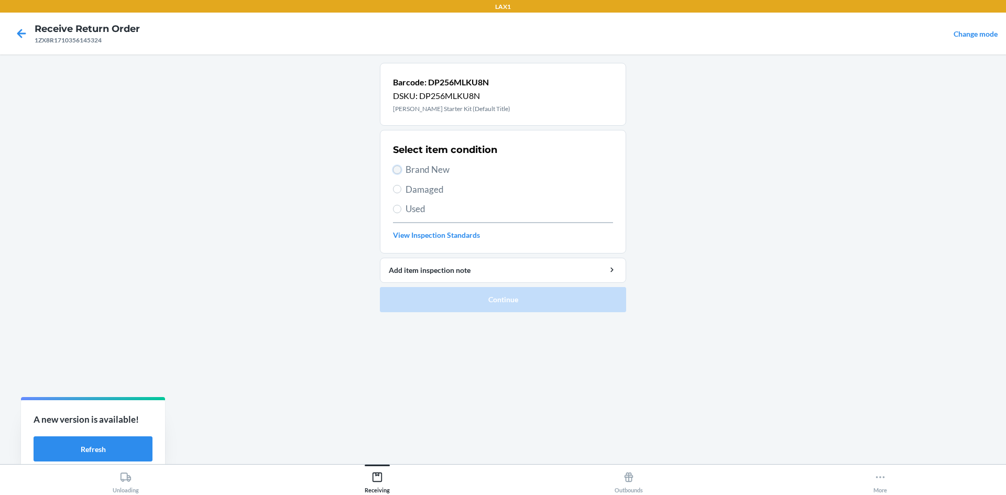
click at [394, 167] on input "Brand New" at bounding box center [397, 170] width 8 height 8
radio input "true"
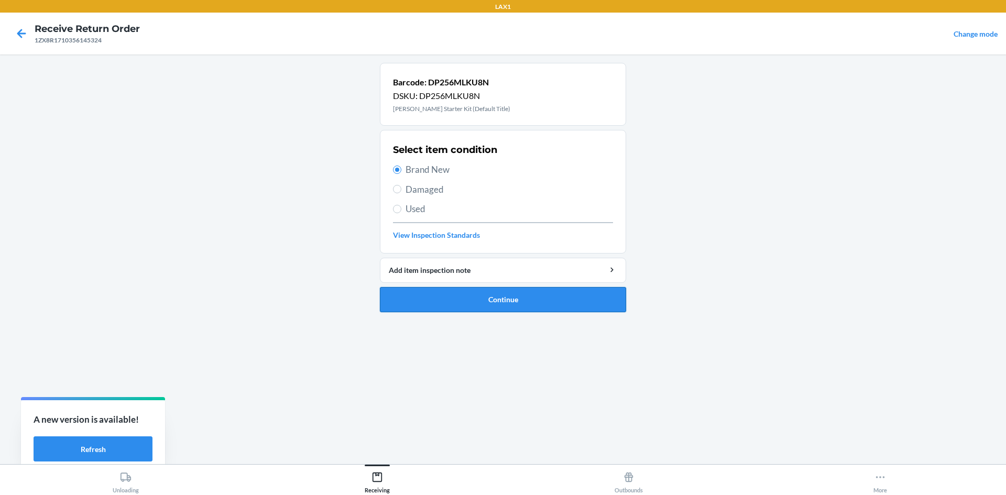
click at [441, 302] on button "Continue" at bounding box center [503, 299] width 246 height 25
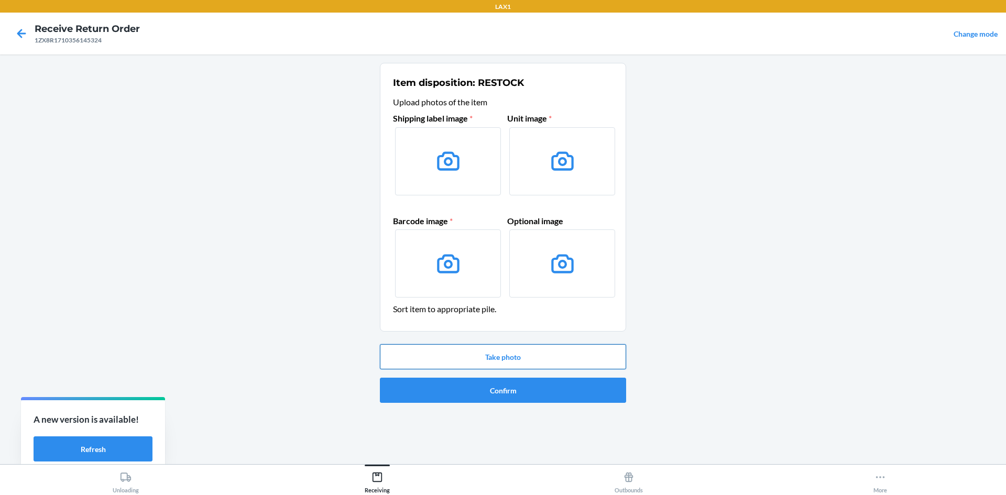
click at [505, 359] on button "Take photo" at bounding box center [503, 356] width 246 height 25
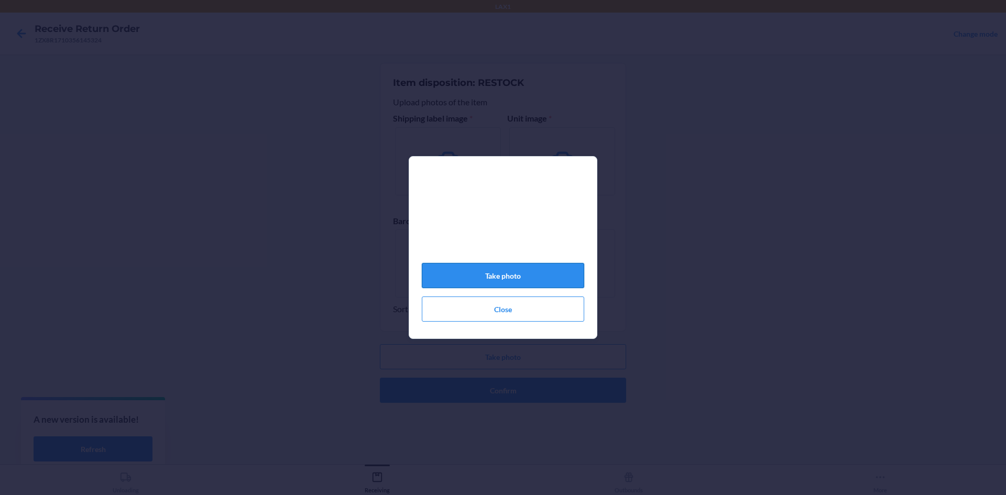
click at [522, 276] on button "Take photo" at bounding box center [503, 275] width 163 height 25
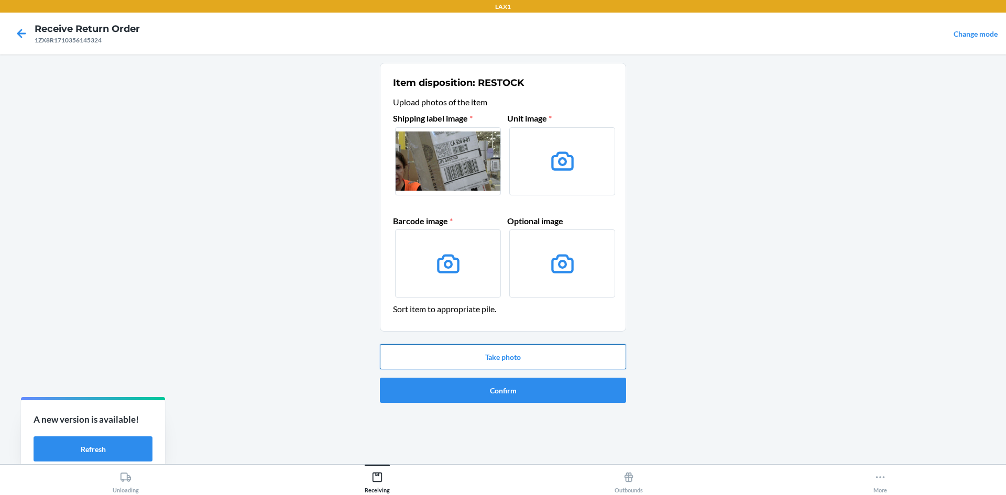
click at [533, 358] on button "Take photo" at bounding box center [503, 356] width 246 height 25
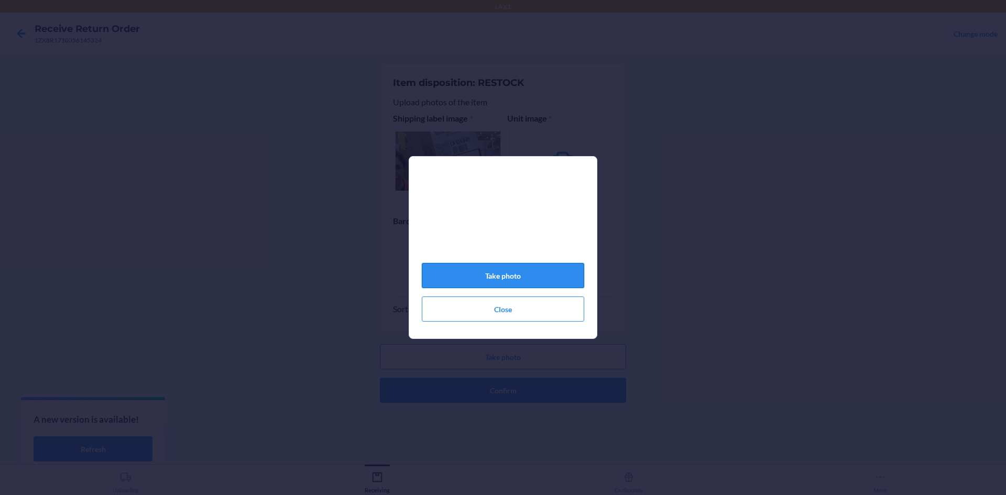
click at [502, 277] on button "Take photo" at bounding box center [503, 275] width 163 height 25
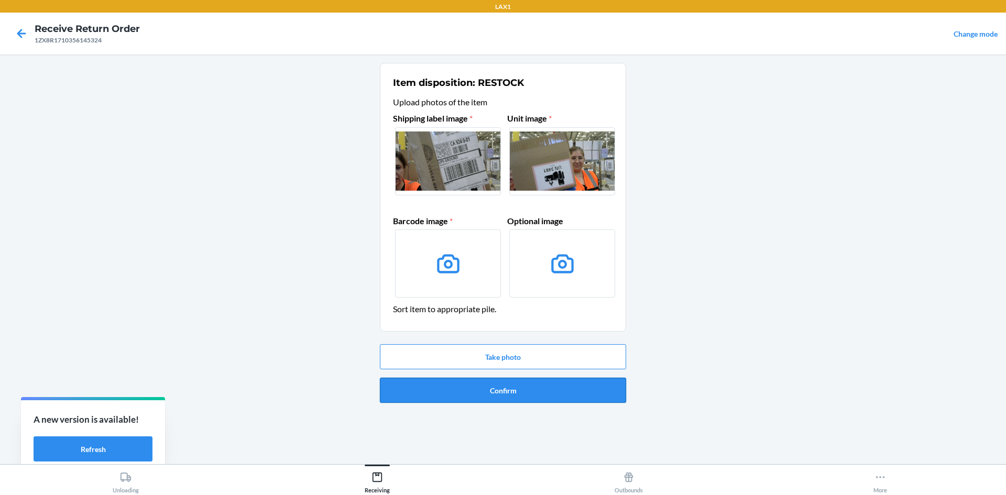
click at [505, 387] on button "Confirm" at bounding box center [503, 390] width 246 height 25
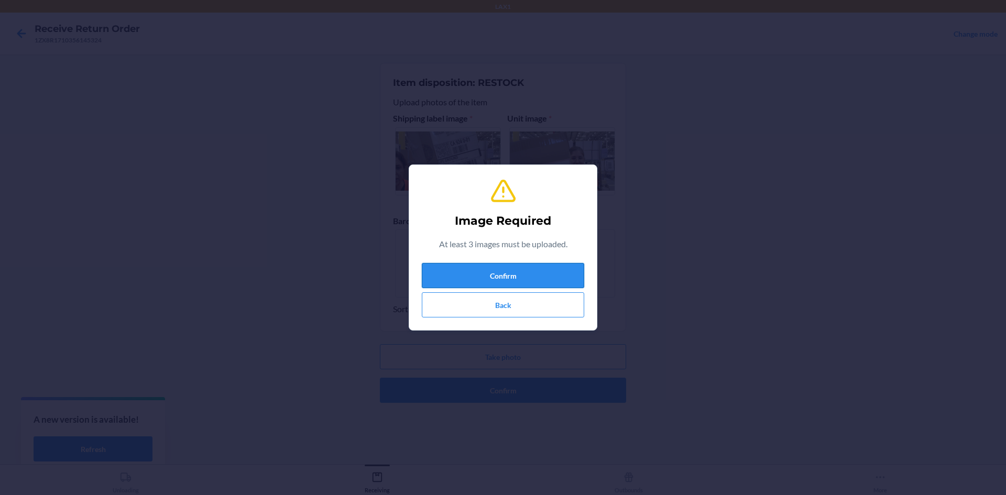
click at [534, 278] on button "Confirm" at bounding box center [503, 275] width 163 height 25
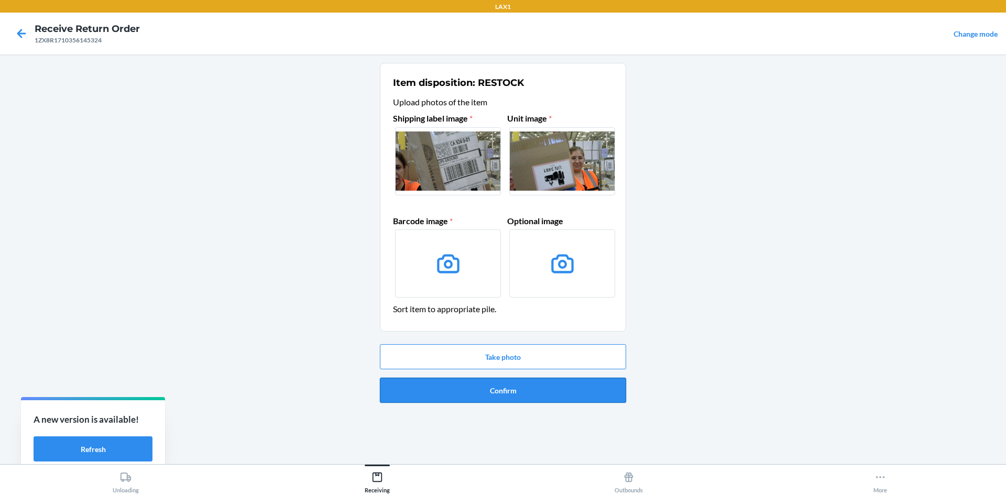
click at [487, 389] on button "Confirm" at bounding box center [503, 390] width 246 height 25
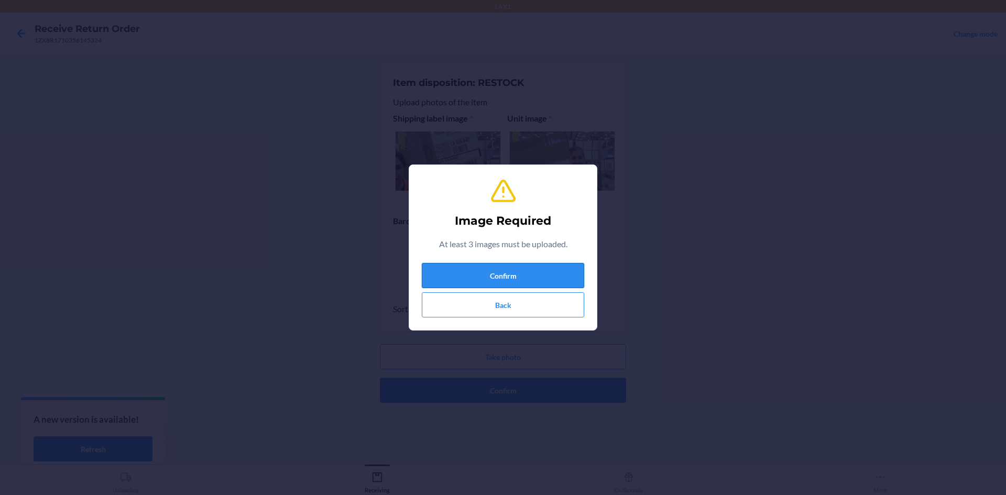
click at [524, 276] on button "Confirm" at bounding box center [503, 275] width 163 height 25
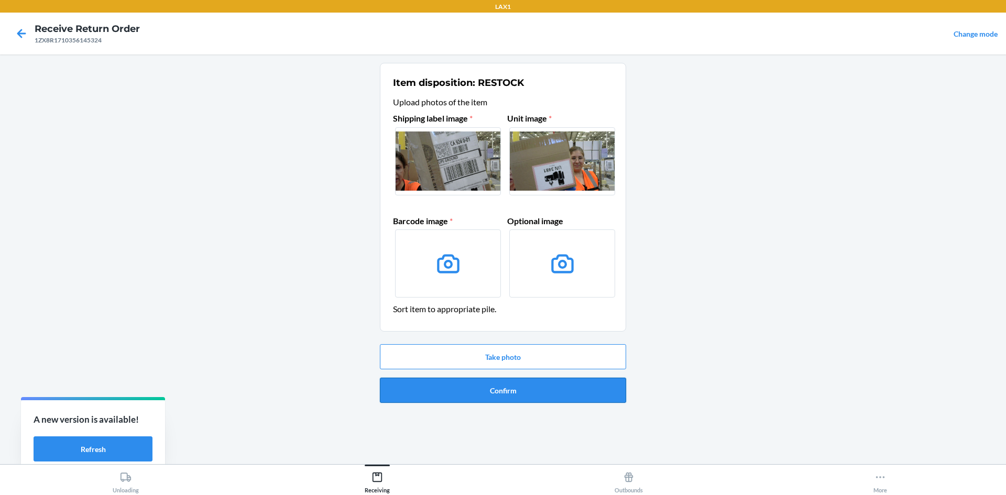
click at [496, 394] on button "Confirm" at bounding box center [503, 390] width 246 height 25
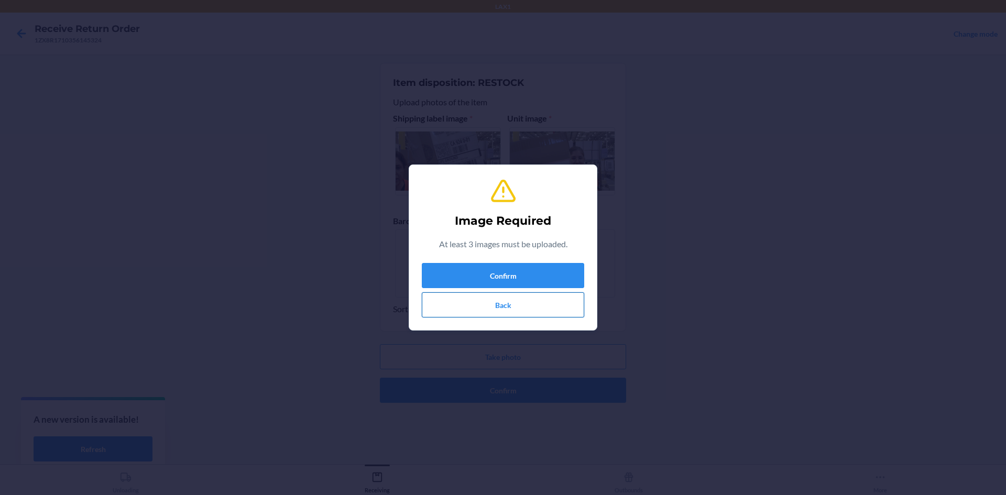
click at [499, 299] on button "Back" at bounding box center [503, 305] width 163 height 25
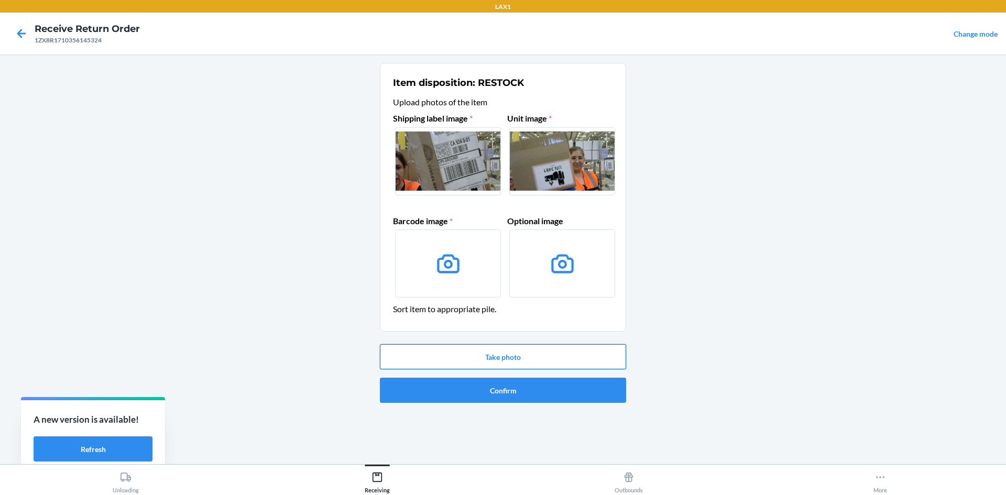
click at [494, 351] on button "Take photo" at bounding box center [503, 356] width 246 height 25
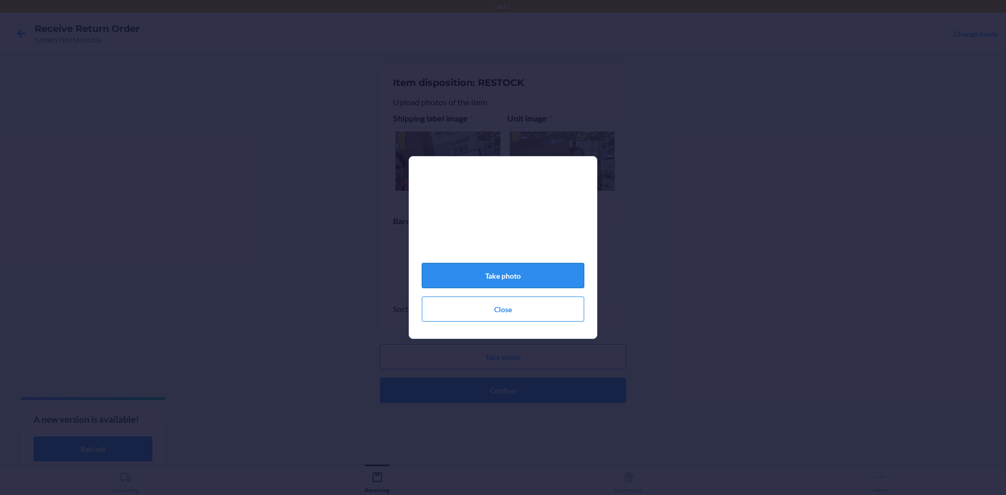
click at [474, 286] on button "Take photo" at bounding box center [503, 275] width 163 height 25
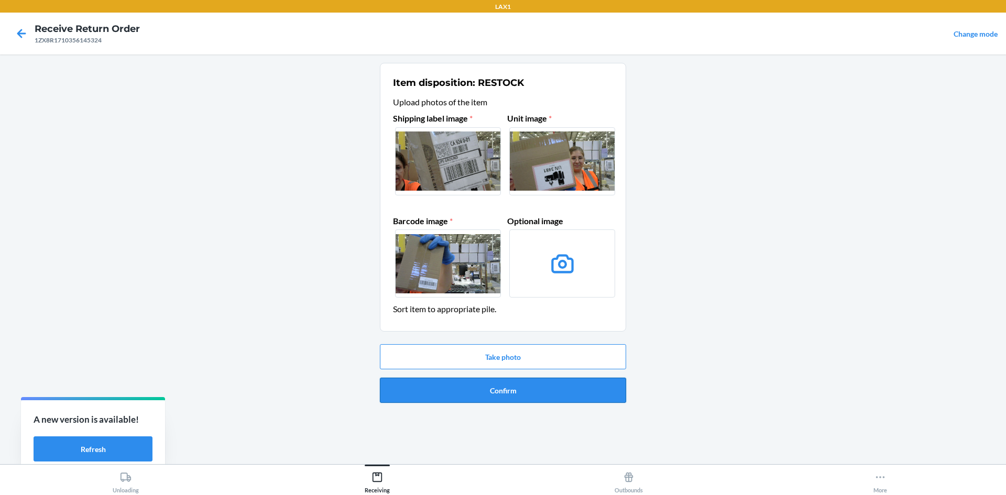
click at [481, 382] on button "Confirm" at bounding box center [503, 390] width 246 height 25
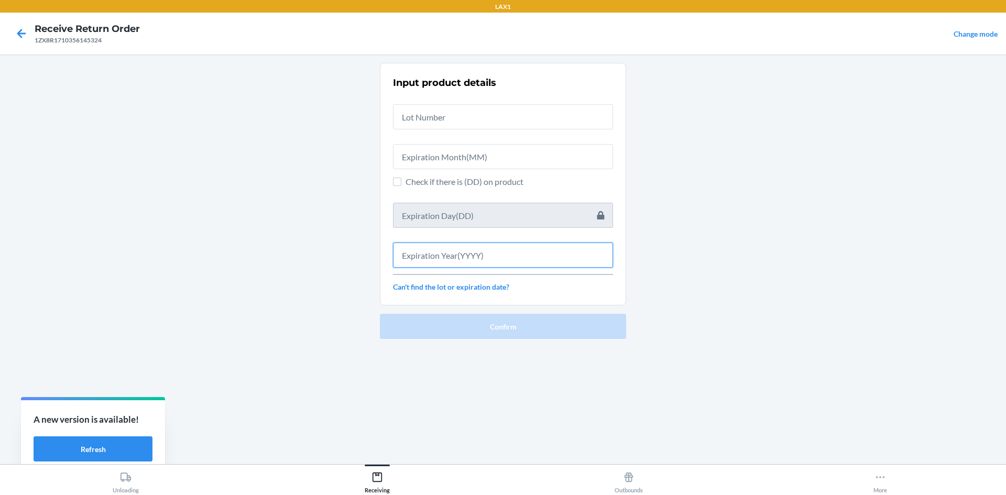
click at [453, 259] on input "text" at bounding box center [503, 255] width 220 height 25
type input "2026"
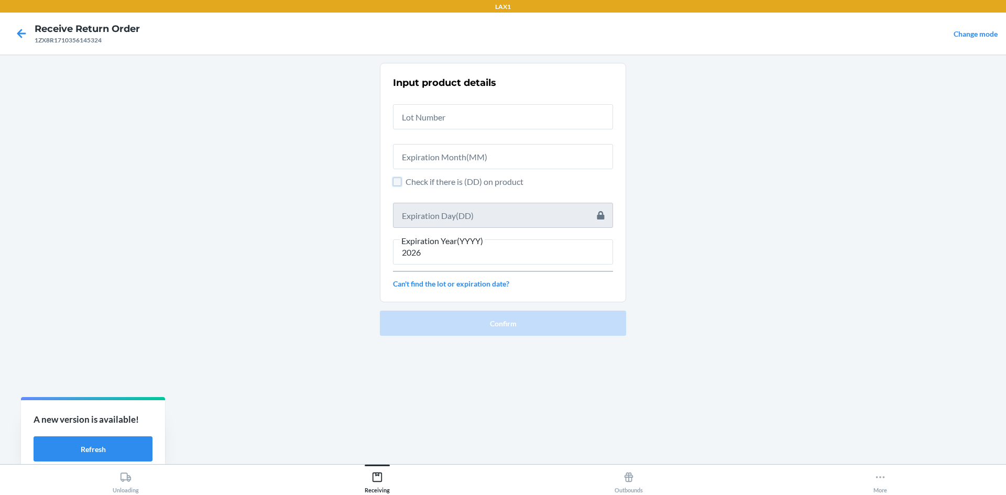
click at [396, 179] on input "Check if there is (DD) on product" at bounding box center [397, 182] width 8 height 8
checkbox input "true"
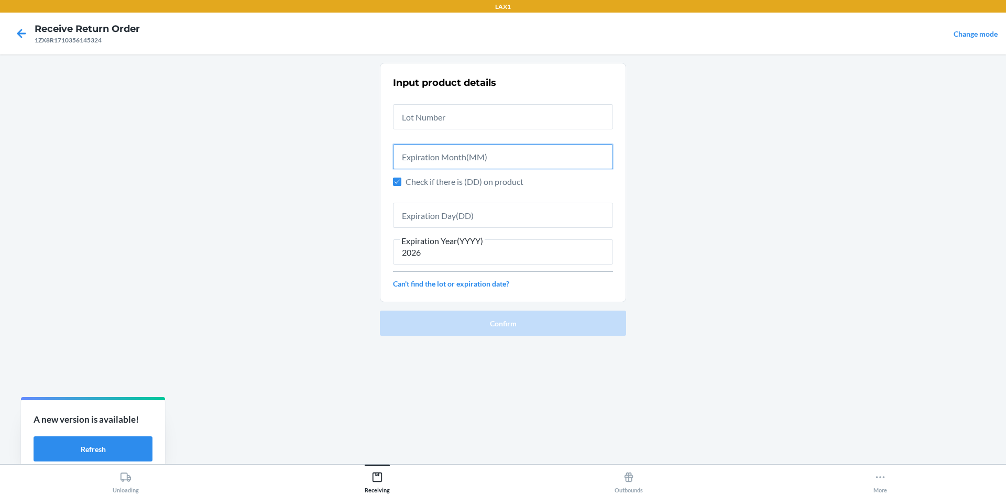
click at [424, 157] on input "text" at bounding box center [503, 156] width 220 height 25
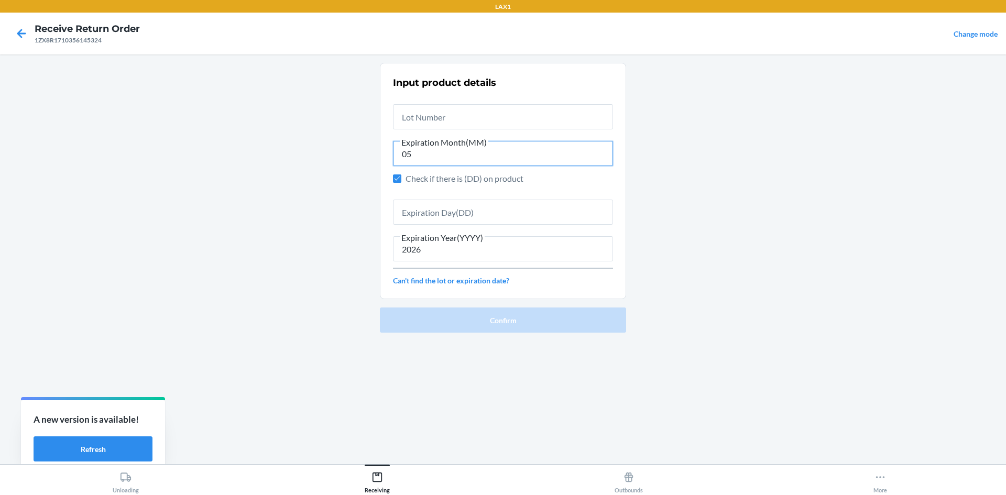
type input "05"
click at [443, 219] on input "text" at bounding box center [503, 212] width 220 height 25
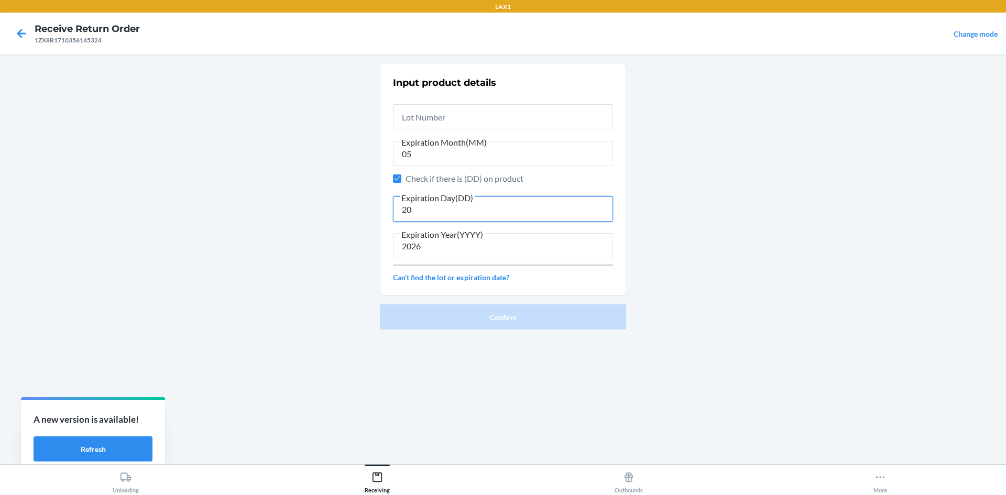
type input "20"
click at [510, 118] on input "text" at bounding box center [503, 116] width 220 height 25
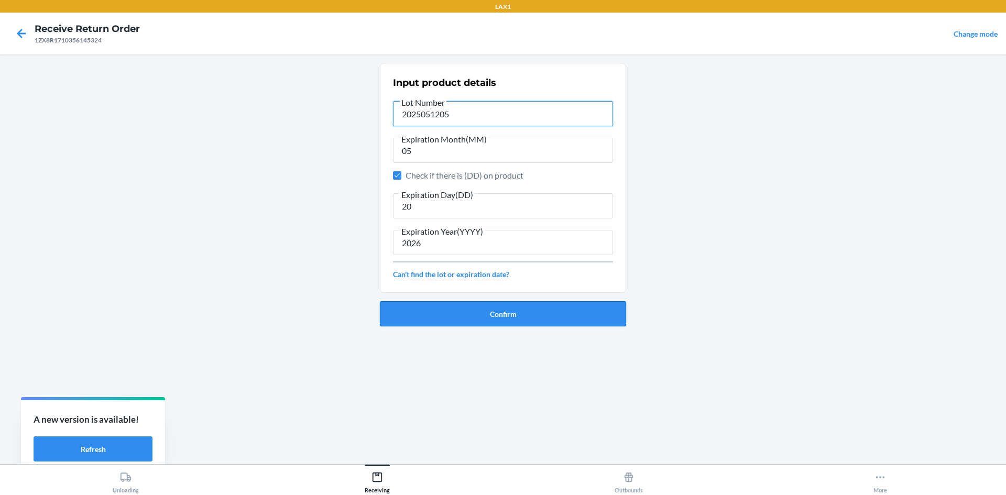
type input "2025051205"
click at [459, 309] on button "Confirm" at bounding box center [503, 313] width 246 height 25
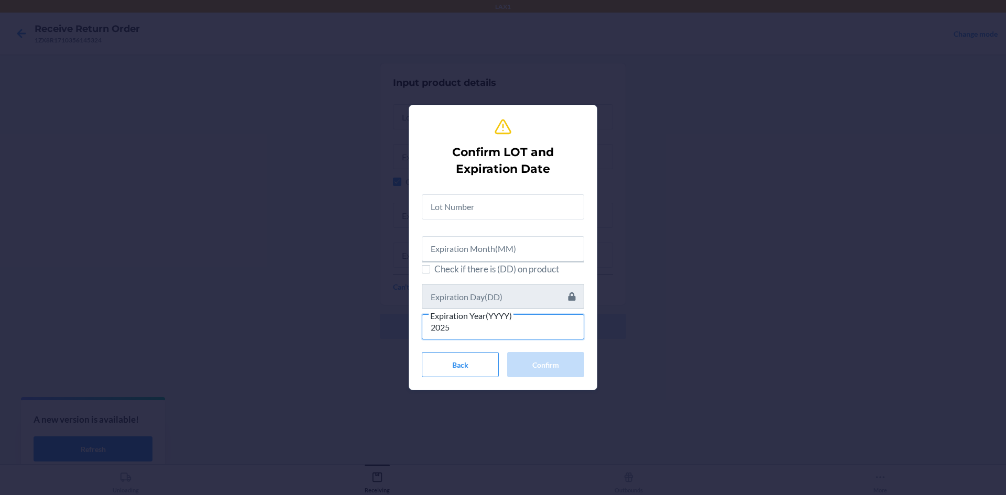
type input "2025"
click at [511, 208] on input "text" at bounding box center [503, 206] width 163 height 25
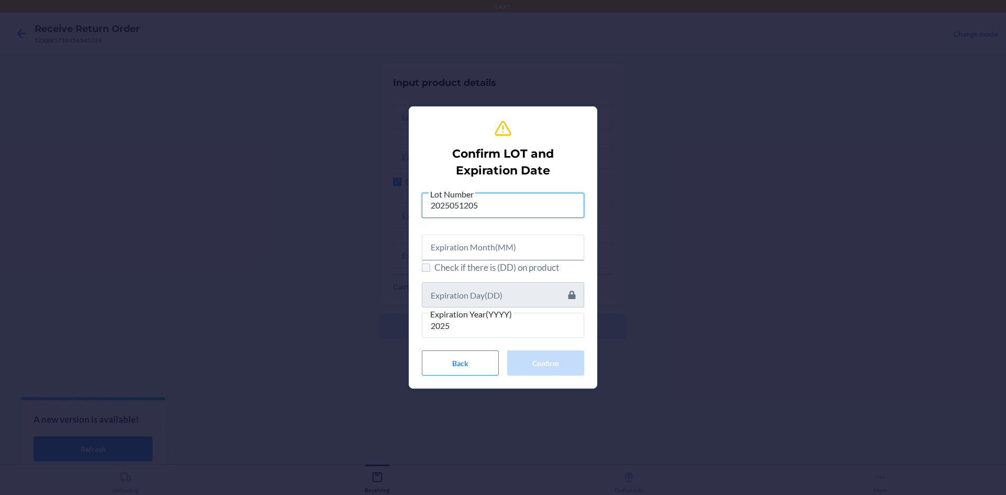
type input "2025051205"
click at [428, 269] on input "Check if there is (DD) on product" at bounding box center [426, 268] width 8 height 8
checkbox input "true"
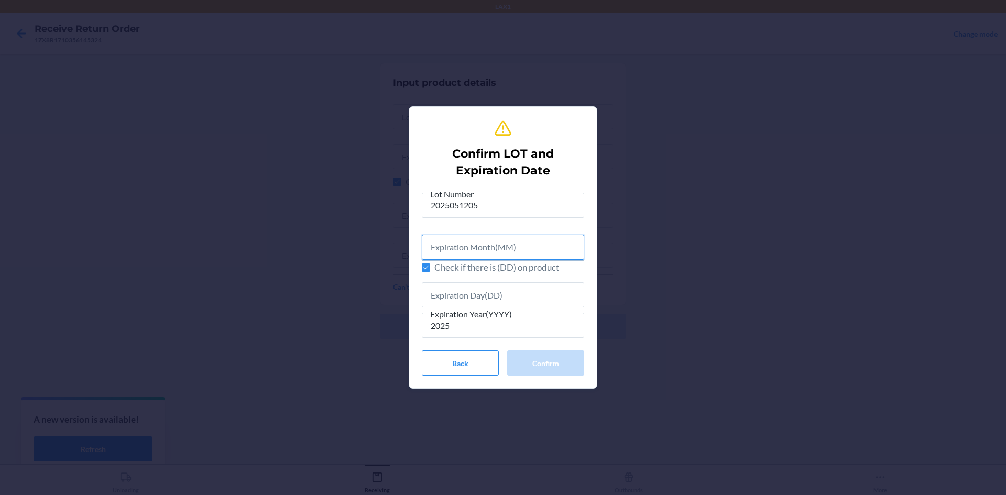
click at [440, 248] on input "text" at bounding box center [503, 247] width 163 height 25
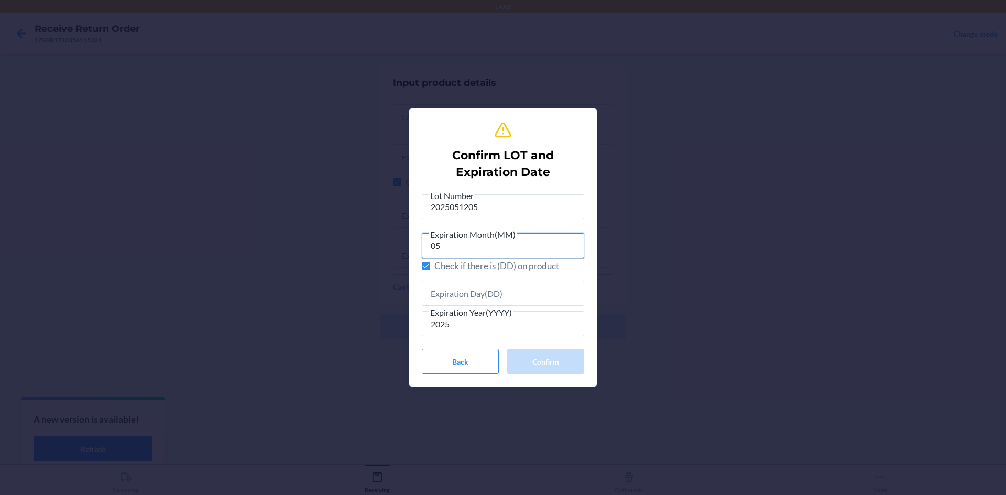
type input "05"
click at [439, 302] on input "text" at bounding box center [503, 293] width 163 height 25
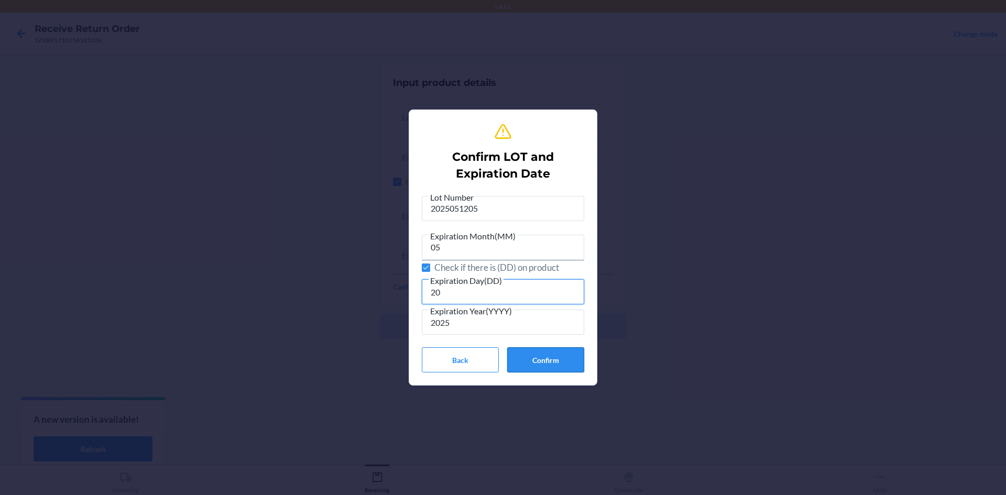
type input "20"
click at [533, 362] on button "Confirm" at bounding box center [545, 360] width 77 height 25
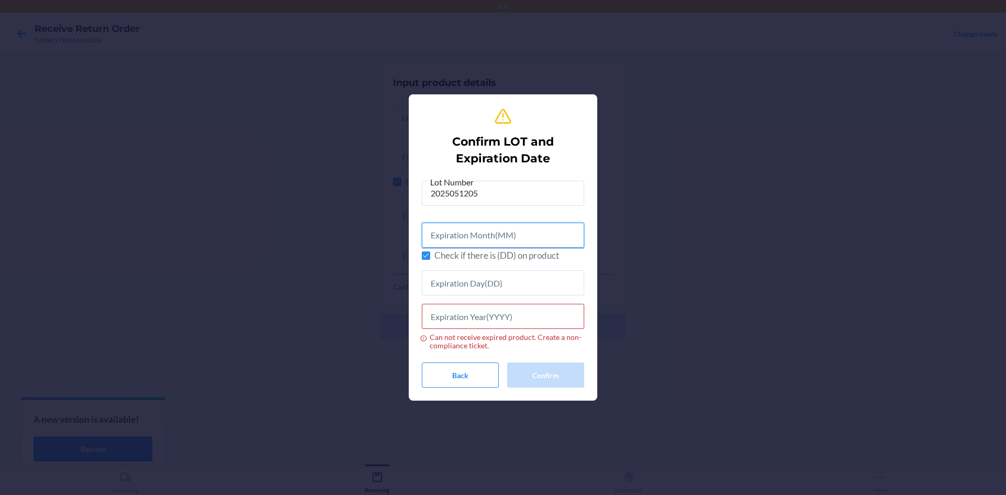
click at [440, 241] on input "text" at bounding box center [503, 235] width 163 height 25
click at [440, 322] on input "Can not receive expired product. Create a non-compliance ticket." at bounding box center [503, 316] width 163 height 25
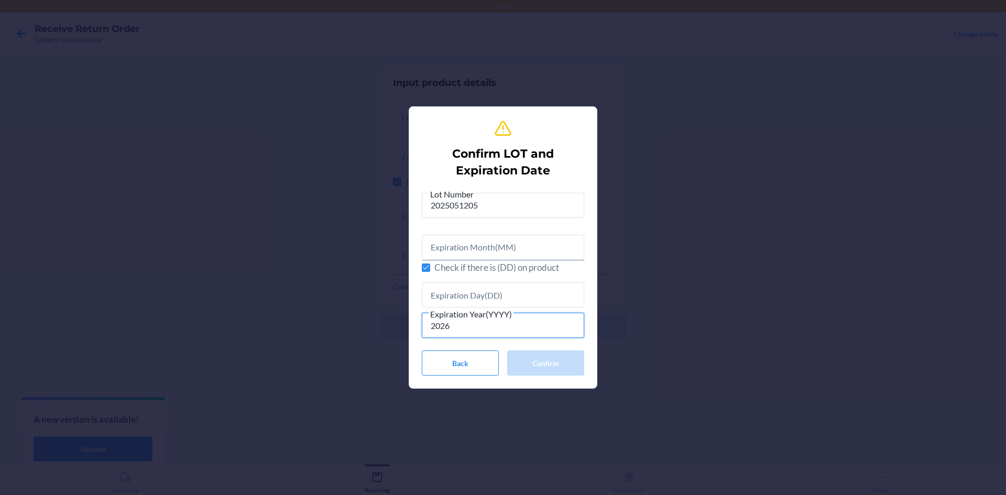
type input "2026"
click at [512, 249] on input "text" at bounding box center [503, 247] width 163 height 25
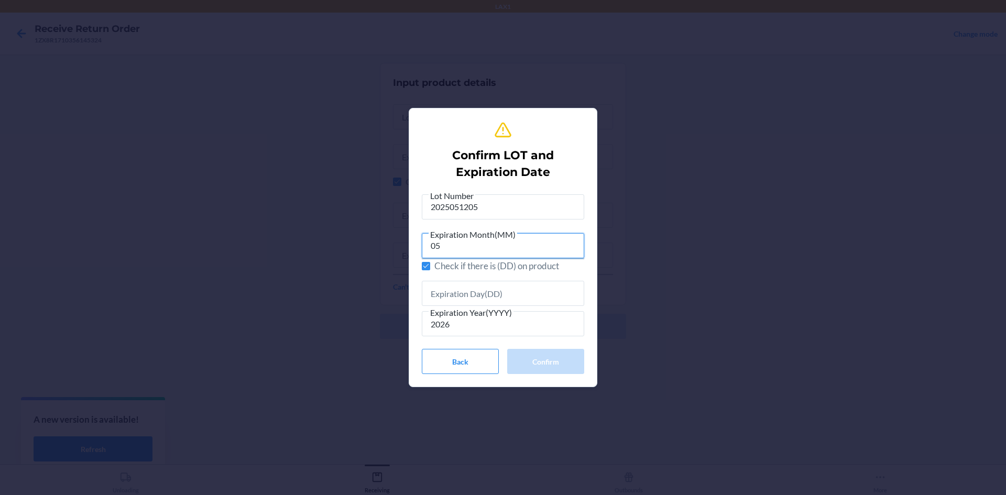
type input "05"
click at [495, 294] on input "text" at bounding box center [503, 293] width 163 height 25
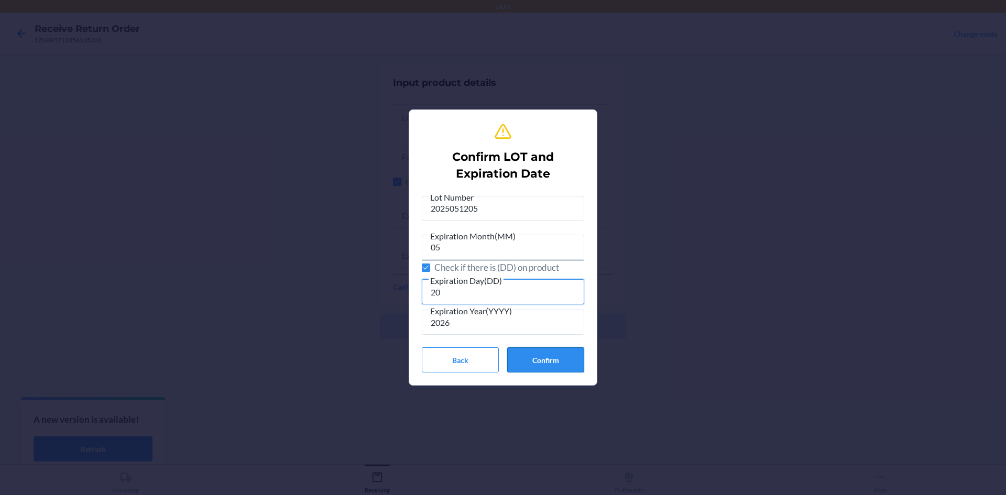
type input "20"
click at [562, 362] on button "Confirm" at bounding box center [545, 360] width 77 height 25
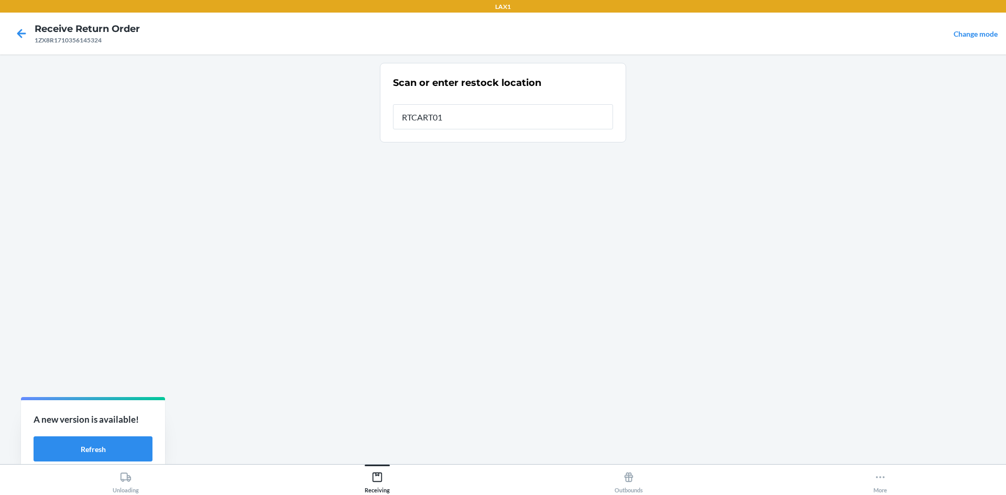
type input "RTCART018"
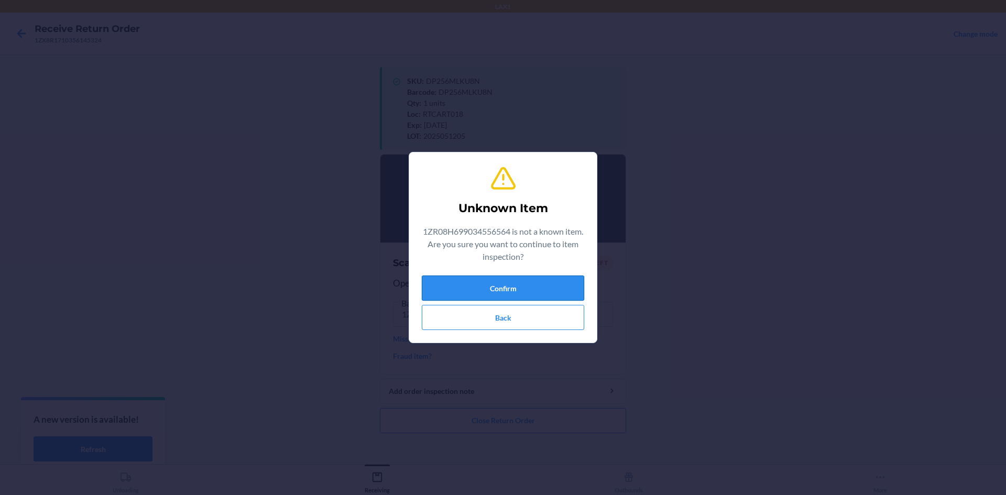
click at [521, 290] on button "Confirm" at bounding box center [503, 288] width 163 height 25
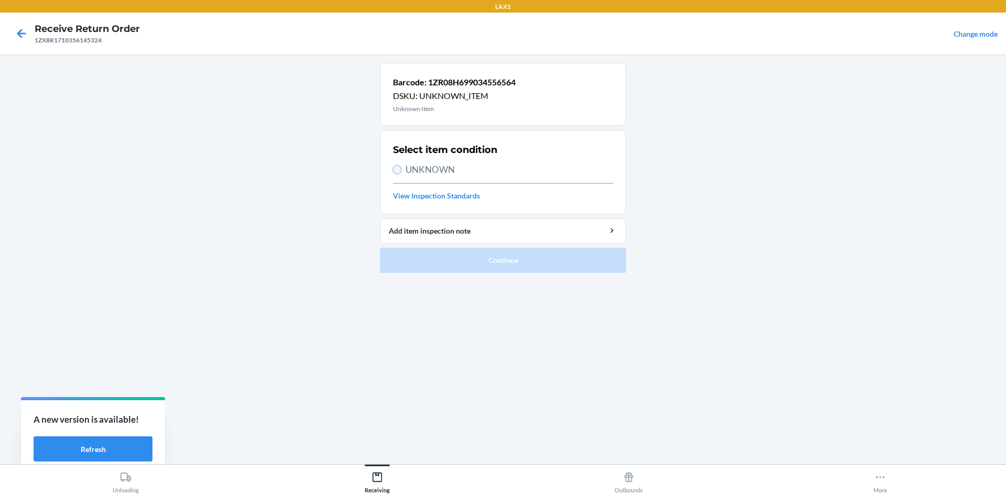
click at [395, 173] on input "UNKNOWN" at bounding box center [397, 170] width 8 height 8
radio input "true"
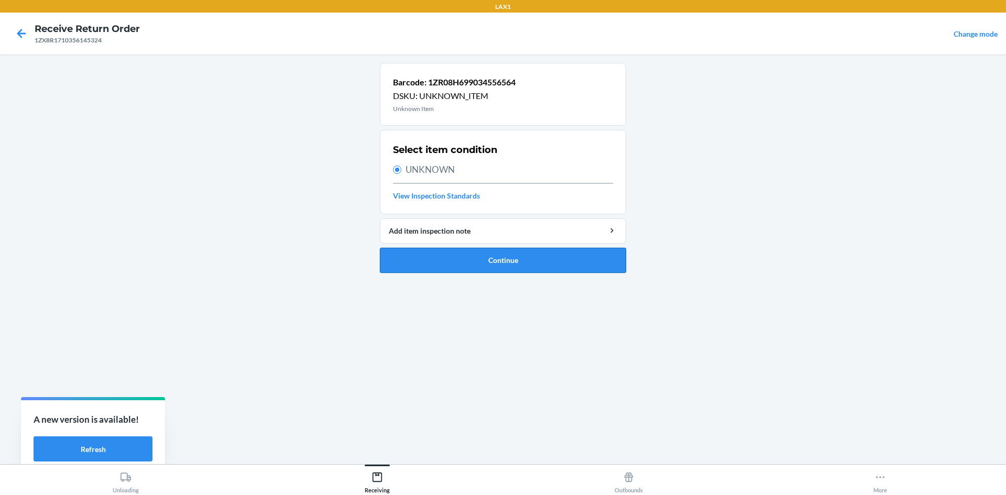
click at [443, 257] on button "Continue" at bounding box center [503, 260] width 246 height 25
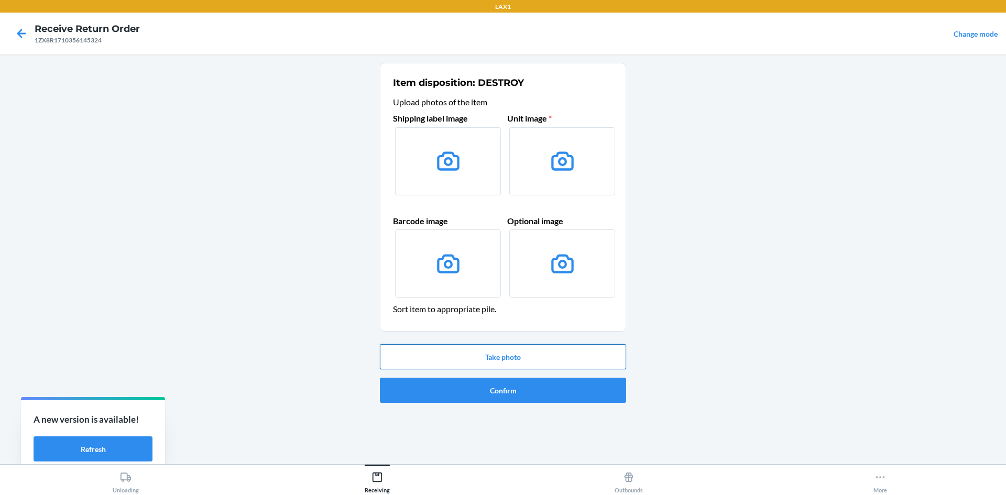
click at [492, 360] on button "Take photo" at bounding box center [503, 356] width 246 height 25
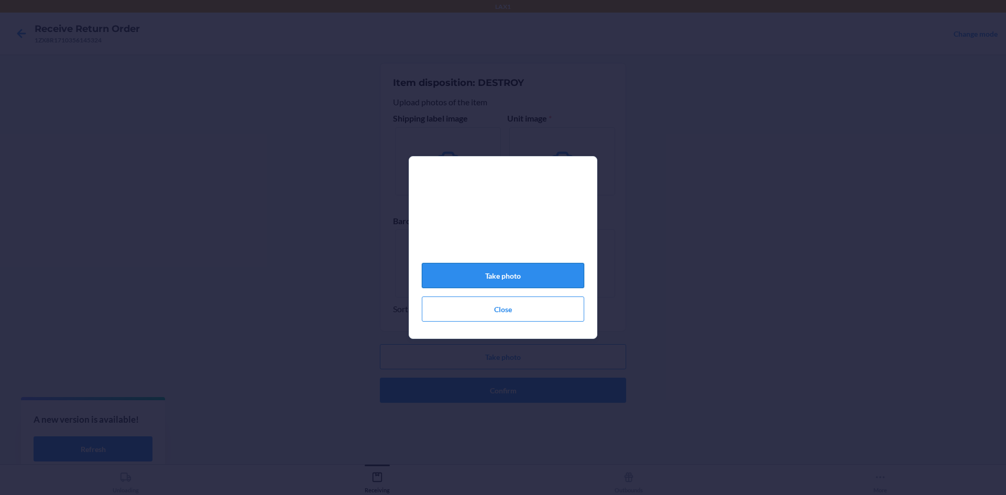
click at [530, 287] on button "Take photo" at bounding box center [503, 275] width 163 height 25
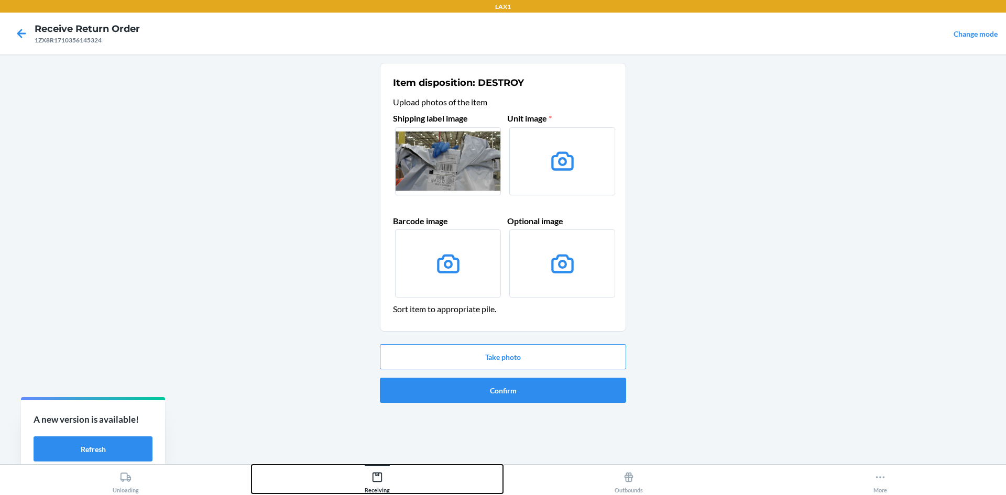
click at [372, 479] on icon at bounding box center [378, 478] width 12 height 12
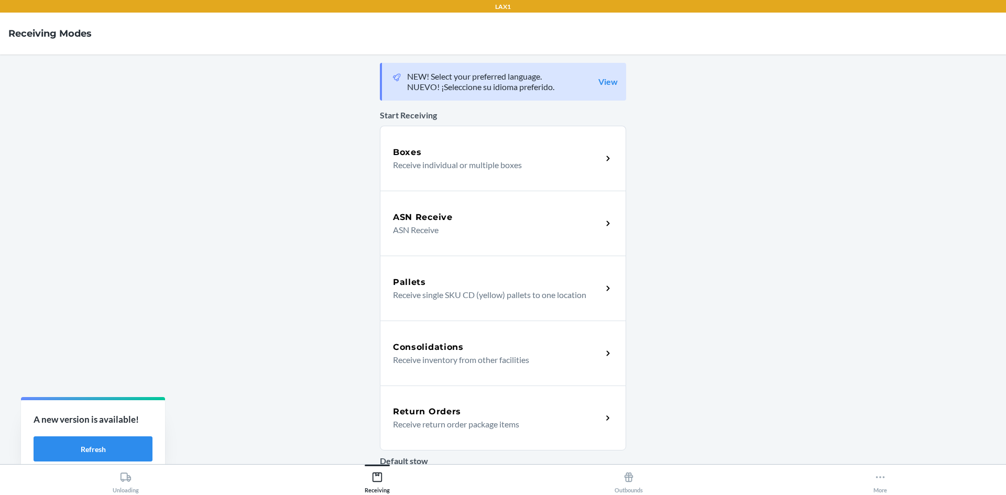
click at [429, 409] on h5 "Return Orders" at bounding box center [427, 412] width 68 height 13
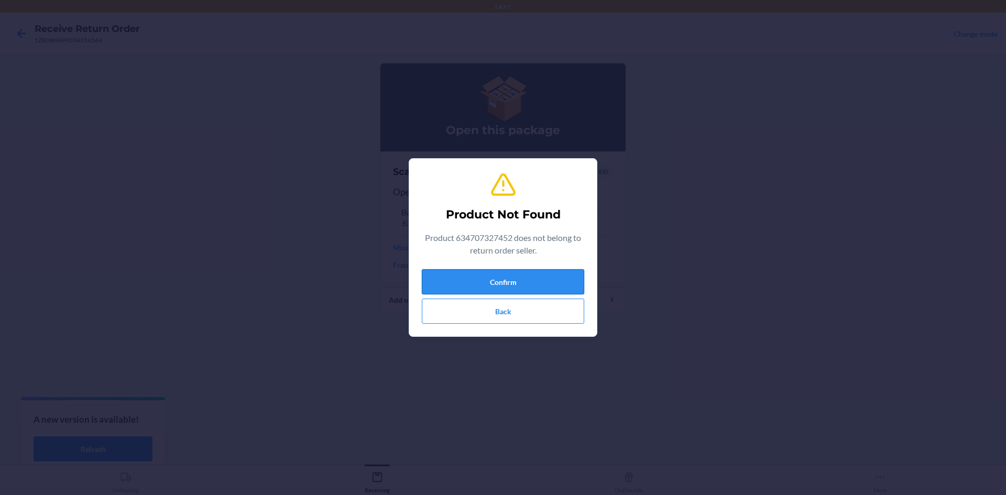
click at [513, 279] on button "Confirm" at bounding box center [503, 281] width 163 height 25
click at [498, 279] on button "Confirm" at bounding box center [503, 281] width 163 height 25
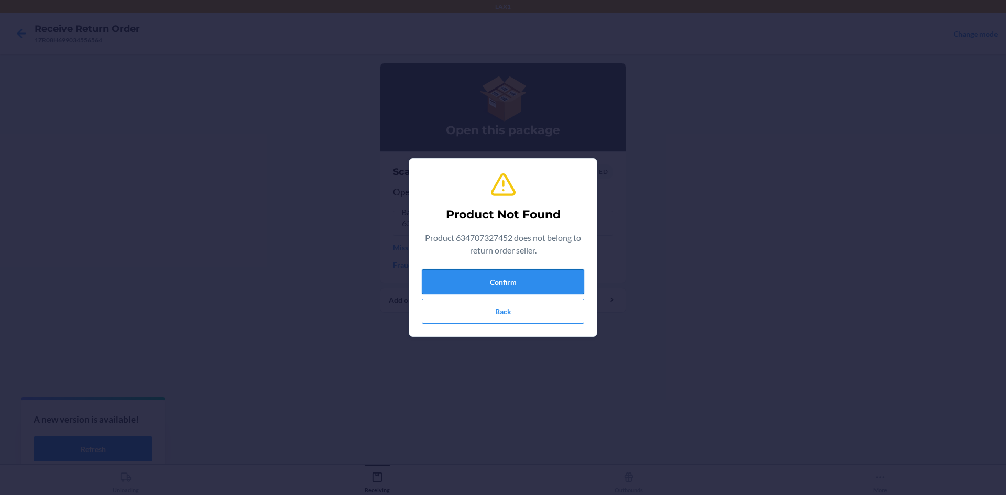
click at [498, 279] on button "Confirm" at bounding box center [503, 281] width 163 height 25
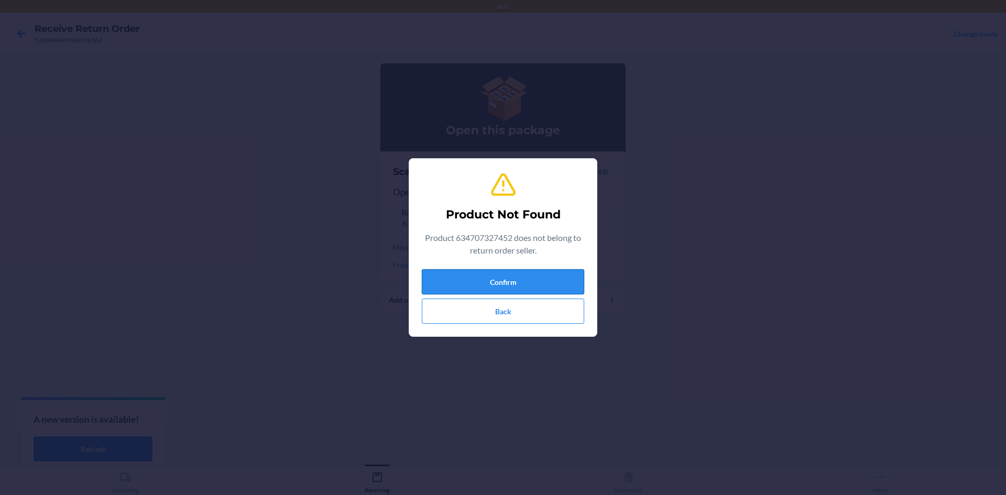
click at [498, 279] on button "Confirm" at bounding box center [503, 281] width 163 height 25
click at [516, 260] on div "Product Not Found Product 634707327452 does not belong to return order seller. …" at bounding box center [503, 247] width 163 height 161
click at [516, 260] on div "Product 634707327452 does not belong to return order seller." at bounding box center [503, 246] width 163 height 29
